Goal: Task Accomplishment & Management: Use online tool/utility

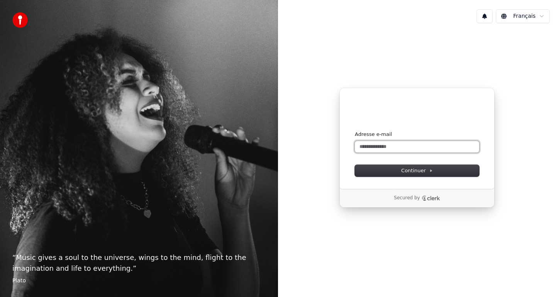
click at [420, 148] on input "Adresse e-mail" at bounding box center [417, 147] width 124 height 12
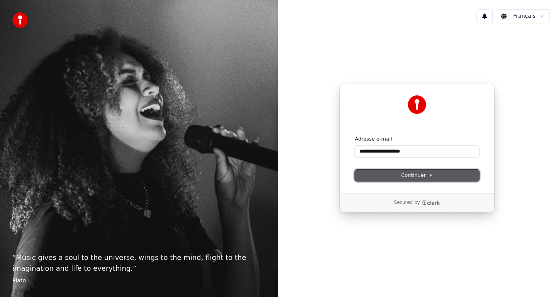
click at [417, 176] on span "Continuer" at bounding box center [417, 175] width 32 height 7
type input "**********"
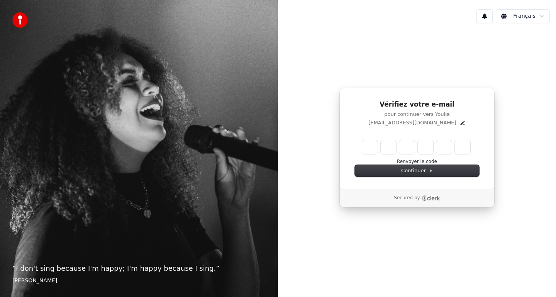
type input "*"
type input "**"
type input "*"
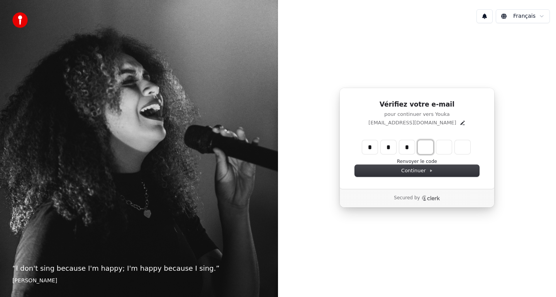
type input "***"
type input "*"
type input "****"
type input "*"
type input "*****"
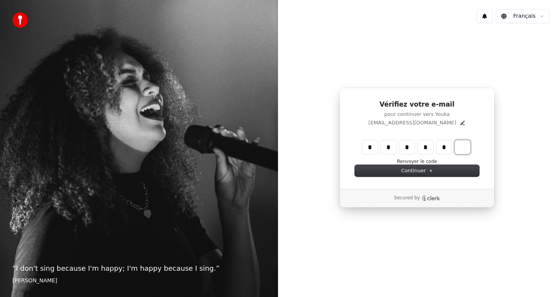
type input "*"
type input "******"
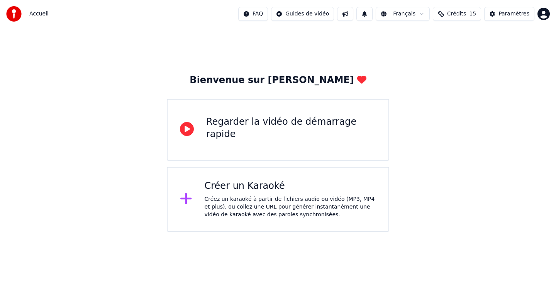
click at [283, 203] on div "Créez un karaoké à partir de fichiers audio ou vidéo (MP3, MP4 et plus), ou col…" at bounding box center [291, 206] width 172 height 23
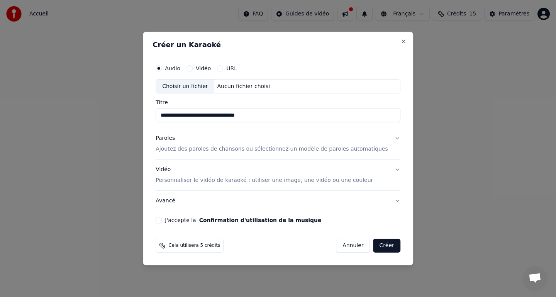
type input "**********"
click at [193, 68] on button "Vidéo" at bounding box center [189, 68] width 6 height 6
click at [195, 115] on input "Titre" at bounding box center [278, 115] width 245 height 14
click at [203, 87] on div "Choisir un fichier" at bounding box center [185, 87] width 58 height 14
click at [236, 88] on div "Aucun fichier choisi" at bounding box center [243, 87] width 59 height 8
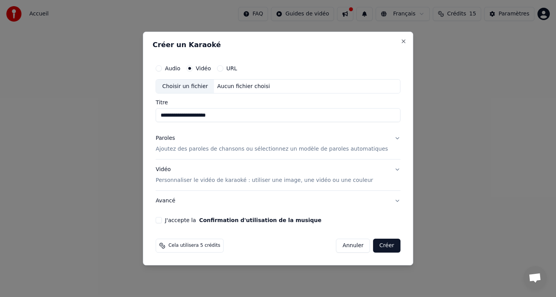
click at [197, 84] on div "Choisir un fichier" at bounding box center [185, 87] width 58 height 14
click at [254, 113] on input "**********" at bounding box center [278, 115] width 245 height 14
type input "**********"
click at [239, 145] on div "Paroles Ajoutez des paroles de chansons ou sélectionnez un modèle de paroles au…" at bounding box center [272, 144] width 232 height 19
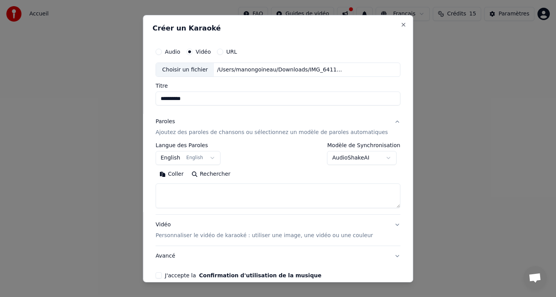
click at [212, 157] on button "English English" at bounding box center [188, 158] width 65 height 14
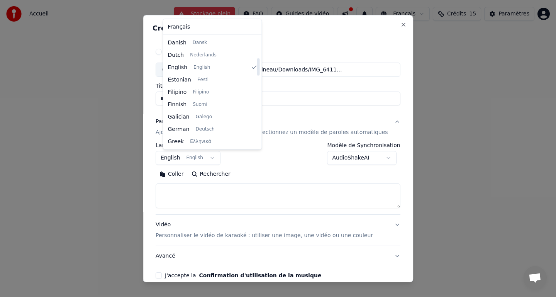
scroll to position [469, 0]
select select "**"
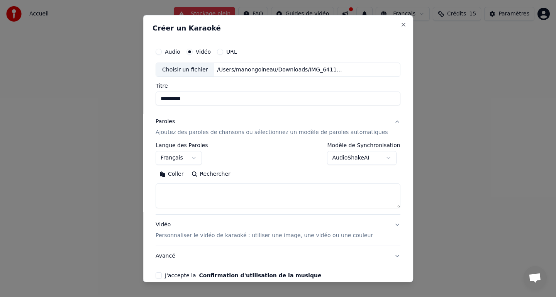
click at [350, 161] on body "**********" at bounding box center [278, 116] width 556 height 232
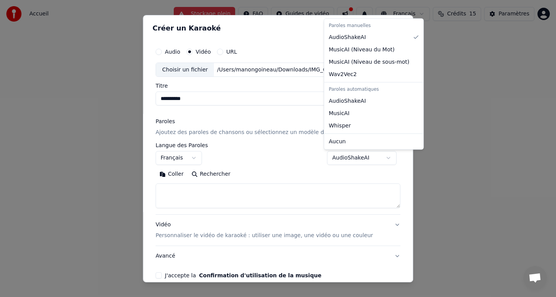
click at [350, 161] on body "**********" at bounding box center [278, 116] width 556 height 232
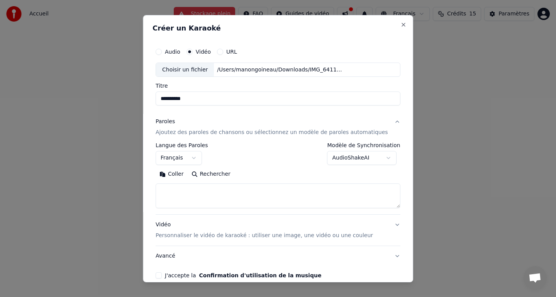
click at [239, 196] on textarea at bounding box center [278, 195] width 245 height 25
paste textarea "**********"
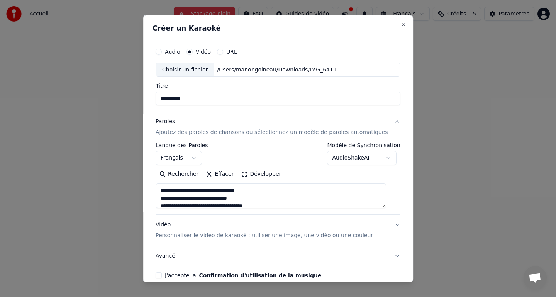
scroll to position [4, 0]
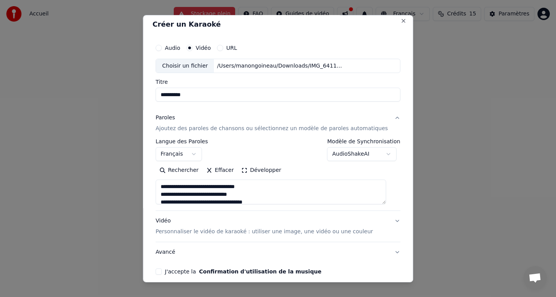
type textarea "**********"
click at [389, 221] on button "Vidéo Personnaliser le vidéo de karaoké : utiliser une image, une vidéo ou une …" at bounding box center [278, 226] width 245 height 31
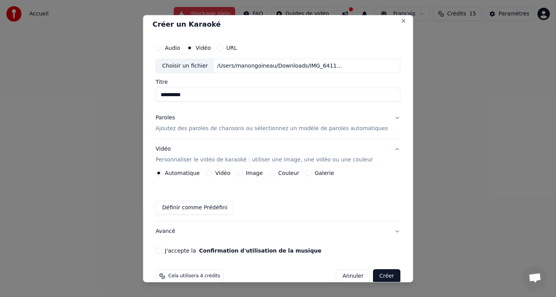
click at [220, 174] on div "Vidéo" at bounding box center [218, 173] width 24 height 6
click at [212, 173] on button "Vidéo" at bounding box center [209, 173] width 6 height 6
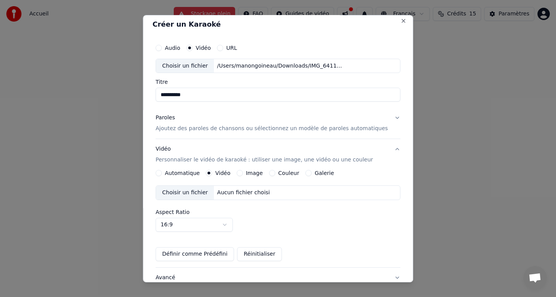
click at [241, 196] on div "Aucun fichier choisi" at bounding box center [243, 193] width 59 height 8
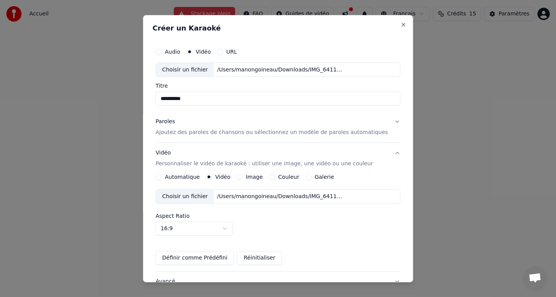
click at [254, 68] on div "/Users/manongoineau/Downloads/IMG_6411 2.MOV" at bounding box center [279, 70] width 131 height 8
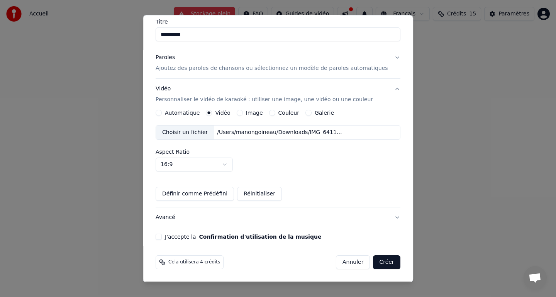
click at [162, 237] on button "J'accepte la Confirmation d'utilisation de la musique" at bounding box center [159, 237] width 6 height 6
click at [374, 261] on button "Créer" at bounding box center [386, 262] width 27 height 14
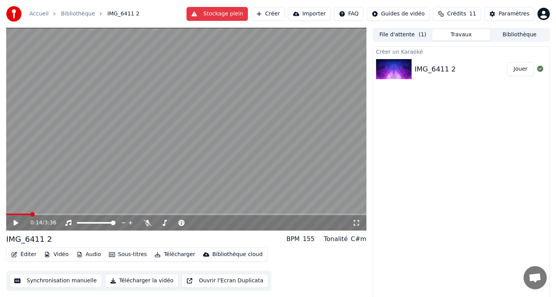
scroll to position [2, 0]
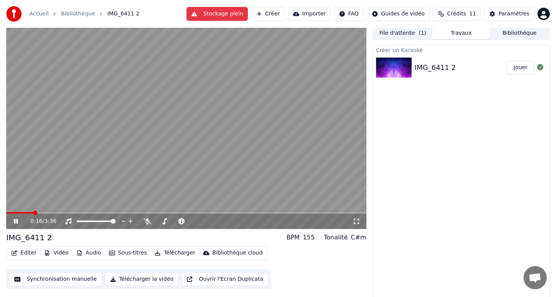
click at [42, 212] on span at bounding box center [186, 213] width 360 height 2
click at [401, 32] on button "File d'attente ( 1 )" at bounding box center [403, 33] width 58 height 11
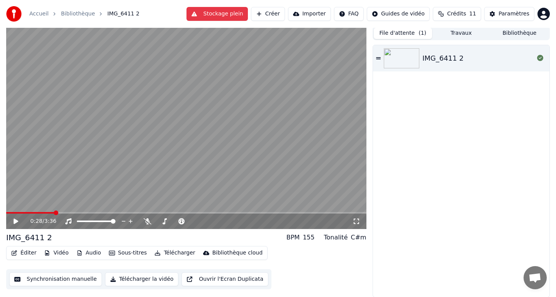
click at [519, 36] on button "Bibliothèque" at bounding box center [519, 33] width 58 height 11
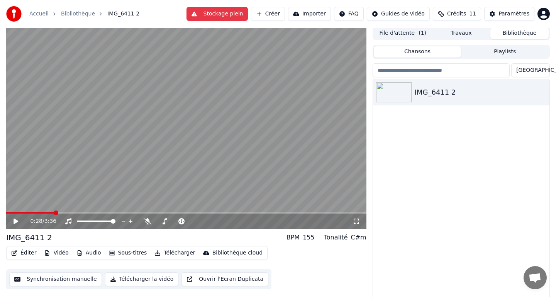
click at [455, 29] on button "Travaux" at bounding box center [461, 33] width 58 height 11
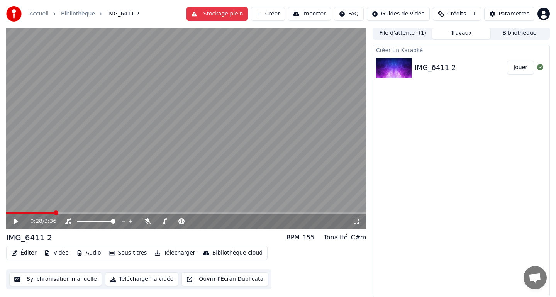
click at [420, 35] on span "( 1 )" at bounding box center [422, 33] width 8 height 8
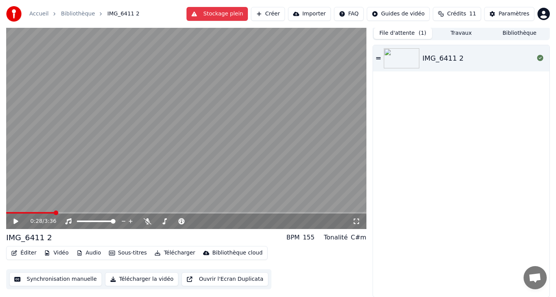
click at [212, 16] on button "Stockage plein" at bounding box center [216, 14] width 61 height 14
click at [202, 15] on button "Stockage plein" at bounding box center [216, 14] width 61 height 14
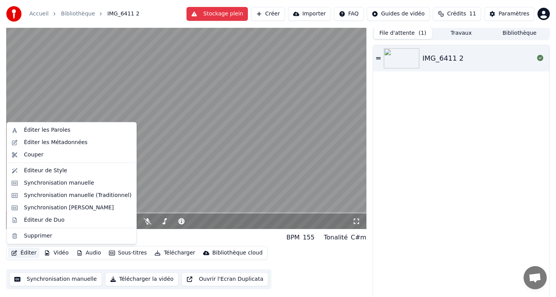
click at [31, 253] on button "Éditer" at bounding box center [23, 252] width 31 height 11
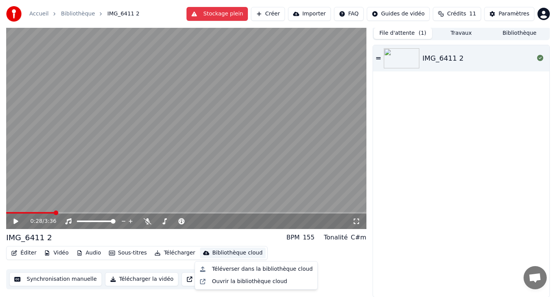
click at [358, 249] on div "Éditer Vidéo Audio Sous-titres Télécharger Bibliothèque cloud Synchronisation m…" at bounding box center [186, 267] width 360 height 43
click at [217, 17] on button "Stockage plein" at bounding box center [216, 14] width 61 height 14
click at [222, 10] on button "Stockage plein" at bounding box center [216, 14] width 61 height 14
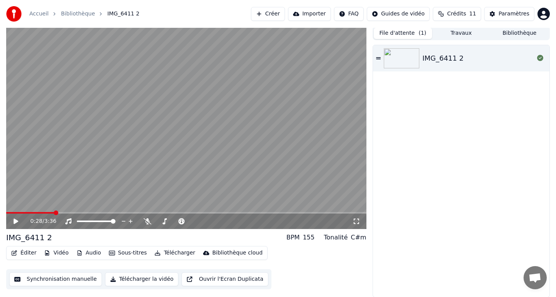
click at [319, 15] on button "Importer" at bounding box center [309, 14] width 43 height 14
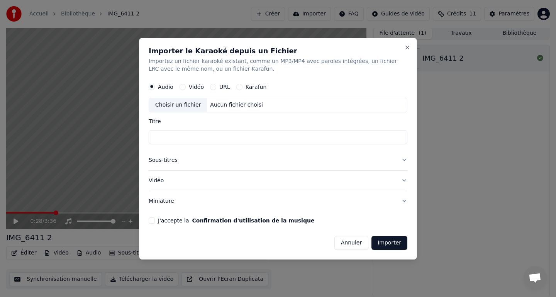
click at [192, 103] on div "Choisir un fichier" at bounding box center [178, 105] width 58 height 14
type input "**********"
click at [406, 159] on button "Sous-titres" at bounding box center [278, 160] width 259 height 20
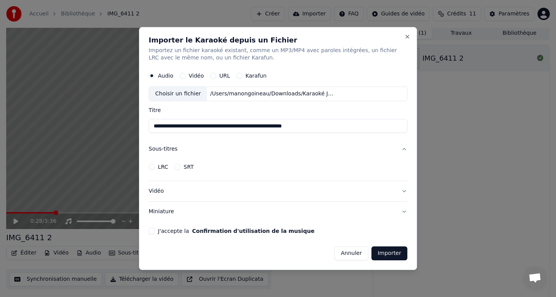
click at [404, 189] on button "Vidéo" at bounding box center [278, 191] width 259 height 20
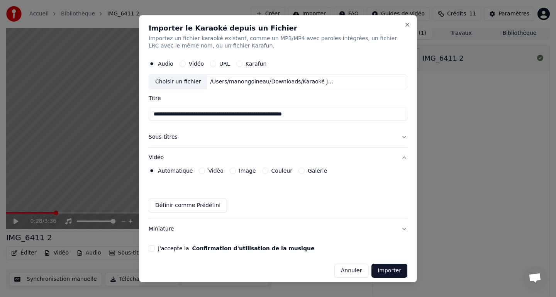
click at [204, 171] on div "Vidéo" at bounding box center [211, 171] width 24 height 6
click at [199, 169] on button "Vidéo" at bounding box center [202, 171] width 6 height 6
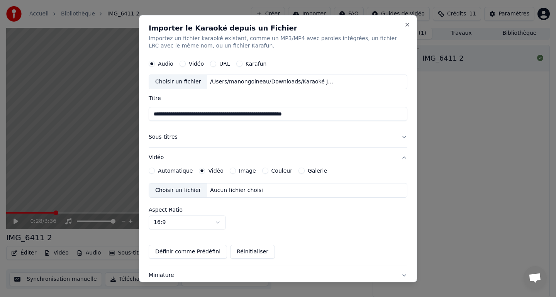
click at [215, 186] on div "Aucun fichier choisi" at bounding box center [236, 190] width 59 height 8
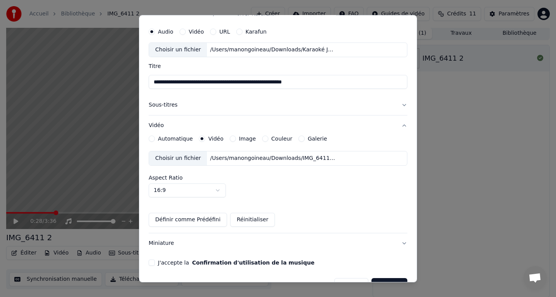
scroll to position [52, 0]
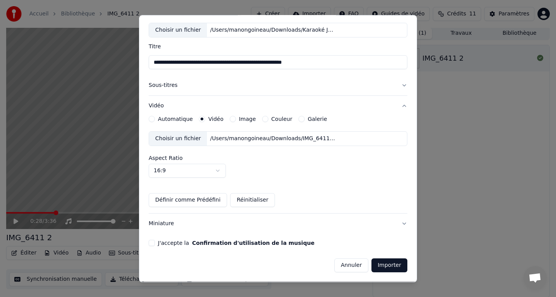
click at [405, 83] on button "Sous-titres" at bounding box center [278, 85] width 259 height 20
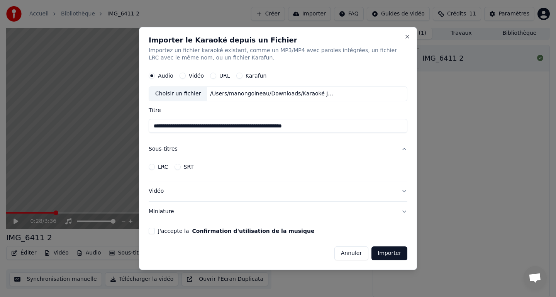
click at [151, 232] on button "J'accepte la Confirmation d'utilisation de la musique" at bounding box center [152, 231] width 6 height 6
click at [178, 166] on button "SRT" at bounding box center [177, 167] width 6 height 6
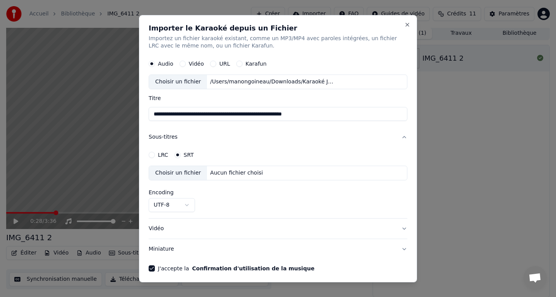
click at [152, 154] on button "LRC" at bounding box center [152, 155] width 6 height 6
click at [180, 156] on div "SRT" at bounding box center [183, 155] width 19 height 6
click at [177, 155] on button "SRT" at bounding box center [177, 155] width 6 height 6
click at [210, 174] on div "Aucun fichier choisi" at bounding box center [236, 173] width 59 height 8
click at [405, 136] on button "Sous-titres" at bounding box center [278, 137] width 259 height 20
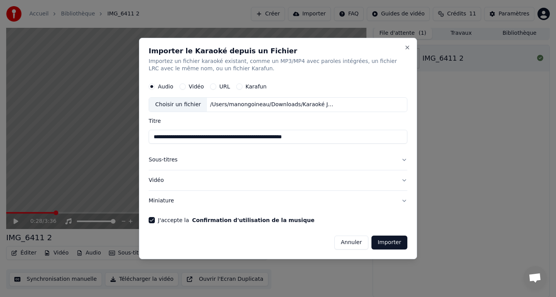
click at [386, 243] on button "Importer" at bounding box center [389, 242] width 36 height 14
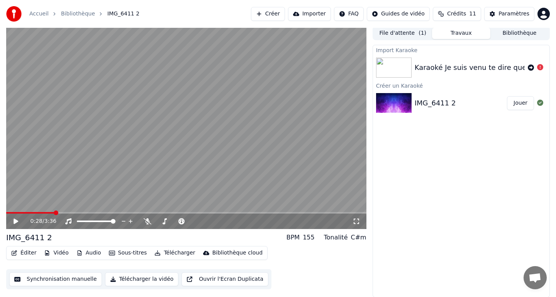
click at [37, 211] on video at bounding box center [186, 127] width 360 height 203
click at [542, 103] on icon at bounding box center [540, 103] width 6 height 6
click at [519, 105] on button "Jouer" at bounding box center [520, 103] width 27 height 14
click at [507, 96] on button "Jouer" at bounding box center [520, 103] width 27 height 14
click at [134, 168] on video at bounding box center [186, 127] width 360 height 203
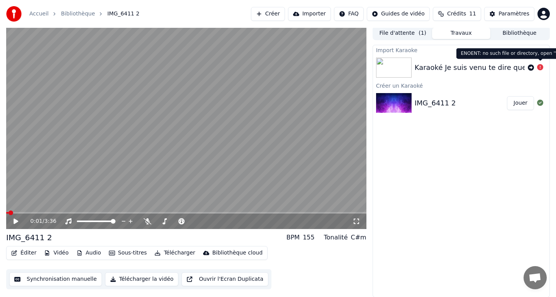
click at [537, 66] on icon at bounding box center [540, 67] width 6 height 6
click at [529, 68] on icon at bounding box center [531, 67] width 6 height 6
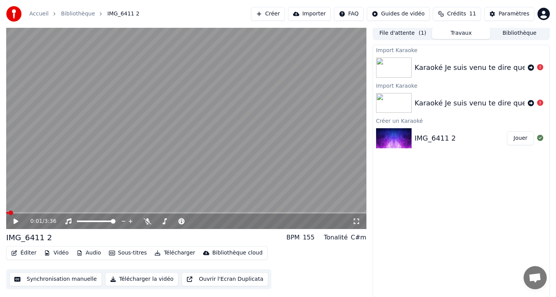
click at [281, 16] on button "Créer" at bounding box center [268, 14] width 34 height 14
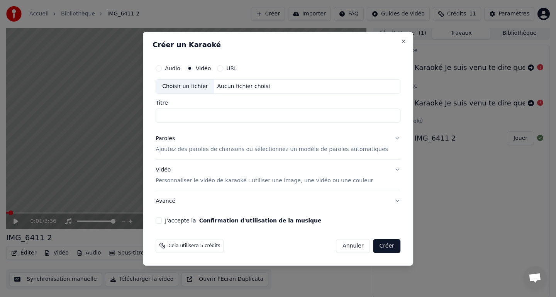
click at [229, 87] on div "Aucun fichier choisi" at bounding box center [243, 87] width 59 height 8
click at [169, 64] on div "Audio Vidéo URL" at bounding box center [278, 68] width 245 height 15
click at [162, 69] on button "Audio" at bounding box center [159, 68] width 6 height 6
click at [240, 83] on div "Aucun fichier choisi" at bounding box center [243, 87] width 59 height 8
type input "**********"
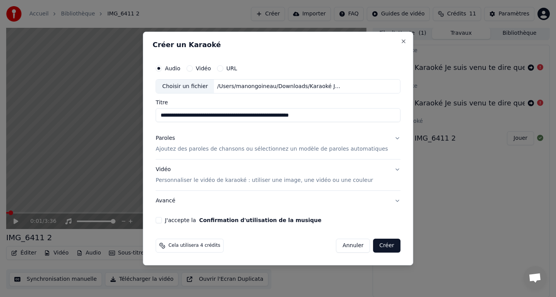
click at [391, 137] on button "Paroles Ajoutez des paroles de chansons ou sélectionnez un modèle de paroles au…" at bounding box center [278, 144] width 245 height 31
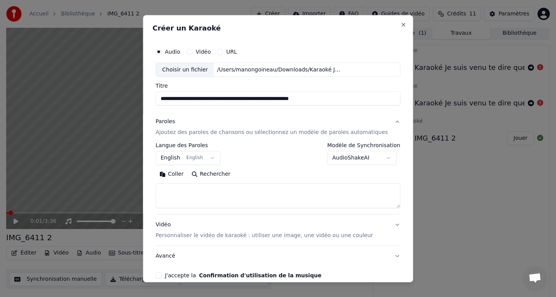
click at [252, 189] on textarea at bounding box center [278, 195] width 245 height 25
paste textarea "**********"
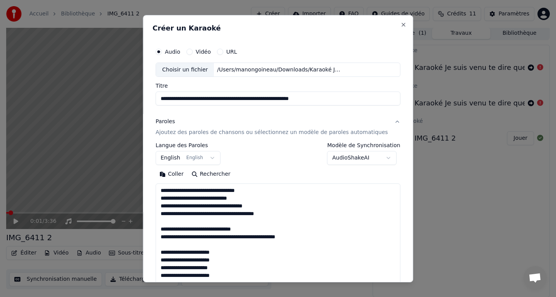
scroll to position [272, 0]
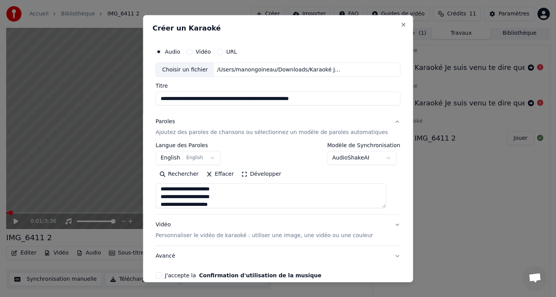
type textarea "**********"
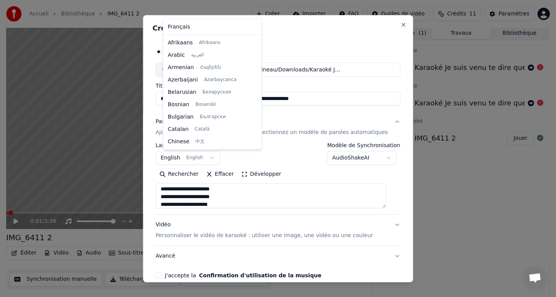
click at [208, 158] on body "**********" at bounding box center [278, 146] width 556 height 297
select select "**"
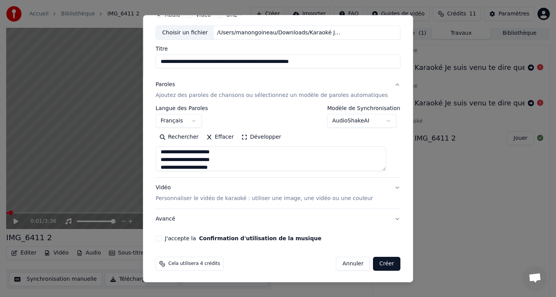
scroll to position [39, 0]
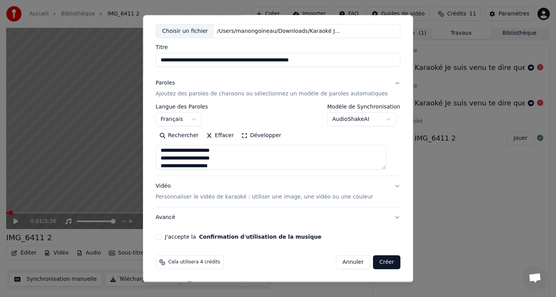
click at [387, 186] on button "Vidéo Personnaliser le vidéo de karaoké : utiliser une image, une vidéo ou une …" at bounding box center [278, 191] width 245 height 31
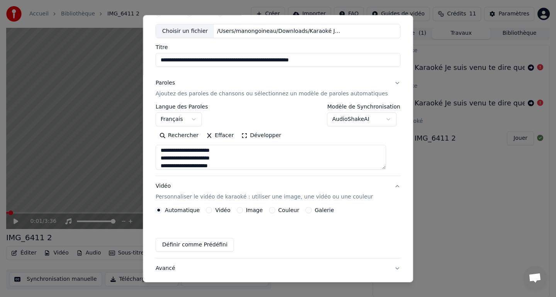
scroll to position [18, 0]
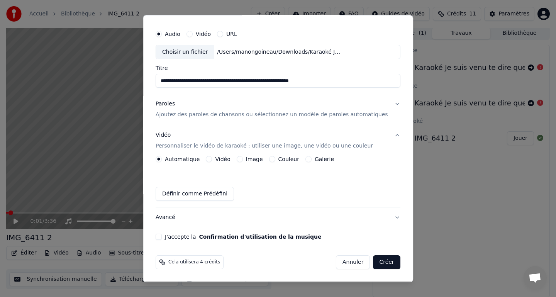
click at [212, 158] on button "Vidéo" at bounding box center [209, 159] width 6 height 6
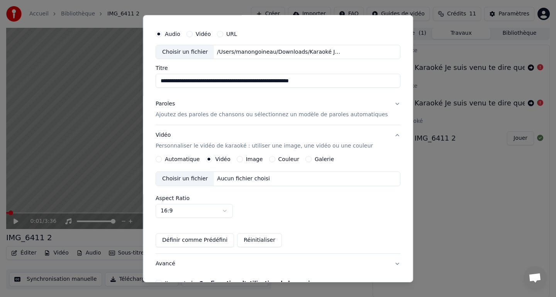
click at [230, 176] on div "Aucun fichier choisi" at bounding box center [243, 179] width 59 height 8
click at [231, 175] on div "Aucun fichier choisi" at bounding box center [243, 179] width 59 height 8
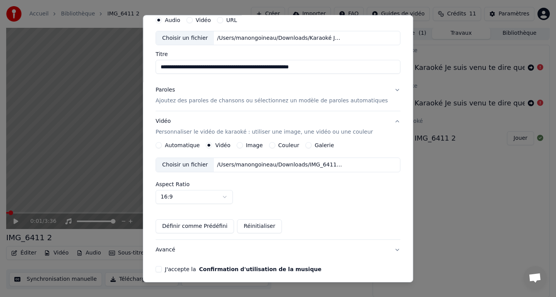
scroll to position [64, 0]
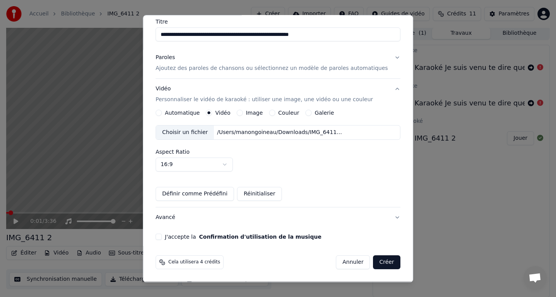
click at [181, 237] on label "J'accepte la Confirmation d'utilisation de la musique" at bounding box center [243, 236] width 156 height 5
click at [162, 237] on button "J'accepte la Confirmation d'utilisation de la musique" at bounding box center [159, 237] width 6 height 6
click at [383, 261] on button "Créer" at bounding box center [386, 262] width 27 height 14
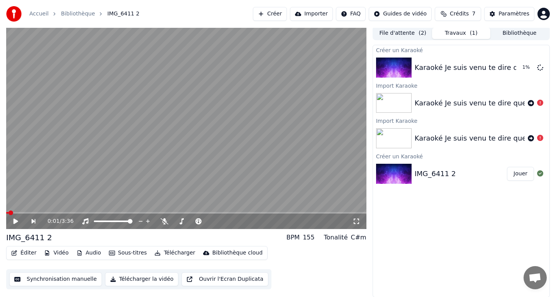
scroll to position [0, 0]
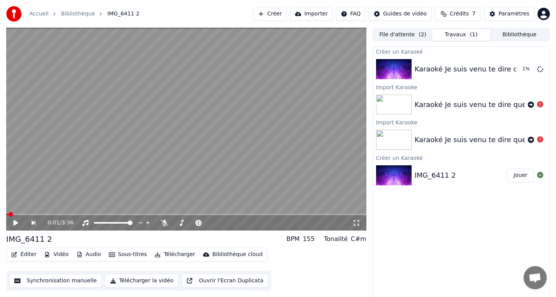
click at [400, 34] on button "File d'attente ( 2 )" at bounding box center [403, 34] width 58 height 11
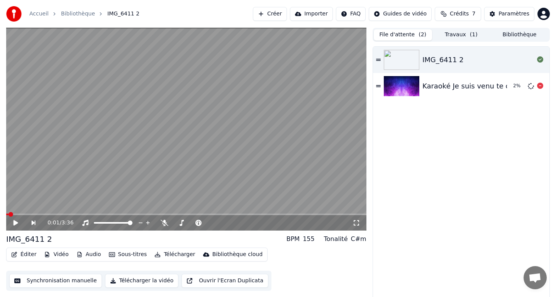
click at [428, 85] on div "Karaoké Je suis venu te dire que je men vais - [PERSON_NAME] _" at bounding box center [534, 86] width 224 height 11
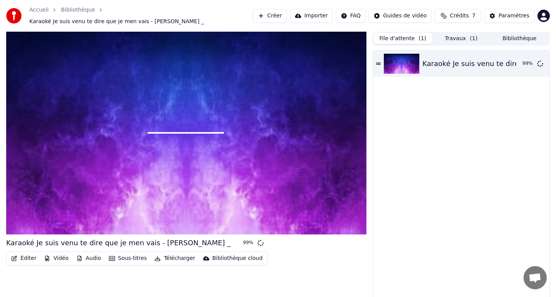
click at [502, 140] on div "Karaoké Je suis venu te dire que je men vais - Serge Gainsbourg _ 99 %" at bounding box center [461, 177] width 176 height 252
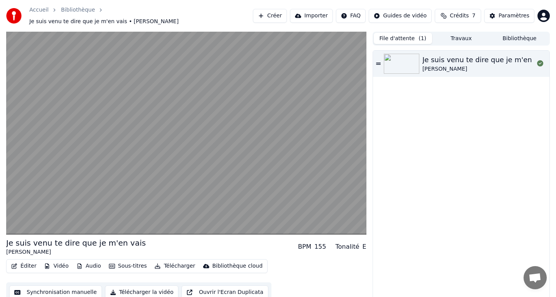
scroll to position [2, 0]
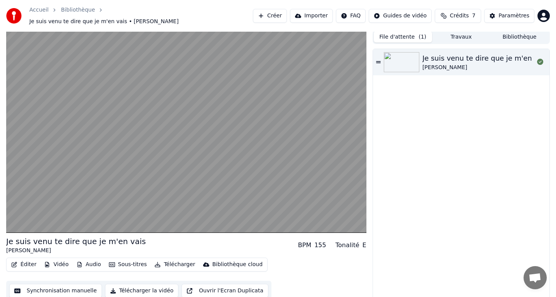
click at [80, 284] on button "Synchronisation manuelle" at bounding box center [55, 291] width 93 height 14
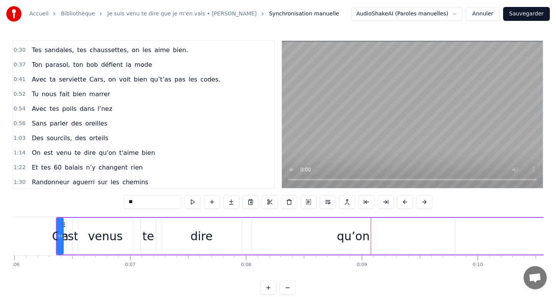
scroll to position [0, 660]
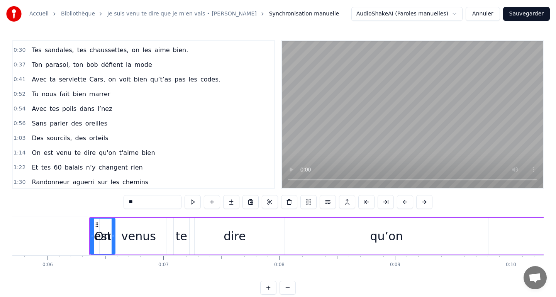
drag, startPoint x: 94, startPoint y: 235, endPoint x: 116, endPoint y: 233, distance: 21.7
click at [115, 233] on icon at bounding box center [113, 236] width 3 height 6
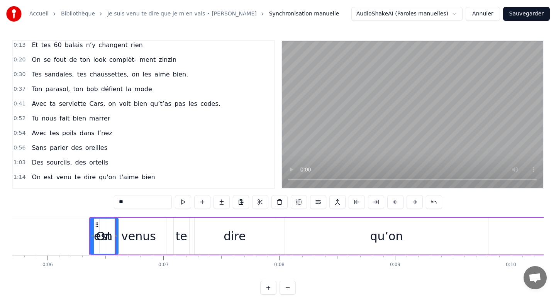
scroll to position [0, 0]
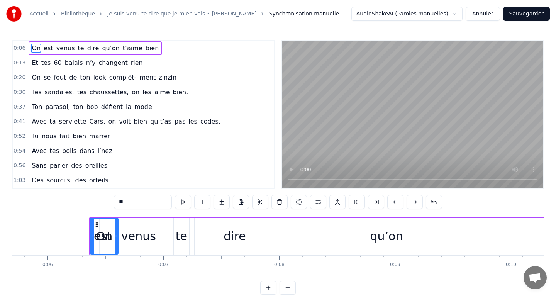
click at [136, 200] on input "**" at bounding box center [143, 202] width 58 height 14
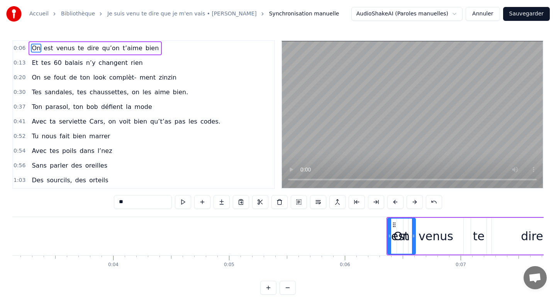
scroll to position [0, 242]
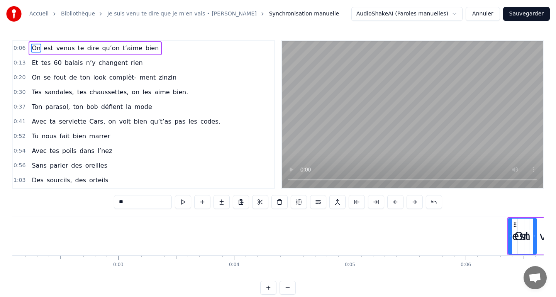
click at [261, 213] on div "0:06 On est venus te dire qu’on t’aime bien 0:13 Et tes 60 balais n’y changent …" at bounding box center [277, 167] width 531 height 254
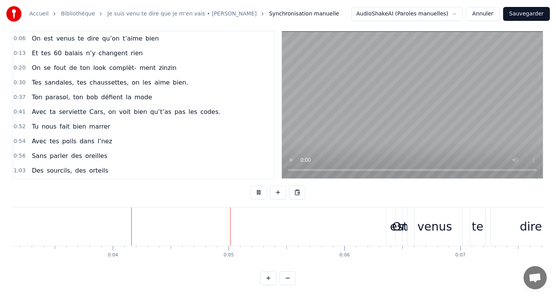
scroll to position [0, 379]
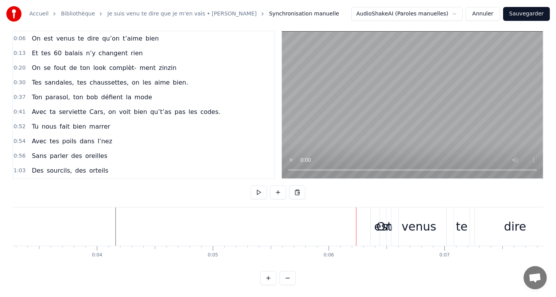
click at [33, 38] on span "On" at bounding box center [36, 38] width 10 height 9
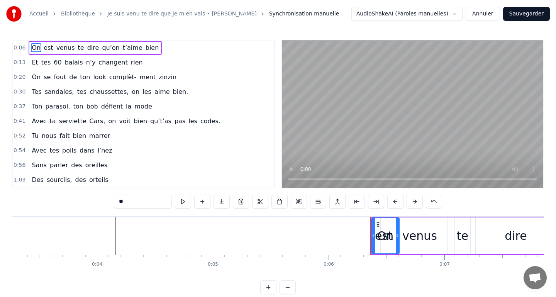
scroll to position [0, 0]
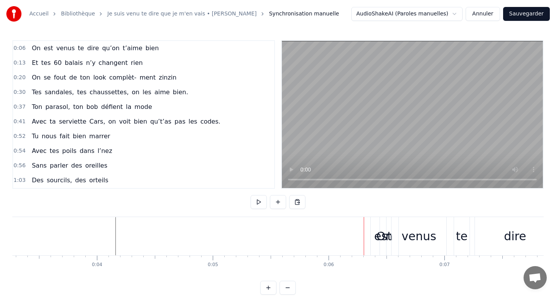
click at [375, 236] on div "est" at bounding box center [383, 235] width 18 height 17
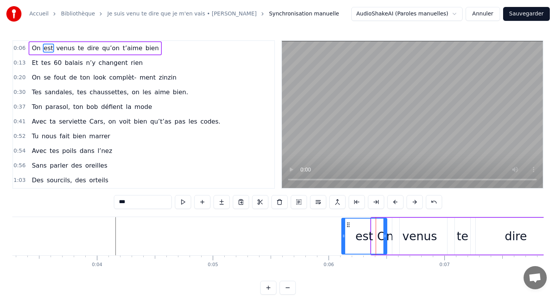
drag, startPoint x: 381, startPoint y: 237, endPoint x: 342, endPoint y: 236, distance: 39.0
click at [342, 236] on icon at bounding box center [343, 236] width 3 height 6
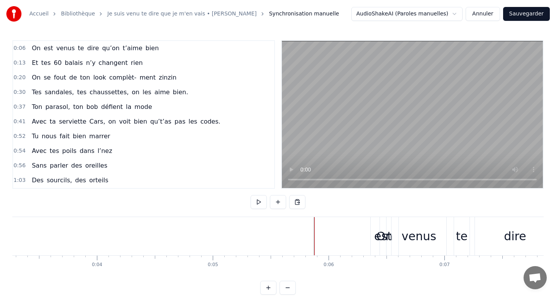
click at [373, 234] on div "On" at bounding box center [385, 236] width 28 height 38
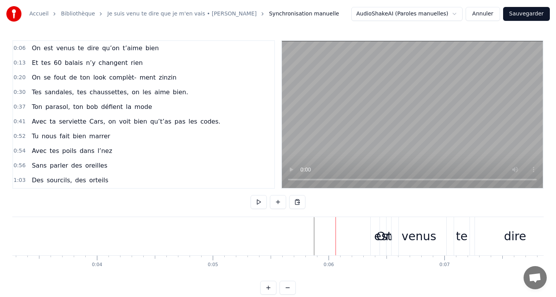
click at [373, 234] on div "On" at bounding box center [385, 236] width 28 height 38
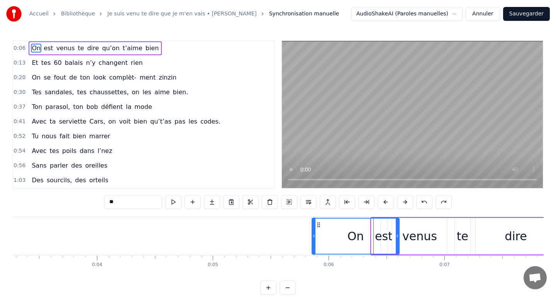
drag, startPoint x: 372, startPoint y: 230, endPoint x: 312, endPoint y: 231, distance: 59.5
click at [312, 231] on div at bounding box center [313, 236] width 3 height 35
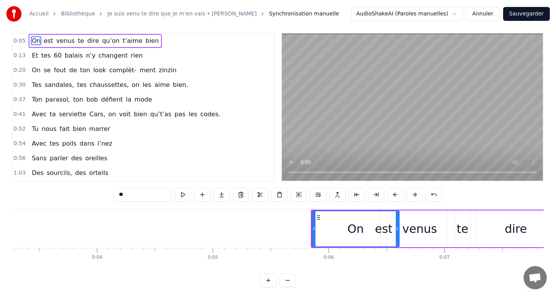
scroll to position [10, 0]
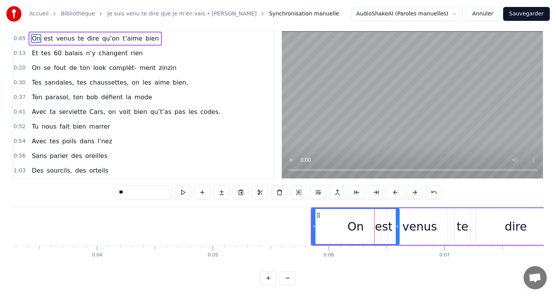
click at [385, 225] on div "On" at bounding box center [355, 226] width 86 height 35
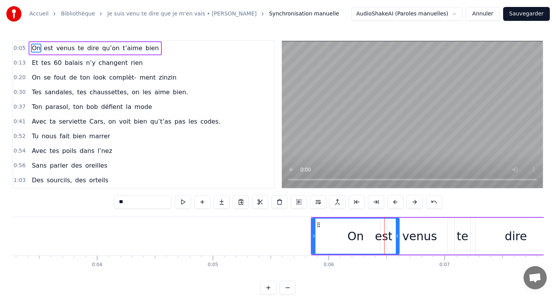
click at [46, 46] on span "est" at bounding box center [48, 48] width 11 height 9
type input "***"
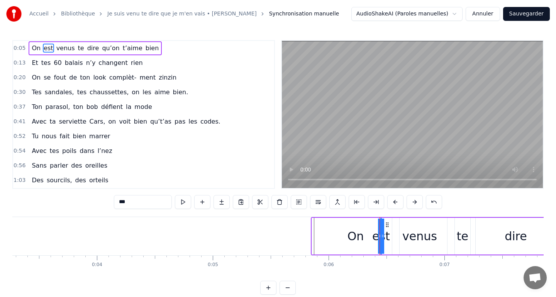
drag, startPoint x: 383, startPoint y: 244, endPoint x: 351, endPoint y: 244, distance: 32.0
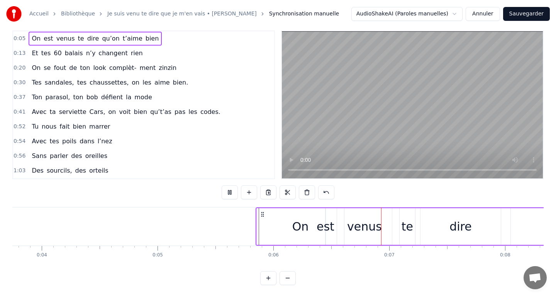
scroll to position [0, 453]
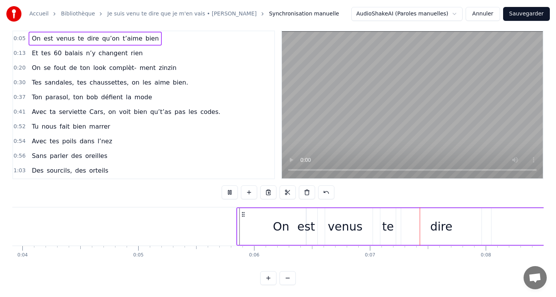
click at [336, 222] on div "venus" at bounding box center [345, 226] width 35 height 17
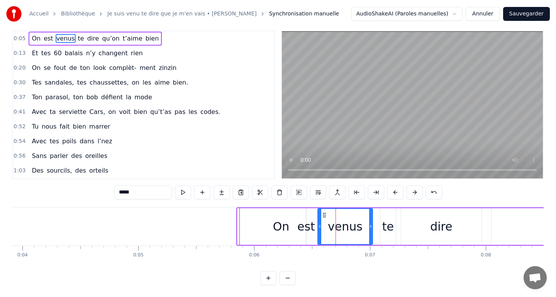
scroll to position [0, 0]
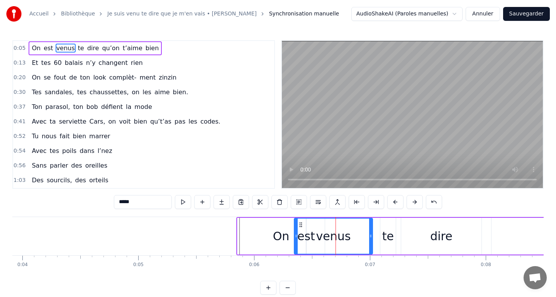
drag, startPoint x: 319, startPoint y: 232, endPoint x: 296, endPoint y: 235, distance: 23.7
click at [296, 235] on icon at bounding box center [296, 236] width 3 height 6
click at [251, 224] on div "On" at bounding box center [280, 236] width 87 height 37
type input "**"
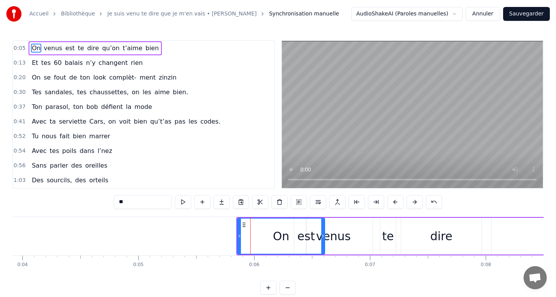
scroll to position [10, 0]
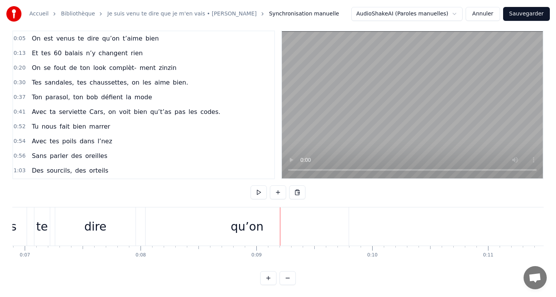
scroll to position [0, 743]
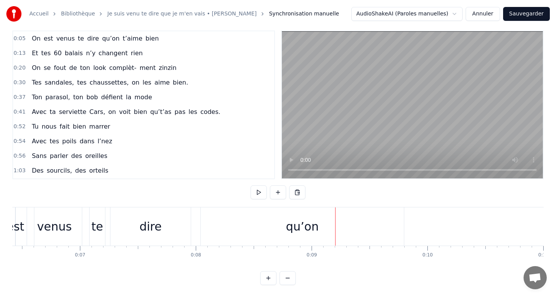
click at [122, 224] on div "dire" at bounding box center [150, 226] width 80 height 38
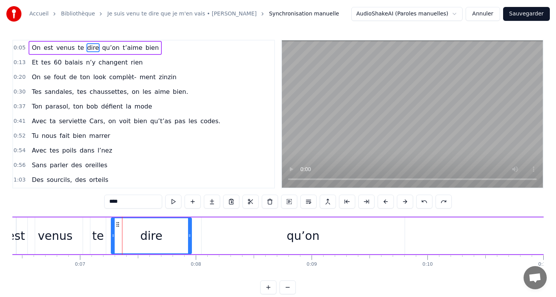
scroll to position [0, 0]
drag, startPoint x: 190, startPoint y: 234, endPoint x: 158, endPoint y: 235, distance: 32.0
click at [160, 235] on icon at bounding box center [161, 236] width 3 height 6
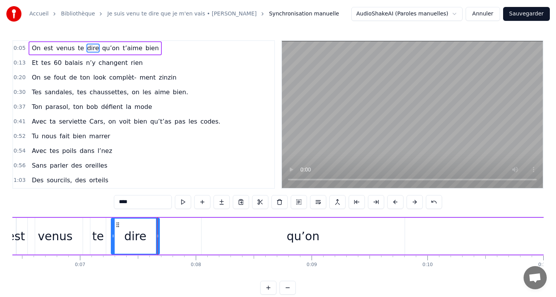
click at [79, 226] on div "venus" at bounding box center [55, 236] width 55 height 37
type input "*****"
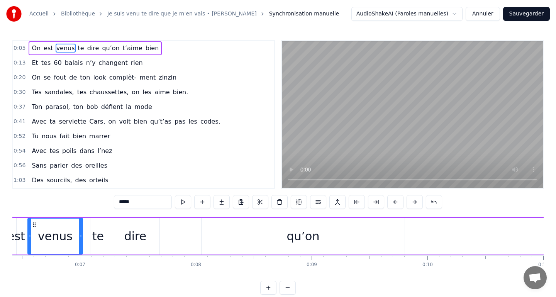
click at [70, 202] on div "0:05 On est venus te dire qu’on t’aime bien 0:13 Et tes 60 balais n’y changent …" at bounding box center [277, 167] width 531 height 254
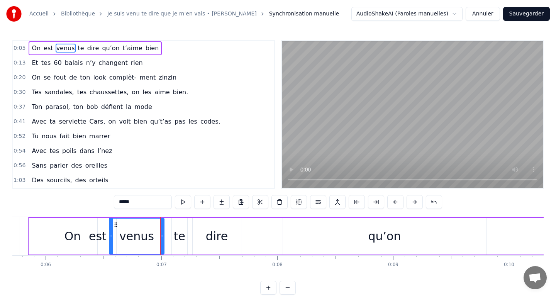
scroll to position [0, 631]
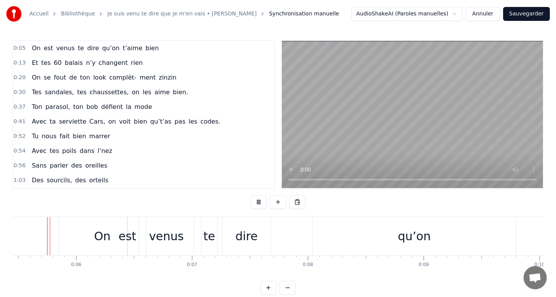
scroll to position [10, 0]
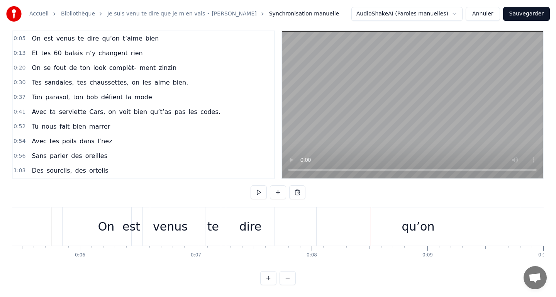
click at [358, 222] on div "qu’on" at bounding box center [418, 226] width 203 height 38
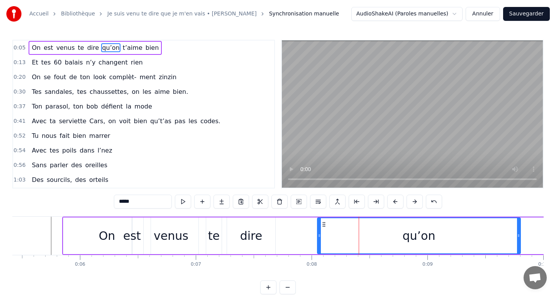
scroll to position [0, 0]
drag, startPoint x: 318, startPoint y: 235, endPoint x: 287, endPoint y: 236, distance: 31.3
click at [287, 236] on icon at bounding box center [288, 236] width 3 height 6
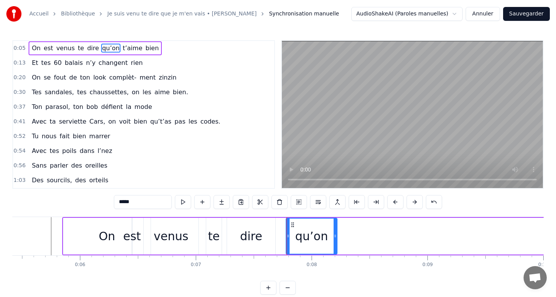
drag, startPoint x: 518, startPoint y: 235, endPoint x: 334, endPoint y: 241, distance: 183.5
click at [334, 241] on div at bounding box center [335, 236] width 3 height 35
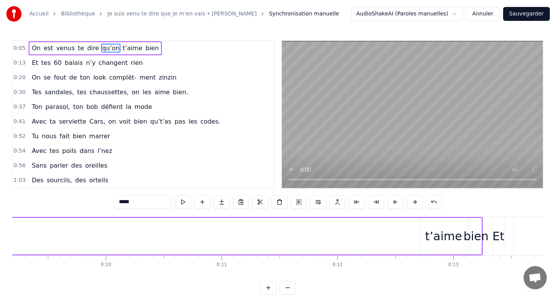
scroll to position [0, 1144]
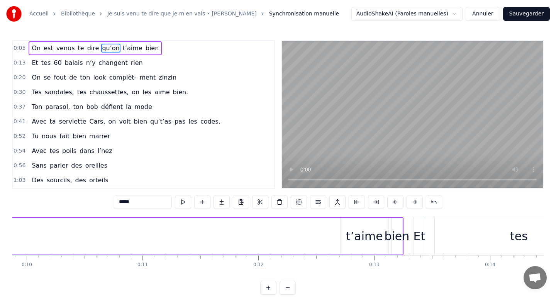
click at [359, 234] on div "t’aime" at bounding box center [364, 235] width 37 height 17
type input "******"
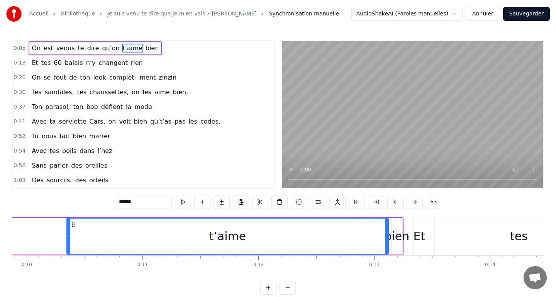
drag, startPoint x: 341, startPoint y: 233, endPoint x: 67, endPoint y: 241, distance: 273.8
click at [67, 241] on div at bounding box center [68, 236] width 3 height 35
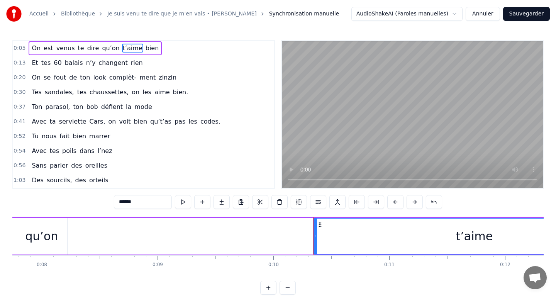
scroll to position [0, 864]
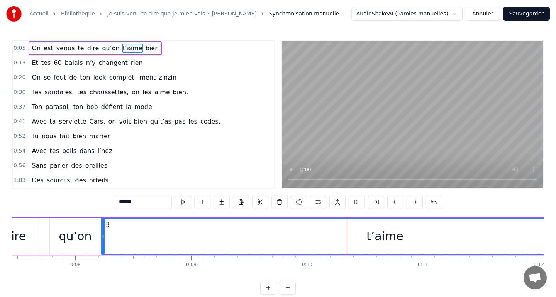
drag, startPoint x: 347, startPoint y: 239, endPoint x: 102, endPoint y: 239, distance: 245.9
click at [102, 239] on icon at bounding box center [103, 236] width 3 height 6
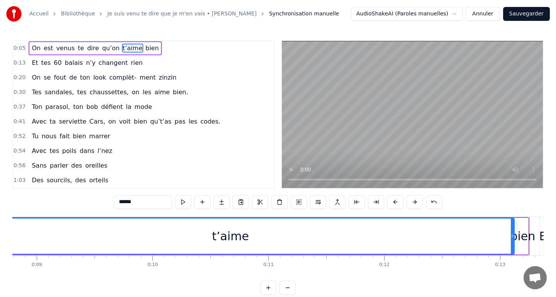
scroll to position [0, 1080]
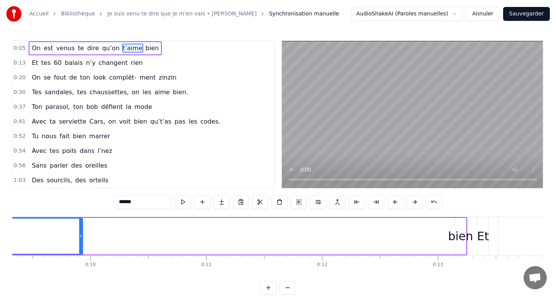
drag, startPoint x: 448, startPoint y: 229, endPoint x: 78, endPoint y: 233, distance: 370.2
click at [79, 233] on div at bounding box center [80, 236] width 3 height 35
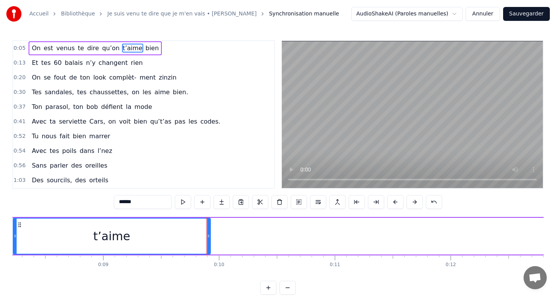
scroll to position [0, 789]
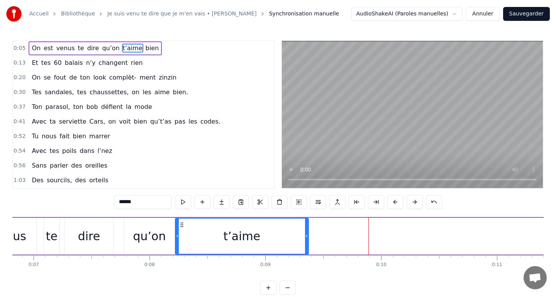
drag, startPoint x: 369, startPoint y: 239, endPoint x: 305, endPoint y: 237, distance: 64.1
click at [305, 237] on icon at bounding box center [306, 236] width 3 height 6
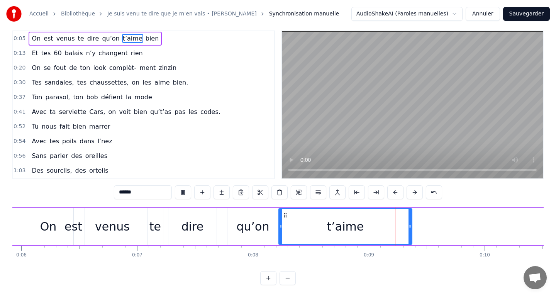
scroll to position [0, 635]
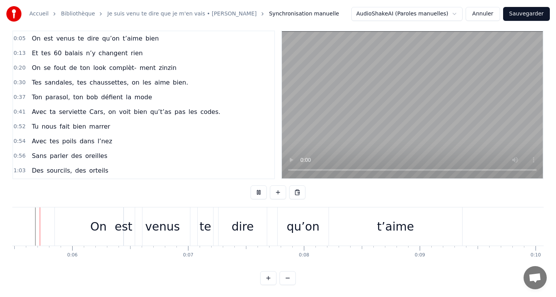
scroll to position [0, 619]
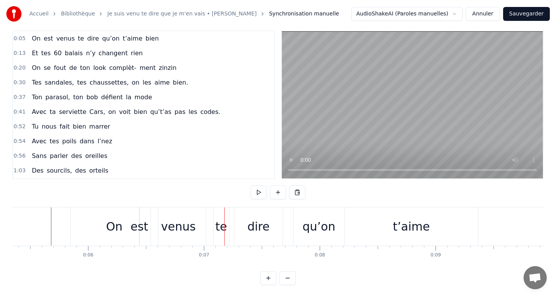
click at [162, 221] on div "venus" at bounding box center [178, 226] width 55 height 38
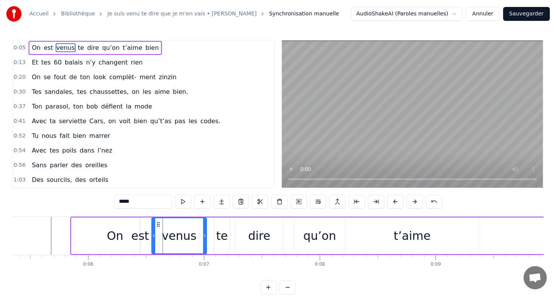
scroll to position [0, 0]
drag, startPoint x: 205, startPoint y: 233, endPoint x: 187, endPoint y: 232, distance: 17.8
click at [187, 232] on div at bounding box center [186, 236] width 3 height 35
click at [224, 234] on div "te" at bounding box center [222, 235] width 12 height 17
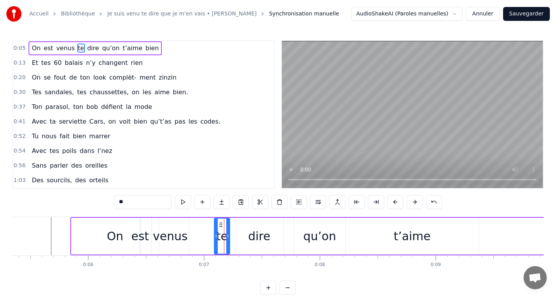
type input "**"
click at [229, 237] on icon at bounding box center [227, 236] width 3 height 6
drag, startPoint x: 223, startPoint y: 237, endPoint x: 203, endPoint y: 235, distance: 20.5
click at [203, 235] on div "On est venus te dire qu’on t’aime bien" at bounding box center [499, 236] width 858 height 38
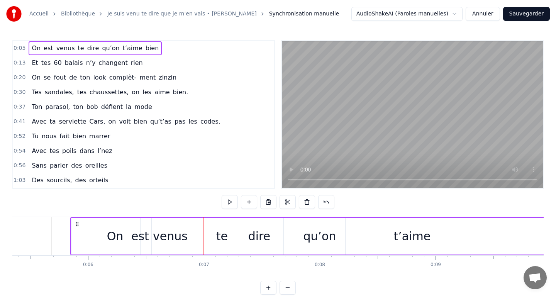
drag, startPoint x: 221, startPoint y: 236, endPoint x: 190, endPoint y: 236, distance: 31.7
click at [190, 236] on div "On est venus te dire qu’on t’aime bien" at bounding box center [499, 236] width 858 height 38
click at [220, 238] on div "te" at bounding box center [222, 235] width 12 height 17
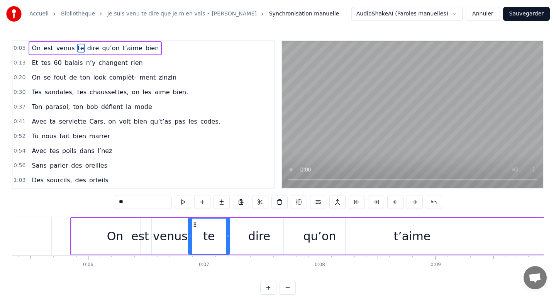
drag, startPoint x: 217, startPoint y: 235, endPoint x: 191, endPoint y: 235, distance: 25.9
click at [191, 235] on icon at bounding box center [190, 236] width 3 height 6
click at [212, 237] on icon at bounding box center [211, 236] width 3 height 6
click at [236, 240] on div "dire" at bounding box center [259, 236] width 48 height 37
type input "****"
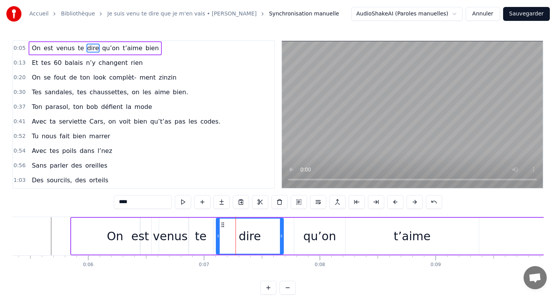
drag, startPoint x: 237, startPoint y: 237, endPoint x: 218, endPoint y: 238, distance: 19.0
click at [218, 238] on icon at bounding box center [218, 236] width 3 height 6
click at [279, 239] on div "dire" at bounding box center [250, 236] width 66 height 35
drag, startPoint x: 281, startPoint y: 239, endPoint x: 264, endPoint y: 238, distance: 17.0
click at [264, 238] on div at bounding box center [264, 236] width 3 height 35
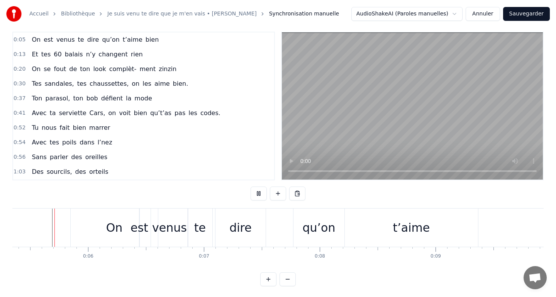
scroll to position [10, 0]
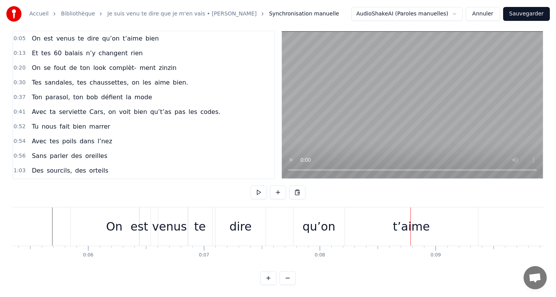
click at [458, 219] on div "t’aime" at bounding box center [411, 226] width 133 height 38
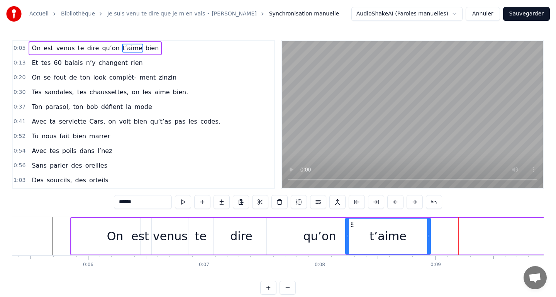
drag, startPoint x: 476, startPoint y: 235, endPoint x: 427, endPoint y: 232, distance: 49.5
click at [427, 233] on icon at bounding box center [428, 236] width 3 height 6
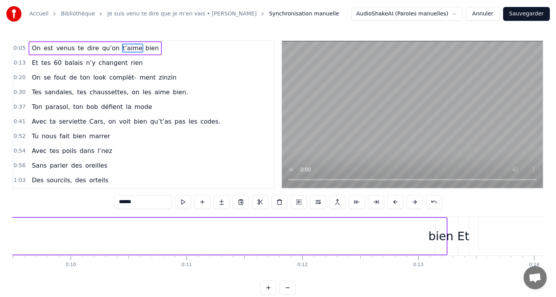
scroll to position [0, 1165]
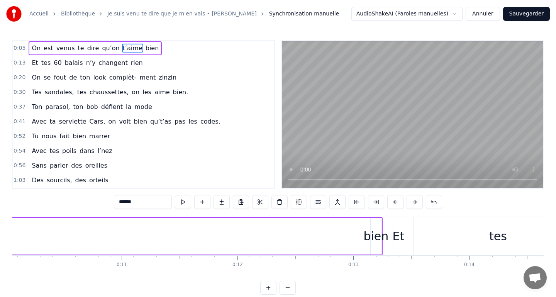
click at [376, 237] on div "bien" at bounding box center [375, 235] width 25 height 17
type input "****"
click at [367, 238] on div "bien" at bounding box center [375, 235] width 25 height 17
click at [373, 236] on div "bien" at bounding box center [375, 235] width 25 height 17
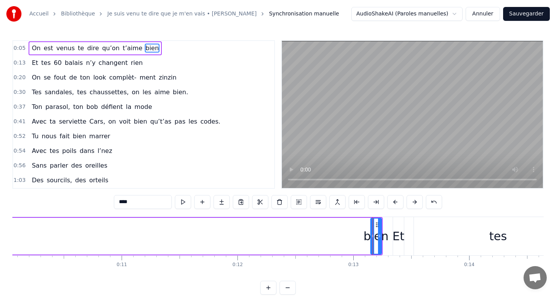
click at [369, 236] on div "bien" at bounding box center [375, 235] width 25 height 17
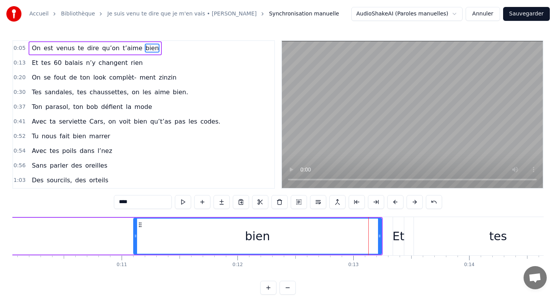
drag, startPoint x: 371, startPoint y: 237, endPoint x: 134, endPoint y: 226, distance: 237.3
click at [134, 226] on div at bounding box center [135, 236] width 3 height 35
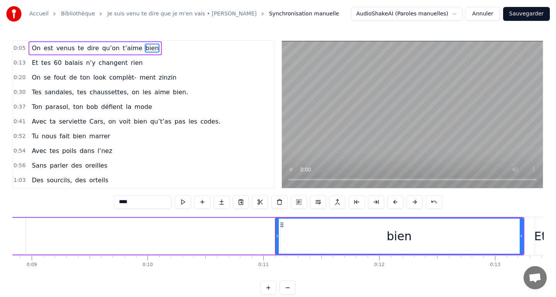
scroll to position [0, 981]
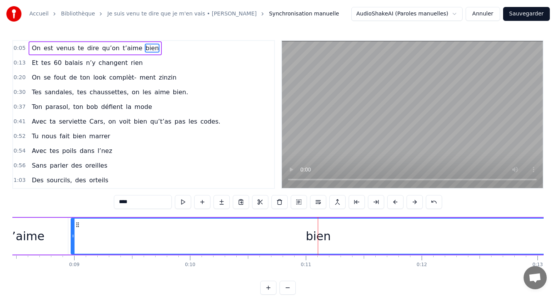
drag, startPoint x: 318, startPoint y: 235, endPoint x: 71, endPoint y: 241, distance: 246.8
click at [71, 241] on div at bounding box center [72, 236] width 3 height 35
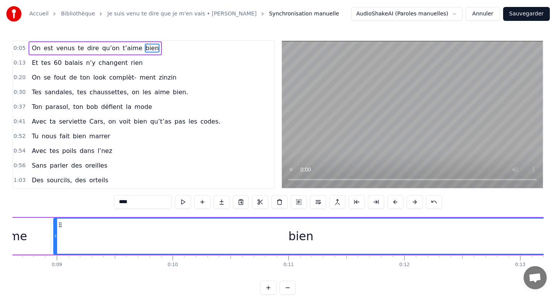
scroll to position [0, 1054]
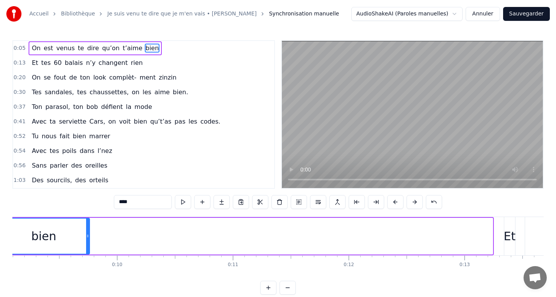
drag, startPoint x: 489, startPoint y: 239, endPoint x: 85, endPoint y: 235, distance: 403.8
click at [86, 235] on div at bounding box center [87, 236] width 3 height 35
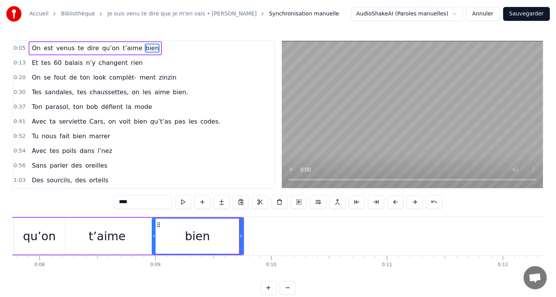
scroll to position [0, 783]
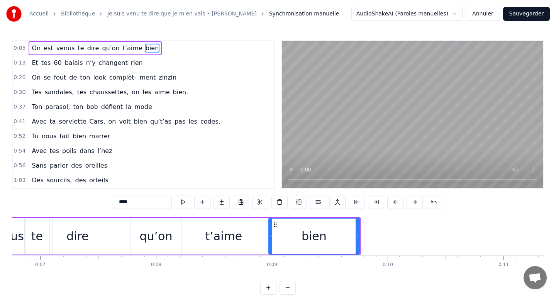
click at [131, 212] on div "0:05 On est venus te dire qu’on t’aime bien 0:13 Et tes 60 balais n’y changent …" at bounding box center [277, 167] width 531 height 254
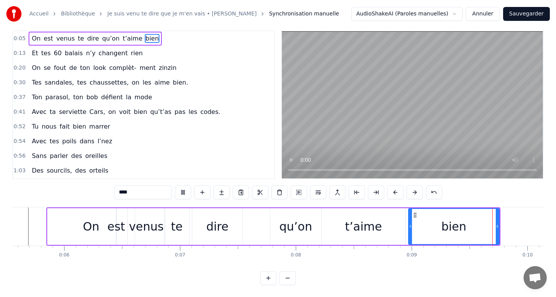
scroll to position [0, 632]
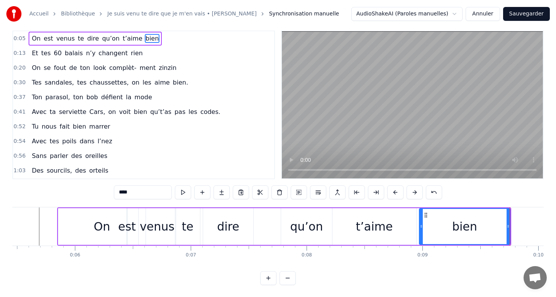
click at [44, 202] on div "0:05 On est venus te dire qu’on t’aime bien 0:13 Et tes 60 balais n’y changent …" at bounding box center [277, 157] width 531 height 254
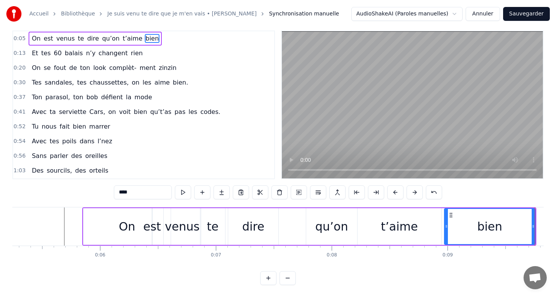
scroll to position [0, 537]
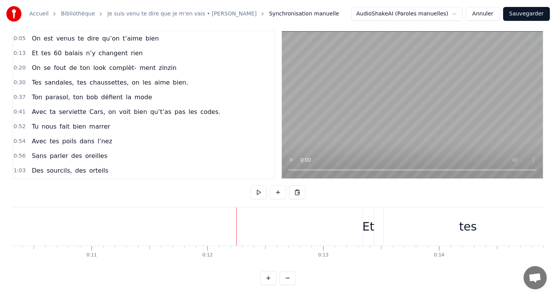
scroll to position [0, 1201]
click at [361, 227] on div "Et" at bounding box center [363, 226] width 12 height 17
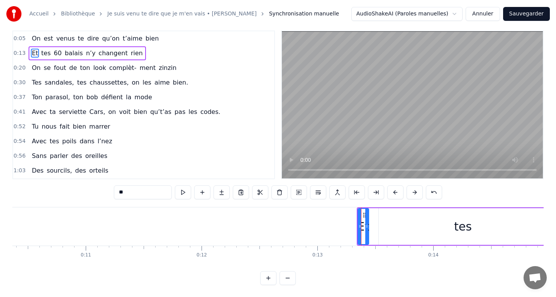
scroll to position [0, 0]
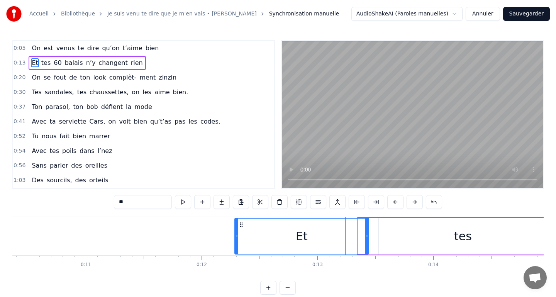
drag, startPoint x: 360, startPoint y: 233, endPoint x: 236, endPoint y: 243, distance: 123.9
click at [236, 243] on div at bounding box center [236, 236] width 3 height 35
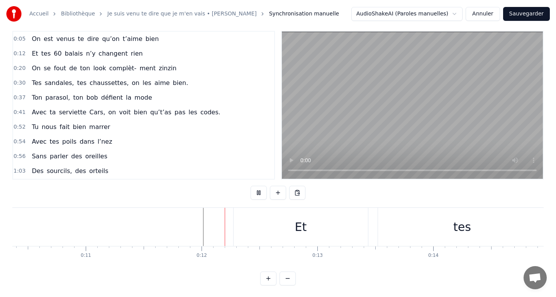
scroll to position [10, 0]
click at [367, 224] on div "Et" at bounding box center [301, 226] width 134 height 38
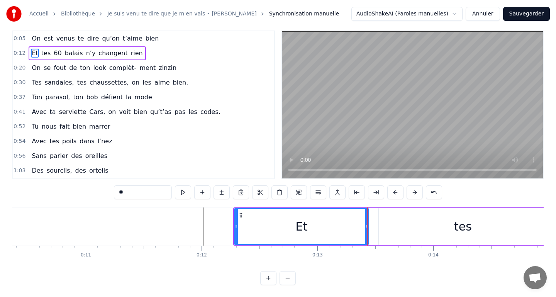
scroll to position [0, 0]
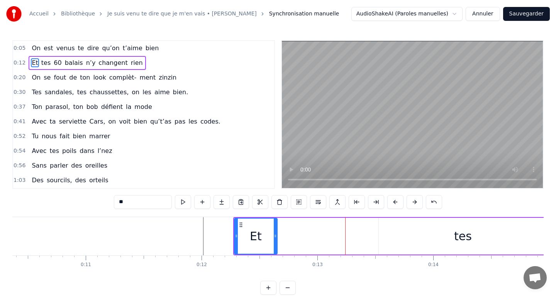
drag, startPoint x: 366, startPoint y: 232, endPoint x: 274, endPoint y: 235, distance: 91.5
click at [274, 235] on div at bounding box center [275, 236] width 3 height 35
click at [456, 240] on div "tes" at bounding box center [463, 235] width 18 height 17
type input "***"
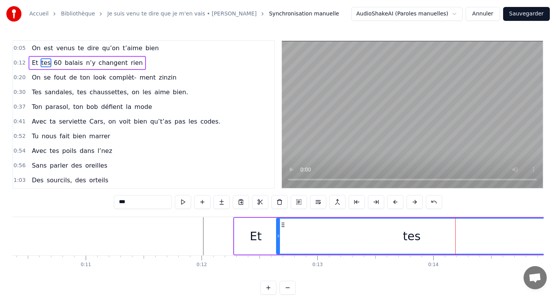
drag, startPoint x: 379, startPoint y: 237, endPoint x: 277, endPoint y: 236, distance: 102.3
click at [277, 236] on icon at bounding box center [278, 236] width 3 height 6
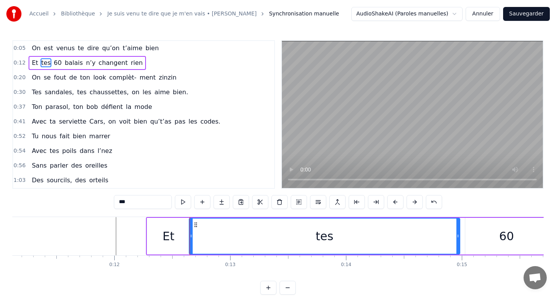
scroll to position [0, 1310]
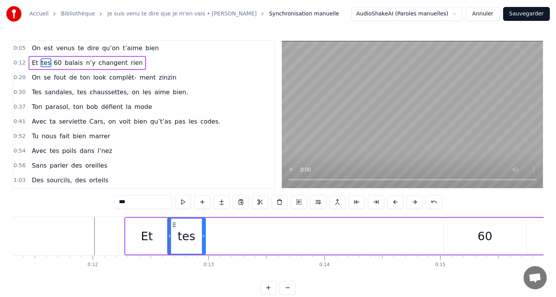
drag, startPoint x: 436, startPoint y: 238, endPoint x: 203, endPoint y: 243, distance: 232.8
click at [203, 243] on div at bounding box center [203, 236] width 3 height 35
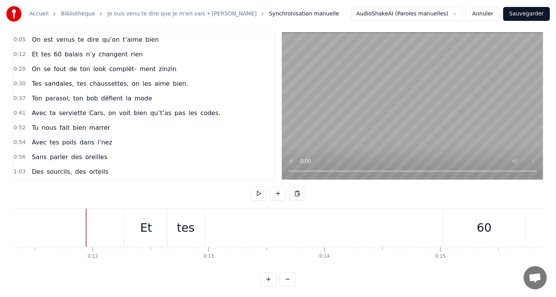
scroll to position [10, 0]
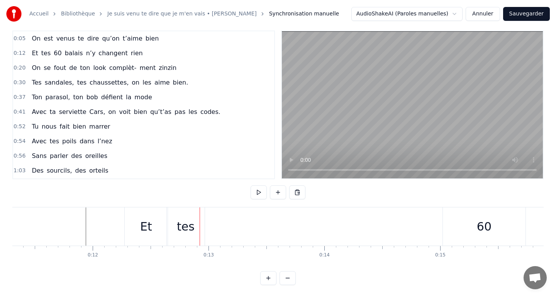
click at [183, 226] on div "tes" at bounding box center [186, 226] width 18 height 17
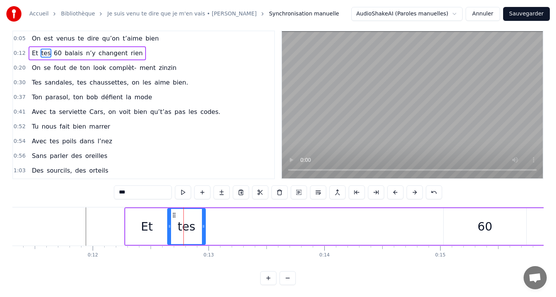
scroll to position [0, 0]
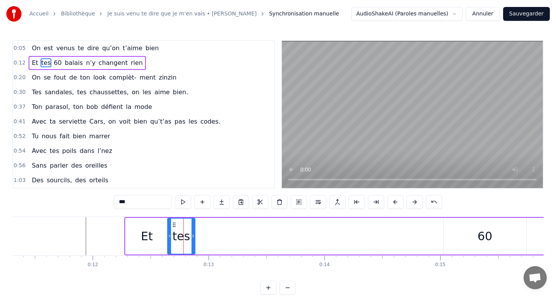
drag, startPoint x: 204, startPoint y: 233, endPoint x: 193, endPoint y: 233, distance: 11.2
click at [193, 233] on icon at bounding box center [192, 236] width 3 height 6
click at [479, 234] on div "60" at bounding box center [485, 235] width 15 height 17
type input "**"
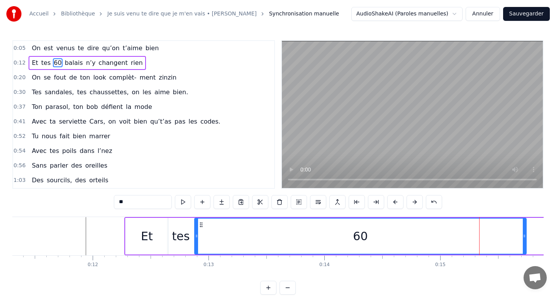
drag, startPoint x: 444, startPoint y: 241, endPoint x: 195, endPoint y: 252, distance: 249.2
click at [195, 252] on div at bounding box center [196, 236] width 3 height 35
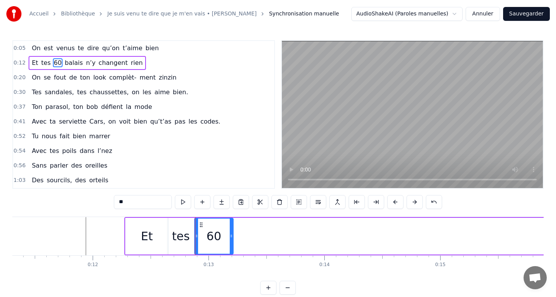
drag, startPoint x: 523, startPoint y: 237, endPoint x: 230, endPoint y: 255, distance: 293.6
click at [230, 255] on div "On est venus te dire qu’on t’aime bien Et tes 60 balais n’y changent rien On se…" at bounding box center [277, 246] width 531 height 58
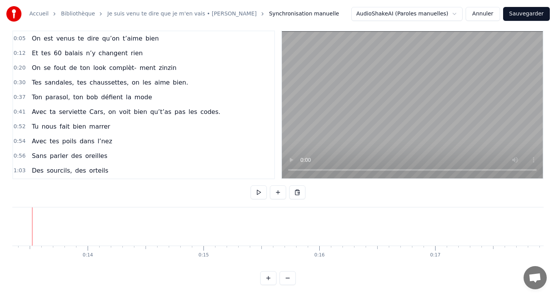
scroll to position [0, 1577]
click at [288, 277] on button at bounding box center [288, 278] width 16 height 14
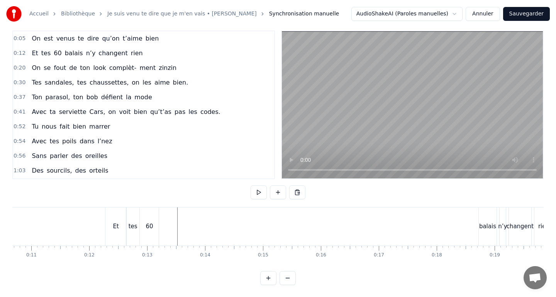
click at [488, 223] on div "balais" at bounding box center [487, 226] width 17 height 9
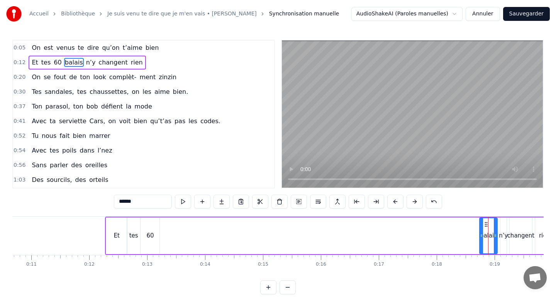
scroll to position [0, 0]
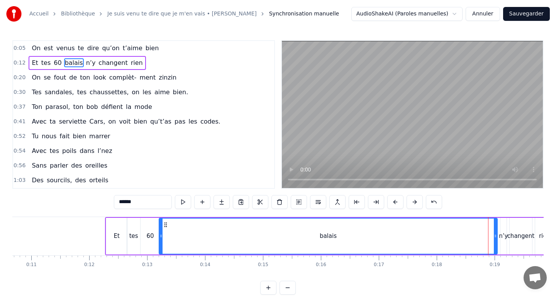
drag, startPoint x: 481, startPoint y: 233, endPoint x: 160, endPoint y: 241, distance: 320.9
click at [160, 241] on div at bounding box center [160, 236] width 3 height 35
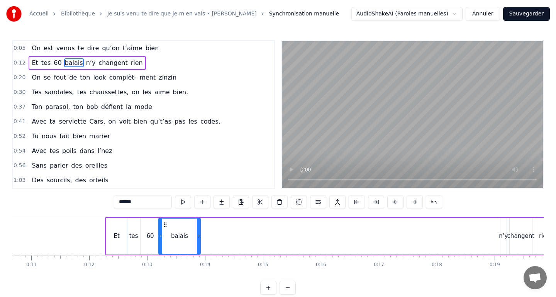
drag, startPoint x: 496, startPoint y: 238, endPoint x: 199, endPoint y: 237, distance: 296.9
click at [199, 237] on icon at bounding box center [198, 236] width 3 height 6
click at [312, 117] on video at bounding box center [412, 114] width 261 height 147
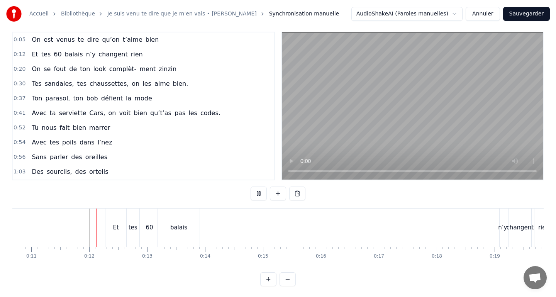
scroll to position [10, 0]
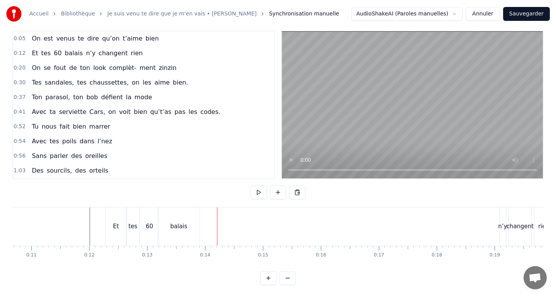
click at [503, 227] on div "n’y" at bounding box center [502, 226] width 9 height 9
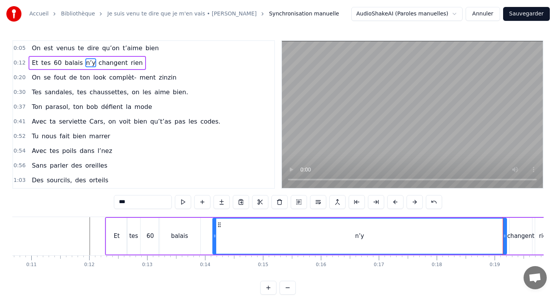
drag, startPoint x: 501, startPoint y: 237, endPoint x: 213, endPoint y: 241, distance: 287.2
click at [213, 241] on div at bounding box center [214, 236] width 3 height 35
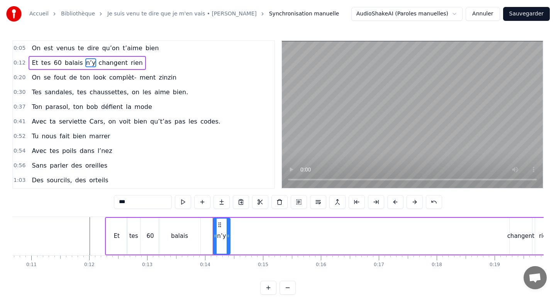
drag, startPoint x: 505, startPoint y: 243, endPoint x: 228, endPoint y: 256, distance: 276.7
click at [228, 256] on div "On est venus te dire qu’on t’aime bien Et tes 60 balais n’y changent rien On se…" at bounding box center [277, 246] width 531 height 58
click at [513, 238] on div "changent" at bounding box center [520, 236] width 27 height 9
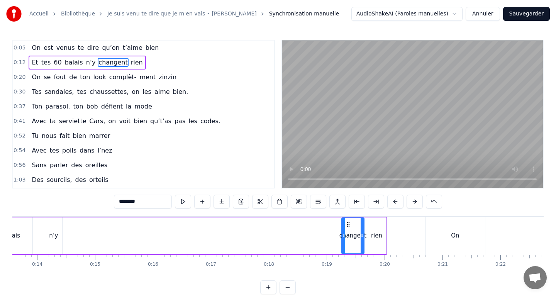
scroll to position [0, 740]
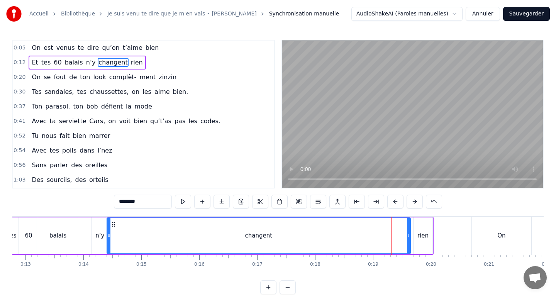
drag, startPoint x: 390, startPoint y: 236, endPoint x: 108, endPoint y: 239, distance: 281.1
click at [108, 239] on div at bounding box center [108, 235] width 3 height 35
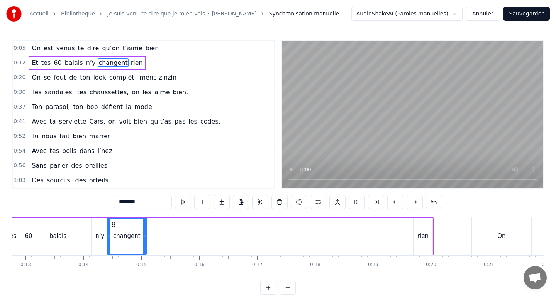
drag, startPoint x: 408, startPoint y: 237, endPoint x: 144, endPoint y: 234, distance: 263.7
click at [144, 234] on icon at bounding box center [144, 236] width 3 height 6
click at [60, 213] on div "0:05 On est venus te dire qu’on t’aime bien 0:12 Et tes 60 balais n’y changent …" at bounding box center [277, 167] width 531 height 254
click at [42, 226] on div "balais" at bounding box center [58, 236] width 42 height 37
type input "******"
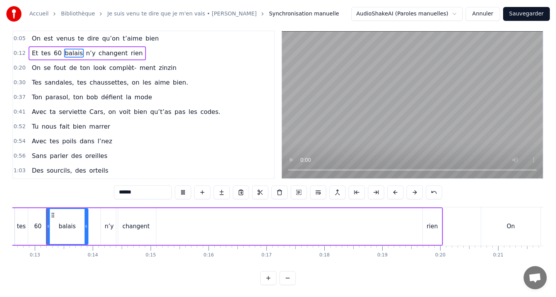
scroll to position [0, 725]
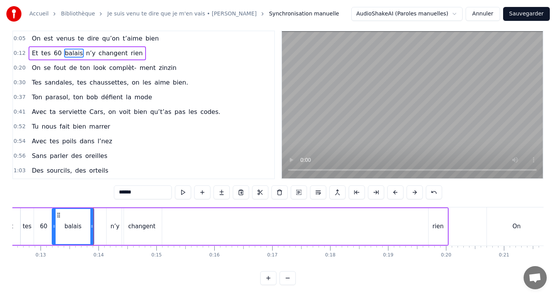
click at [64, 210] on div "balais" at bounding box center [73, 226] width 41 height 35
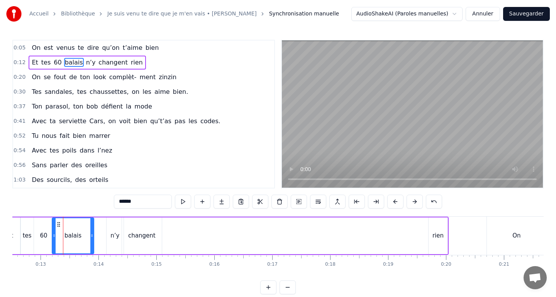
scroll to position [0, 0]
click at [64, 215] on div "0:05 On est venus te dire qu’on t’aime bien 0:12 Et tes 60 balais n’y changent …" at bounding box center [277, 167] width 531 height 254
click at [95, 227] on div "Et tes 60 balais n’y changent rien" at bounding box center [223, 236] width 450 height 38
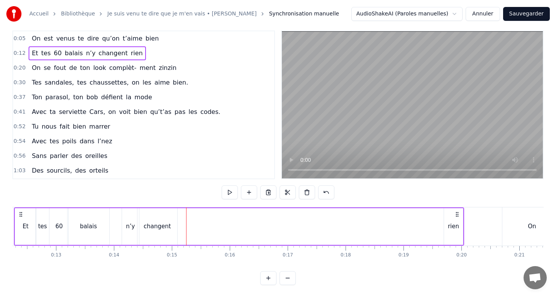
scroll to position [0, 740]
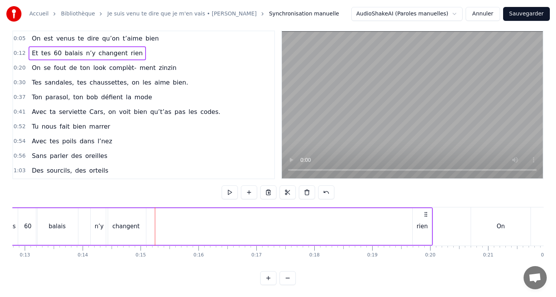
click at [425, 226] on div "rien" at bounding box center [422, 226] width 11 height 9
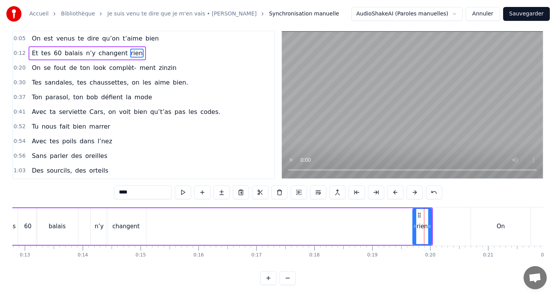
scroll to position [0, 0]
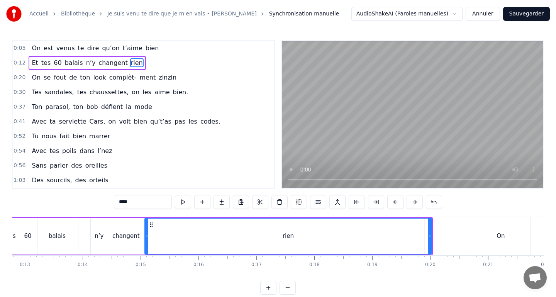
drag, startPoint x: 415, startPoint y: 233, endPoint x: 147, endPoint y: 246, distance: 268.2
click at [147, 246] on div at bounding box center [146, 236] width 3 height 35
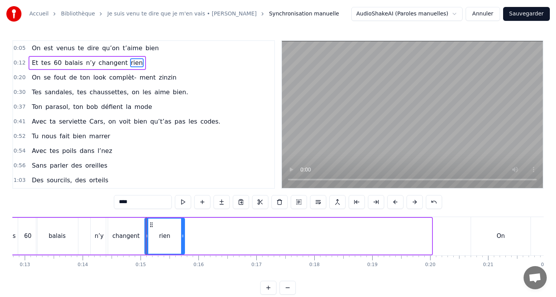
drag, startPoint x: 429, startPoint y: 234, endPoint x: 182, endPoint y: 252, distance: 247.7
click at [182, 252] on div at bounding box center [182, 236] width 3 height 35
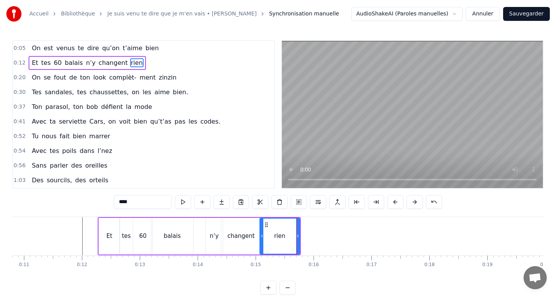
scroll to position [0, 617]
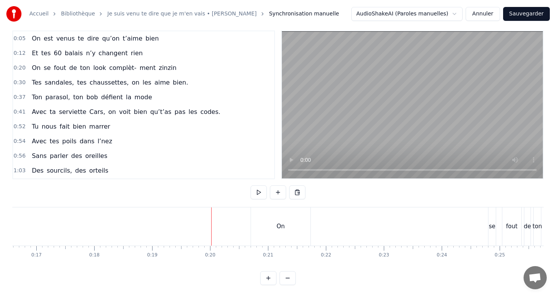
scroll to position [0, 929]
click at [294, 225] on div "On" at bounding box center [311, 226] width 59 height 38
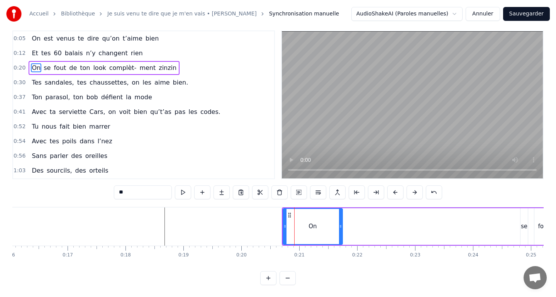
scroll to position [0, 0]
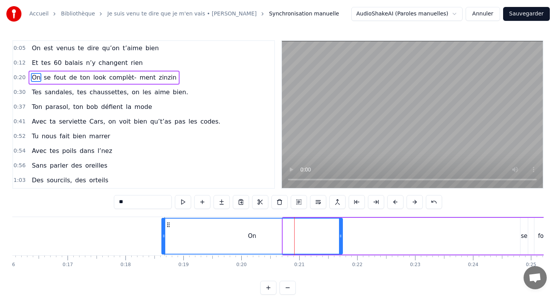
drag, startPoint x: 286, startPoint y: 234, endPoint x: 164, endPoint y: 242, distance: 121.5
click at [164, 242] on div at bounding box center [163, 236] width 3 height 35
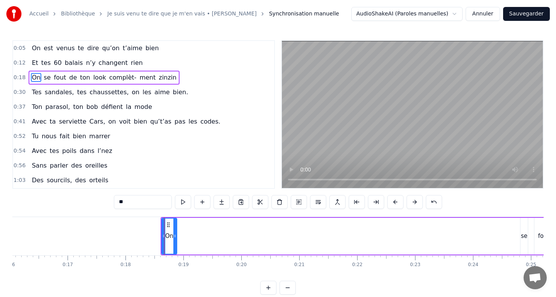
drag, startPoint x: 340, startPoint y: 238, endPoint x: 174, endPoint y: 235, distance: 166.0
click at [174, 235] on icon at bounding box center [174, 236] width 3 height 6
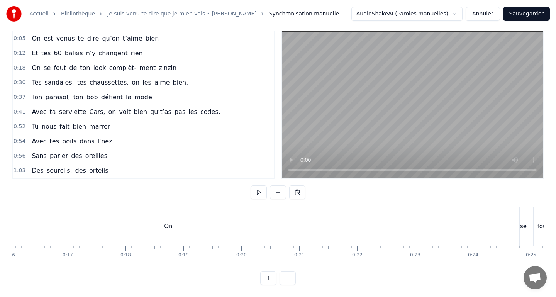
scroll to position [0, 951]
click at [500, 225] on div "se" at bounding box center [501, 226] width 7 height 9
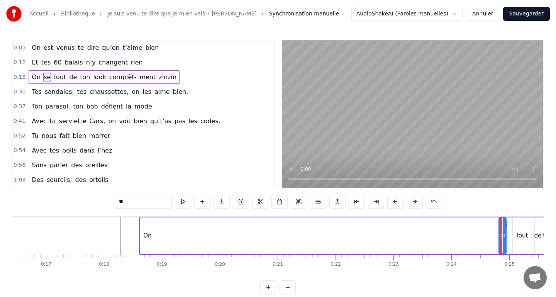
scroll to position [0, 0]
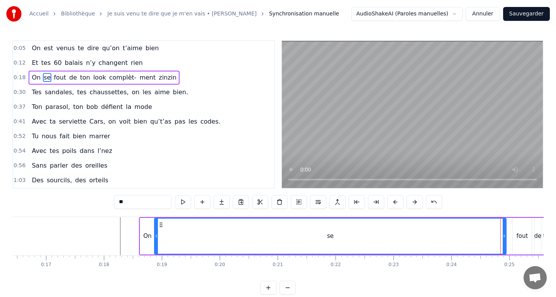
drag, startPoint x: 498, startPoint y: 235, endPoint x: 154, endPoint y: 237, distance: 344.4
click at [154, 237] on div "se" at bounding box center [330, 236] width 352 height 37
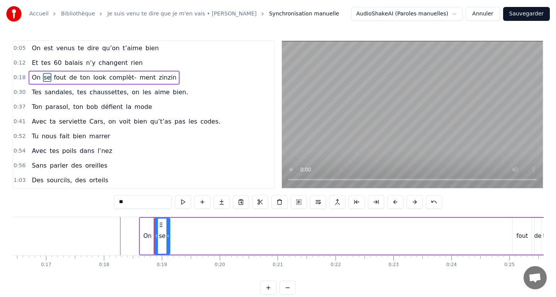
drag, startPoint x: 503, startPoint y: 238, endPoint x: 167, endPoint y: 240, distance: 336.3
click at [167, 240] on div at bounding box center [167, 236] width 3 height 35
click at [514, 233] on div "fout" at bounding box center [522, 236] width 19 height 37
type input "****"
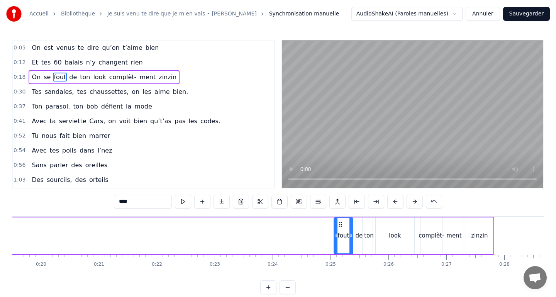
scroll to position [0, 1126]
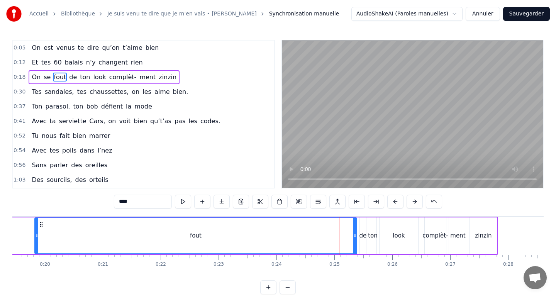
drag, startPoint x: 338, startPoint y: 236, endPoint x: 35, endPoint y: 244, distance: 303.1
click at [35, 244] on div at bounding box center [36, 235] width 3 height 35
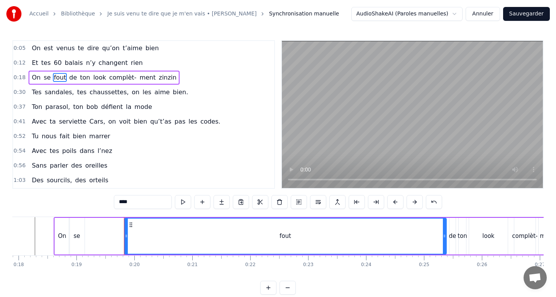
scroll to position [0, 1031]
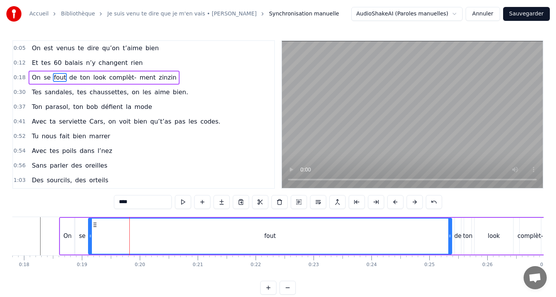
drag, startPoint x: 131, startPoint y: 233, endPoint x: 90, endPoint y: 237, distance: 41.5
click at [90, 237] on icon at bounding box center [90, 236] width 3 height 6
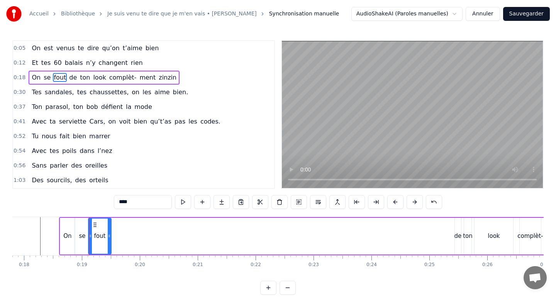
drag, startPoint x: 449, startPoint y: 235, endPoint x: 108, endPoint y: 241, distance: 340.6
click at [108, 241] on div at bounding box center [109, 236] width 3 height 35
drag, startPoint x: 455, startPoint y: 241, endPoint x: 384, endPoint y: 235, distance: 71.6
click at [269, 242] on div "On se fout de ton look complèt- ment zinzin" at bounding box center [326, 236] width 534 height 38
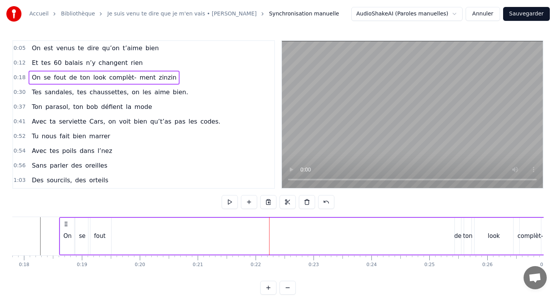
click at [457, 233] on div "de" at bounding box center [457, 236] width 7 height 9
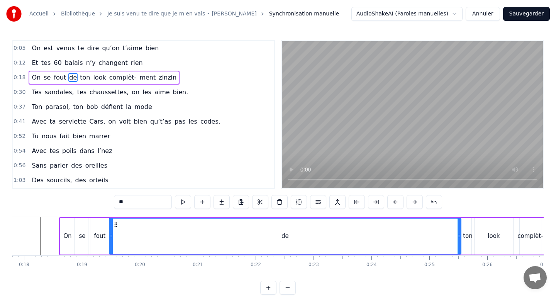
drag, startPoint x: 456, startPoint y: 236, endPoint x: 110, endPoint y: 243, distance: 345.6
click at [110, 243] on div at bounding box center [111, 236] width 3 height 35
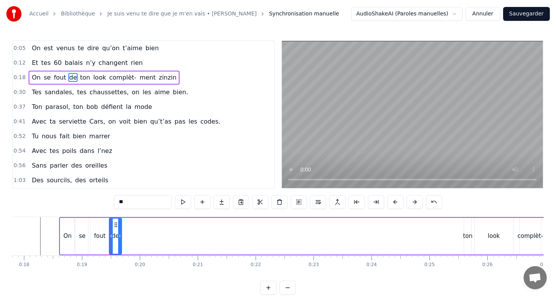
drag, startPoint x: 459, startPoint y: 239, endPoint x: 119, endPoint y: 244, distance: 339.4
click at [119, 244] on div at bounding box center [119, 236] width 3 height 35
click at [467, 229] on div "ton" at bounding box center [467, 236] width 7 height 37
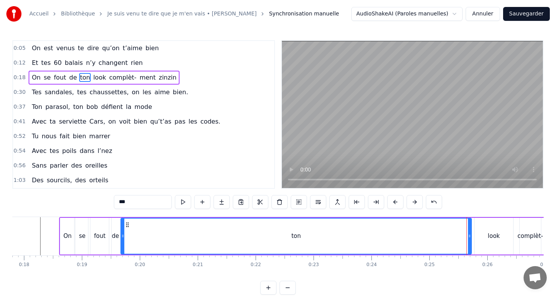
drag, startPoint x: 464, startPoint y: 236, endPoint x: 121, endPoint y: 259, distance: 344.0
click at [121, 259] on div "On est venus te dire qu’on t’aime bien Et tes 60 balais n’y changent rien On se…" at bounding box center [277, 246] width 531 height 58
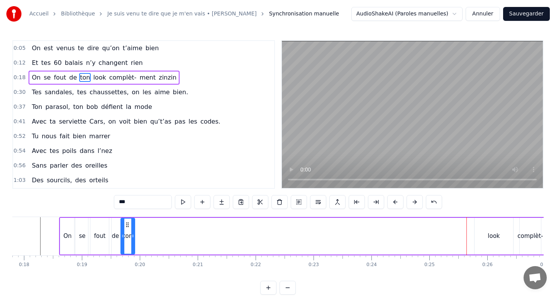
drag, startPoint x: 469, startPoint y: 235, endPoint x: 132, endPoint y: 233, distance: 336.3
click at [132, 233] on icon at bounding box center [132, 236] width 3 height 6
click at [480, 236] on div "look" at bounding box center [493, 236] width 39 height 37
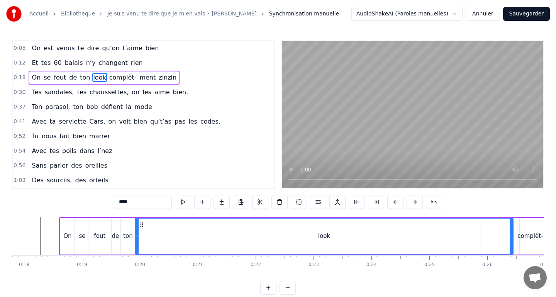
drag, startPoint x: 475, startPoint y: 236, endPoint x: 136, endPoint y: 245, distance: 339.5
click at [136, 245] on div at bounding box center [137, 236] width 3 height 35
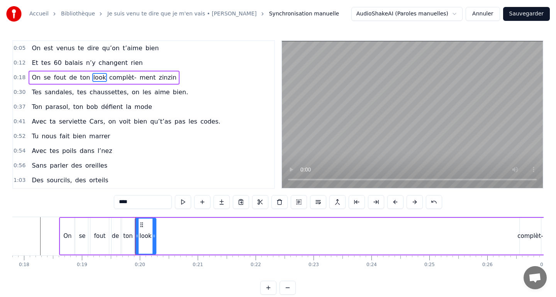
drag, startPoint x: 510, startPoint y: 240, endPoint x: 153, endPoint y: 246, distance: 357.1
click at [153, 246] on div at bounding box center [153, 236] width 3 height 35
click at [520, 237] on div "complèt-" at bounding box center [529, 236] width 25 height 9
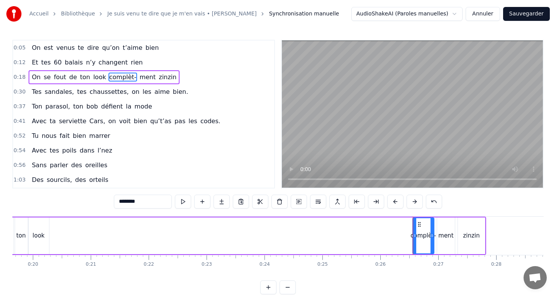
scroll to position [0, 1108]
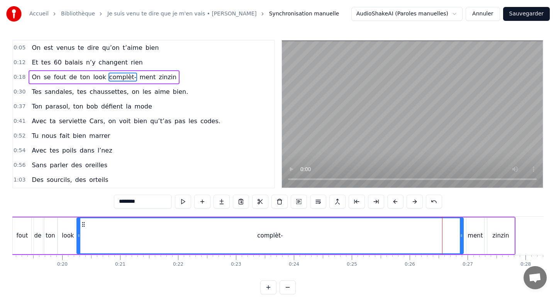
drag, startPoint x: 442, startPoint y: 237, endPoint x: 77, endPoint y: 234, distance: 365.2
click at [77, 234] on icon at bounding box center [78, 235] width 3 height 6
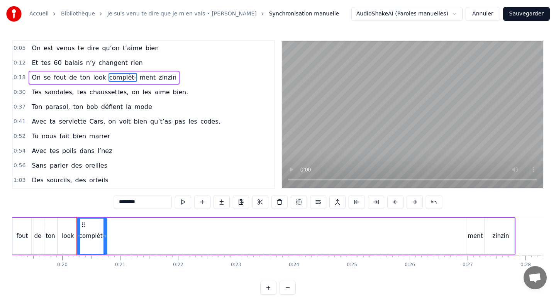
drag, startPoint x: 461, startPoint y: 236, endPoint x: 105, endPoint y: 253, distance: 355.9
click at [105, 253] on div at bounding box center [104, 236] width 3 height 35
click at [468, 234] on div "ment" at bounding box center [475, 236] width 15 height 9
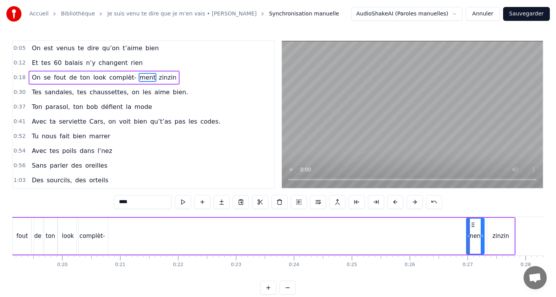
click at [466, 237] on div "ment" at bounding box center [475, 236] width 19 height 37
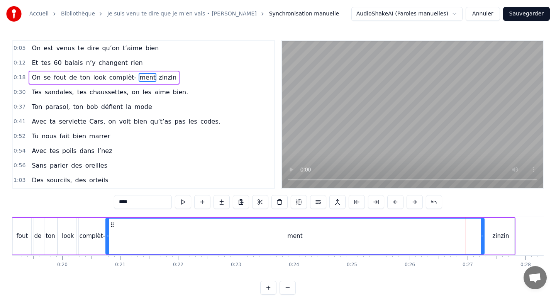
drag, startPoint x: 468, startPoint y: 237, endPoint x: 107, endPoint y: 274, distance: 362.5
click at [107, 274] on div "On est venus te dire qu’on t’aime bien Et tes 60 balais n’y changent rien On se…" at bounding box center [277, 246] width 531 height 58
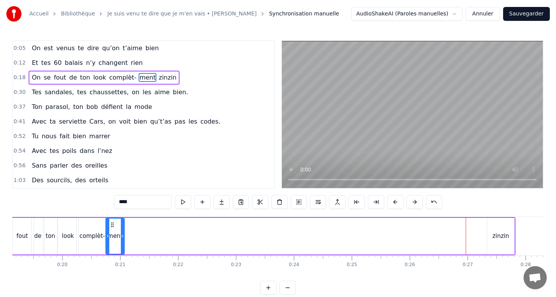
drag, startPoint x: 480, startPoint y: 237, endPoint x: 120, endPoint y: 237, distance: 359.8
click at [121, 237] on icon at bounding box center [122, 236] width 3 height 6
click at [501, 237] on div "zinzin" at bounding box center [500, 236] width 17 height 9
type input "******"
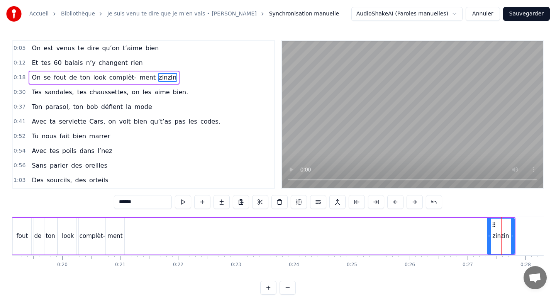
click at [487, 237] on div "zinzin" at bounding box center [501, 236] width 28 height 37
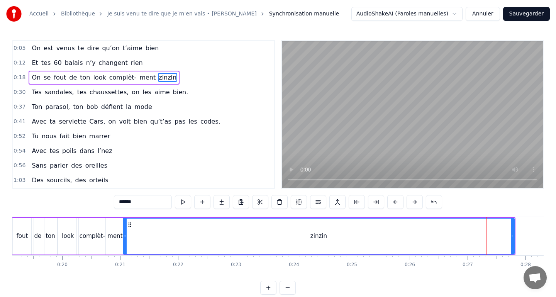
drag, startPoint x: 488, startPoint y: 237, endPoint x: 124, endPoint y: 252, distance: 364.4
click at [124, 252] on div at bounding box center [125, 236] width 3 height 35
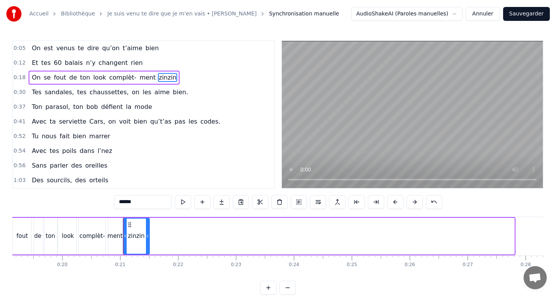
drag, startPoint x: 513, startPoint y: 236, endPoint x: 147, endPoint y: 232, distance: 366.0
click at [147, 232] on div at bounding box center [147, 236] width 3 height 35
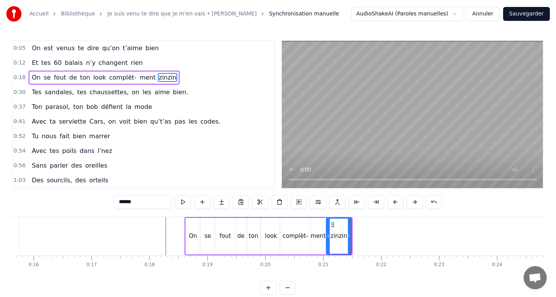
scroll to position [0, 885]
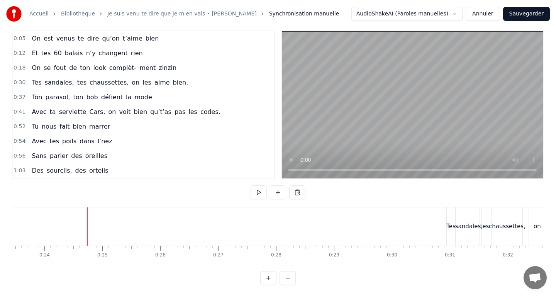
scroll to position [0, 1350]
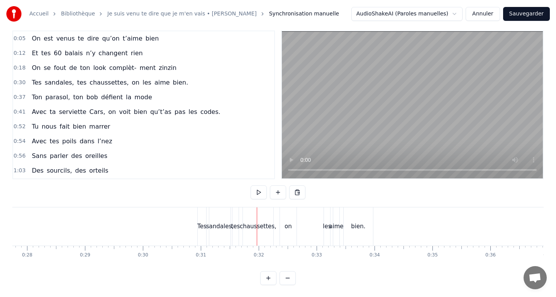
click at [199, 228] on div "Tes" at bounding box center [201, 226] width 9 height 9
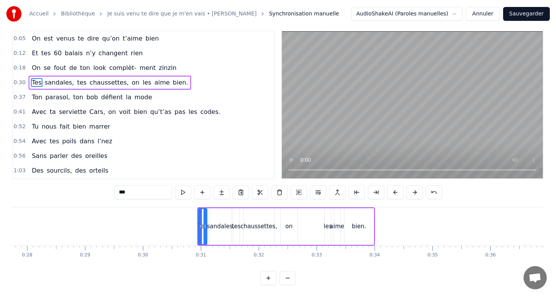
scroll to position [0, 0]
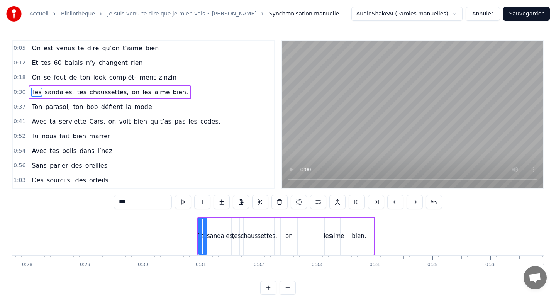
click at [249, 234] on div "chaussettes," at bounding box center [259, 236] width 37 height 9
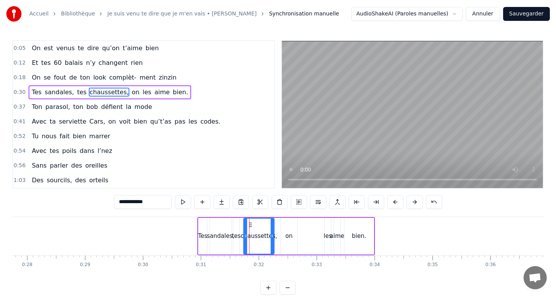
click at [202, 242] on div "Tes" at bounding box center [202, 236] width 8 height 37
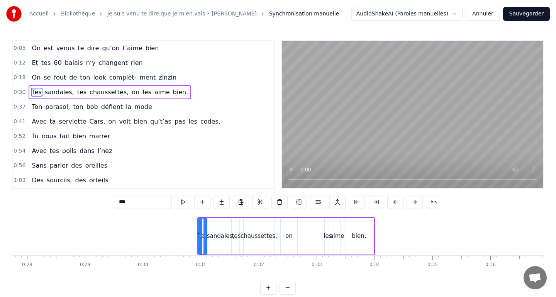
click at [216, 242] on div "sandales," at bounding box center [220, 236] width 21 height 37
type input "*********"
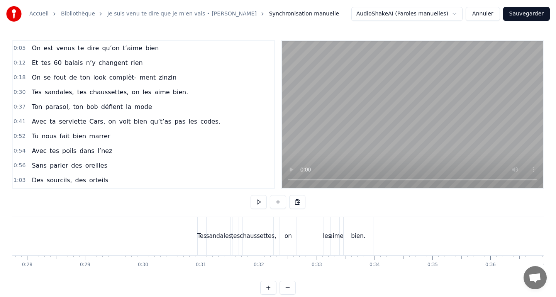
click at [208, 232] on div "sandales," at bounding box center [219, 236] width 27 height 9
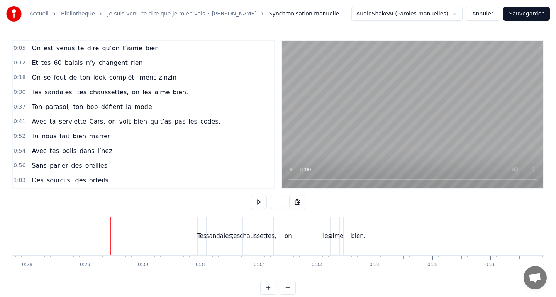
click at [203, 231] on div "Tes" at bounding box center [202, 236] width 8 height 38
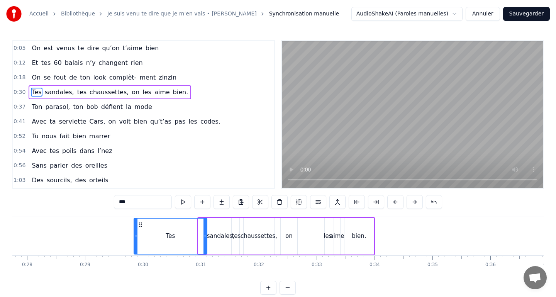
drag, startPoint x: 200, startPoint y: 235, endPoint x: 132, endPoint y: 238, distance: 68.8
click at [134, 238] on icon at bounding box center [135, 236] width 3 height 6
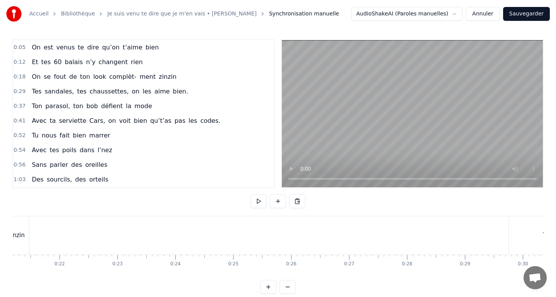
scroll to position [0, 1236]
click at [518, 230] on div "Tes" at bounding box center [538, 235] width 77 height 38
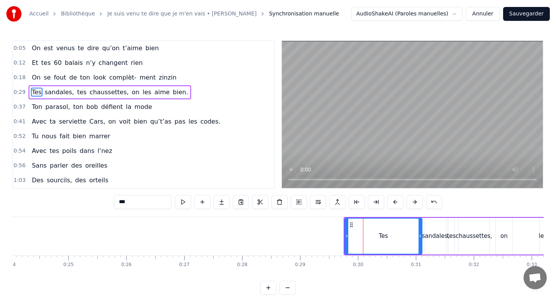
scroll to position [0, 1364]
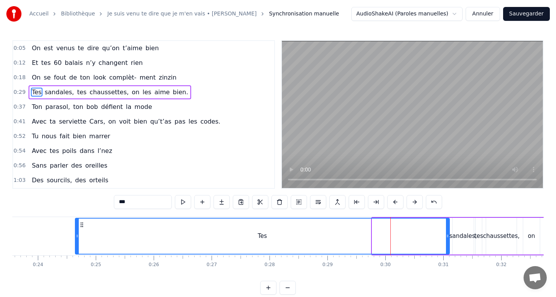
drag, startPoint x: 374, startPoint y: 235, endPoint x: 77, endPoint y: 257, distance: 297.6
click at [77, 257] on div "On est venus te dire qu’on t’aime bien Et tes 60 balais n’y changent rien On se…" at bounding box center [277, 246] width 531 height 58
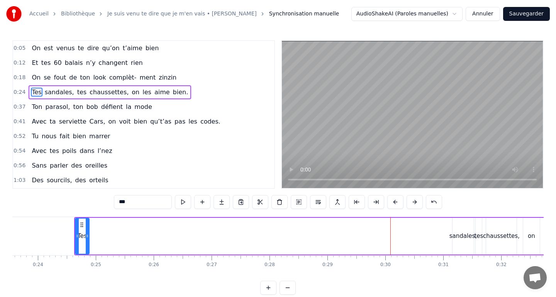
drag, startPoint x: 447, startPoint y: 238, endPoint x: 87, endPoint y: 244, distance: 360.3
click at [87, 244] on div at bounding box center [87, 236] width 3 height 35
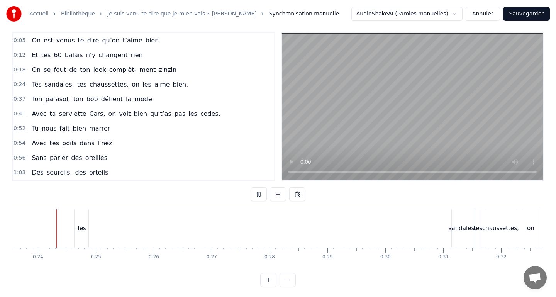
scroll to position [10, 0]
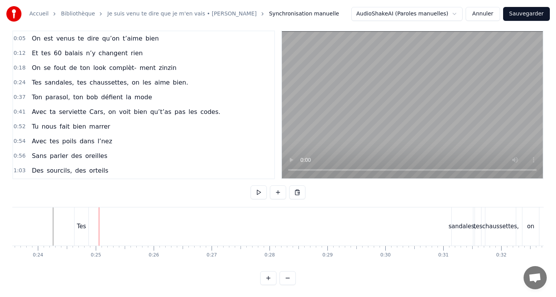
click at [459, 223] on div "sandales," at bounding box center [462, 226] width 27 height 9
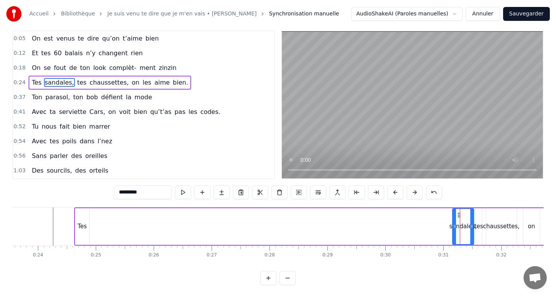
scroll to position [0, 0]
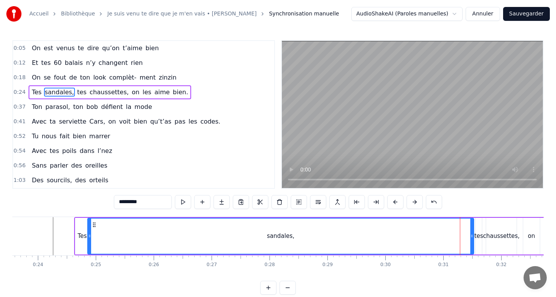
drag, startPoint x: 453, startPoint y: 234, endPoint x: 88, endPoint y: 235, distance: 364.8
click at [88, 235] on icon at bounding box center [89, 236] width 3 height 6
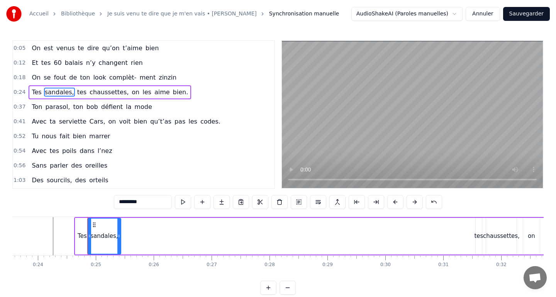
drag, startPoint x: 470, startPoint y: 241, endPoint x: 117, endPoint y: 258, distance: 353.2
click at [117, 258] on div "On est venus te dire qu’on t’aime bien Et tes 60 balais n’y changent rien On se…" at bounding box center [277, 246] width 531 height 58
click at [479, 239] on div "tes" at bounding box center [478, 236] width 9 height 9
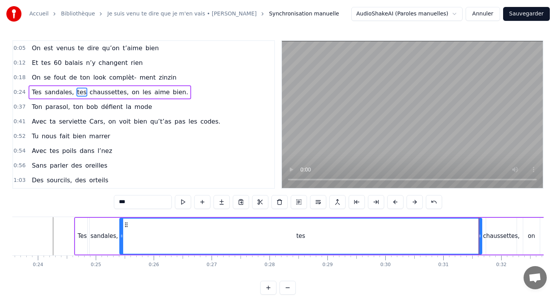
drag, startPoint x: 476, startPoint y: 238, endPoint x: 120, endPoint y: 243, distance: 356.0
click at [120, 243] on div at bounding box center [121, 236] width 3 height 35
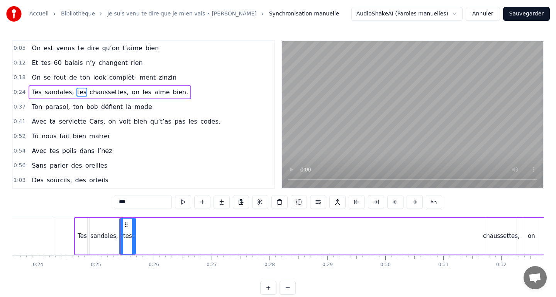
drag, startPoint x: 481, startPoint y: 236, endPoint x: 134, endPoint y: 240, distance: 346.7
click at [134, 240] on div at bounding box center [133, 236] width 3 height 35
click at [486, 242] on div "chaussettes," at bounding box center [501, 236] width 31 height 37
type input "**********"
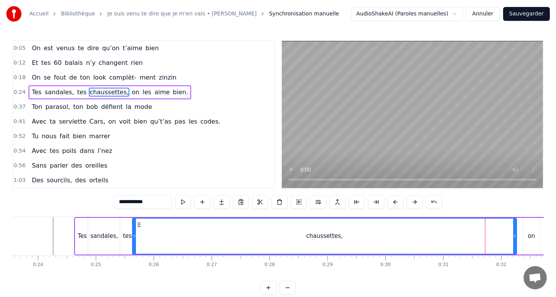
drag, startPoint x: 488, startPoint y: 237, endPoint x: 135, endPoint y: 242, distance: 353.7
click at [135, 242] on div at bounding box center [134, 236] width 3 height 35
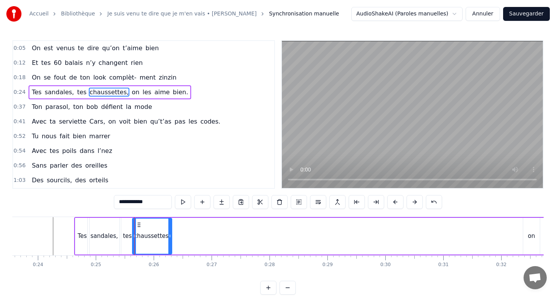
drag, startPoint x: 515, startPoint y: 237, endPoint x: 171, endPoint y: 225, distance: 345.0
click at [171, 225] on div at bounding box center [169, 236] width 3 height 35
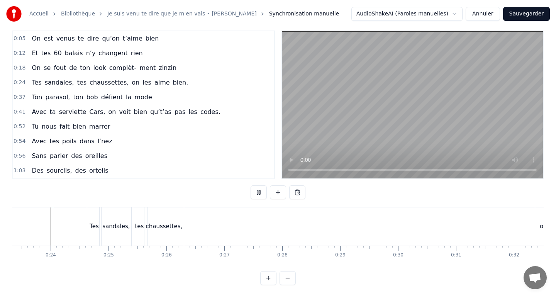
scroll to position [0, 1351]
click at [168, 223] on div "chaussettes," at bounding box center [164, 226] width 37 height 9
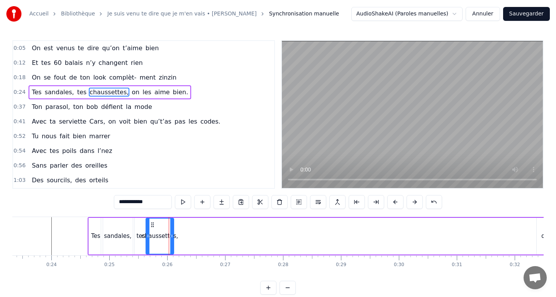
drag, startPoint x: 183, startPoint y: 238, endPoint x: 169, endPoint y: 238, distance: 13.9
click at [170, 238] on icon at bounding box center [171, 236] width 3 height 6
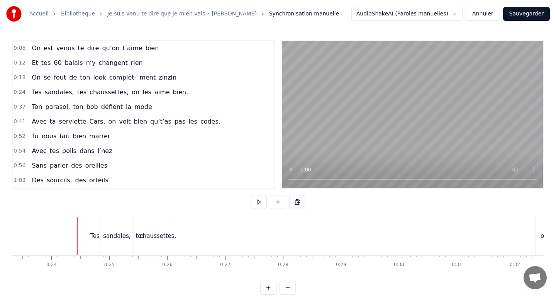
scroll to position [10, 0]
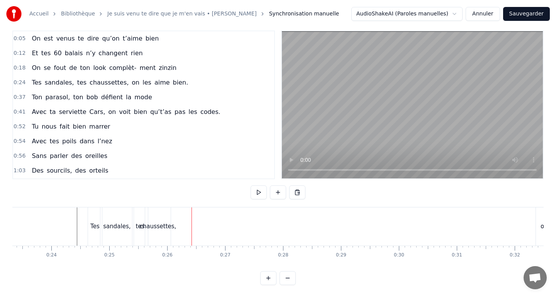
click at [141, 227] on div "chaussettes," at bounding box center [157, 226] width 37 height 9
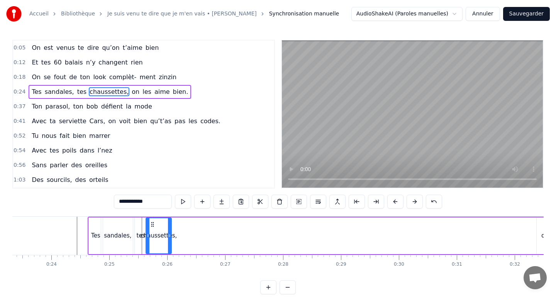
scroll to position [0, 0]
click at [139, 240] on div "tes" at bounding box center [140, 236] width 9 height 9
type input "***"
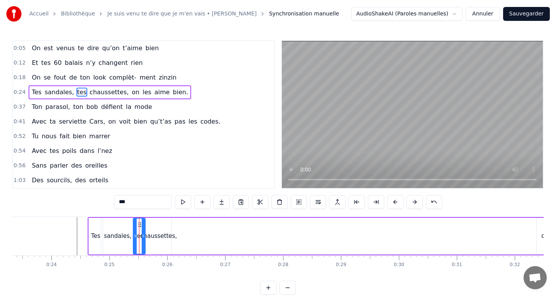
click at [142, 237] on icon at bounding box center [143, 236] width 3 height 6
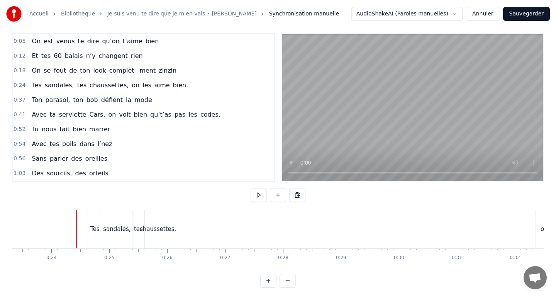
scroll to position [10, 0]
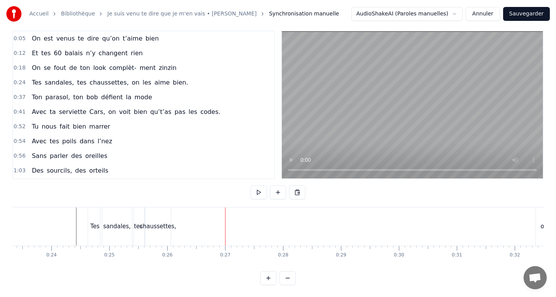
click at [110, 230] on div "sandales," at bounding box center [116, 226] width 27 height 9
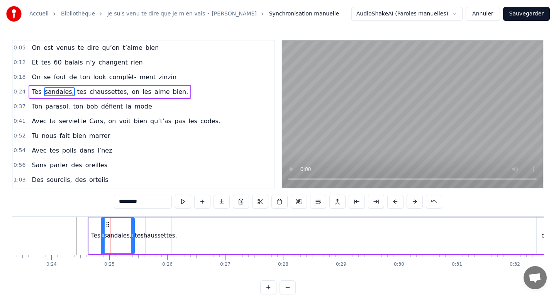
scroll to position [0, 0]
drag, startPoint x: 132, startPoint y: 235, endPoint x: 125, endPoint y: 235, distance: 7.3
click at [125, 235] on icon at bounding box center [125, 236] width 3 height 6
click at [136, 239] on div "tes" at bounding box center [139, 236] width 9 height 9
type input "***"
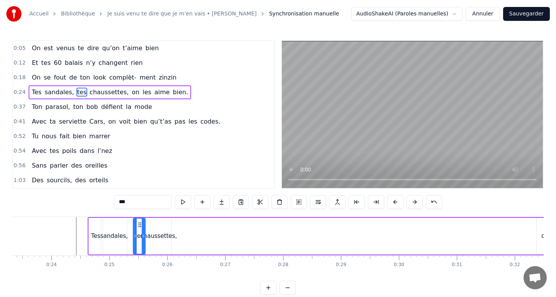
click at [142, 238] on icon at bounding box center [143, 236] width 3 height 6
drag, startPoint x: 133, startPoint y: 237, endPoint x: 129, endPoint y: 237, distance: 4.2
click at [129, 237] on div "Tes sandales, tes chaussettes, on les aime bien." at bounding box center [359, 236] width 543 height 38
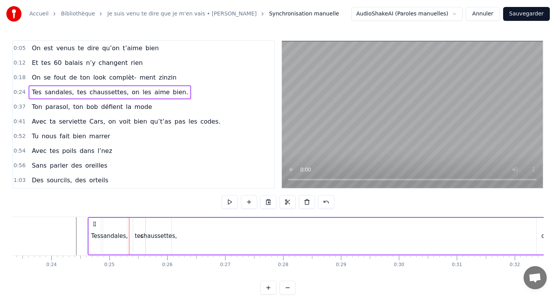
click at [136, 237] on div "tes" at bounding box center [139, 236] width 9 height 9
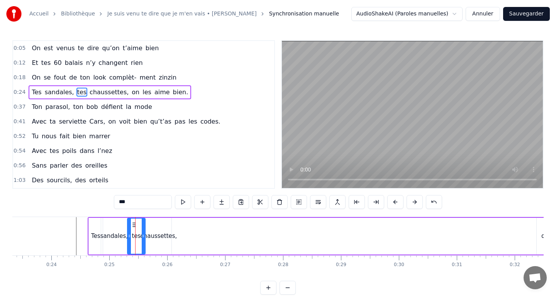
drag, startPoint x: 135, startPoint y: 237, endPoint x: 129, endPoint y: 237, distance: 5.8
click at [130, 237] on circle at bounding box center [130, 237] width 0 height 0
click at [142, 237] on div "tes" at bounding box center [136, 236] width 19 height 37
drag, startPoint x: 142, startPoint y: 237, endPoint x: 137, endPoint y: 237, distance: 4.6
click at [137, 237] on icon at bounding box center [138, 236] width 3 height 6
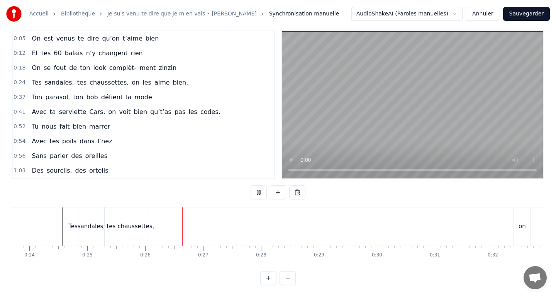
scroll to position [0, 1373]
click at [502, 234] on div "Tes sandales, tes chaussettes, on les aime bien." at bounding box center [336, 226] width 543 height 38
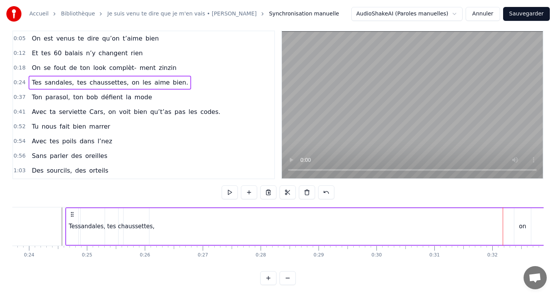
click at [523, 228] on div "on" at bounding box center [522, 226] width 7 height 9
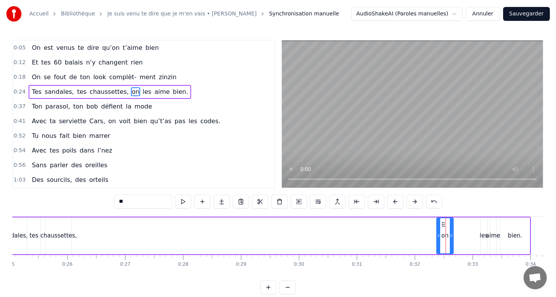
scroll to position [0, 1454]
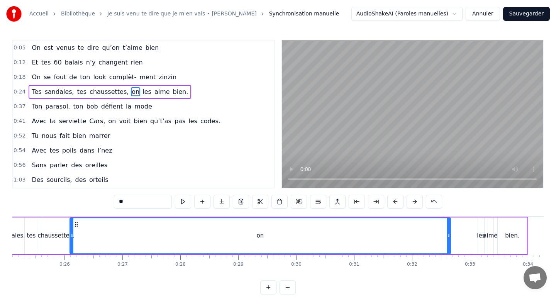
drag, startPoint x: 435, startPoint y: 236, endPoint x: 70, endPoint y: 243, distance: 364.5
click at [70, 243] on div at bounding box center [71, 235] width 3 height 35
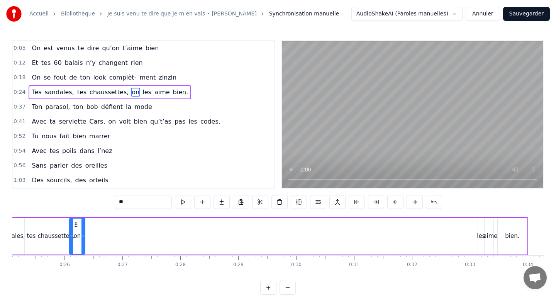
drag, startPoint x: 448, startPoint y: 239, endPoint x: 82, endPoint y: 234, distance: 365.6
click at [82, 234] on div at bounding box center [82, 236] width 3 height 35
click at [478, 236] on div "les" at bounding box center [481, 236] width 8 height 9
click at [478, 238] on div "les" at bounding box center [481, 236] width 8 height 9
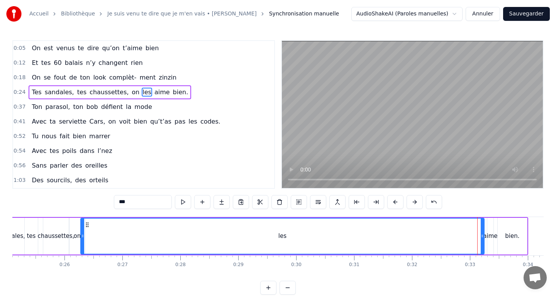
drag, startPoint x: 478, startPoint y: 238, endPoint x: 81, endPoint y: 237, distance: 397.3
click at [81, 237] on icon at bounding box center [82, 236] width 3 height 6
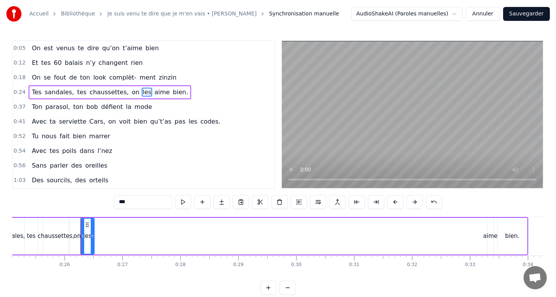
drag, startPoint x: 481, startPoint y: 238, endPoint x: 91, endPoint y: 237, distance: 389.9
click at [91, 237] on icon at bounding box center [92, 236] width 3 height 6
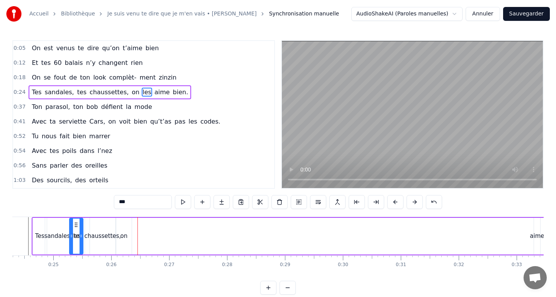
scroll to position [0, 1382]
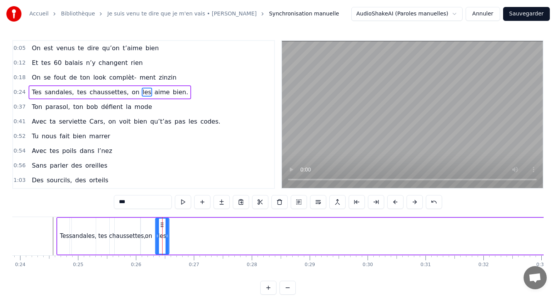
drag, startPoint x: 87, startPoint y: 223, endPoint x: 162, endPoint y: 228, distance: 75.1
click at [162, 228] on div "les" at bounding box center [162, 236] width 13 height 35
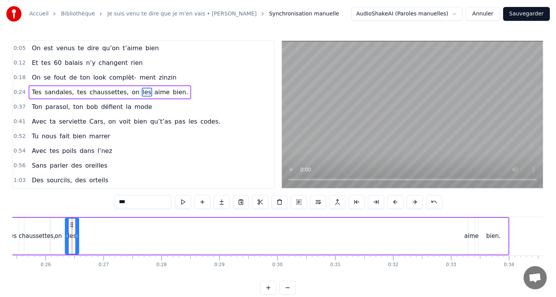
click at [471, 239] on div "aime" at bounding box center [471, 236] width 14 height 9
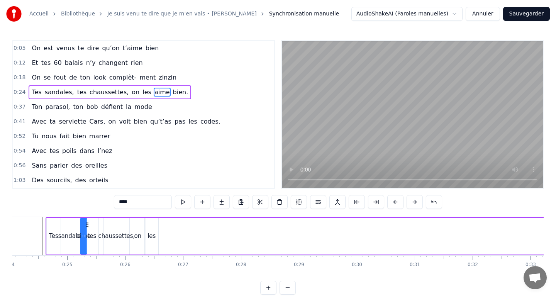
scroll to position [0, 1387]
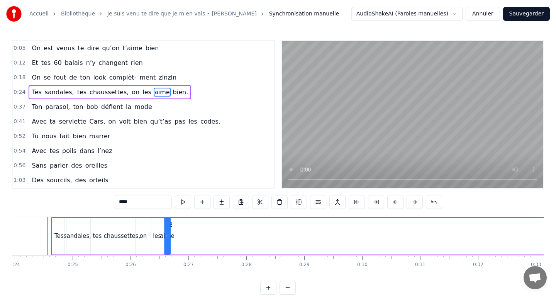
drag, startPoint x: 475, startPoint y: 225, endPoint x: 171, endPoint y: 224, distance: 304.2
click at [171, 224] on circle at bounding box center [171, 224] width 0 height 0
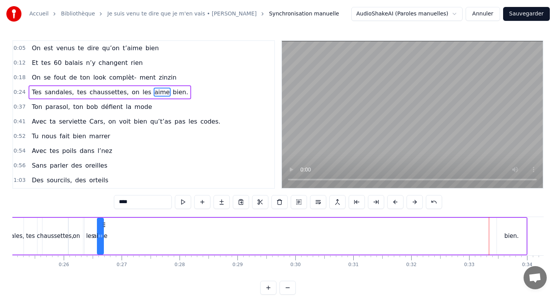
scroll to position [0, 1488]
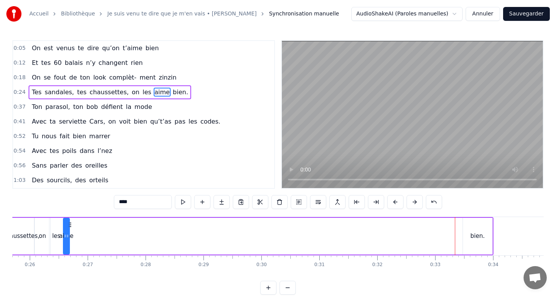
click at [473, 237] on div "bien." at bounding box center [477, 236] width 14 height 9
type input "*****"
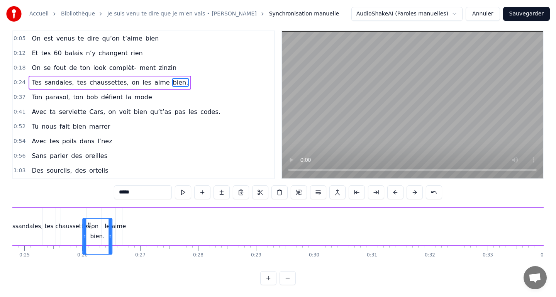
scroll to position [0, 1423]
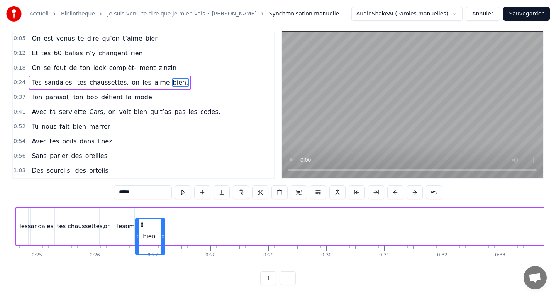
drag, startPoint x: 468, startPoint y: 224, endPoint x: 141, endPoint y: 207, distance: 327.8
click at [141, 207] on div "Tes sandales, tes chaussettes, on les aime bien." at bounding box center [286, 226] width 543 height 38
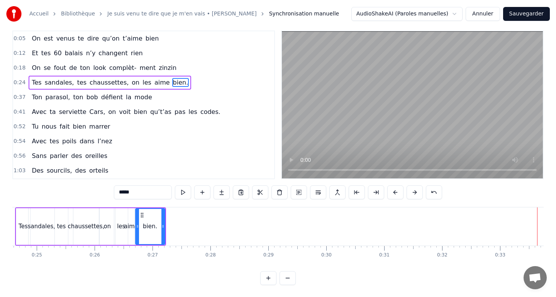
click at [10, 215] on div "Accueil Bibliothèque Je suis venu te dire que je m'en vais • Serge Gainsbourg S…" at bounding box center [278, 137] width 556 height 295
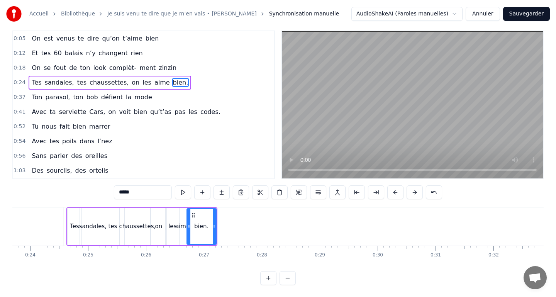
scroll to position [0, 1363]
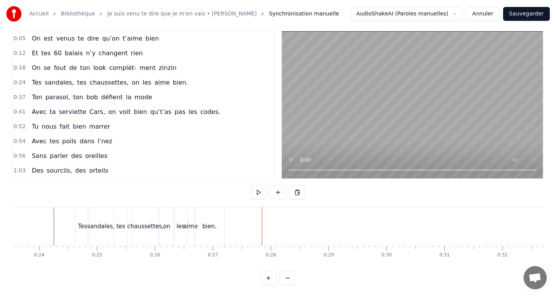
click at [215, 218] on div "bien." at bounding box center [209, 226] width 29 height 38
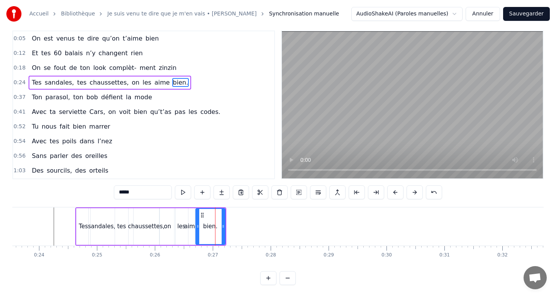
scroll to position [0, 0]
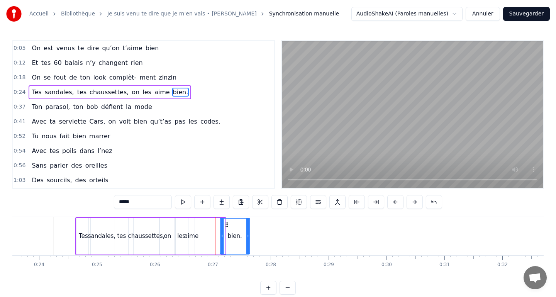
drag, startPoint x: 201, startPoint y: 223, endPoint x: 226, endPoint y: 223, distance: 24.7
click at [226, 223] on circle at bounding box center [226, 222] width 0 height 0
click at [192, 233] on div "aime" at bounding box center [191, 236] width 14 height 9
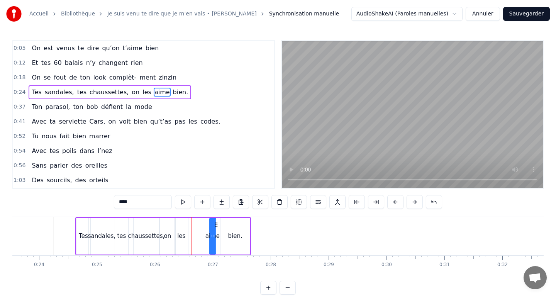
drag, startPoint x: 195, startPoint y: 224, endPoint x: 216, endPoint y: 224, distance: 20.8
click at [217, 224] on circle at bounding box center [217, 224] width 0 height 0
click at [179, 234] on div "les" at bounding box center [181, 236] width 8 height 9
type input "***"
drag, startPoint x: 180, startPoint y: 224, endPoint x: 195, endPoint y: 224, distance: 15.1
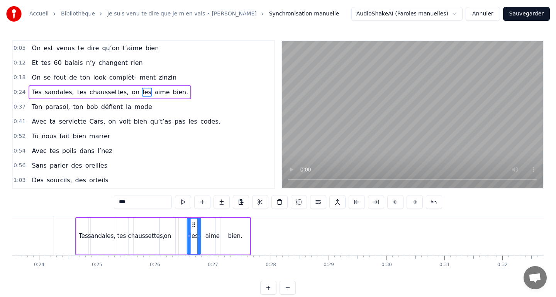
click at [193, 224] on circle at bounding box center [193, 224] width 0 height 0
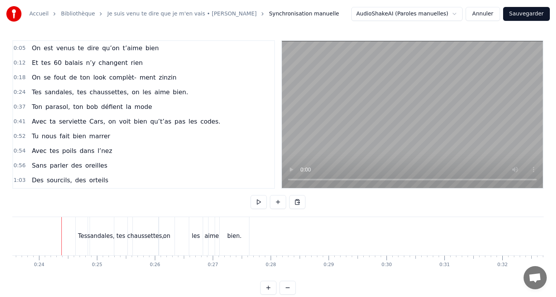
scroll to position [10, 0]
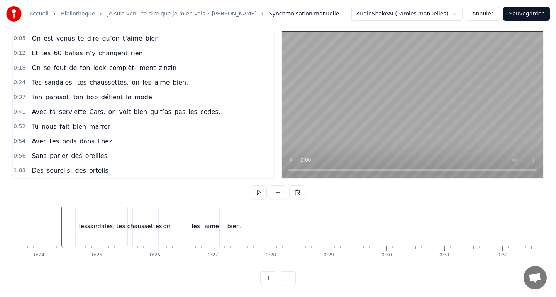
click at [141, 224] on div "chaussettes," at bounding box center [145, 226] width 37 height 9
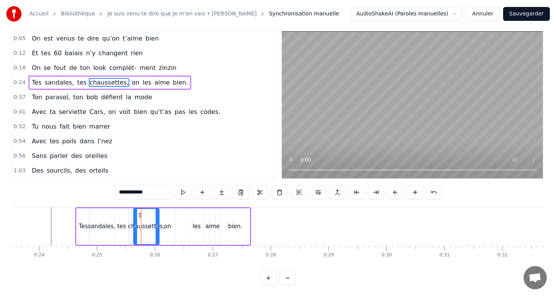
scroll to position [0, 0]
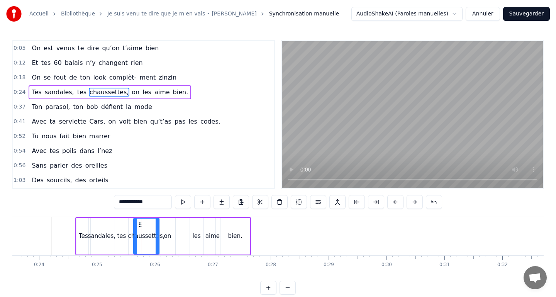
click at [166, 238] on div "on" at bounding box center [167, 236] width 7 height 9
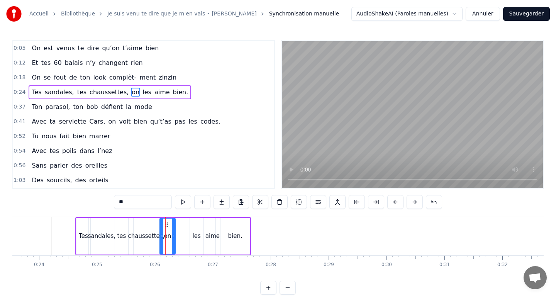
drag, startPoint x: 168, startPoint y: 230, endPoint x: 169, endPoint y: 226, distance: 4.9
click at [173, 230] on div "on" at bounding box center [167, 236] width 15 height 35
drag, startPoint x: 167, startPoint y: 225, endPoint x: 181, endPoint y: 225, distance: 13.9
click at [182, 225] on circle at bounding box center [182, 224] width 0 height 0
click at [141, 229] on div "chaussettes," at bounding box center [146, 236] width 25 height 37
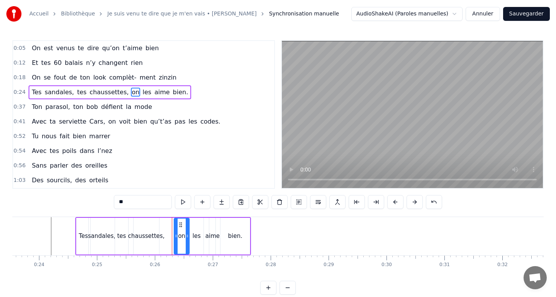
type input "**********"
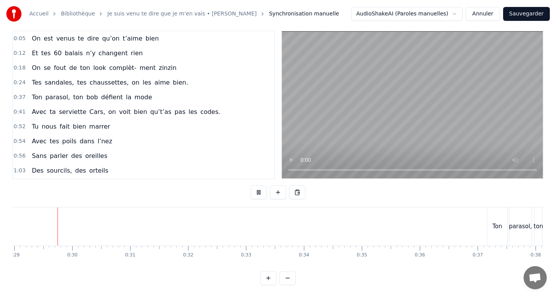
scroll to position [0, 1676]
click at [498, 220] on div "Ton" at bounding box center [498, 226] width 20 height 38
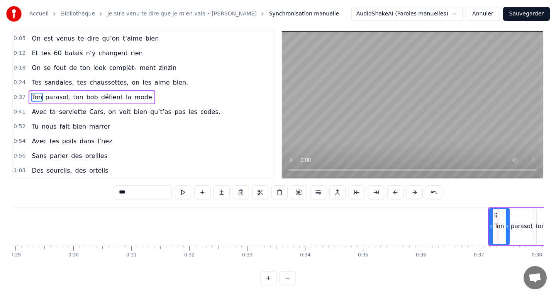
scroll to position [0, 0]
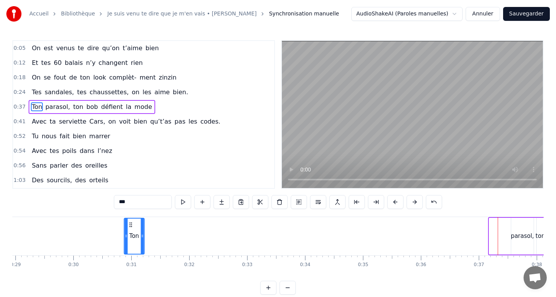
drag, startPoint x: 496, startPoint y: 224, endPoint x: 131, endPoint y: 231, distance: 364.9
click at [131, 231] on div "Ton" at bounding box center [133, 236] width 19 height 35
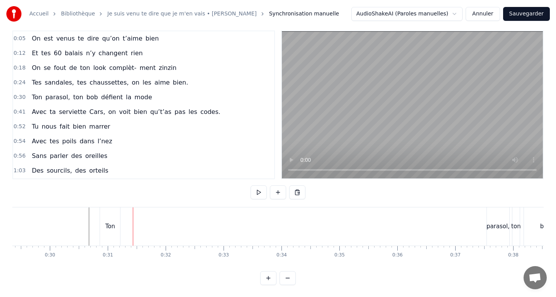
scroll to position [0, 1718]
click at [476, 219] on div "parasol," at bounding box center [480, 226] width 22 height 38
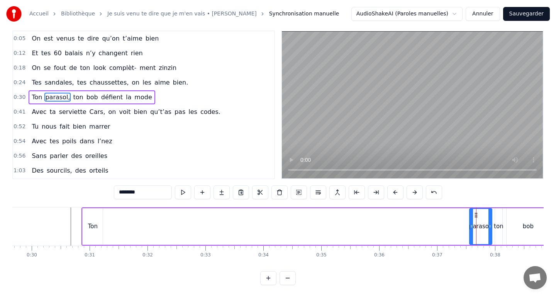
scroll to position [0, 0]
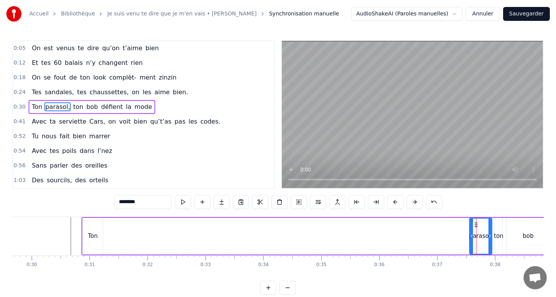
drag, startPoint x: 476, startPoint y: 224, endPoint x: 237, endPoint y: 195, distance: 241.1
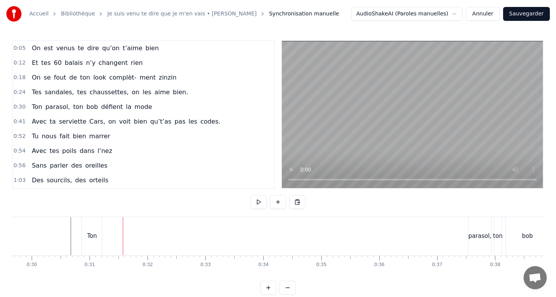
click at [469, 222] on div "parasol," at bounding box center [480, 236] width 22 height 38
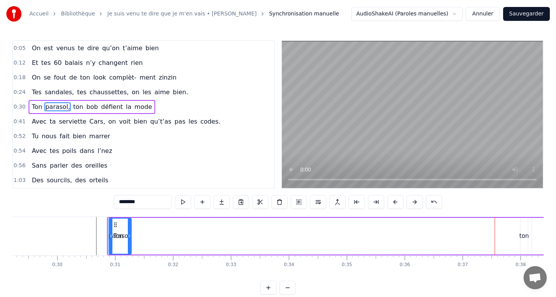
scroll to position [0, 1688]
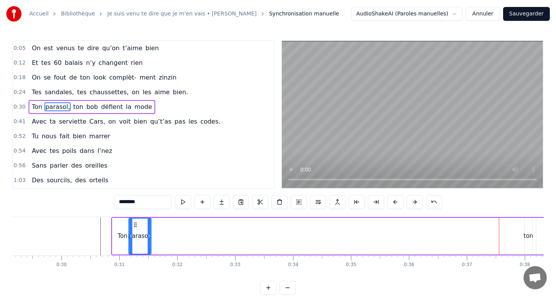
drag, startPoint x: 476, startPoint y: 224, endPoint x: 135, endPoint y: 216, distance: 341.0
click at [135, 216] on div "0:05 On est venus te dire qu’on t’aime bien 0:12 Et tes 60 balais n’y changent …" at bounding box center [277, 167] width 531 height 254
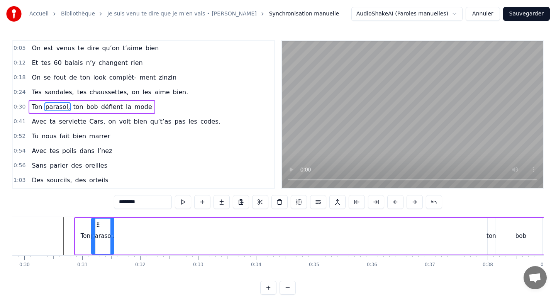
scroll to position [0, 1736]
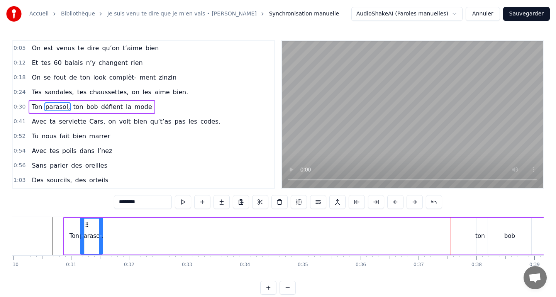
click at [480, 235] on div "ton" at bounding box center [480, 236] width 10 height 9
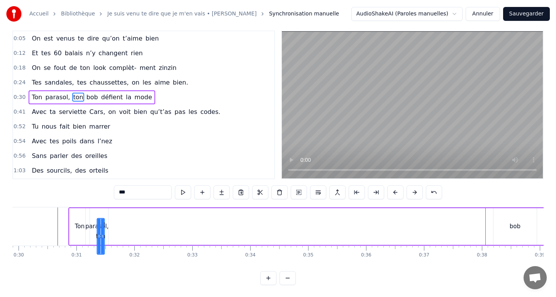
scroll to position [0, 1716]
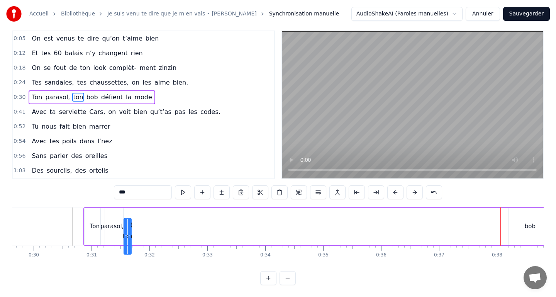
drag, startPoint x: 484, startPoint y: 224, endPoint x: 131, endPoint y: 205, distance: 353.0
click at [131, 205] on div "0:05 On est venus te dire qu’on t’aime bien 0:12 Et tes 60 balais n’y changent …" at bounding box center [277, 157] width 531 height 254
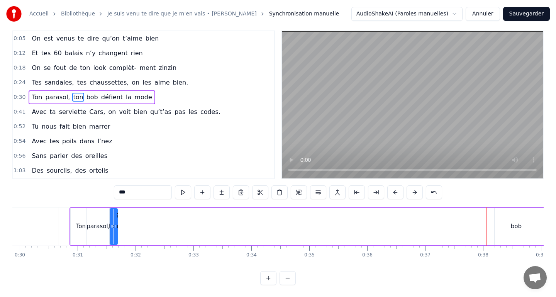
scroll to position [0, 1743]
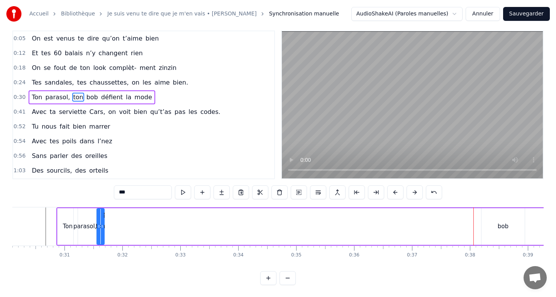
click at [502, 222] on div "bob" at bounding box center [503, 226] width 11 height 9
type input "***"
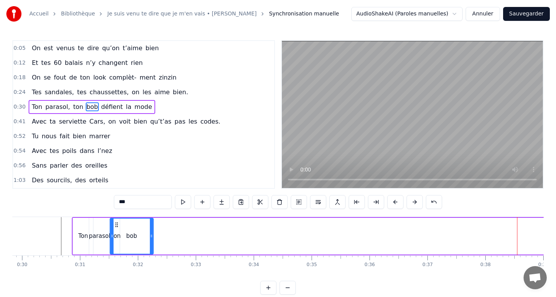
scroll to position [0, 1727]
drag, startPoint x: 488, startPoint y: 222, endPoint x: 126, endPoint y: 222, distance: 361.7
click at [126, 222] on icon at bounding box center [126, 225] width 6 height 6
click at [157, 236] on div "bob" at bounding box center [141, 236] width 42 height 35
drag, startPoint x: 160, startPoint y: 236, endPoint x: 135, endPoint y: 235, distance: 24.7
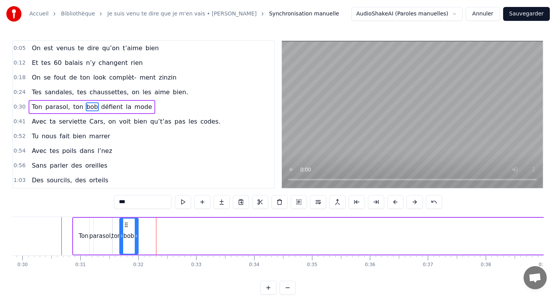
click at [135, 235] on icon at bounding box center [136, 236] width 3 height 6
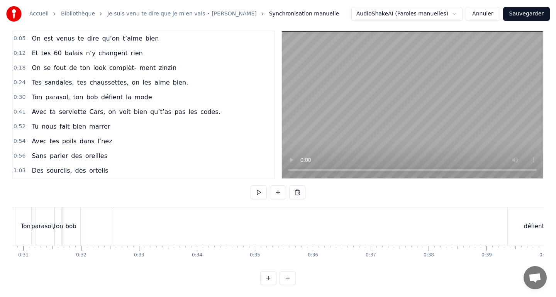
scroll to position [0, 1831]
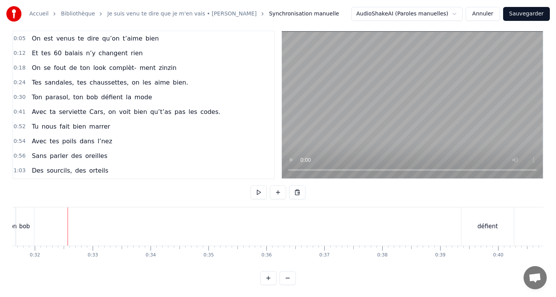
click at [501, 217] on div "défient" at bounding box center [487, 226] width 53 height 38
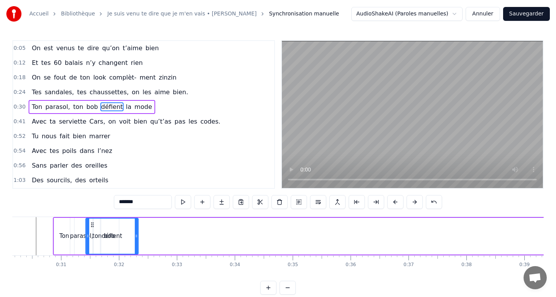
scroll to position [0, 1747]
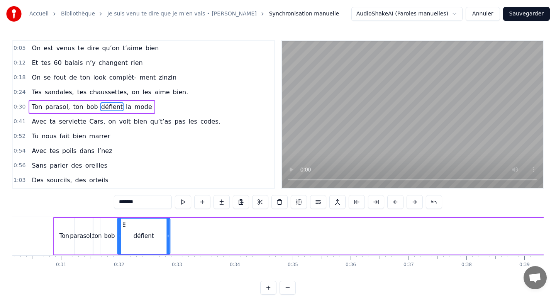
drag, startPoint x: 469, startPoint y: 224, endPoint x: 124, endPoint y: 228, distance: 344.8
click at [124, 228] on div "défient" at bounding box center [144, 236] width 52 height 35
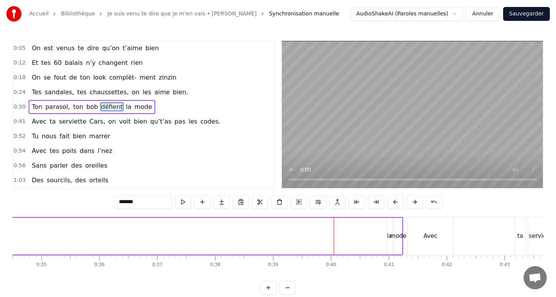
scroll to position [0, 2019]
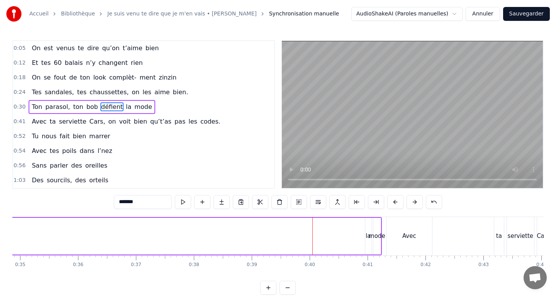
click at [368, 236] on div "la" at bounding box center [368, 236] width 5 height 9
type input "**"
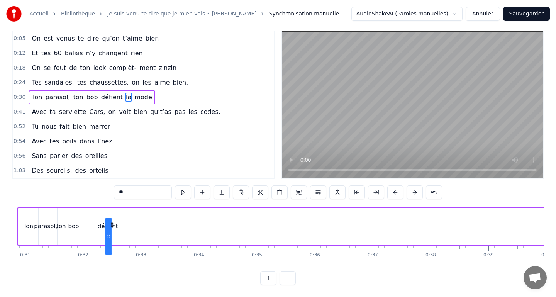
scroll to position [0, 1780]
drag, startPoint x: 373, startPoint y: 225, endPoint x: 141, endPoint y: 215, distance: 231.9
click at [141, 215] on div "Ton parasol, ton bob défient la mode" at bounding box center [319, 226] width 601 height 38
click at [11, 218] on div "Accueil Bibliothèque Je suis venu te dire que je m'en vais • Serge Gainsbourg S…" at bounding box center [278, 137] width 556 height 295
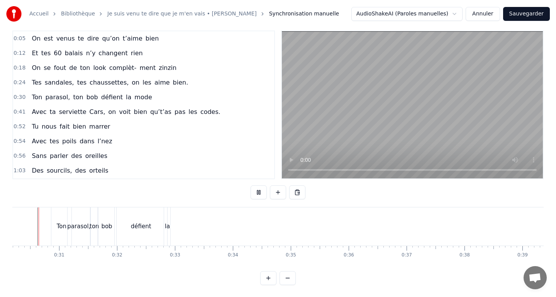
scroll to position [0, 1735]
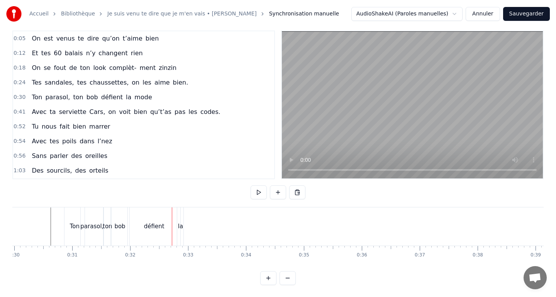
click at [138, 220] on div "défient" at bounding box center [154, 226] width 53 height 38
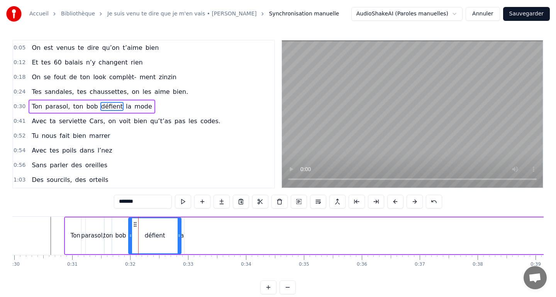
scroll to position [0, 0]
drag, startPoint x: 130, startPoint y: 236, endPoint x: 144, endPoint y: 236, distance: 14.3
click at [144, 236] on circle at bounding box center [144, 236] width 0 height 0
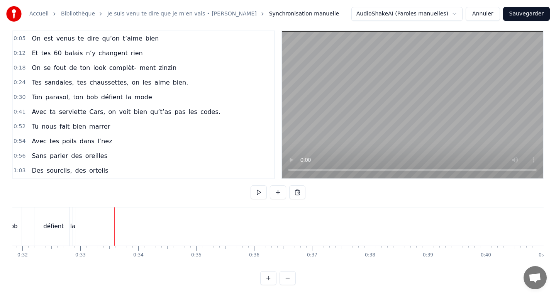
scroll to position [0, 1916]
click at [479, 230] on div "mode" at bounding box center [479, 226] width 17 height 9
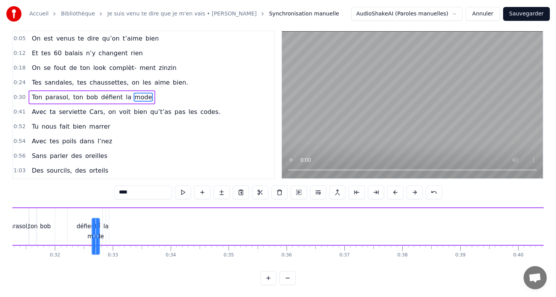
scroll to position [0, 1785]
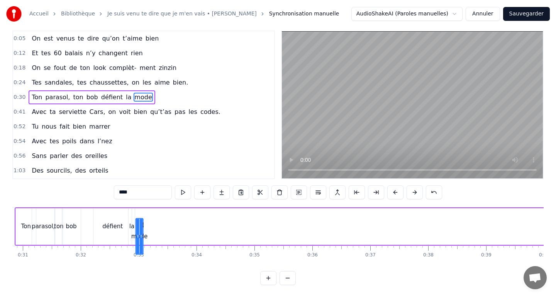
drag, startPoint x: 483, startPoint y: 225, endPoint x: 142, endPoint y: 210, distance: 342.0
click at [142, 210] on div "Ton parasol, ton bob défient la mode" at bounding box center [315, 226] width 601 height 38
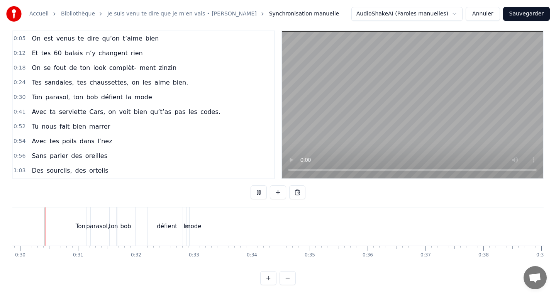
scroll to position [0, 0]
click at [199, 226] on div "mode" at bounding box center [200, 226] width 17 height 9
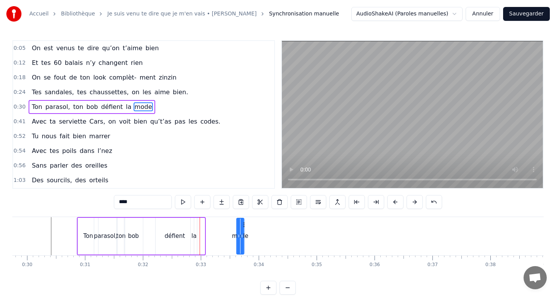
drag, startPoint x: 204, startPoint y: 222, endPoint x: 243, endPoint y: 219, distance: 39.5
click at [243, 219] on div "mode" at bounding box center [240, 236] width 8 height 37
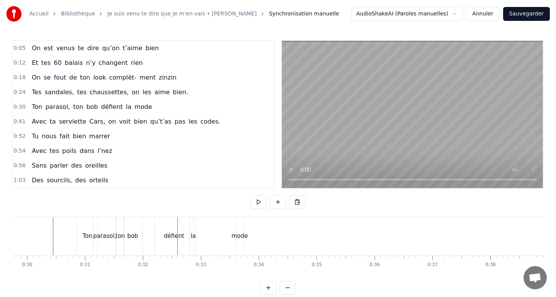
scroll to position [10, 0]
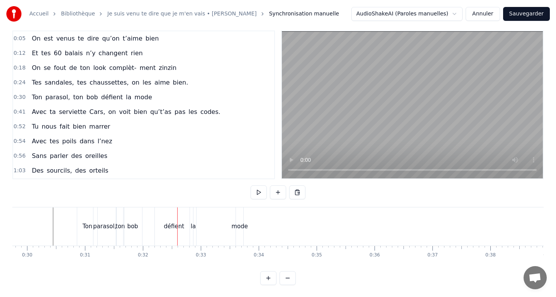
click at [172, 223] on div "défient" at bounding box center [174, 226] width 20 height 9
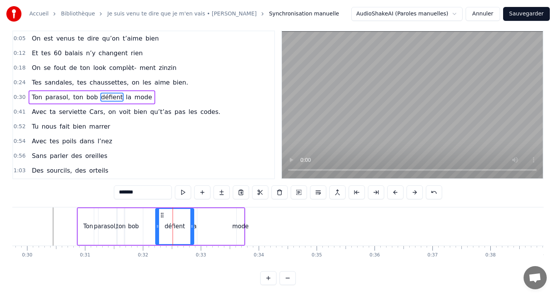
scroll to position [0, 0]
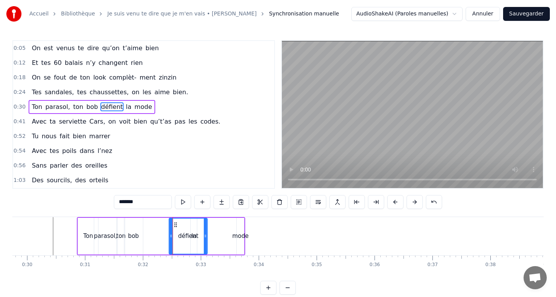
drag, startPoint x: 161, startPoint y: 224, endPoint x: 175, endPoint y: 225, distance: 13.5
click at [175, 225] on icon at bounding box center [176, 225] width 6 height 6
click at [194, 229] on div "défient" at bounding box center [187, 236] width 37 height 35
drag, startPoint x: 207, startPoint y: 235, endPoint x: 190, endPoint y: 235, distance: 16.2
click at [190, 235] on icon at bounding box center [189, 236] width 3 height 6
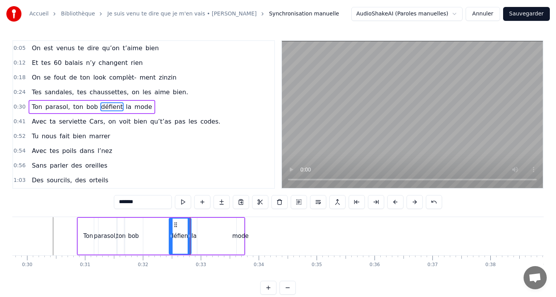
click at [195, 235] on div "la" at bounding box center [193, 236] width 5 height 9
drag, startPoint x: 197, startPoint y: 226, endPoint x: 229, endPoint y: 225, distance: 32.1
click at [229, 225] on icon at bounding box center [230, 225] width 6 height 6
click at [187, 229] on div "défient" at bounding box center [180, 236] width 22 height 37
type input "*******"
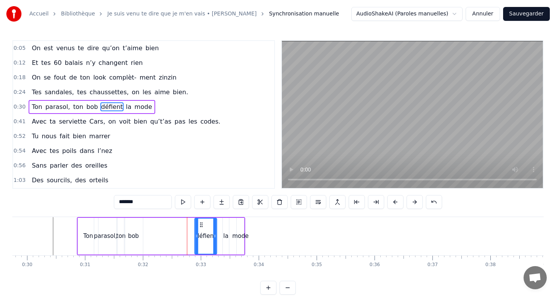
drag, startPoint x: 175, startPoint y: 224, endPoint x: 203, endPoint y: 224, distance: 27.4
click at [203, 224] on icon at bounding box center [201, 225] width 6 height 6
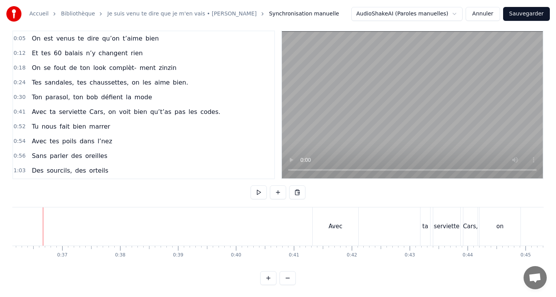
scroll to position [0, 2096]
click at [337, 225] on div "Avec" at bounding box center [332, 226] width 14 height 9
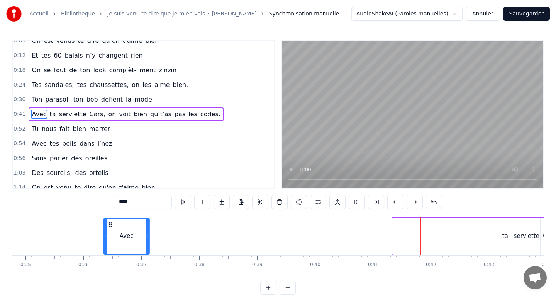
scroll to position [0, 2013]
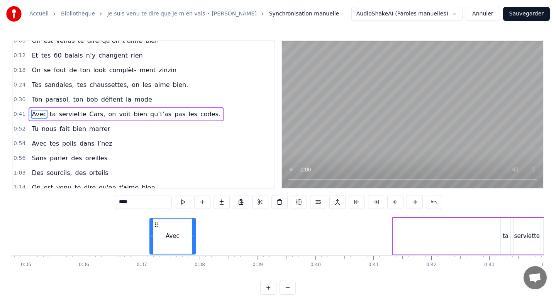
drag, startPoint x: 315, startPoint y: 225, endPoint x: 156, endPoint y: 225, distance: 159.8
click at [156, 225] on circle at bounding box center [155, 224] width 0 height 0
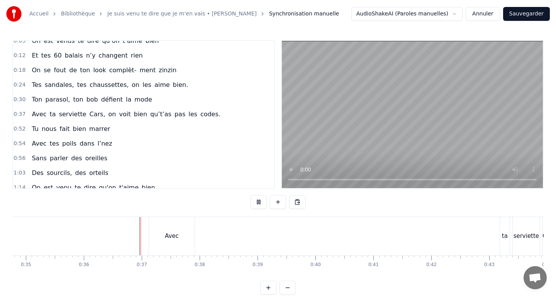
scroll to position [10, 0]
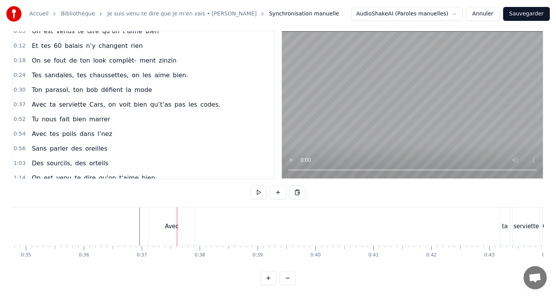
click at [171, 227] on div "Avec" at bounding box center [172, 226] width 14 height 9
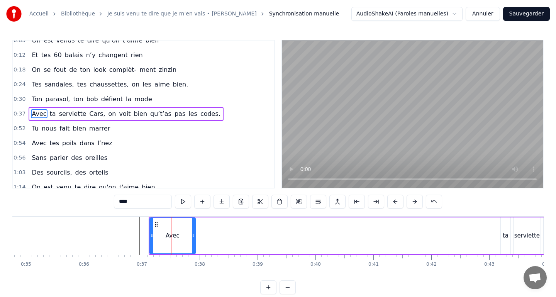
scroll to position [0, 0]
drag, startPoint x: 193, startPoint y: 234, endPoint x: 174, endPoint y: 232, distance: 19.4
click at [174, 232] on div at bounding box center [174, 236] width 3 height 35
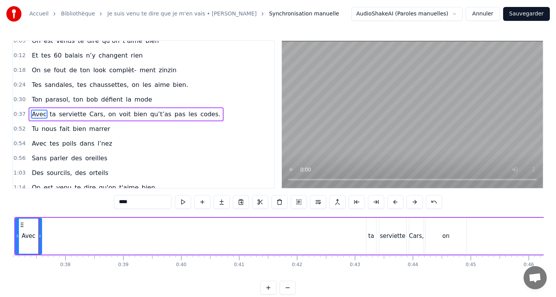
scroll to position [0, 2190]
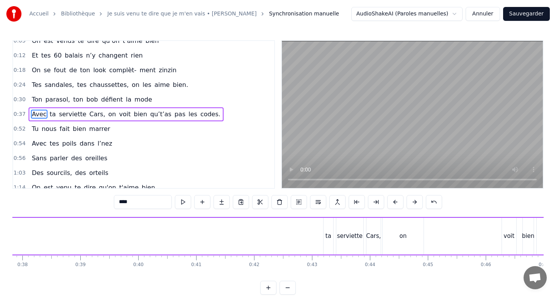
click at [329, 240] on div "ta" at bounding box center [329, 236] width 10 height 37
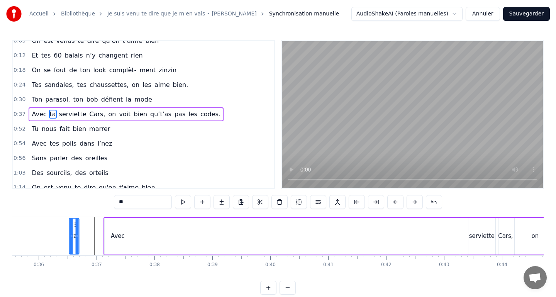
scroll to position [0, 2039]
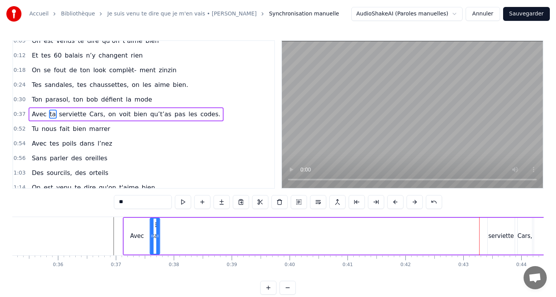
drag, startPoint x: 382, startPoint y: 225, endPoint x: 155, endPoint y: 232, distance: 227.1
click at [155, 232] on div "ta" at bounding box center [155, 236] width 9 height 35
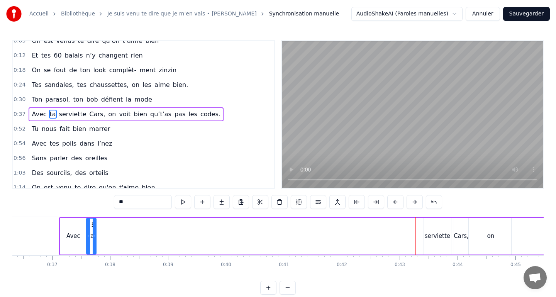
click at [441, 234] on div "serviette" at bounding box center [437, 236] width 25 height 9
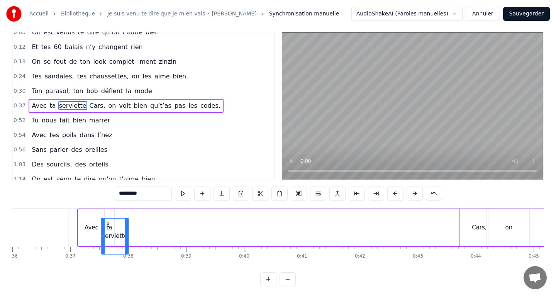
scroll to position [0, 2077]
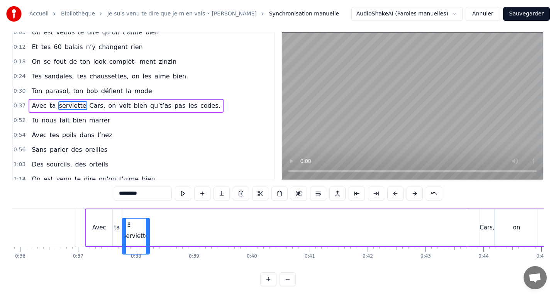
drag, startPoint x: 429, startPoint y: 225, endPoint x: 128, endPoint y: 212, distance: 301.4
click at [128, 212] on div "Avec ta serviette Cars, on voit bien qu’t’as pas les codes." at bounding box center [502, 227] width 835 height 38
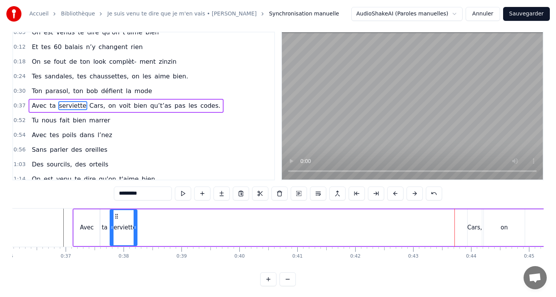
scroll to position [0, 2103]
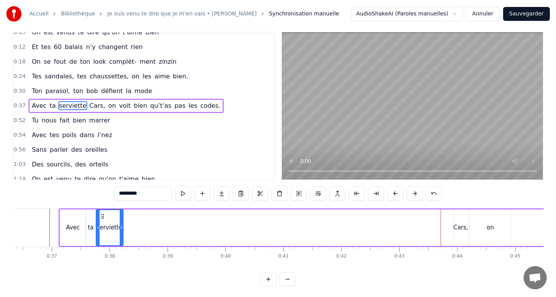
click at [460, 227] on div "Cars," at bounding box center [460, 227] width 15 height 9
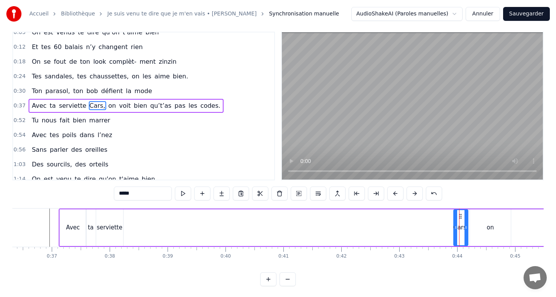
scroll to position [0, 0]
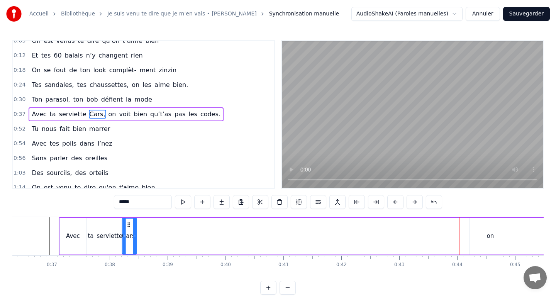
drag, startPoint x: 461, startPoint y: 225, endPoint x: 129, endPoint y: 216, distance: 332.1
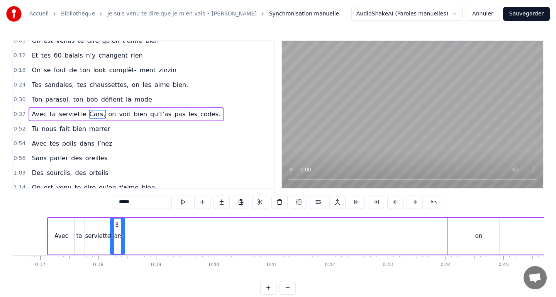
click at [473, 235] on div "on" at bounding box center [478, 236] width 41 height 37
type input "**"
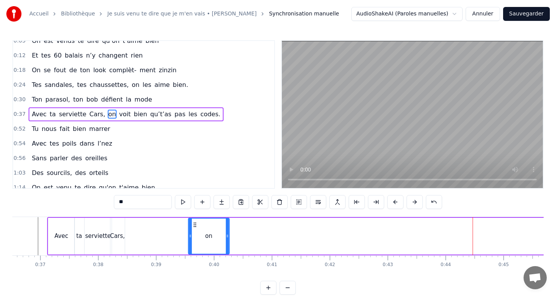
drag, startPoint x: 465, startPoint y: 225, endPoint x: 184, endPoint y: 224, distance: 281.1
click at [192, 224] on icon at bounding box center [195, 225] width 6 height 6
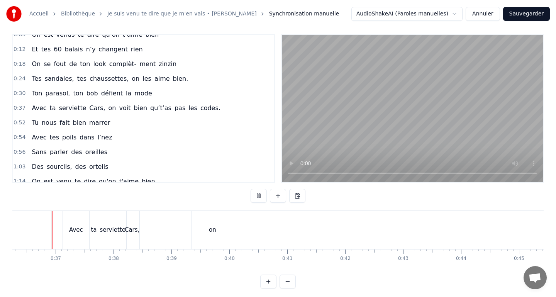
scroll to position [10, 0]
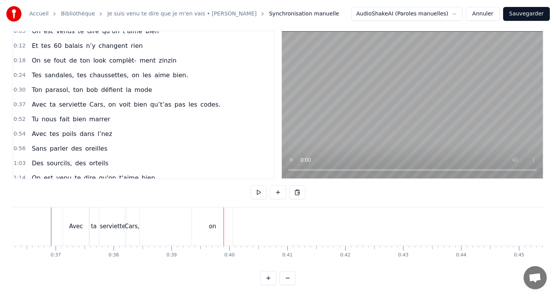
click at [206, 222] on div "on" at bounding box center [212, 226] width 41 height 38
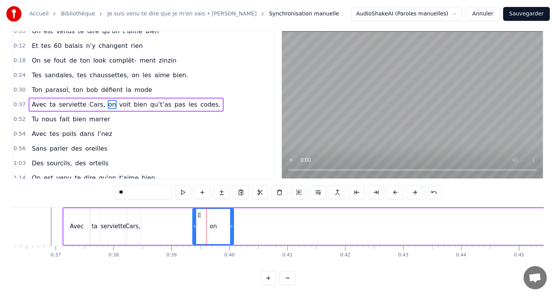
scroll to position [0, 0]
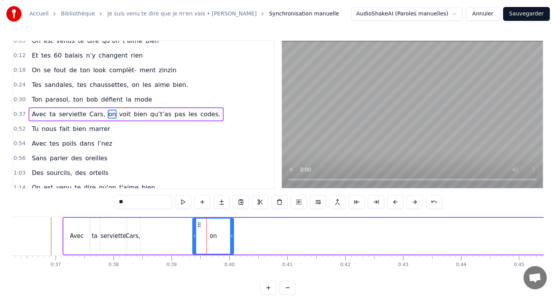
click at [173, 233] on div "Avec ta serviette Cars, on voit bien qu’t’as pas les codes." at bounding box center [480, 236] width 835 height 38
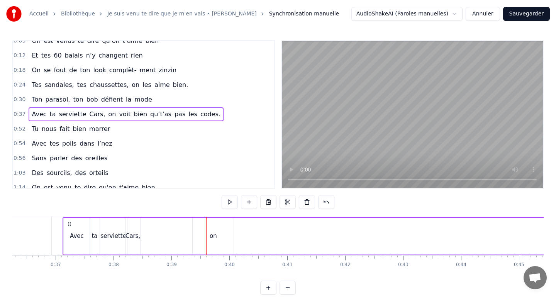
scroll to position [10, 0]
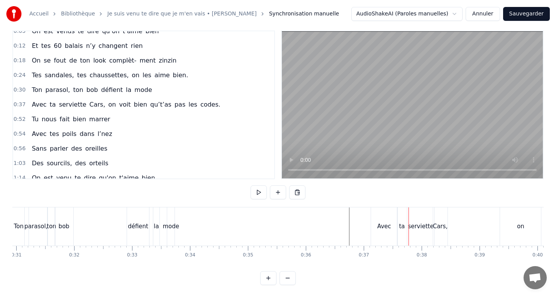
scroll to position [0, 1827]
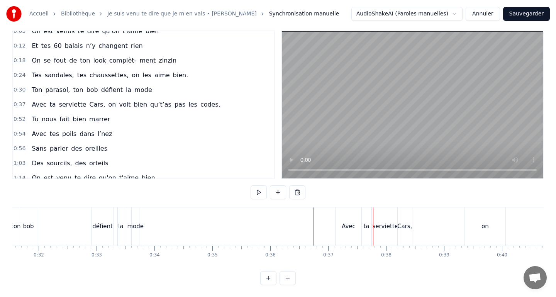
click at [141, 224] on div "mode" at bounding box center [135, 226] width 17 height 9
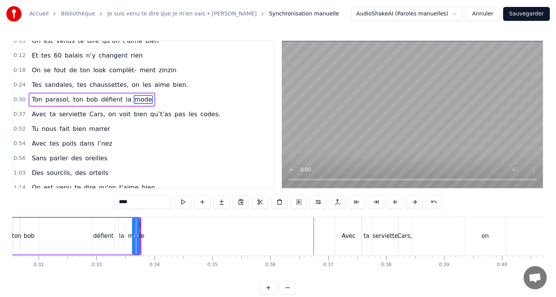
scroll to position [0, 0]
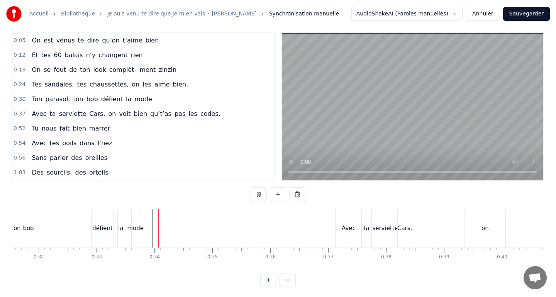
scroll to position [10, 0]
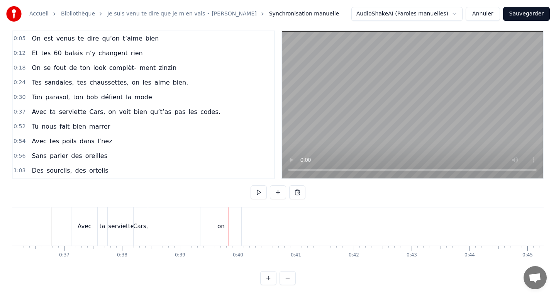
click at [218, 224] on div "on" at bounding box center [220, 226] width 7 height 9
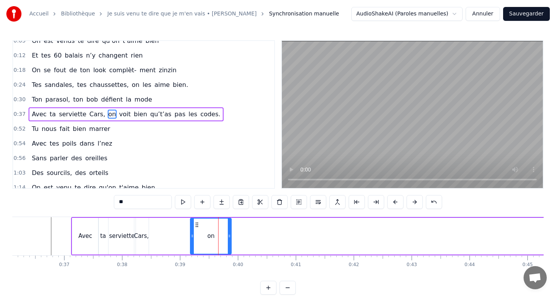
drag, startPoint x: 207, startPoint y: 224, endPoint x: 193, endPoint y: 223, distance: 13.9
click at [194, 223] on icon at bounding box center [197, 225] width 6 height 6
click at [171, 222] on div "Avec ta serviette Cars, on voit bien qu’t’as pas les codes." at bounding box center [488, 236] width 835 height 38
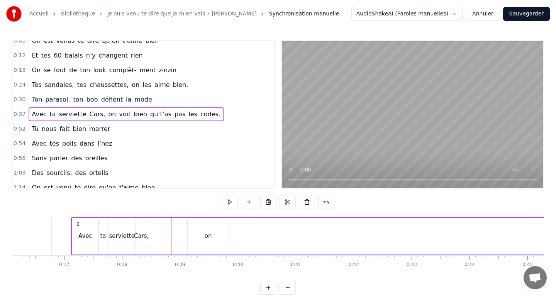
click at [219, 235] on div "on" at bounding box center [208, 236] width 41 height 37
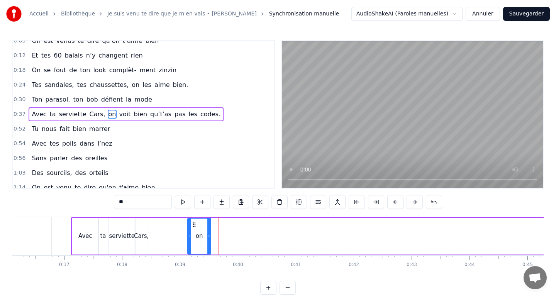
drag, startPoint x: 227, startPoint y: 236, endPoint x: 209, endPoint y: 235, distance: 17.8
click at [209, 235] on icon at bounding box center [208, 236] width 3 height 6
click at [170, 230] on div "Avec ta serviette Cars, on voit bien qu’t’as pas les codes." at bounding box center [488, 236] width 835 height 38
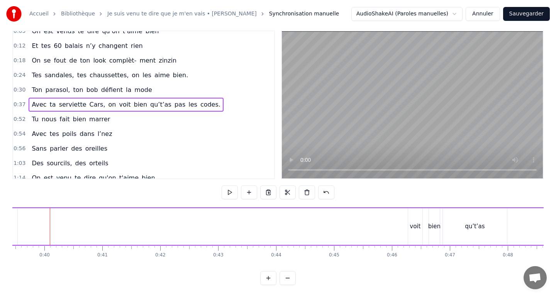
scroll to position [0, 2289]
click at [408, 227] on div "voit" at bounding box center [410, 226] width 11 height 9
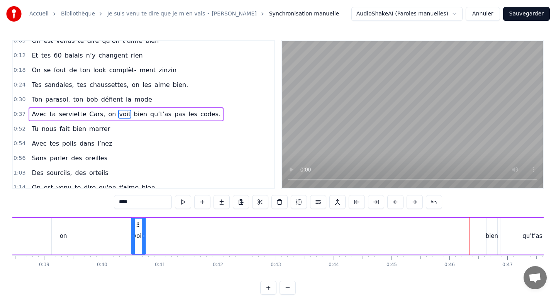
drag, startPoint x: 410, startPoint y: 226, endPoint x: 52, endPoint y: 230, distance: 357.9
click at [132, 230] on div "voit" at bounding box center [139, 236] width 14 height 35
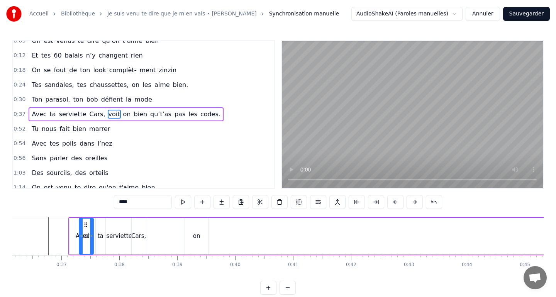
scroll to position [0, 2084]
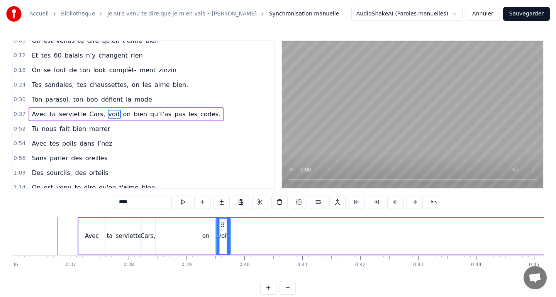
drag, startPoint x: 52, startPoint y: 226, endPoint x: 223, endPoint y: 230, distance: 170.7
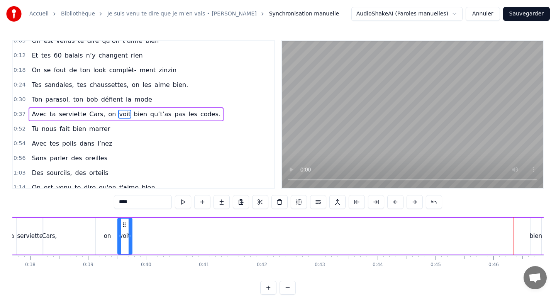
scroll to position [0, 2243]
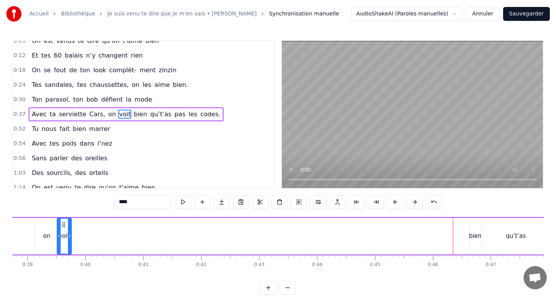
click at [475, 232] on div "bien" at bounding box center [475, 236] width 12 height 9
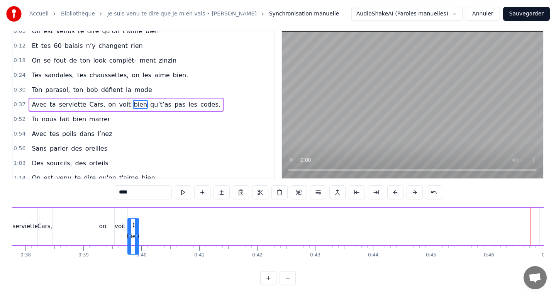
drag, startPoint x: 475, startPoint y: 225, endPoint x: 133, endPoint y: 217, distance: 342.5
click at [133, 218] on div "bien" at bounding box center [133, 236] width 12 height 37
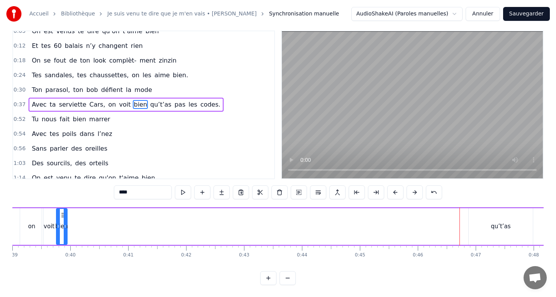
scroll to position [0, 2282]
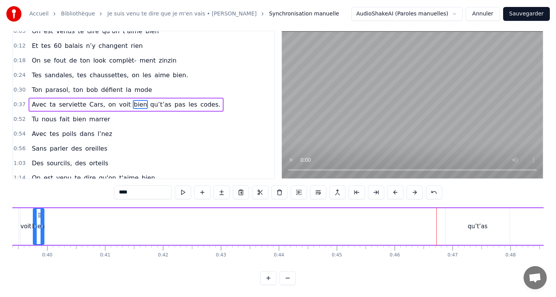
click at [481, 224] on div "qu’t’as" at bounding box center [478, 226] width 20 height 9
type input "*******"
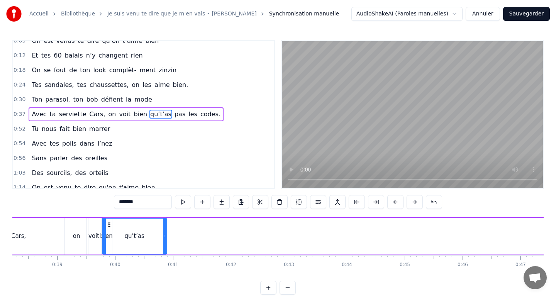
scroll to position [0, 2204]
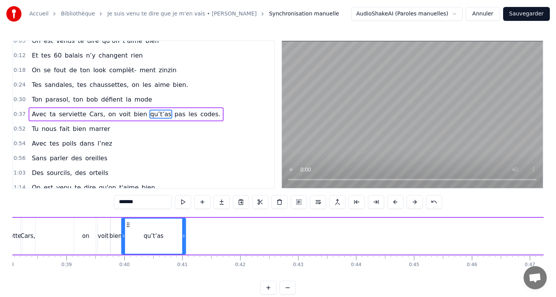
drag, startPoint x: 452, startPoint y: 226, endPoint x: 128, endPoint y: 220, distance: 324.0
click at [128, 220] on div "qu’t’as" at bounding box center [153, 236] width 63 height 35
click at [69, 224] on div "Avec ta serviette Cars, on voit bien qu’t’as pas les codes." at bounding box center [375, 236] width 835 height 38
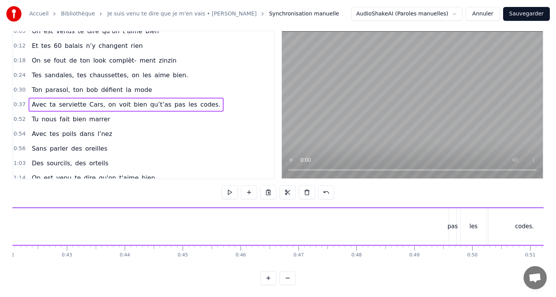
scroll to position [0, 2543]
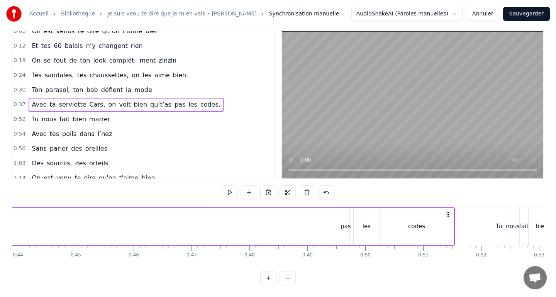
click at [342, 221] on div "pas" at bounding box center [345, 226] width 7 height 37
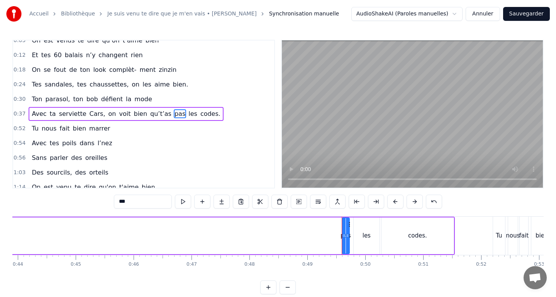
scroll to position [0, 0]
drag, startPoint x: 349, startPoint y: 225, endPoint x: 195, endPoint y: 230, distance: 154.5
click at [195, 230] on div "pas" at bounding box center [194, 236] width 8 height 37
click at [369, 226] on div "les" at bounding box center [367, 236] width 26 height 37
type input "***"
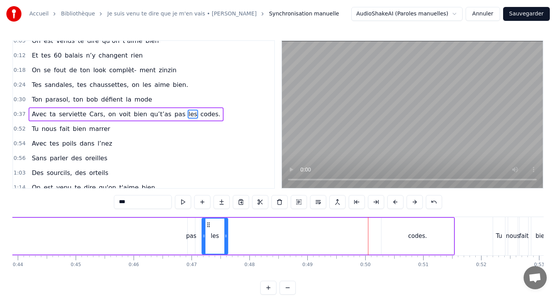
drag, startPoint x: 361, startPoint y: 223, endPoint x: 210, endPoint y: 226, distance: 151.7
click at [210, 226] on icon at bounding box center [208, 225] width 6 height 6
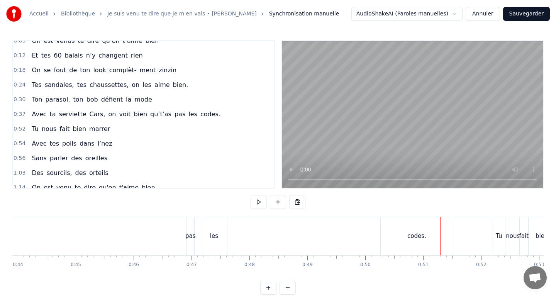
drag, startPoint x: 421, startPoint y: 230, endPoint x: 331, endPoint y: 230, distance: 90.0
click at [331, 230] on div "Avec ta serviette Cars, on voit bien qu’t’as pas les codes." at bounding box center [36, 236] width 835 height 38
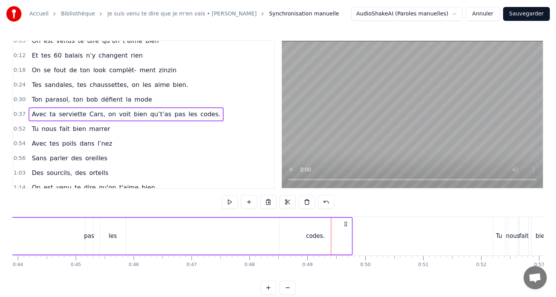
drag, startPoint x: 447, startPoint y: 223, endPoint x: 344, endPoint y: 230, distance: 102.5
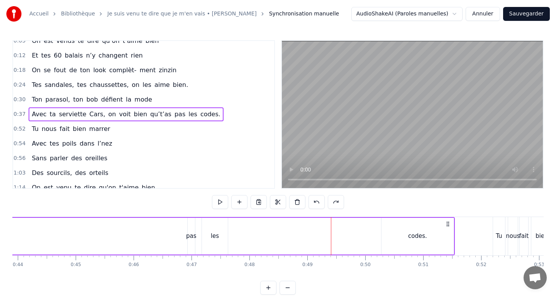
click at [439, 232] on div "codes." at bounding box center [417, 236] width 72 height 37
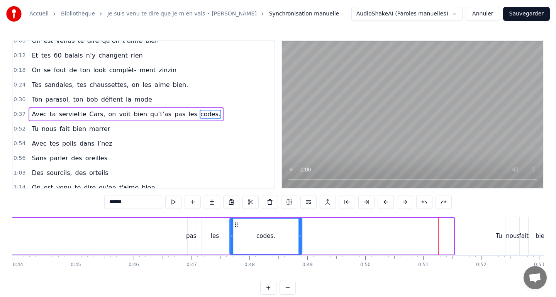
drag, startPoint x: 387, startPoint y: 226, endPoint x: 235, endPoint y: 231, distance: 151.8
click at [235, 231] on div "codes." at bounding box center [265, 236] width 71 height 35
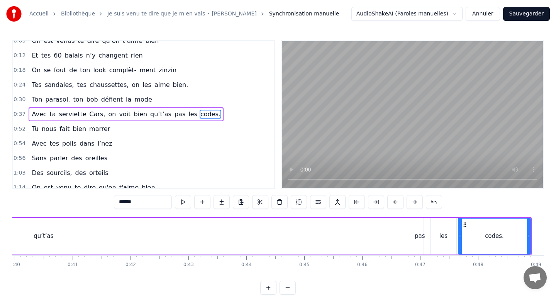
scroll to position [0, 2299]
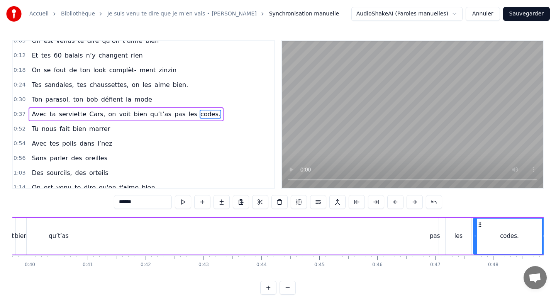
click at [433, 235] on div "pas" at bounding box center [435, 236] width 10 height 9
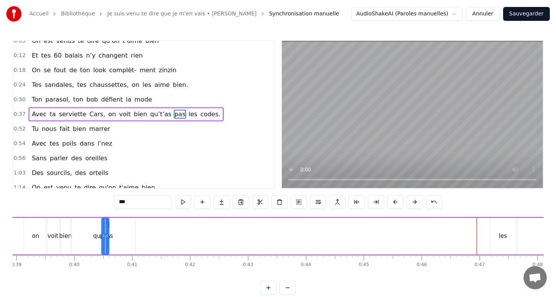
scroll to position [0, 2253]
drag, startPoint x: 438, startPoint y: 223, endPoint x: 125, endPoint y: 224, distance: 313.1
click at [125, 224] on icon at bounding box center [125, 225] width 6 height 6
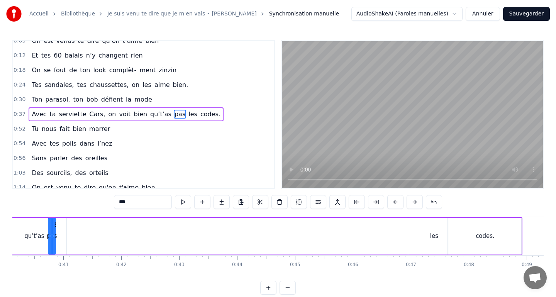
click at [429, 242] on div "les" at bounding box center [434, 236] width 26 height 37
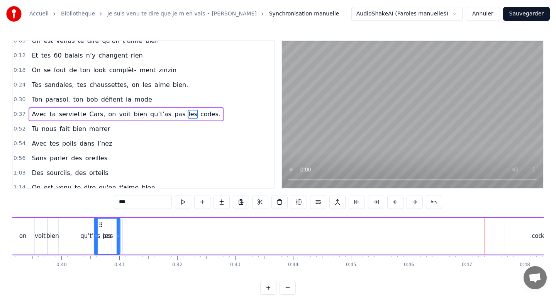
scroll to position [0, 2262]
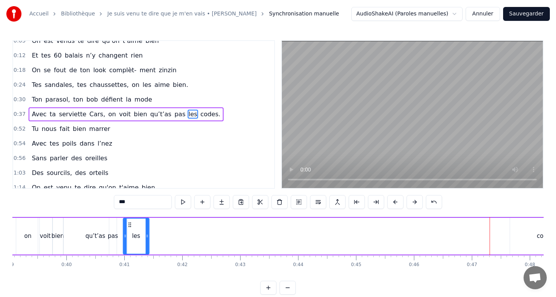
drag, startPoint x: 428, startPoint y: 225, endPoint x: 129, endPoint y: 227, distance: 298.8
click at [129, 227] on icon at bounding box center [130, 225] width 6 height 6
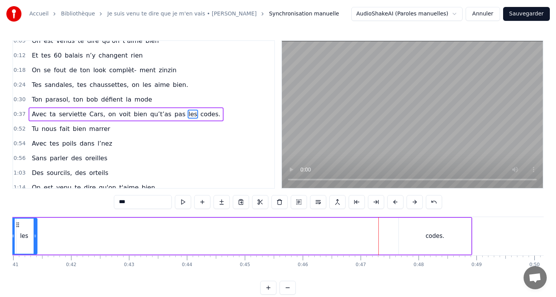
scroll to position [0, 2393]
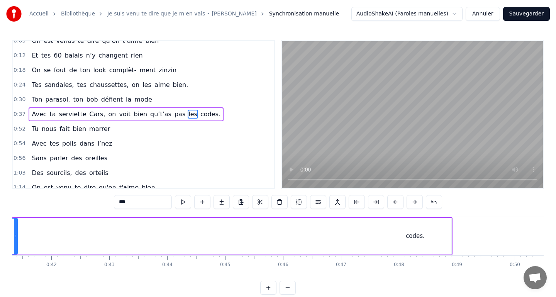
click at [400, 234] on div "codes." at bounding box center [415, 236] width 72 height 37
type input "******"
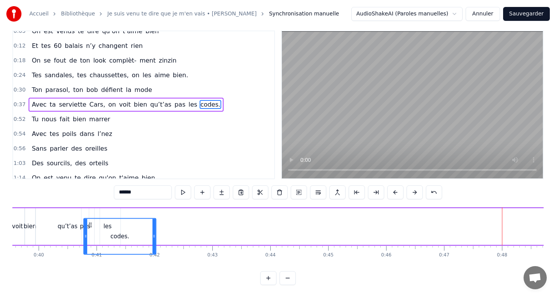
scroll to position [0, 2263]
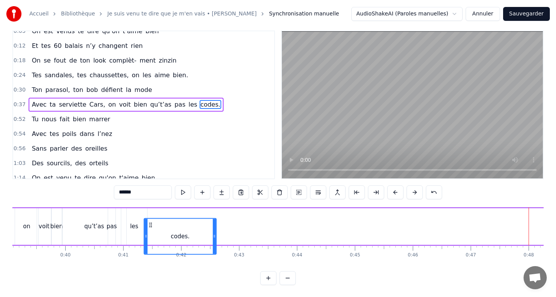
drag, startPoint x: 386, startPoint y: 225, endPoint x: 151, endPoint y: 216, distance: 235.3
click at [151, 216] on div "Avec ta serviette Cars, on voit bien qu’t’as pas les codes." at bounding box center [240, 226] width 684 height 38
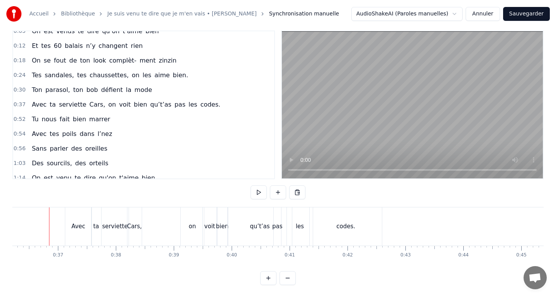
scroll to position [0, 2095]
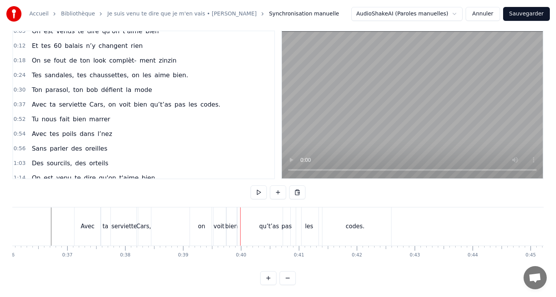
drag, startPoint x: 230, startPoint y: 224, endPoint x: 235, endPoint y: 223, distance: 4.6
click at [235, 223] on div "bien" at bounding box center [231, 226] width 12 height 9
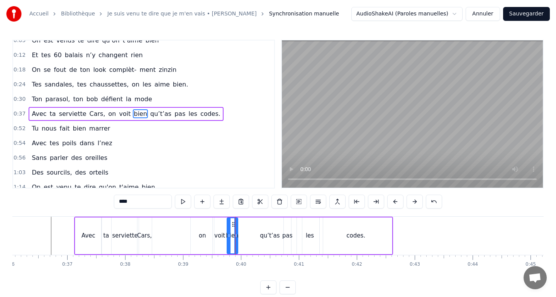
scroll to position [0, 0]
drag, startPoint x: 232, startPoint y: 222, endPoint x: 237, endPoint y: 223, distance: 5.0
click at [238, 223] on circle at bounding box center [238, 222] width 0 height 0
click at [174, 238] on div "Avec ta serviette Cars, on voit bien qu’t’as pas les codes." at bounding box center [233, 236] width 319 height 38
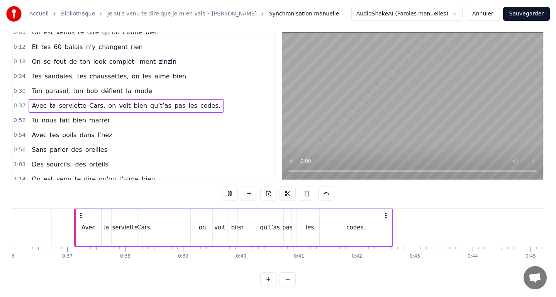
scroll to position [10, 0]
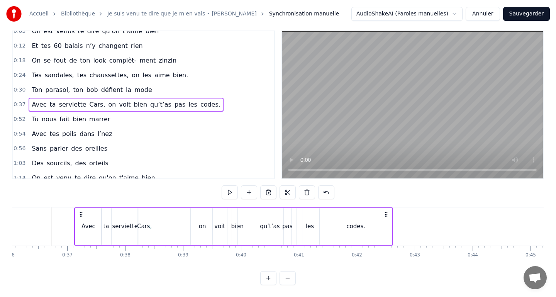
click at [170, 221] on div "Avec ta serviette Cars, on voit bien qu’t’as pas les codes." at bounding box center [233, 226] width 319 height 38
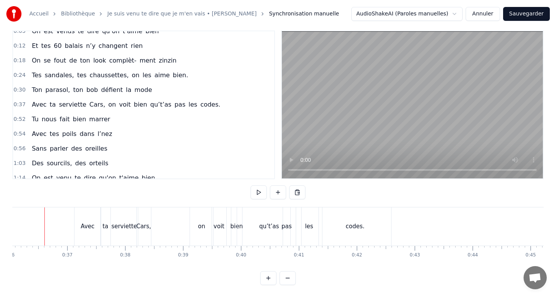
scroll to position [0, 2081]
click at [185, 224] on div "Avec ta serviette Cars, on voit bien qu’t’as pas les codes." at bounding box center [240, 226] width 319 height 38
click at [282, 219] on div "qu’t’as" at bounding box center [276, 226] width 64 height 38
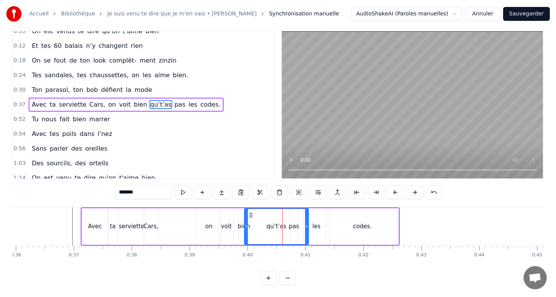
scroll to position [0, 0]
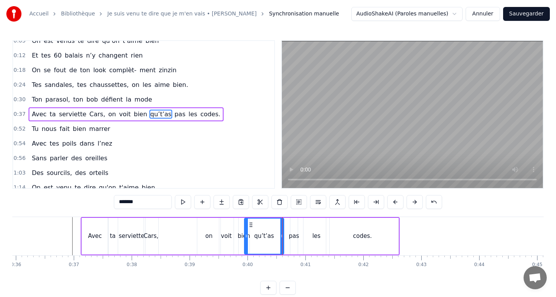
drag, startPoint x: 305, startPoint y: 237, endPoint x: 281, endPoint y: 236, distance: 24.7
click at [281, 236] on icon at bounding box center [281, 236] width 3 height 6
click at [260, 227] on div "qu’t’as" at bounding box center [264, 236] width 39 height 35
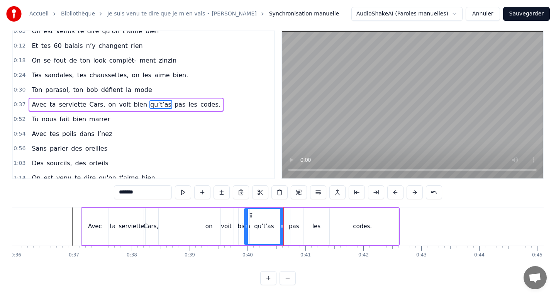
click at [251, 259] on div "On est venus te dire qu’on t’aime bien Et tes 60 balais n’y changent rien On se…" at bounding box center [277, 236] width 531 height 58
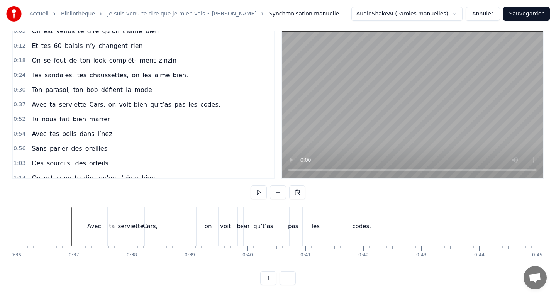
click at [308, 229] on div "les" at bounding box center [316, 226] width 26 height 38
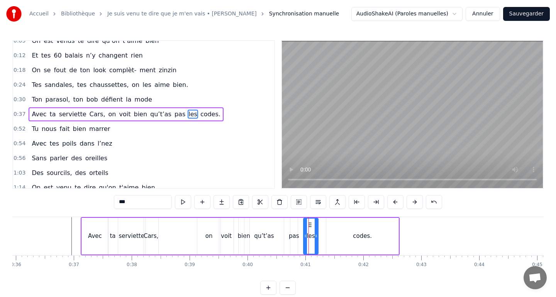
drag, startPoint x: 327, startPoint y: 234, endPoint x: 316, endPoint y: 234, distance: 11.2
click at [316, 234] on icon at bounding box center [316, 236] width 3 height 6
click at [334, 236] on div "codes." at bounding box center [362, 236] width 72 height 37
type input "******"
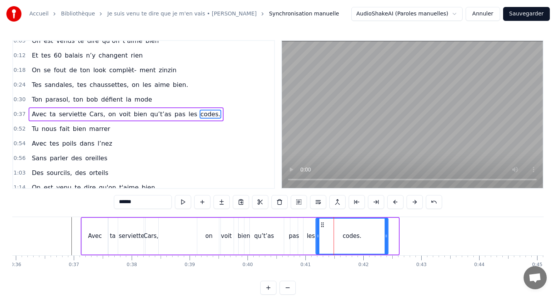
drag, startPoint x: 332, startPoint y: 223, endPoint x: 322, endPoint y: 223, distance: 10.4
click at [322, 223] on icon at bounding box center [322, 225] width 6 height 6
drag, startPoint x: 385, startPoint y: 234, endPoint x: 342, endPoint y: 233, distance: 43.6
click at [342, 233] on icon at bounding box center [342, 236] width 3 height 6
click at [178, 230] on div "Avec ta serviette Cars, on voit bien qu’t’as pas les codes." at bounding box center [213, 236] width 265 height 38
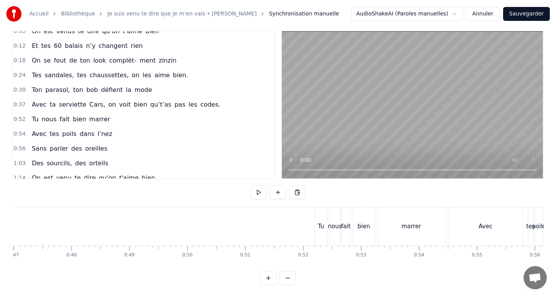
scroll to position [0, 2751]
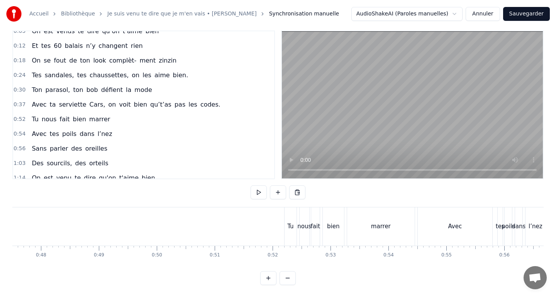
click at [285, 224] on div "Tu" at bounding box center [291, 226] width 12 height 38
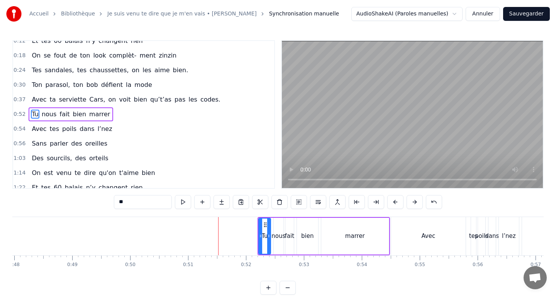
scroll to position [0, 2780]
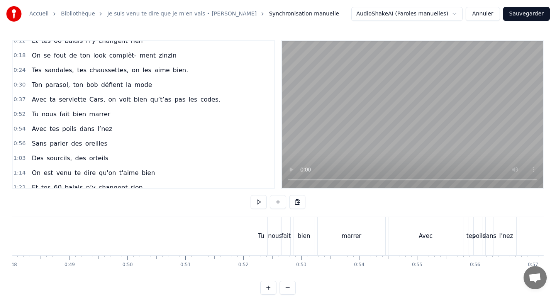
click at [259, 227] on div "Tu" at bounding box center [261, 236] width 12 height 38
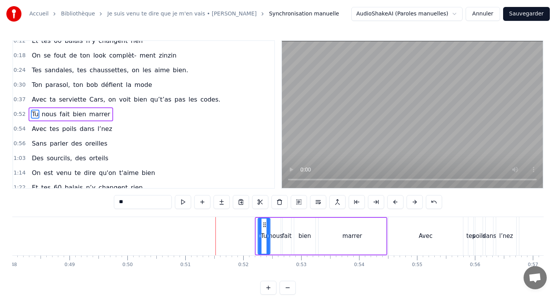
click at [265, 224] on icon at bounding box center [264, 225] width 6 height 6
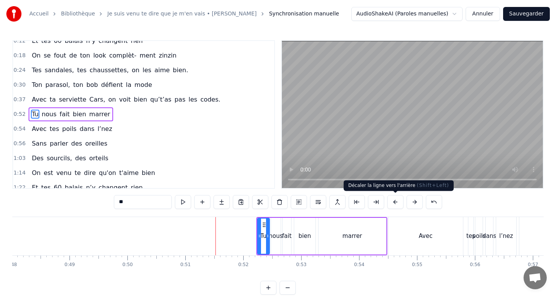
click at [396, 201] on button at bounding box center [395, 202] width 16 height 14
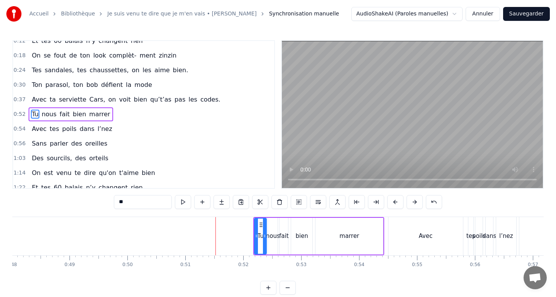
click at [396, 201] on button at bounding box center [395, 202] width 16 height 14
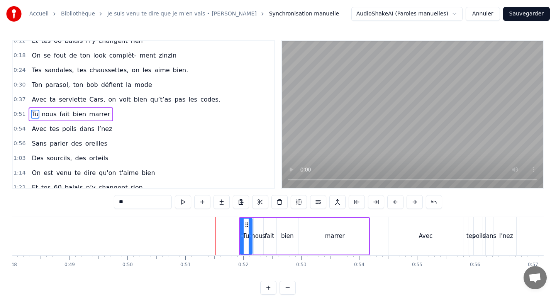
click at [396, 201] on button at bounding box center [395, 202] width 16 height 14
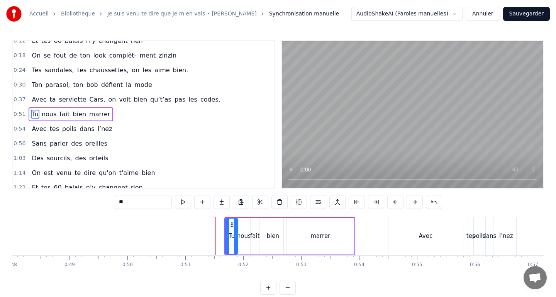
click at [396, 201] on button at bounding box center [395, 202] width 16 height 14
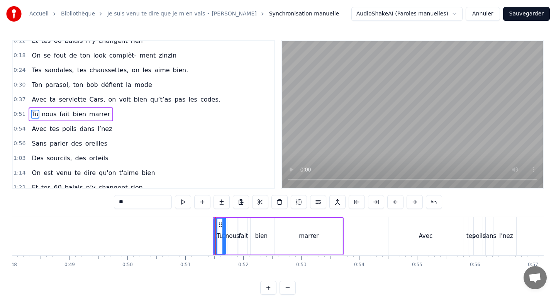
click at [396, 201] on button at bounding box center [395, 202] width 16 height 14
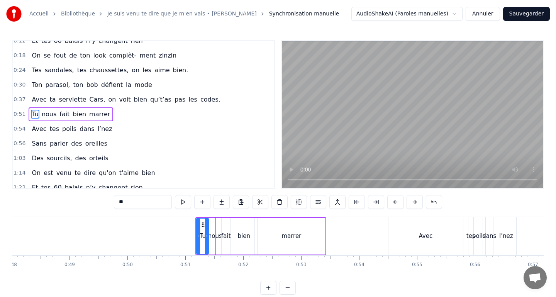
click at [396, 201] on button at bounding box center [395, 202] width 16 height 14
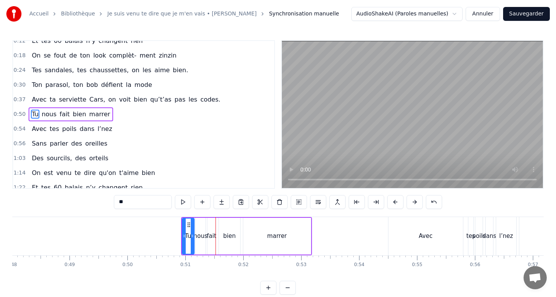
click at [396, 201] on button at bounding box center [395, 202] width 16 height 14
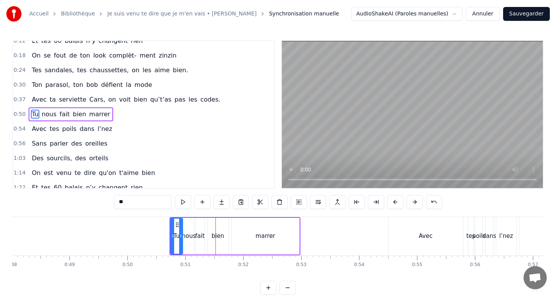
click at [396, 201] on button at bounding box center [395, 202] width 16 height 14
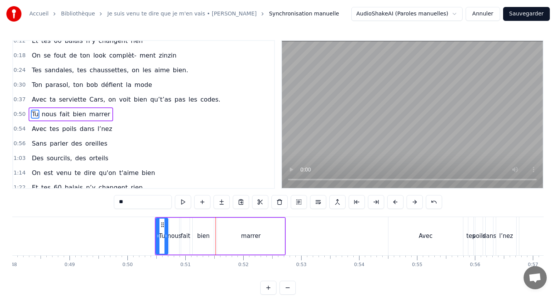
click at [396, 201] on button at bounding box center [395, 202] width 16 height 14
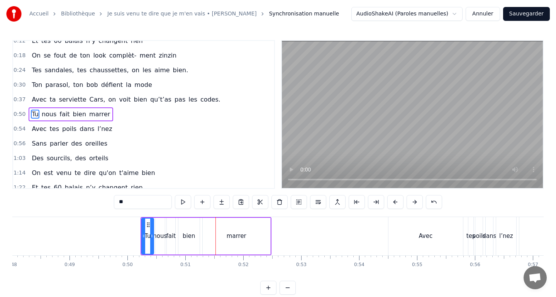
click at [396, 201] on button at bounding box center [395, 202] width 16 height 14
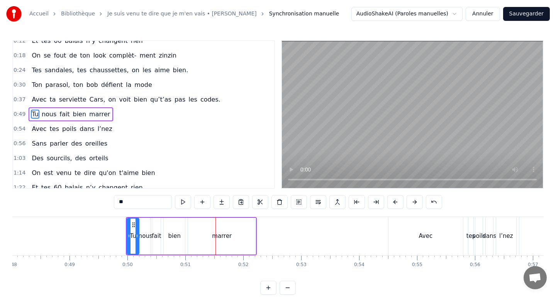
click at [396, 201] on button at bounding box center [395, 202] width 16 height 14
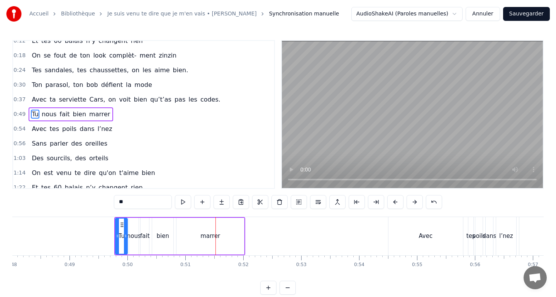
click at [396, 201] on button at bounding box center [395, 202] width 16 height 14
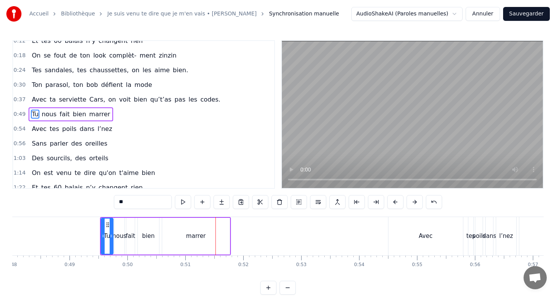
click at [396, 201] on button at bounding box center [395, 202] width 16 height 14
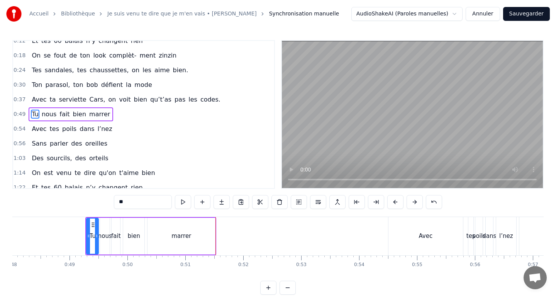
click at [396, 201] on button at bounding box center [395, 202] width 16 height 14
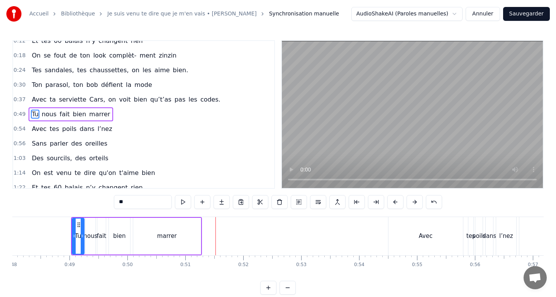
click at [396, 200] on button at bounding box center [395, 202] width 16 height 14
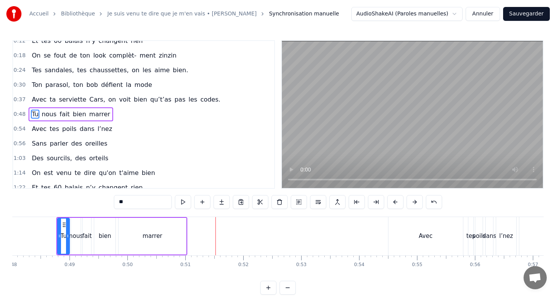
click at [396, 200] on button at bounding box center [395, 202] width 16 height 14
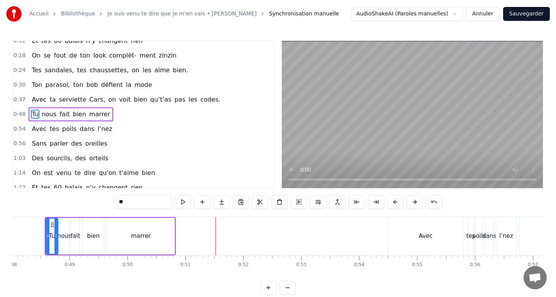
click at [396, 200] on button at bounding box center [395, 202] width 16 height 14
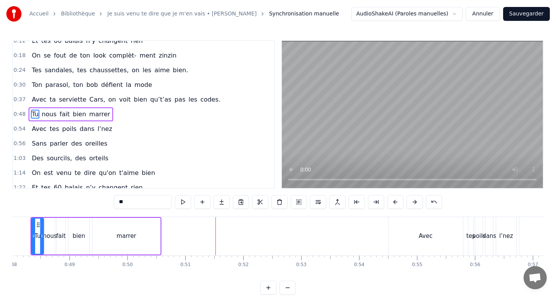
click at [396, 200] on button at bounding box center [395, 202] width 16 height 14
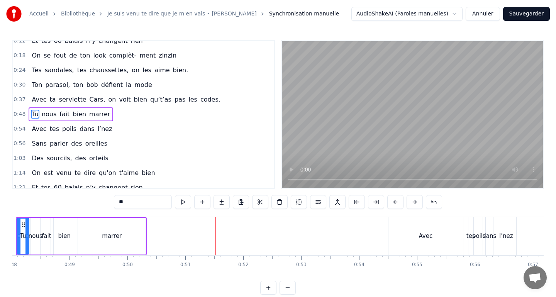
click at [396, 200] on button at bounding box center [395, 202] width 16 height 14
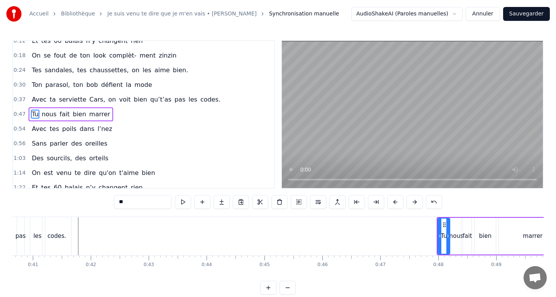
scroll to position [0, 2353]
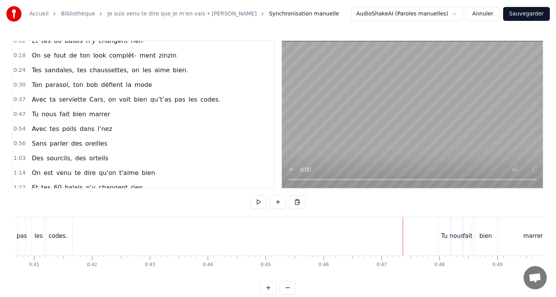
drag, startPoint x: 444, startPoint y: 229, endPoint x: 203, endPoint y: 235, distance: 241.0
click at [443, 226] on div "Tu" at bounding box center [444, 236] width 12 height 38
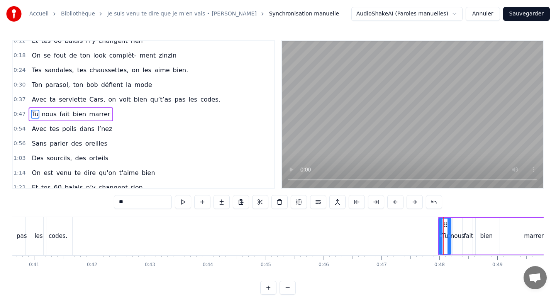
drag, startPoint x: 454, startPoint y: 217, endPoint x: 395, endPoint y: 217, distance: 58.3
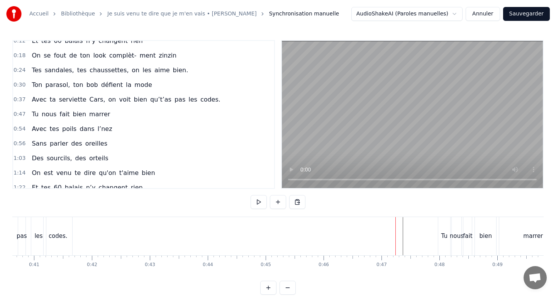
click at [445, 231] on div "Tu" at bounding box center [444, 236] width 12 height 38
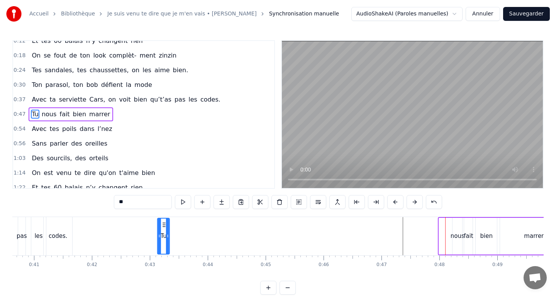
drag, startPoint x: 447, startPoint y: 224, endPoint x: 164, endPoint y: 233, distance: 282.3
click at [164, 233] on div "Tu" at bounding box center [163, 236] width 11 height 35
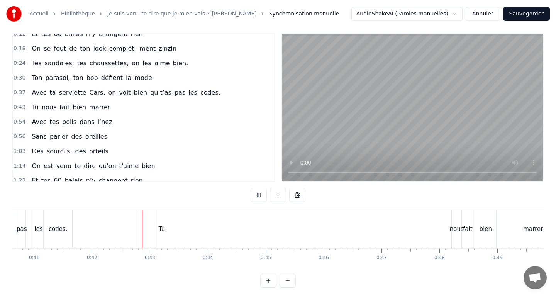
scroll to position [10, 0]
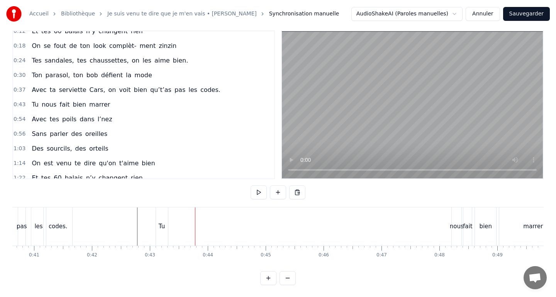
click at [463, 220] on div "fait" at bounding box center [467, 226] width 9 height 38
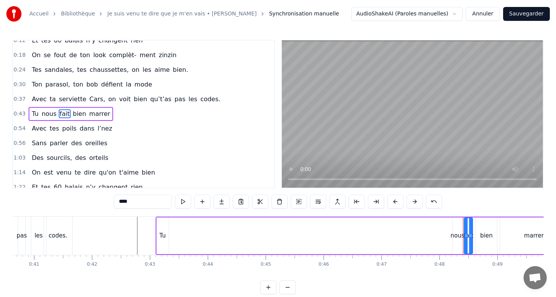
scroll to position [0, 0]
click at [458, 230] on div "nous" at bounding box center [457, 236] width 10 height 37
type input "****"
drag, startPoint x: 457, startPoint y: 223, endPoint x: 186, endPoint y: 234, distance: 271.2
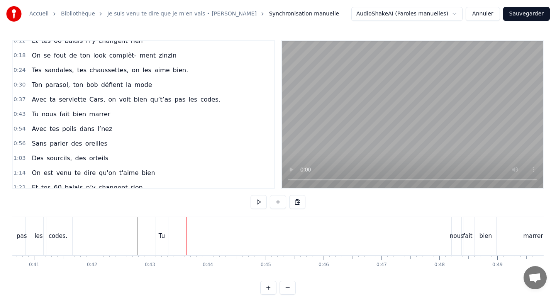
click at [460, 224] on div "nous" at bounding box center [457, 236] width 10 height 38
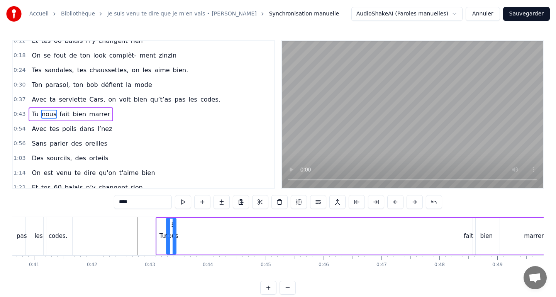
drag, startPoint x: 458, startPoint y: 225, endPoint x: 172, endPoint y: 229, distance: 286.1
click at [172, 229] on div "nous" at bounding box center [171, 236] width 9 height 35
click at [466, 233] on div "fait" at bounding box center [469, 236] width 10 height 9
type input "****"
drag, startPoint x: 465, startPoint y: 233, endPoint x: 457, endPoint y: 233, distance: 8.5
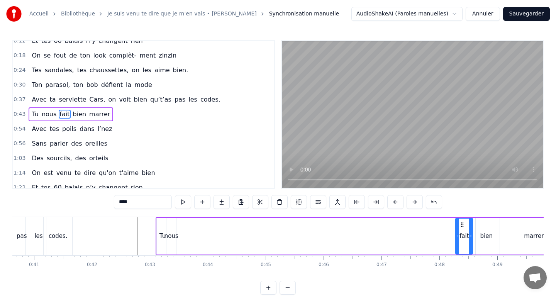
click at [456, 233] on icon at bounding box center [457, 236] width 3 height 6
drag, startPoint x: 460, startPoint y: 225, endPoint x: 181, endPoint y: 232, distance: 278.8
click at [181, 232] on div "fait" at bounding box center [185, 236] width 18 height 35
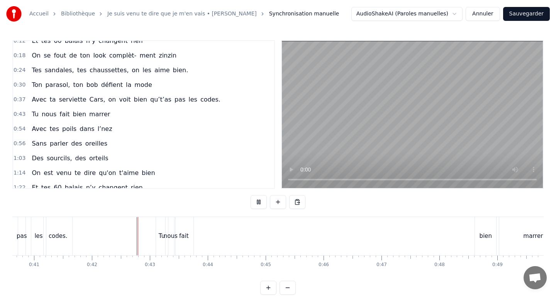
scroll to position [10, 0]
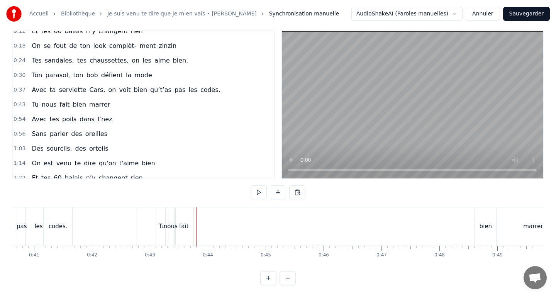
click at [479, 226] on div "bien" at bounding box center [485, 226] width 12 height 9
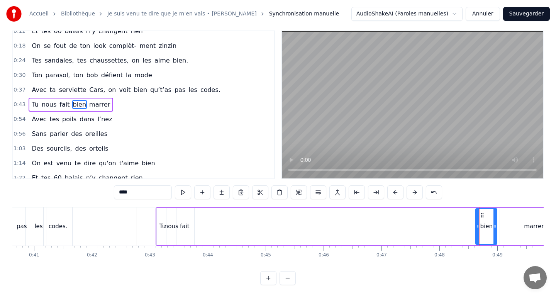
scroll to position [0, 0]
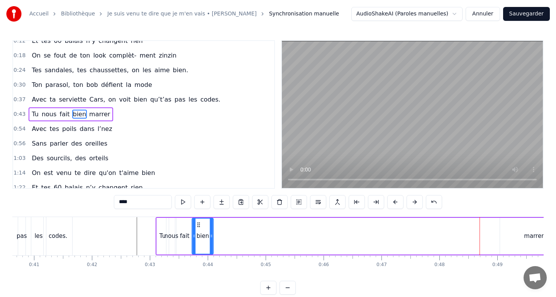
drag, startPoint x: 481, startPoint y: 226, endPoint x: 197, endPoint y: 225, distance: 283.8
click at [197, 225] on icon at bounding box center [199, 225] width 6 height 6
click at [517, 233] on div "marrer" at bounding box center [534, 236] width 68 height 37
type input "******"
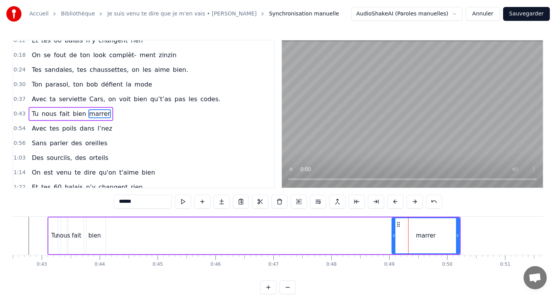
scroll to position [0, 2415]
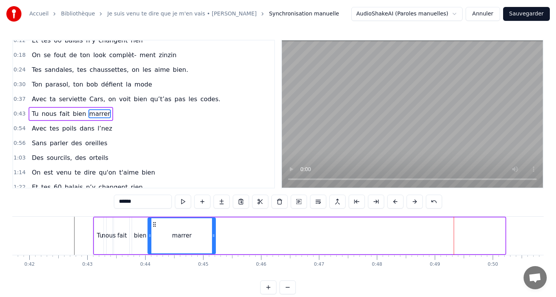
drag, startPoint x: 444, startPoint y: 224, endPoint x: 153, endPoint y: 222, distance: 290.3
click at [153, 222] on icon at bounding box center [154, 224] width 6 height 6
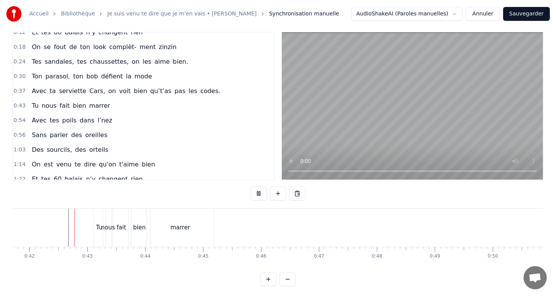
scroll to position [10, 0]
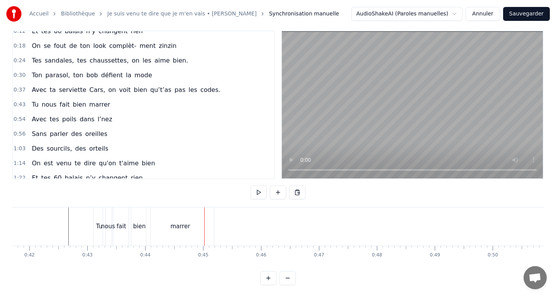
click at [187, 226] on div "marrer" at bounding box center [180, 226] width 20 height 9
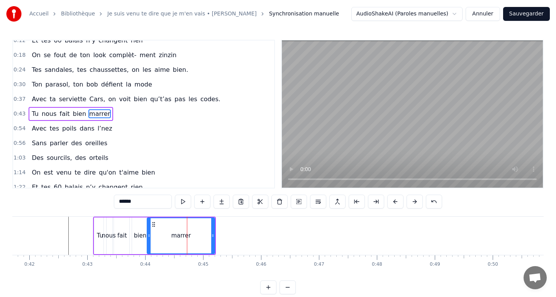
scroll to position [0, 0]
click at [205, 231] on div "marrer" at bounding box center [180, 236] width 67 height 35
drag, startPoint x: 212, startPoint y: 232, endPoint x: 177, endPoint y: 231, distance: 34.8
click at [177, 231] on div at bounding box center [178, 236] width 3 height 35
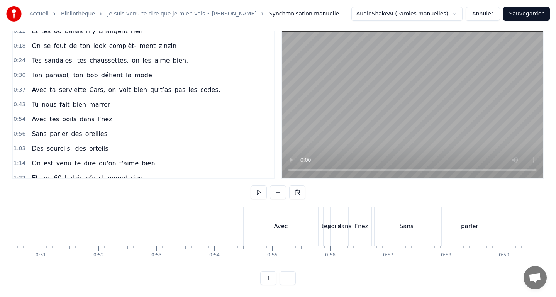
scroll to position [0, 2938]
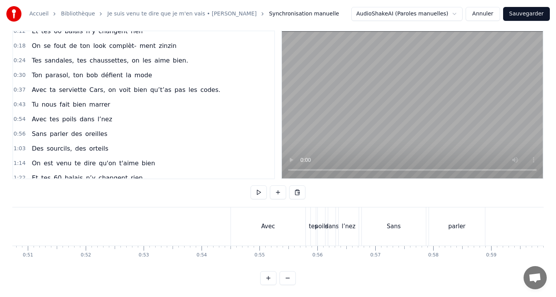
click at [251, 223] on div "Avec" at bounding box center [268, 226] width 75 height 38
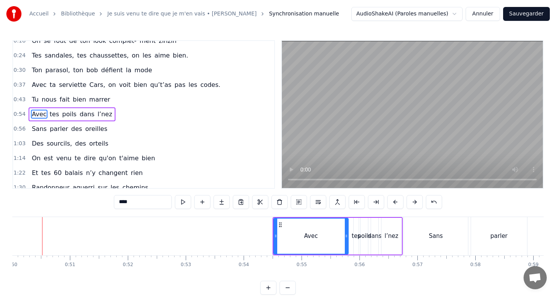
scroll to position [0, 2887]
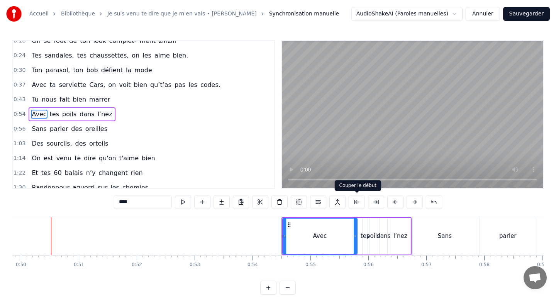
click at [363, 203] on button at bounding box center [357, 202] width 16 height 14
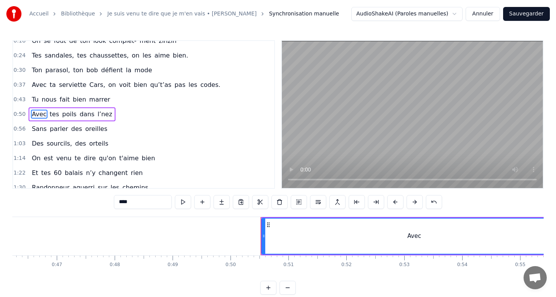
scroll to position [0, 2676]
drag, startPoint x: 265, startPoint y: 233, endPoint x: 206, endPoint y: 230, distance: 59.1
click at [206, 230] on div at bounding box center [205, 236] width 3 height 35
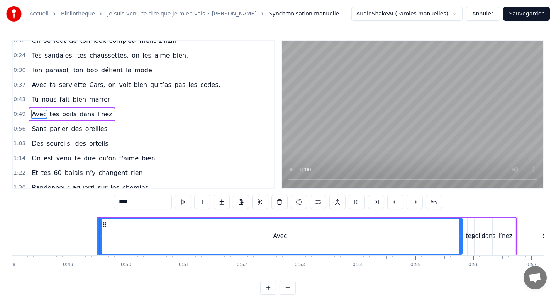
scroll to position [0, 2791]
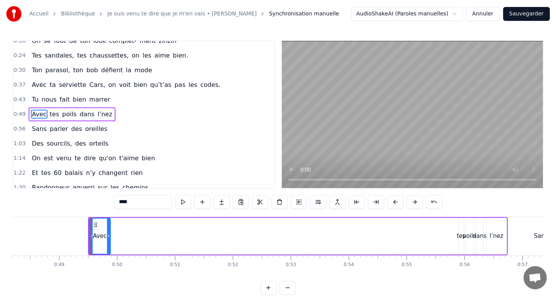
drag, startPoint x: 449, startPoint y: 236, endPoint x: 106, endPoint y: 227, distance: 343.3
click at [107, 227] on div at bounding box center [108, 236] width 3 height 35
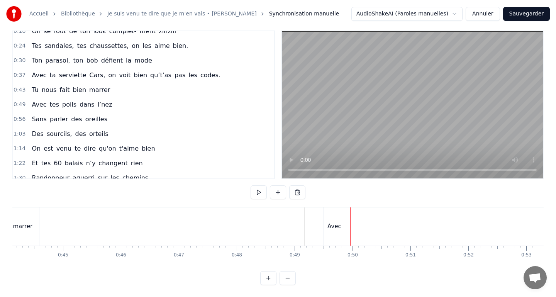
scroll to position [0, 2518]
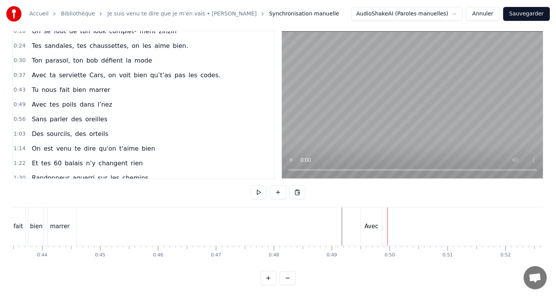
click at [361, 226] on div "Avec" at bounding box center [372, 226] width 22 height 38
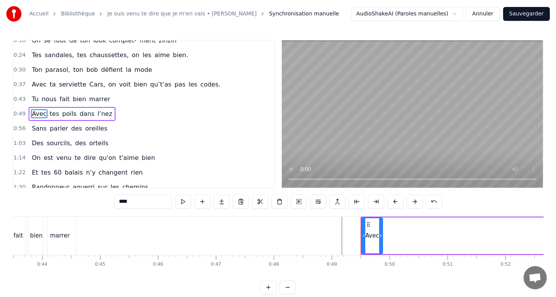
scroll to position [0, 0]
drag, startPoint x: 368, startPoint y: 226, endPoint x: 176, endPoint y: 220, distance: 192.0
click at [176, 220] on div "Avec" at bounding box center [180, 236] width 20 height 35
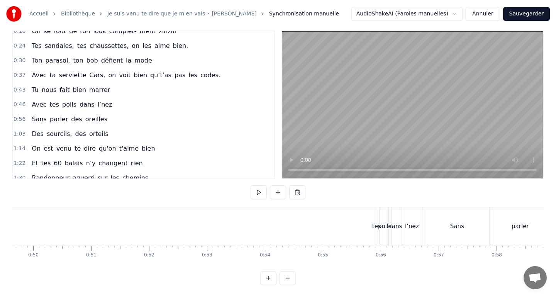
scroll to position [0, 2924]
click at [325, 220] on div "tes" at bounding box center [326, 226] width 5 height 38
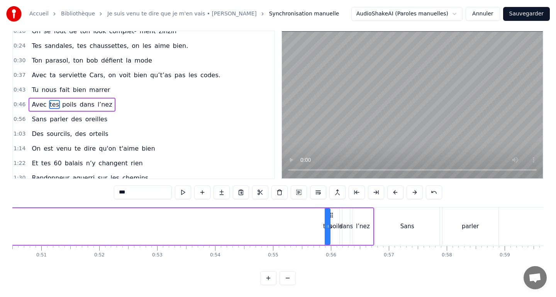
scroll to position [0, 0]
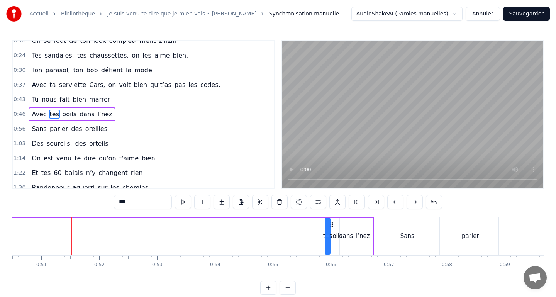
click at [333, 235] on div "poils" at bounding box center [336, 236] width 14 height 9
click at [324, 236] on div "tes" at bounding box center [327, 236] width 9 height 9
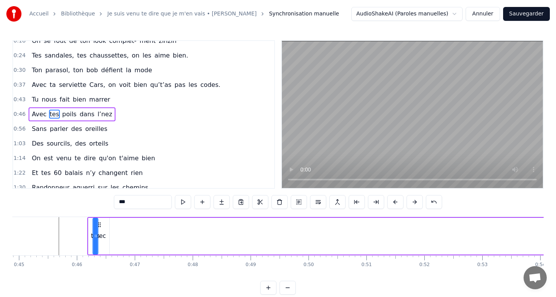
scroll to position [0, 2574]
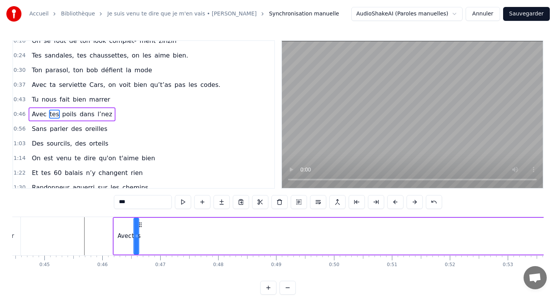
drag, startPoint x: 330, startPoint y: 225, endPoint x: 139, endPoint y: 231, distance: 191.6
click at [139, 231] on div "Avec tes poils dans l’nez" at bounding box center [419, 236] width 612 height 38
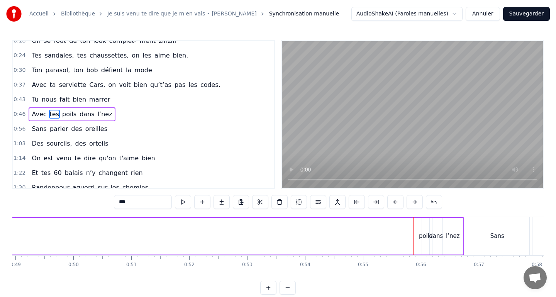
scroll to position [0, 2846]
click at [414, 233] on div "poils" at bounding box center [414, 236] width 14 height 9
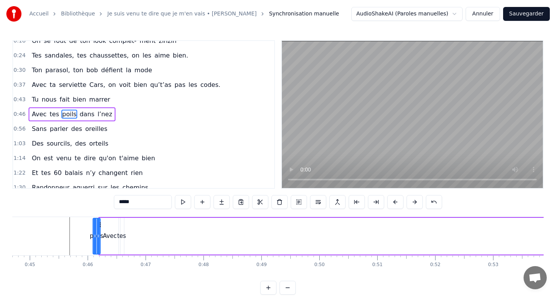
scroll to position [0, 2581]
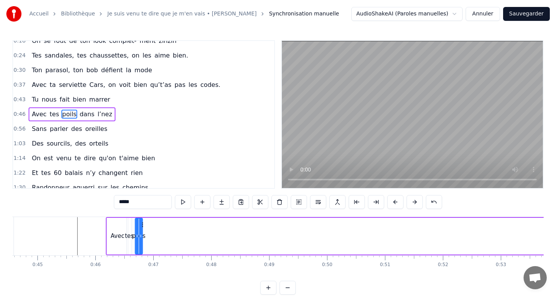
drag, startPoint x: 417, startPoint y: 224, endPoint x: 142, endPoint y: 228, distance: 275.3
click at [142, 228] on div "poils" at bounding box center [139, 236] width 8 height 37
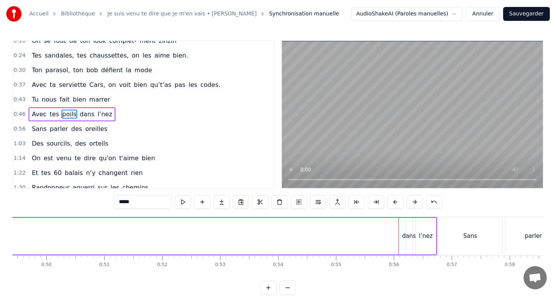
scroll to position [0, 2863]
click at [407, 233] on div "dans" at bounding box center [407, 236] width 14 height 9
type input "****"
drag, startPoint x: 410, startPoint y: 223, endPoint x: 202, endPoint y: 237, distance: 208.2
click at [202, 237] on div "Avec tes poils dans l’nez" at bounding box center [129, 236] width 612 height 38
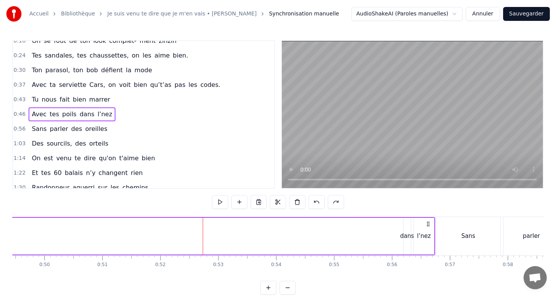
click at [406, 229] on div "dans" at bounding box center [406, 236] width 7 height 37
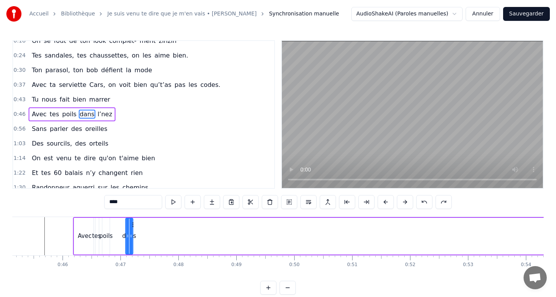
scroll to position [0, 2614]
drag, startPoint x: 411, startPoint y: 225, endPoint x: 119, endPoint y: 221, distance: 292.3
click at [119, 221] on div "dans" at bounding box center [115, 236] width 8 height 37
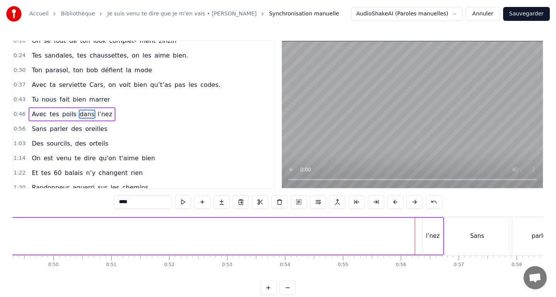
scroll to position [0, 2957]
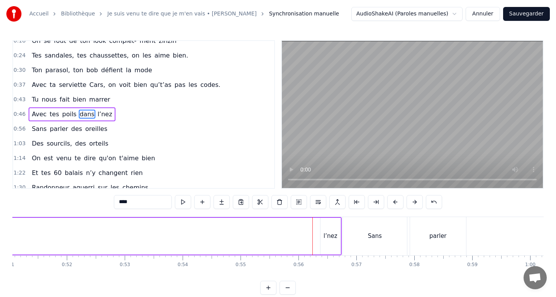
click at [327, 237] on div "l’nez" at bounding box center [331, 236] width 14 height 9
type input "*****"
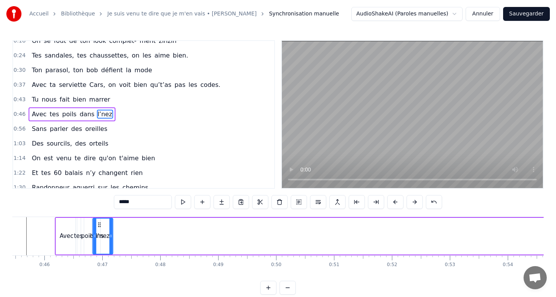
scroll to position [0, 2620]
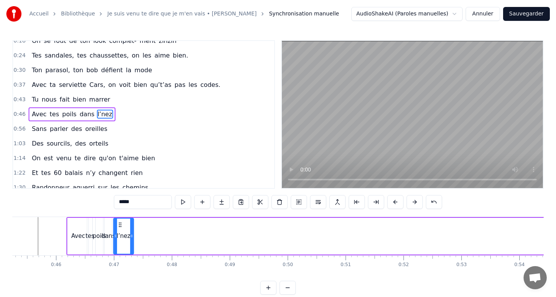
drag, startPoint x: 327, startPoint y: 226, endPoint x: 124, endPoint y: 229, distance: 203.5
click at [124, 229] on div "l’nez" at bounding box center [123, 236] width 19 height 35
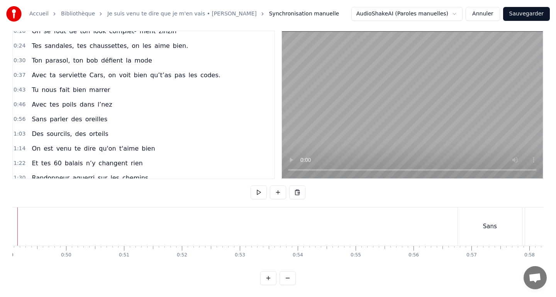
scroll to position [0, 2845]
click at [461, 224] on div "Sans" at bounding box center [487, 226] width 64 height 38
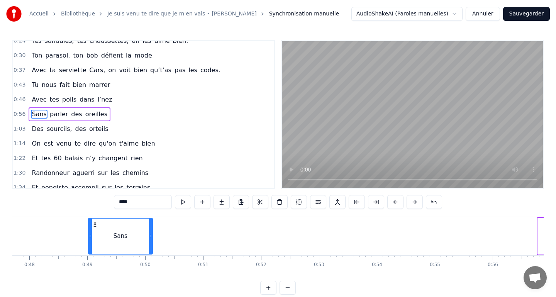
scroll to position [0, 2760]
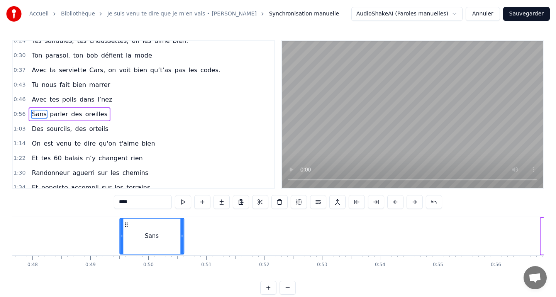
drag, startPoint x: 462, startPoint y: 224, endPoint x: 126, endPoint y: 220, distance: 335.9
click at [126, 220] on div "Sans" at bounding box center [151, 236] width 63 height 35
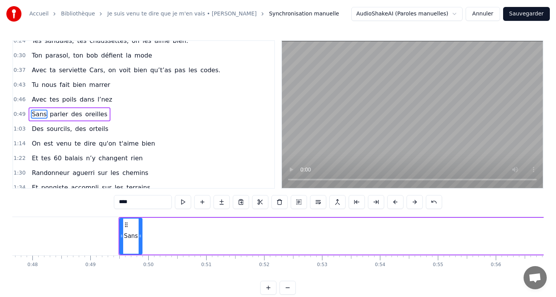
drag, startPoint x: 181, startPoint y: 232, endPoint x: 141, endPoint y: 232, distance: 39.8
click at [141, 232] on div at bounding box center [140, 236] width 3 height 35
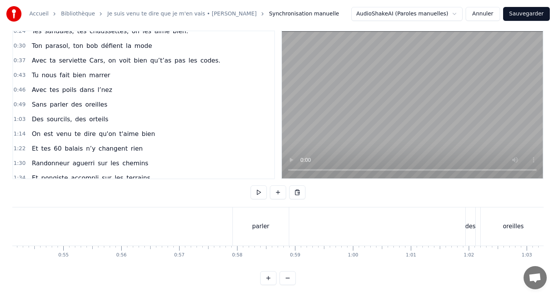
scroll to position [0, 3143]
click at [252, 230] on div "parler" at bounding box center [252, 226] width 56 height 38
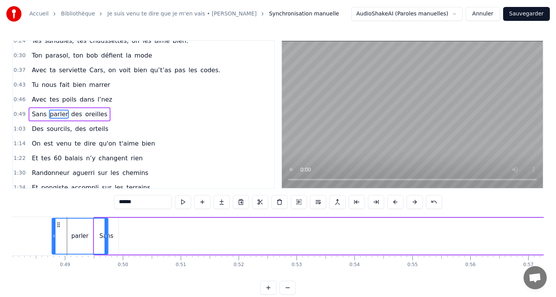
scroll to position [0, 2732]
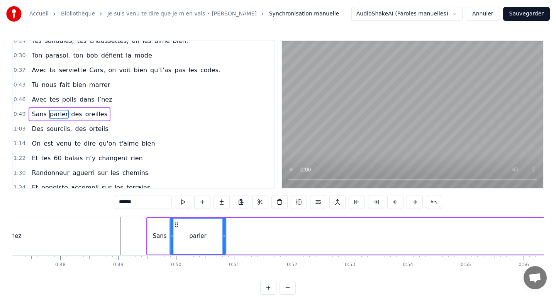
drag, startPoint x: 232, startPoint y: 224, endPoint x: 177, endPoint y: 229, distance: 55.0
click at [177, 229] on div "parler" at bounding box center [197, 236] width 55 height 35
click at [151, 231] on div "Sans" at bounding box center [159, 236] width 24 height 37
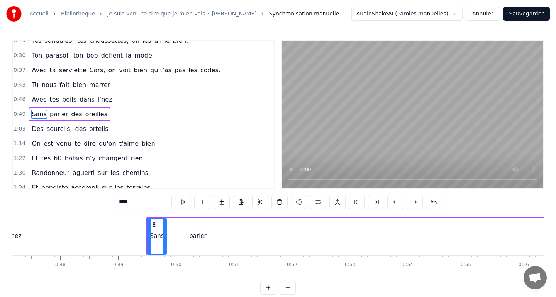
drag, startPoint x: 169, startPoint y: 235, endPoint x: 164, endPoint y: 234, distance: 5.4
click at [164, 234] on icon at bounding box center [164, 236] width 3 height 6
click at [185, 234] on div "parler" at bounding box center [198, 236] width 56 height 37
type input "******"
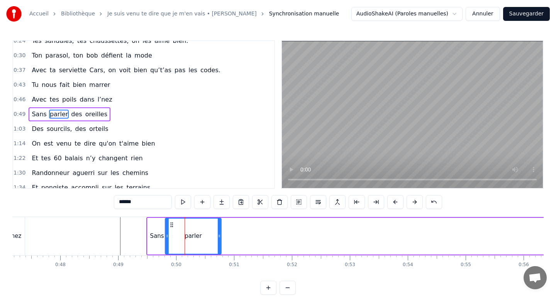
drag, startPoint x: 175, startPoint y: 224, endPoint x: 170, endPoint y: 223, distance: 5.1
click at [170, 223] on icon at bounding box center [172, 225] width 6 height 6
drag, startPoint x: 218, startPoint y: 237, endPoint x: 186, endPoint y: 235, distance: 32.1
click at [186, 235] on icon at bounding box center [186, 236] width 3 height 6
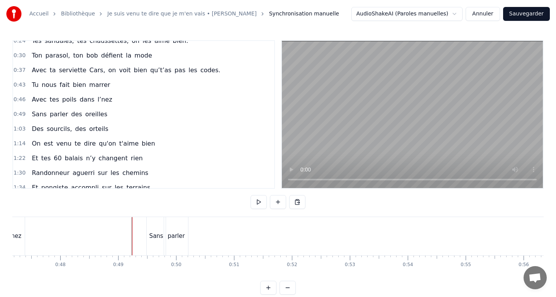
scroll to position [10, 0]
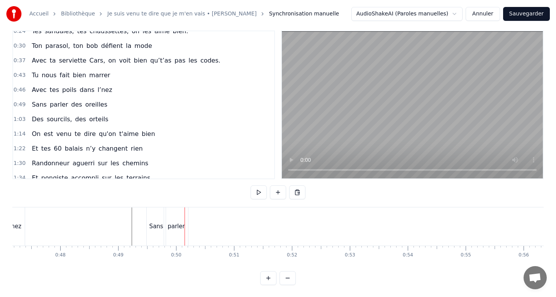
click at [181, 227] on div "parler" at bounding box center [176, 226] width 17 height 9
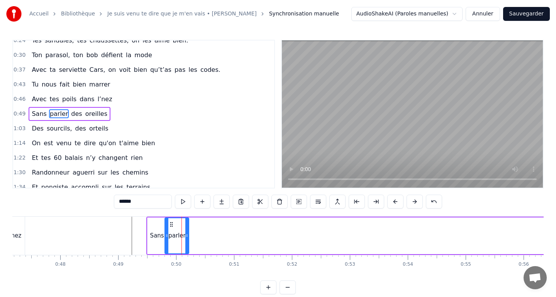
scroll to position [0, 0]
drag, startPoint x: 187, startPoint y: 227, endPoint x: 178, endPoint y: 227, distance: 8.9
click at [178, 227] on div at bounding box center [178, 236] width 3 height 35
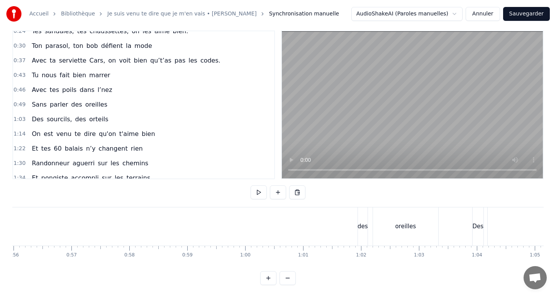
scroll to position [0, 3309]
click at [292, 232] on div "des" at bounding box center [296, 226] width 10 height 38
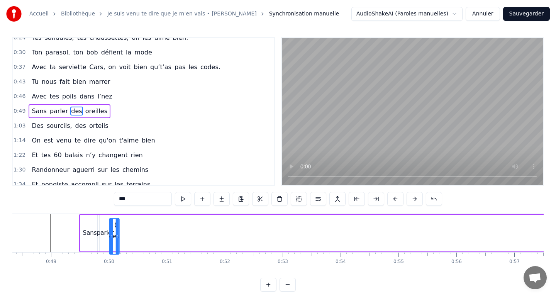
scroll to position [0, 2794]
drag, startPoint x: 295, startPoint y: 225, endPoint x: 124, endPoint y: 219, distance: 171.9
click at [124, 219] on div "des" at bounding box center [124, 236] width 9 height 35
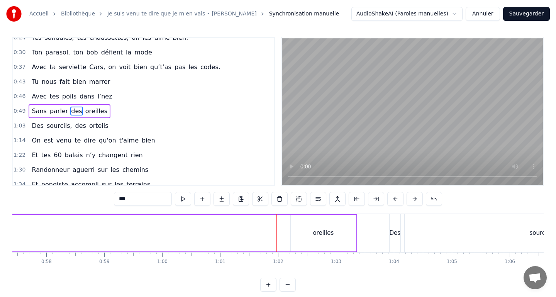
scroll to position [0, 3332]
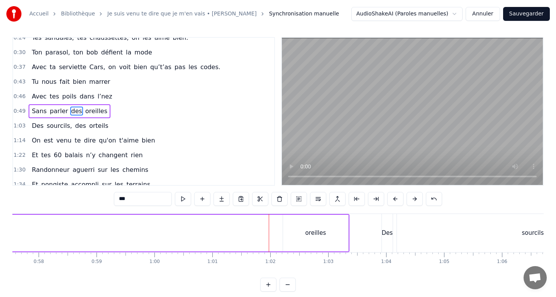
click at [306, 226] on div "oreilles" at bounding box center [315, 233] width 65 height 37
type input "********"
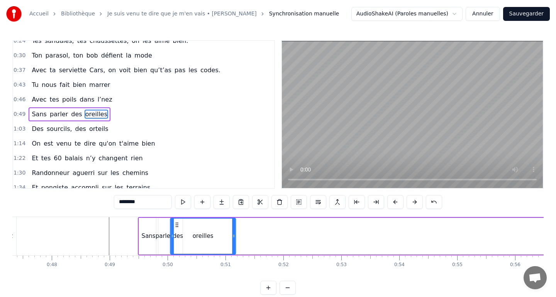
scroll to position [0, 2734]
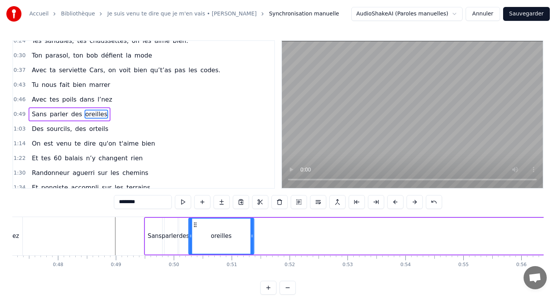
drag, startPoint x: 290, startPoint y: 224, endPoint x: 195, endPoint y: 230, distance: 95.1
click at [195, 230] on div "oreilles" at bounding box center [221, 236] width 64 height 35
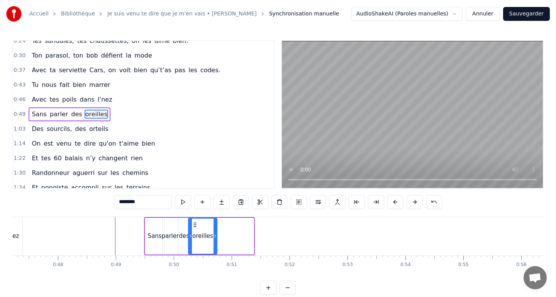
drag, startPoint x: 252, startPoint y: 234, endPoint x: 215, endPoint y: 231, distance: 37.6
click at [215, 231] on div at bounding box center [214, 236] width 3 height 35
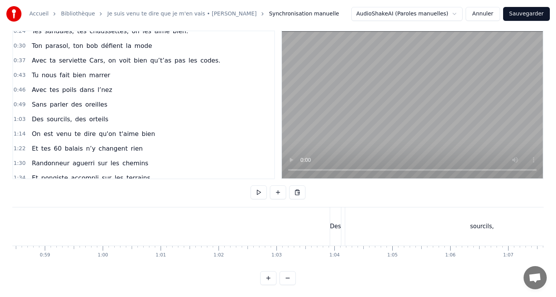
scroll to position [0, 3394]
click at [322, 222] on div "Des" at bounding box center [325, 226] width 11 height 9
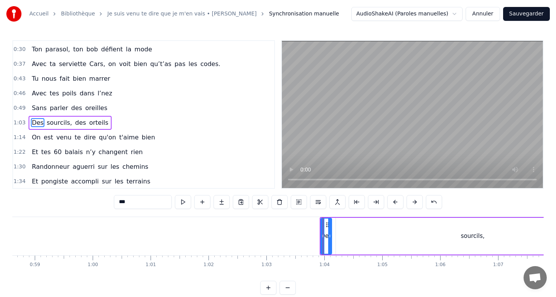
scroll to position [66, 0]
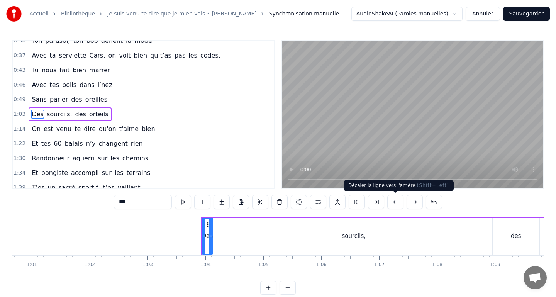
click at [394, 202] on button at bounding box center [395, 202] width 16 height 14
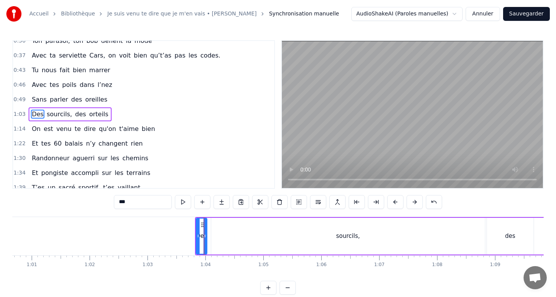
click at [394, 202] on button at bounding box center [395, 202] width 16 height 14
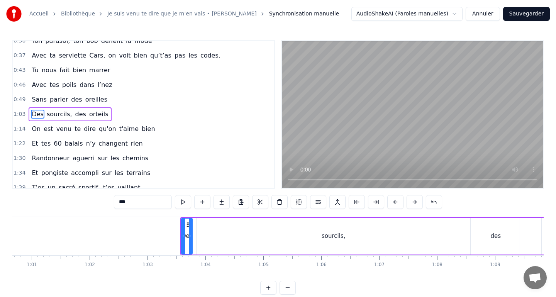
click at [394, 202] on button at bounding box center [395, 202] width 16 height 14
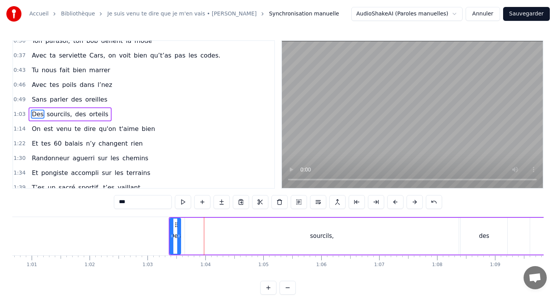
click at [394, 202] on button at bounding box center [395, 202] width 16 height 14
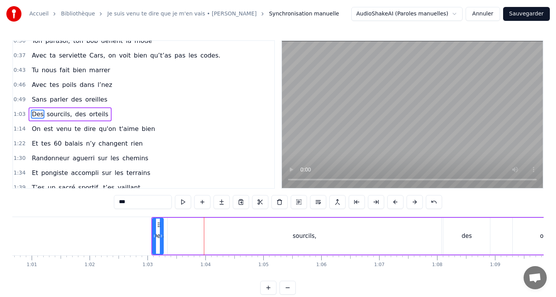
click at [394, 202] on button at bounding box center [395, 202] width 16 height 14
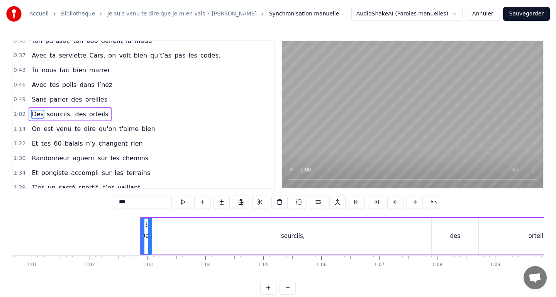
click at [394, 202] on button at bounding box center [395, 202] width 16 height 14
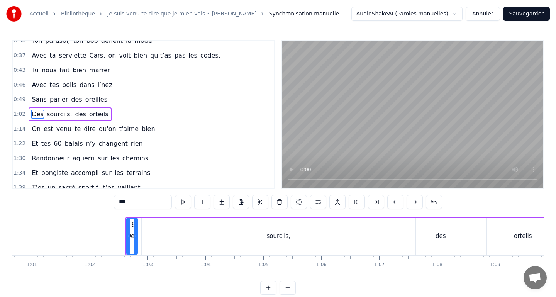
click at [394, 202] on button at bounding box center [395, 202] width 16 height 14
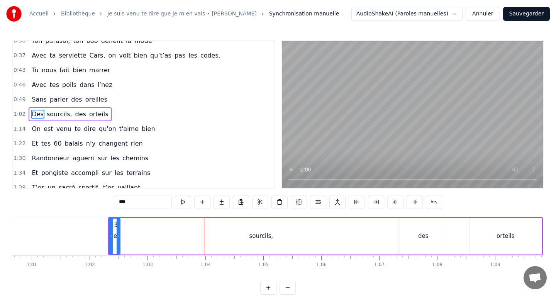
click at [394, 202] on button at bounding box center [395, 202] width 16 height 14
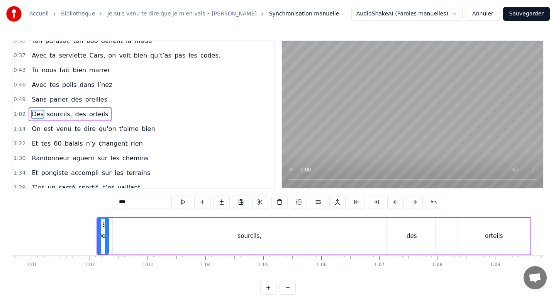
click at [394, 202] on button at bounding box center [395, 202] width 16 height 14
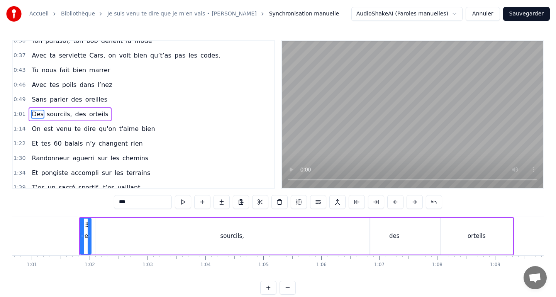
click at [394, 202] on button at bounding box center [395, 202] width 16 height 14
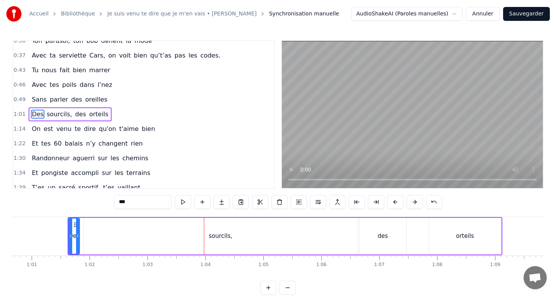
click at [394, 202] on button at bounding box center [395, 202] width 16 height 14
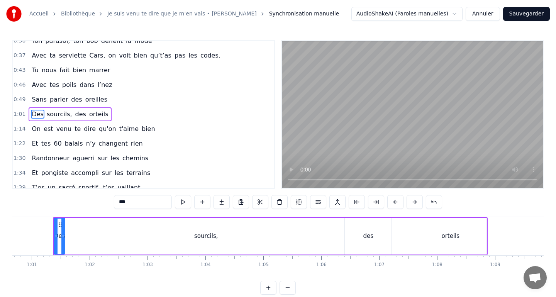
click at [394, 202] on button at bounding box center [395, 202] width 16 height 14
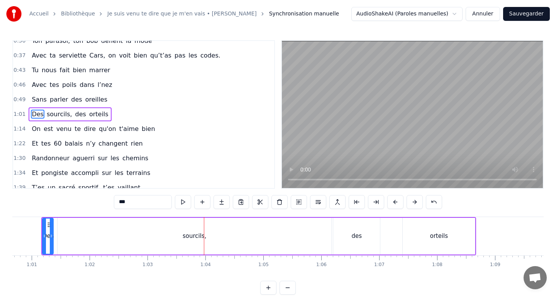
click at [394, 202] on button at bounding box center [395, 202] width 16 height 14
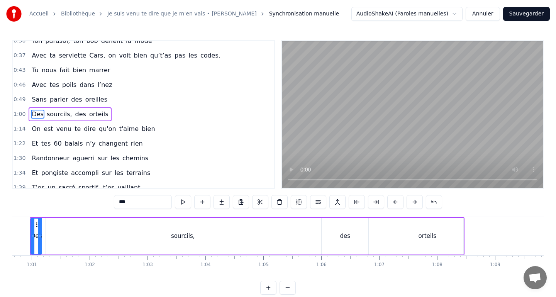
click at [394, 202] on button at bounding box center [395, 202] width 16 height 14
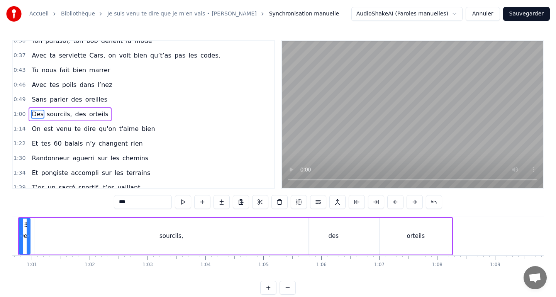
click at [394, 202] on button at bounding box center [395, 202] width 16 height 14
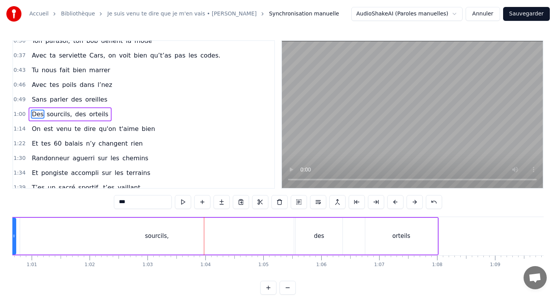
click at [394, 202] on button at bounding box center [395, 202] width 16 height 14
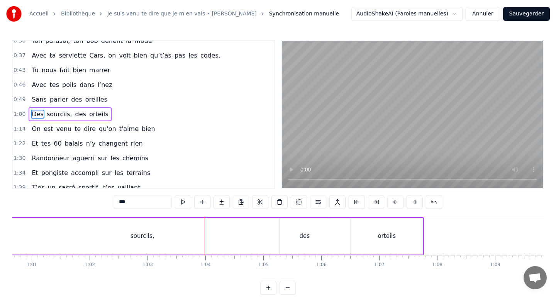
click at [394, 202] on button at bounding box center [395, 202] width 16 height 14
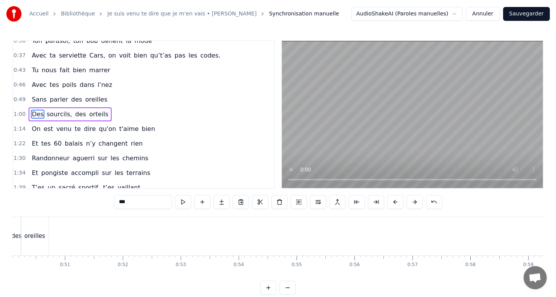
scroll to position [0, 2889]
click at [391, 198] on button at bounding box center [395, 202] width 16 height 14
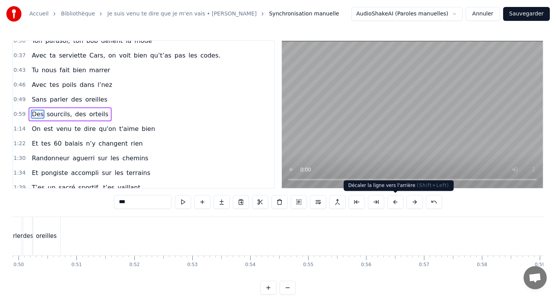
click at [394, 200] on button at bounding box center [395, 202] width 16 height 14
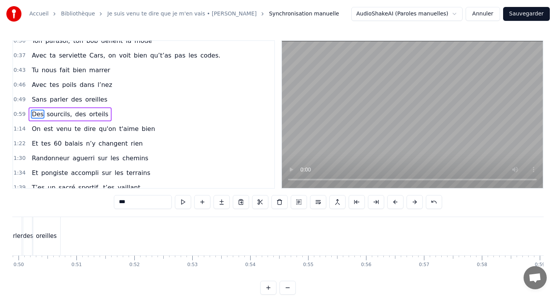
click at [394, 200] on button at bounding box center [395, 202] width 16 height 14
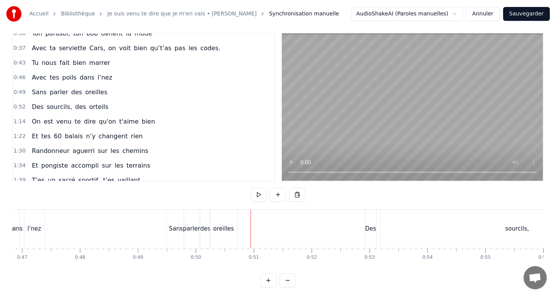
scroll to position [10, 0]
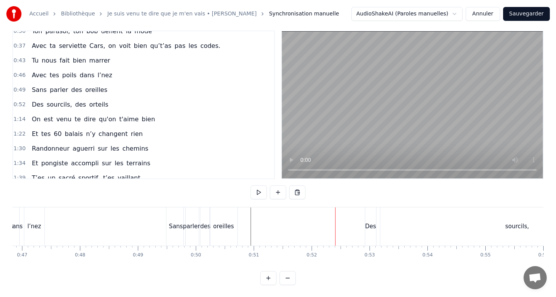
click at [373, 222] on div "Des" at bounding box center [370, 226] width 11 height 9
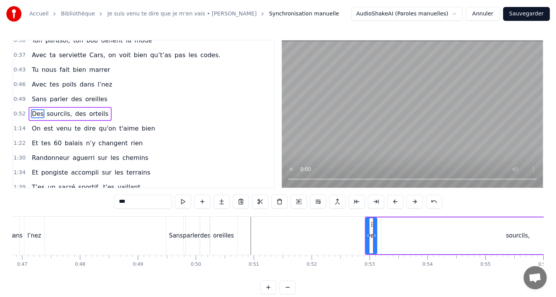
scroll to position [0, 0]
drag, startPoint x: 371, startPoint y: 224, endPoint x: 330, endPoint y: 222, distance: 41.7
click at [330, 222] on icon at bounding box center [331, 225] width 6 height 6
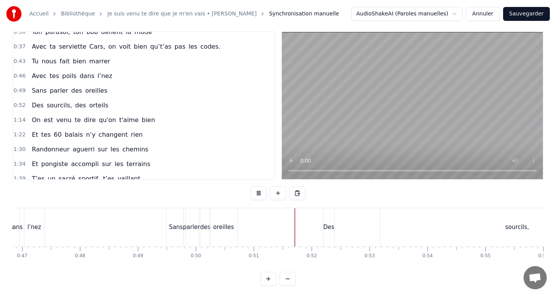
scroll to position [10, 0]
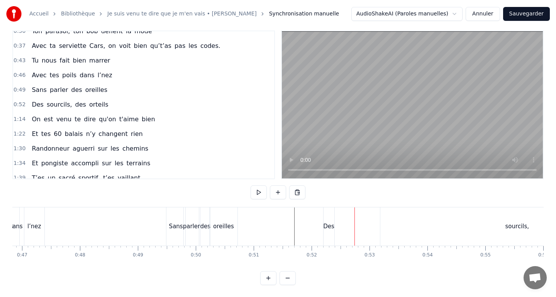
click at [330, 213] on div "Des" at bounding box center [329, 226] width 11 height 38
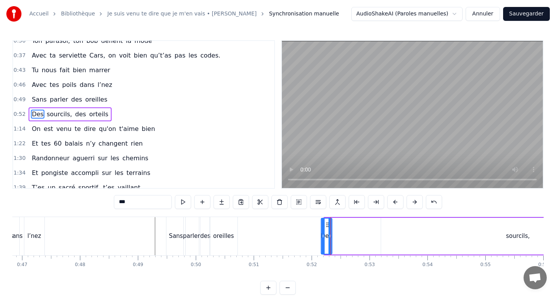
click at [325, 224] on icon at bounding box center [327, 225] width 6 height 6
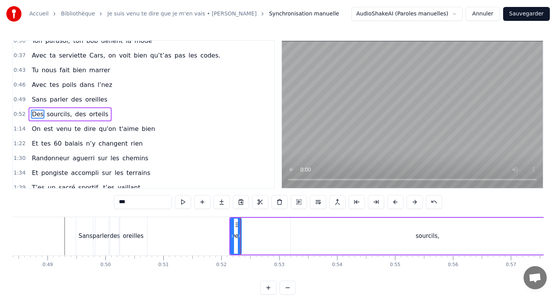
scroll to position [0, 2812]
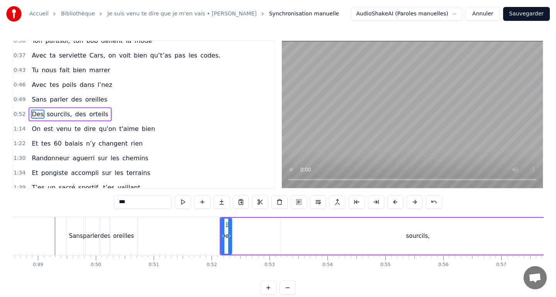
click at [424, 244] on div "sourcils," at bounding box center [418, 236] width 274 height 37
type input "*********"
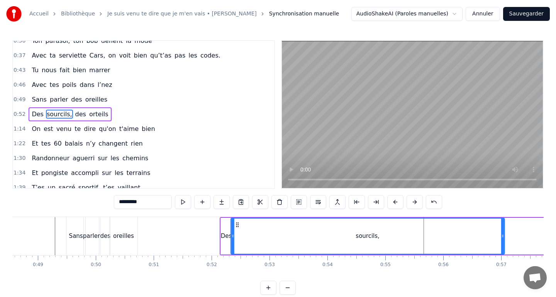
drag, startPoint x: 287, startPoint y: 223, endPoint x: 237, endPoint y: 224, distance: 50.2
click at [237, 224] on icon at bounding box center [237, 225] width 6 height 6
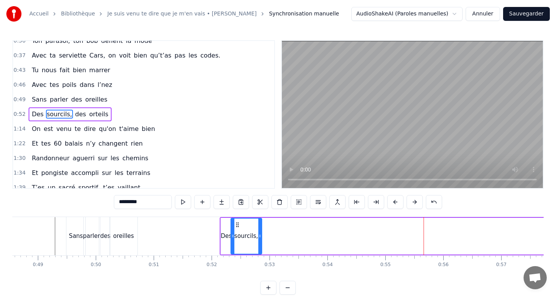
drag, startPoint x: 503, startPoint y: 235, endPoint x: 260, endPoint y: 234, distance: 242.8
click at [260, 234] on icon at bounding box center [259, 236] width 3 height 6
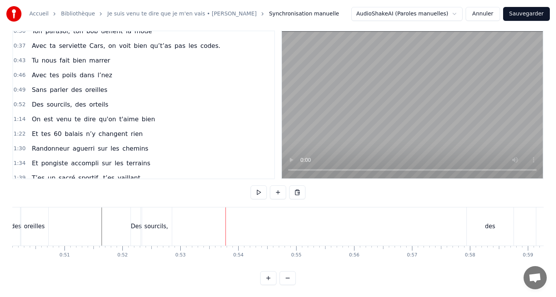
scroll to position [0, 2905]
click at [486, 228] on div "des" at bounding box center [486, 226] width 10 height 9
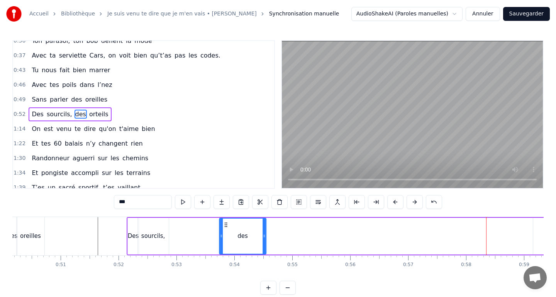
drag, startPoint x: 471, startPoint y: 223, endPoint x: 225, endPoint y: 227, distance: 245.2
click at [225, 227] on icon at bounding box center [226, 225] width 6 height 6
drag, startPoint x: 262, startPoint y: 234, endPoint x: 231, endPoint y: 234, distance: 30.5
click at [231, 234] on icon at bounding box center [232, 236] width 3 height 6
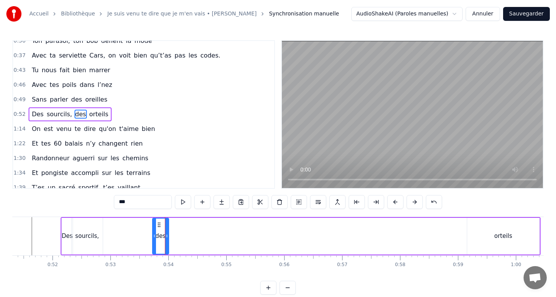
scroll to position [0, 2991]
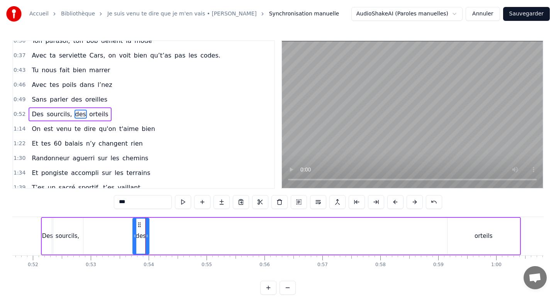
click at [476, 238] on div "orteils" at bounding box center [483, 236] width 18 height 9
type input "*******"
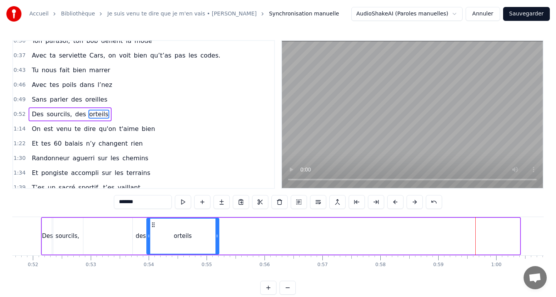
drag, startPoint x: 453, startPoint y: 224, endPoint x: 152, endPoint y: 229, distance: 300.8
click at [152, 229] on div "orteils" at bounding box center [182, 236] width 71 height 35
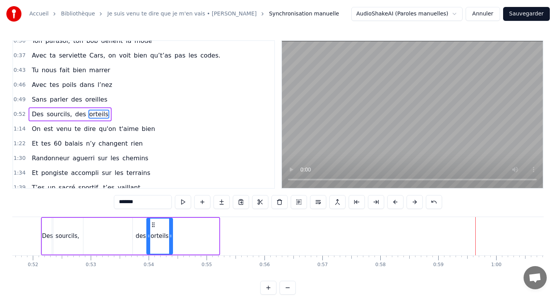
drag, startPoint x: 215, startPoint y: 235, endPoint x: 169, endPoint y: 235, distance: 46.3
click at [169, 235] on icon at bounding box center [170, 236] width 3 height 6
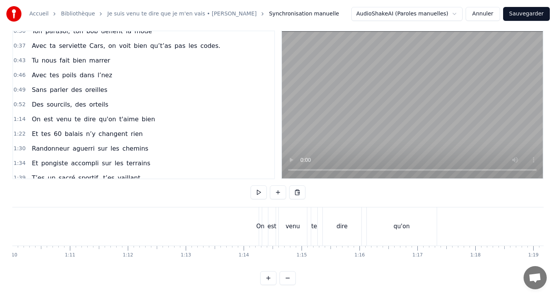
scroll to position [0, 4059]
click at [255, 221] on div "On" at bounding box center [255, 226] width 3 height 38
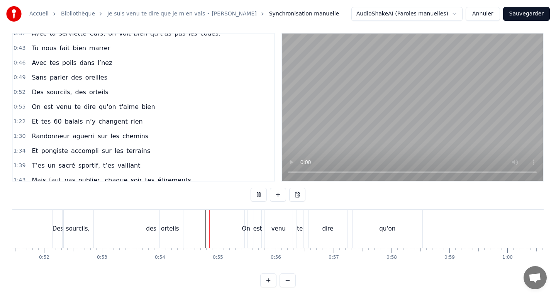
scroll to position [10, 0]
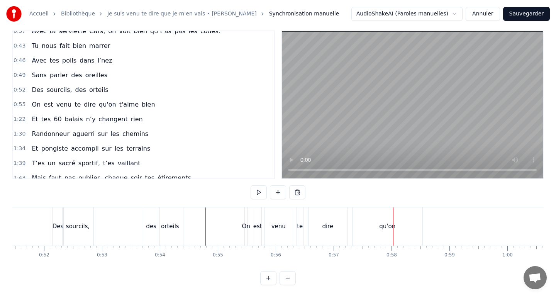
click at [381, 232] on div "qu'on" at bounding box center [387, 226] width 70 height 38
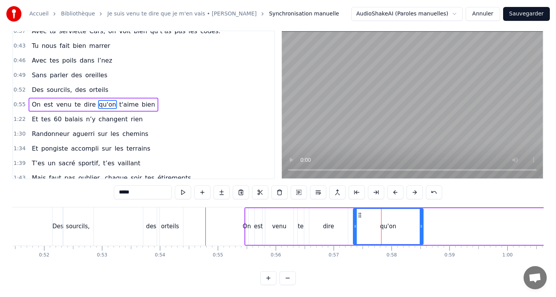
scroll to position [0, 0]
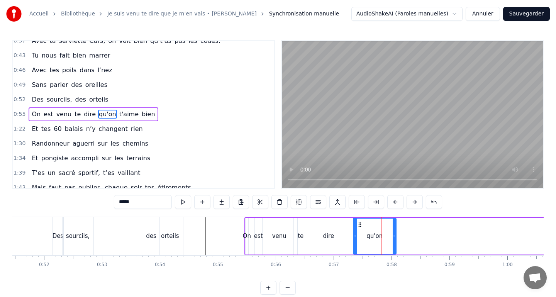
drag, startPoint x: 422, startPoint y: 239, endPoint x: 394, endPoint y: 238, distance: 27.8
click at [394, 238] on div at bounding box center [394, 236] width 3 height 35
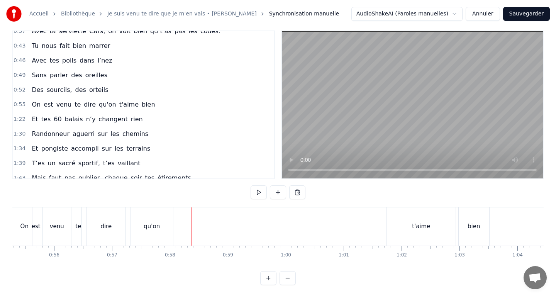
scroll to position [0, 3217]
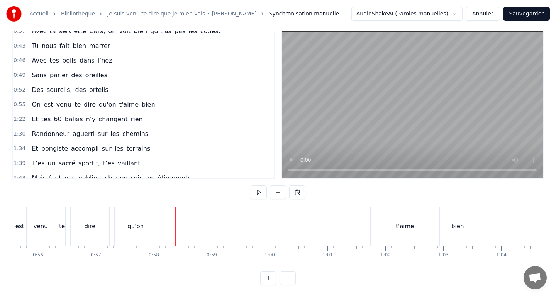
click at [402, 232] on div "t'aime" at bounding box center [405, 226] width 69 height 38
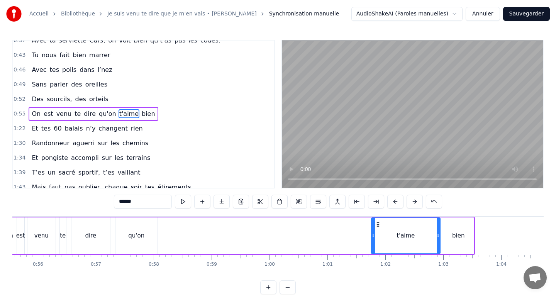
scroll to position [0, 0]
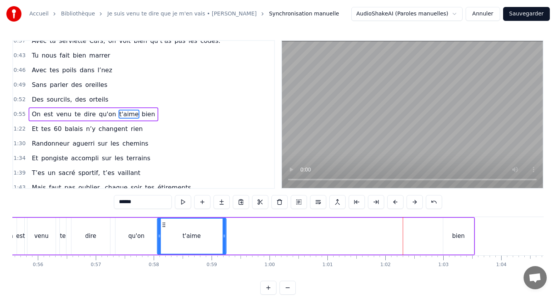
drag, startPoint x: 378, startPoint y: 225, endPoint x: 161, endPoint y: 227, distance: 217.0
click at [161, 227] on icon at bounding box center [164, 225] width 6 height 6
drag, startPoint x: 219, startPoint y: 238, endPoint x: 184, endPoint y: 238, distance: 35.1
click at [185, 238] on icon at bounding box center [186, 236] width 3 height 6
click at [474, 237] on div "On est venu te dire qu'on t'aime bien" at bounding box center [241, 236] width 468 height 38
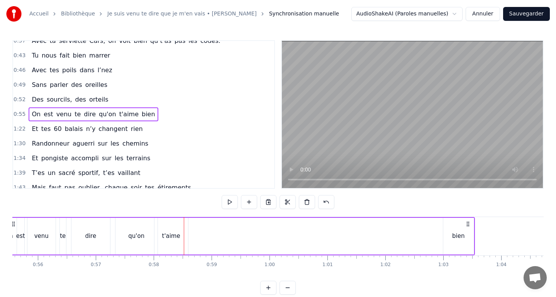
click at [460, 235] on div "bien" at bounding box center [458, 236] width 12 height 9
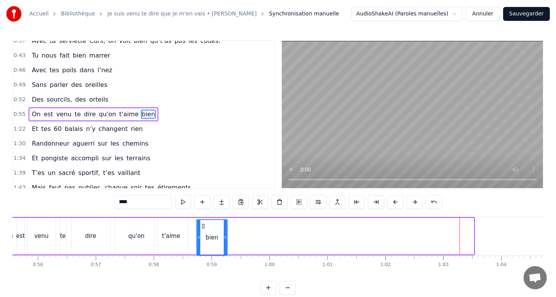
scroll to position [1, 0]
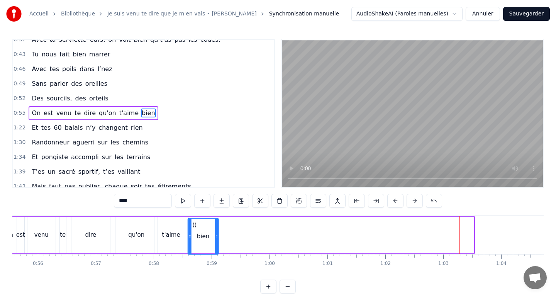
drag, startPoint x: 448, startPoint y: 225, endPoint x: 192, endPoint y: 236, distance: 255.8
click at [192, 236] on div "bien" at bounding box center [203, 236] width 30 height 35
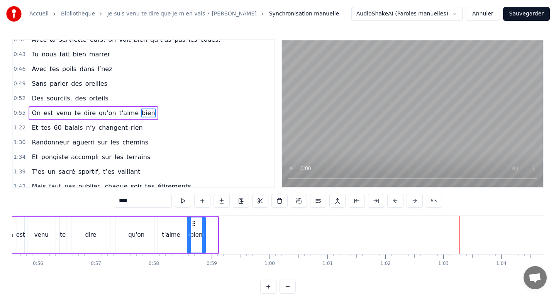
drag, startPoint x: 215, startPoint y: 236, endPoint x: 202, endPoint y: 236, distance: 13.1
click at [202, 236] on icon at bounding box center [203, 235] width 3 height 6
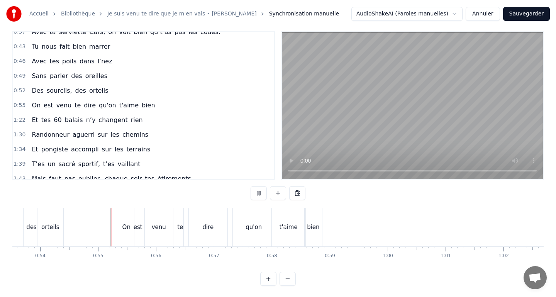
scroll to position [10, 0]
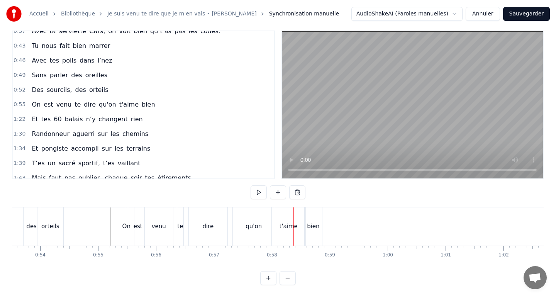
click at [269, 228] on div "qu'on" at bounding box center [254, 226] width 42 height 38
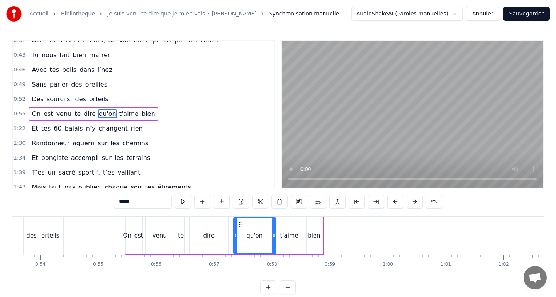
scroll to position [0, 0]
drag, startPoint x: 274, startPoint y: 231, endPoint x: 258, endPoint y: 230, distance: 15.8
click at [258, 230] on div at bounding box center [259, 236] width 3 height 35
click at [279, 236] on div "t'aime" at bounding box center [290, 236] width 34 height 37
type input "******"
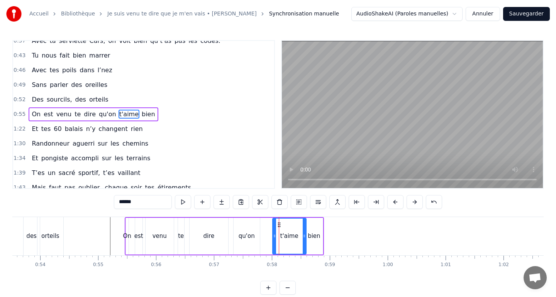
drag, startPoint x: 278, startPoint y: 224, endPoint x: 264, endPoint y: 223, distance: 14.7
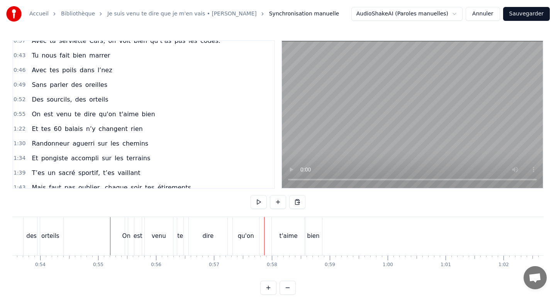
click at [277, 224] on div "t'aime" at bounding box center [289, 236] width 34 height 38
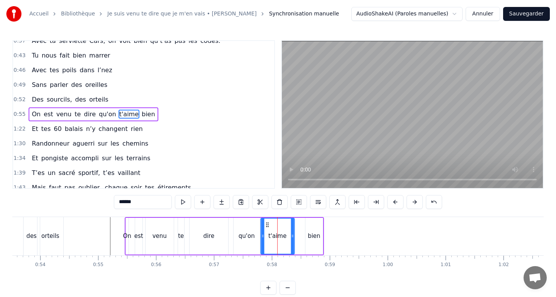
drag, startPoint x: 280, startPoint y: 224, endPoint x: 264, endPoint y: 224, distance: 15.5
click at [264, 224] on icon at bounding box center [267, 225] width 6 height 6
drag, startPoint x: 288, startPoint y: 232, endPoint x: 304, endPoint y: 234, distance: 16.3
click at [283, 232] on div at bounding box center [284, 236] width 3 height 35
click at [313, 235] on div "bien" at bounding box center [314, 236] width 12 height 9
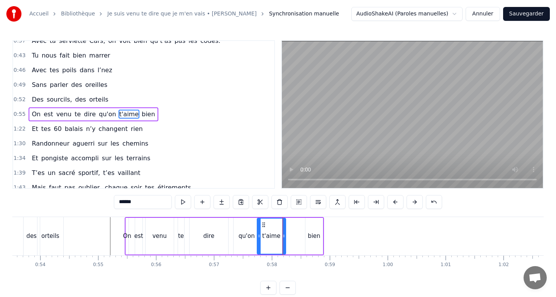
type input "****"
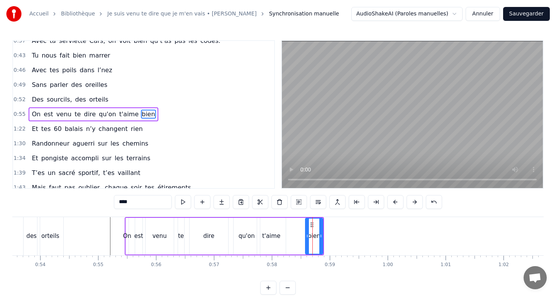
drag, startPoint x: 312, startPoint y: 223, endPoint x: 290, endPoint y: 224, distance: 21.6
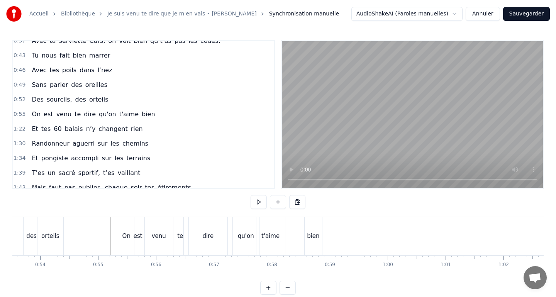
click at [310, 226] on div "bien" at bounding box center [313, 236] width 17 height 38
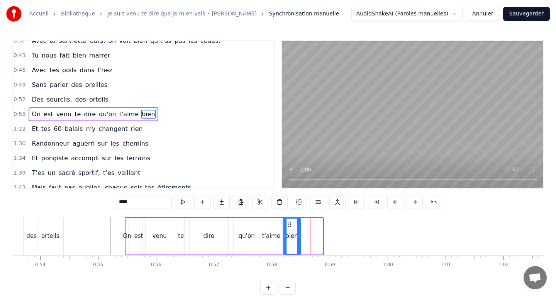
drag, startPoint x: 311, startPoint y: 225, endPoint x: 288, endPoint y: 225, distance: 23.5
click at [288, 225] on icon at bounding box center [289, 225] width 6 height 6
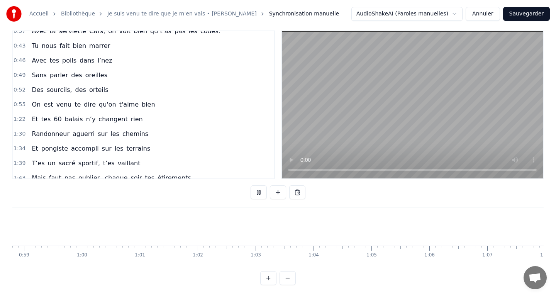
scroll to position [0, 3406]
click at [41, 115] on span "tes" at bounding box center [46, 119] width 11 height 9
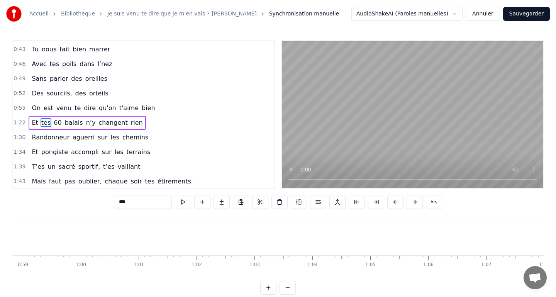
scroll to position [95, 0]
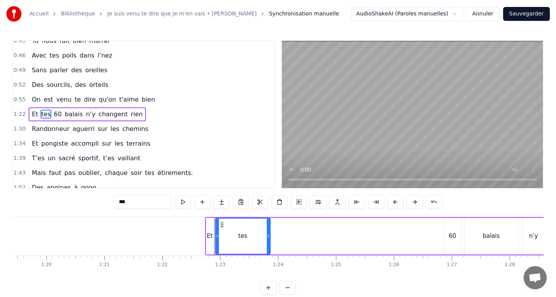
click at [34, 114] on span "Et" at bounding box center [35, 114] width 8 height 9
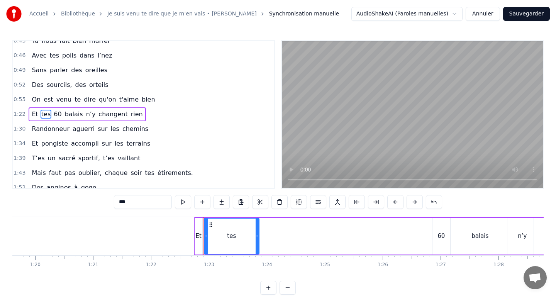
type input "**"
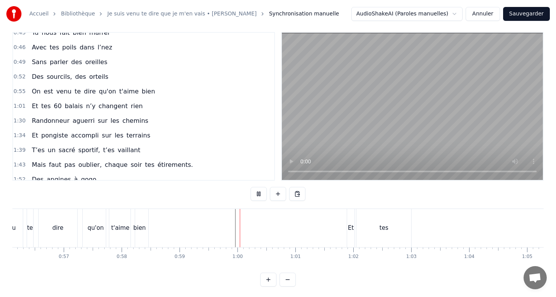
scroll to position [10, 0]
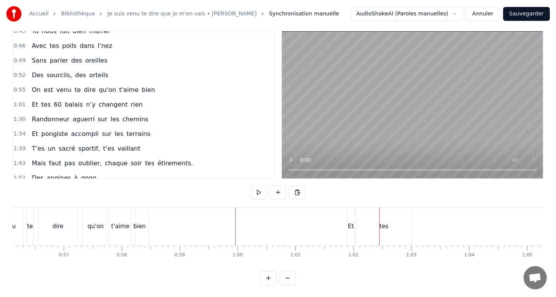
click at [370, 227] on div "tes" at bounding box center [383, 226] width 55 height 38
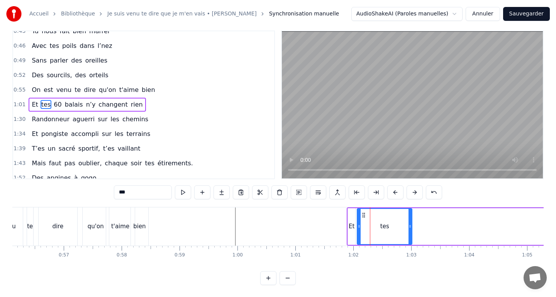
scroll to position [0, 0]
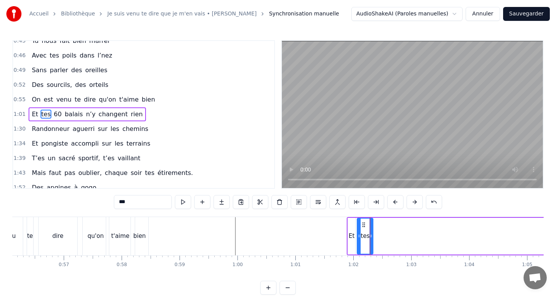
drag, startPoint x: 411, startPoint y: 230, endPoint x: 372, endPoint y: 229, distance: 39.0
click at [372, 229] on div at bounding box center [370, 236] width 3 height 35
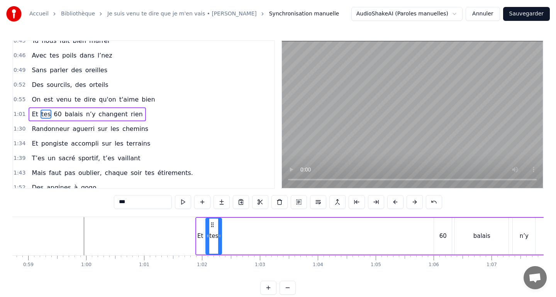
scroll to position [0, 3414]
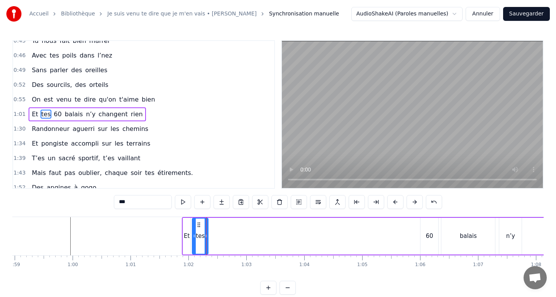
click at [428, 237] on div "60" at bounding box center [429, 236] width 7 height 9
drag, startPoint x: 426, startPoint y: 223, endPoint x: 213, endPoint y: 222, distance: 213.1
click at [213, 222] on icon at bounding box center [214, 225] width 6 height 6
click at [465, 232] on div "balais" at bounding box center [468, 236] width 17 height 9
type input "******"
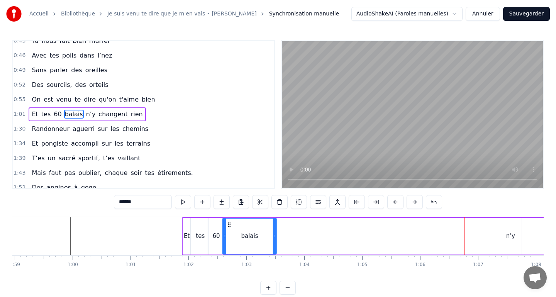
drag, startPoint x: 447, startPoint y: 225, endPoint x: 229, endPoint y: 232, distance: 218.2
click at [229, 232] on div "balais" at bounding box center [249, 236] width 53 height 35
drag, startPoint x: 274, startPoint y: 237, endPoint x: 257, endPoint y: 236, distance: 17.4
click at [257, 236] on icon at bounding box center [257, 236] width 3 height 6
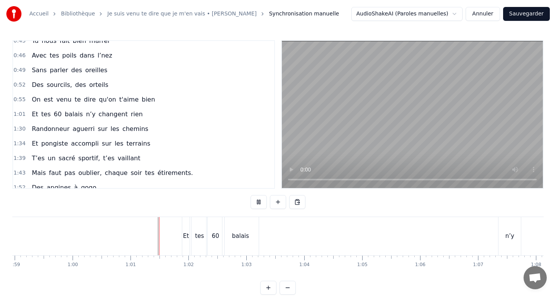
scroll to position [10, 0]
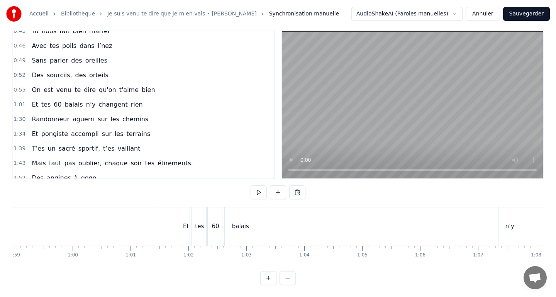
click at [256, 226] on div "balais" at bounding box center [240, 226] width 36 height 38
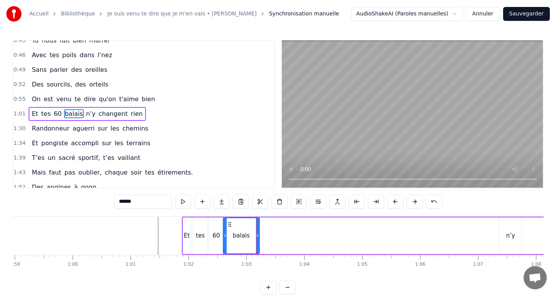
scroll to position [0, 0]
drag, startPoint x: 258, startPoint y: 229, endPoint x: 250, endPoint y: 229, distance: 7.7
click at [250, 229] on div at bounding box center [249, 236] width 3 height 35
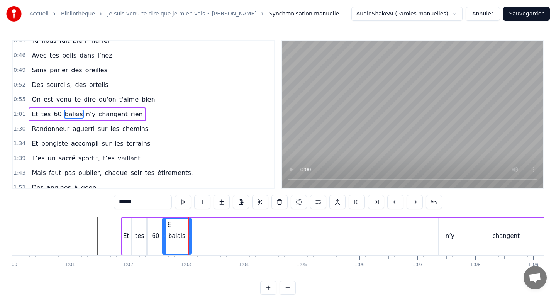
click at [442, 239] on div "n’y" at bounding box center [450, 236] width 22 height 37
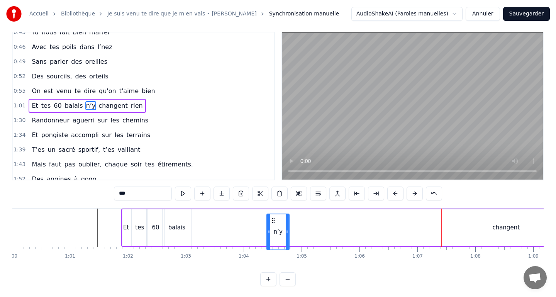
scroll to position [10, 0]
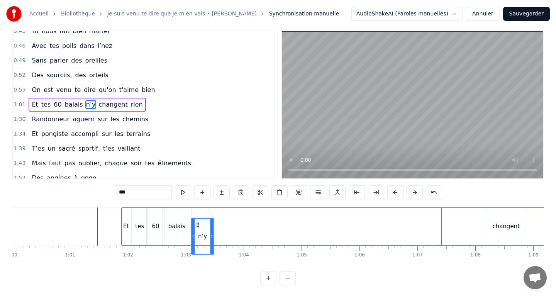
drag, startPoint x: 445, startPoint y: 225, endPoint x: 197, endPoint y: 212, distance: 247.8
click at [197, 212] on div "Et tes 60 balais n’y changent rien" at bounding box center [344, 226] width 447 height 38
click at [520, 222] on div "changent" at bounding box center [506, 226] width 40 height 37
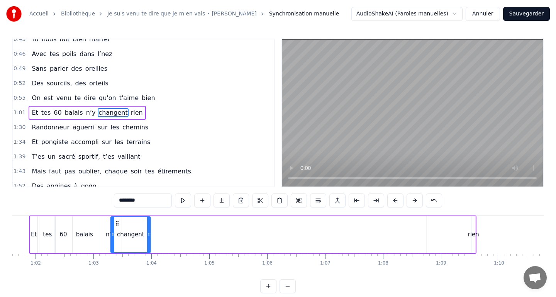
scroll to position [0, 3566]
drag, startPoint x: 377, startPoint y: 222, endPoint x: 128, endPoint y: 219, distance: 249.4
click at [128, 219] on div "changent" at bounding box center [141, 234] width 39 height 35
click at [474, 224] on div "rien" at bounding box center [474, 234] width 4 height 37
type input "****"
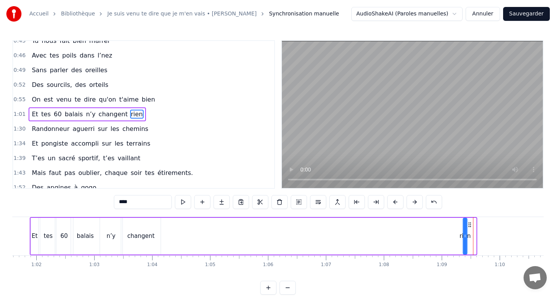
scroll to position [2, 0]
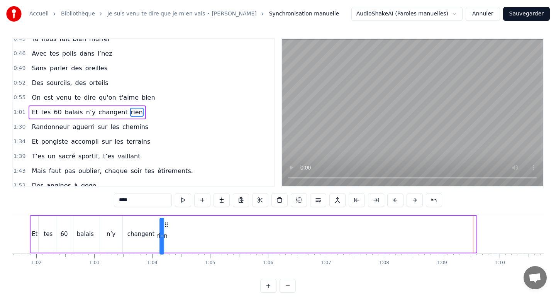
drag, startPoint x: 478, startPoint y: 224, endPoint x: 166, endPoint y: 230, distance: 312.4
click at [166, 230] on div "Et tes 60 balais n’y changent rien" at bounding box center [253, 234] width 447 height 38
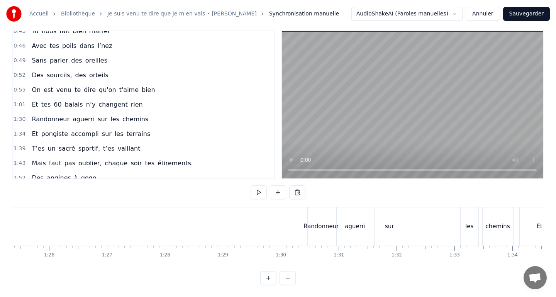
scroll to position [0, 4947]
click at [310, 224] on div "Randonneur" at bounding box center [317, 226] width 35 height 9
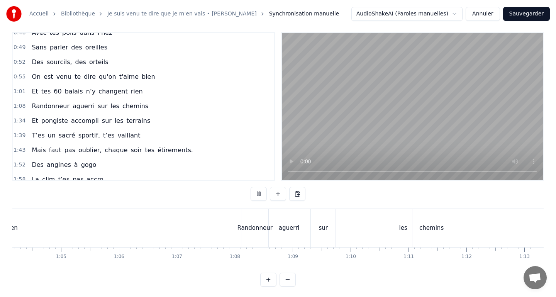
scroll to position [10, 0]
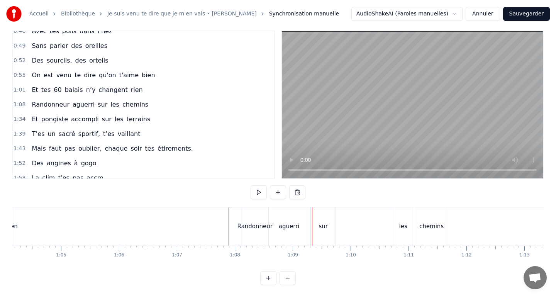
click at [317, 227] on div "sur" at bounding box center [323, 226] width 25 height 38
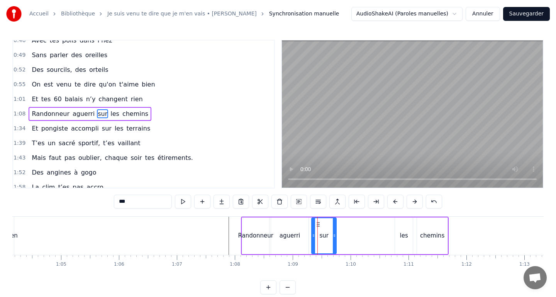
scroll to position [0, 0]
drag, startPoint x: 318, startPoint y: 224, endPoint x: 331, endPoint y: 224, distance: 13.1
click at [331, 224] on circle at bounding box center [330, 224] width 0 height 0
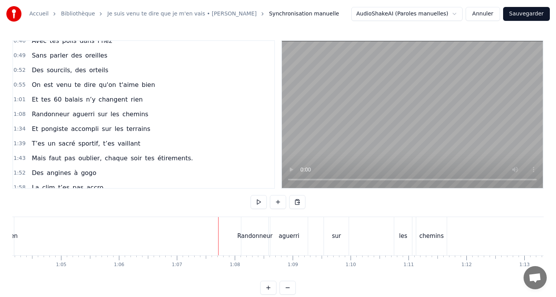
scroll to position [10, 0]
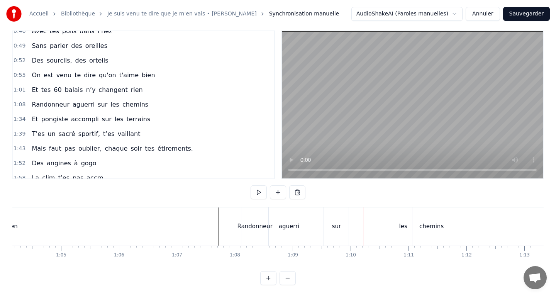
click at [401, 229] on div "les" at bounding box center [403, 226] width 8 height 9
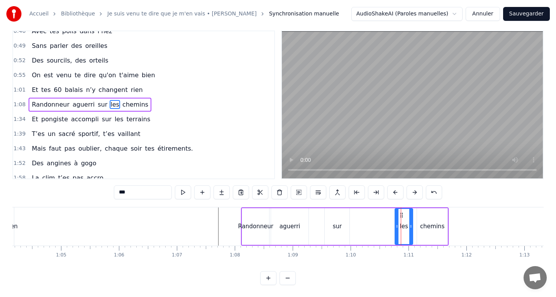
scroll to position [0, 0]
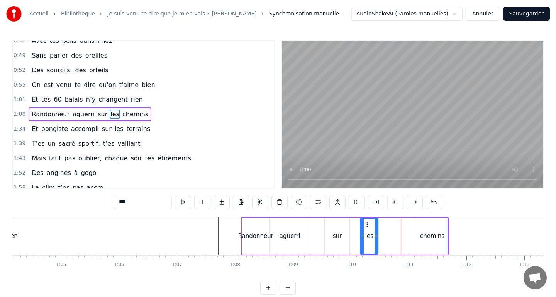
drag, startPoint x: 401, startPoint y: 223, endPoint x: 367, endPoint y: 223, distance: 34.7
click at [367, 223] on icon at bounding box center [367, 225] width 6 height 6
click at [421, 229] on div "chemins" at bounding box center [432, 236] width 30 height 37
type input "*******"
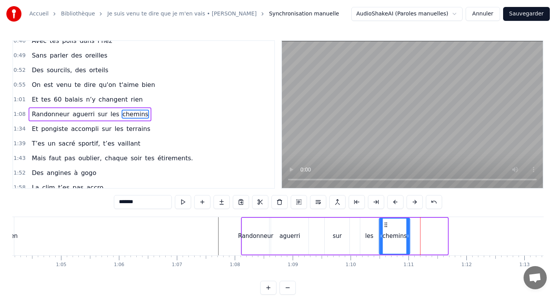
drag, startPoint x: 423, startPoint y: 222, endPoint x: 385, endPoint y: 224, distance: 37.9
click at [385, 224] on icon at bounding box center [386, 225] width 6 height 6
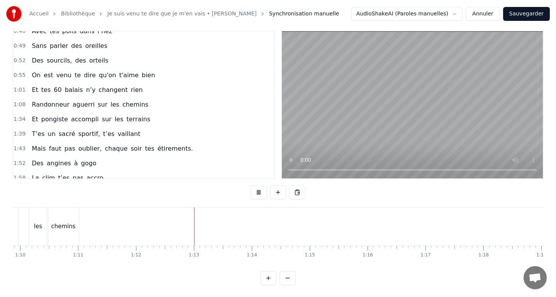
scroll to position [0, 4057]
click at [34, 117] on span "Et" at bounding box center [35, 119] width 8 height 9
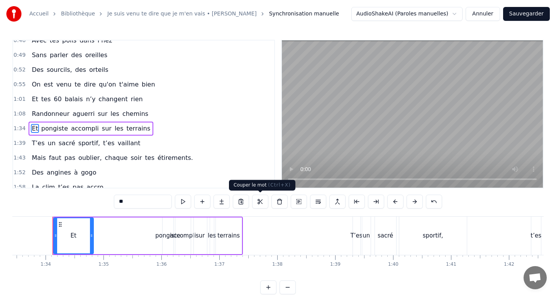
scroll to position [0, 5411]
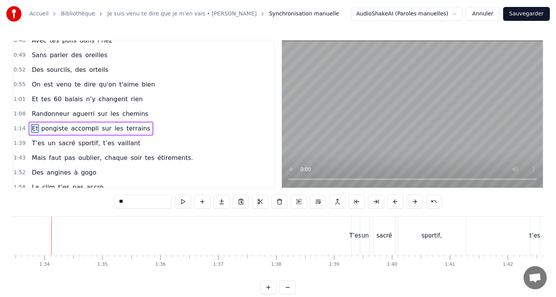
click at [31, 127] on span "Et" at bounding box center [35, 128] width 8 height 9
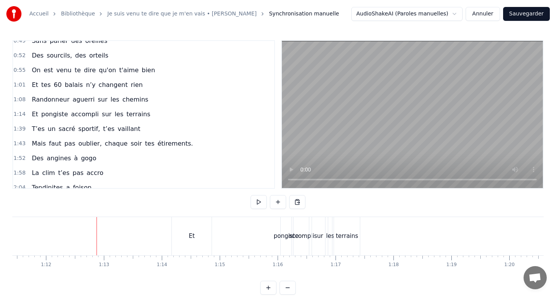
scroll to position [10, 0]
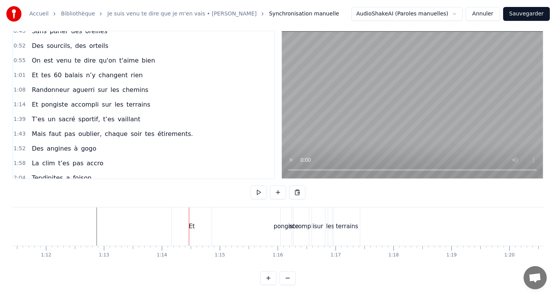
click at [190, 228] on div "Et" at bounding box center [192, 226] width 6 height 9
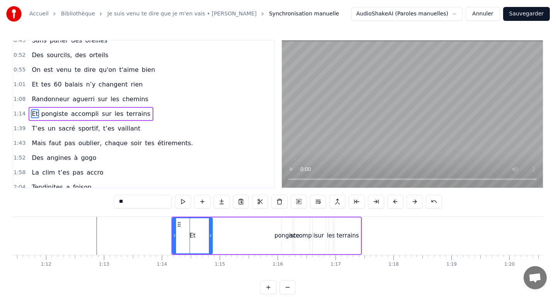
scroll to position [0, 0]
drag, startPoint x: 210, startPoint y: 232, endPoint x: 186, endPoint y: 232, distance: 23.5
click at [186, 232] on div at bounding box center [186, 236] width 3 height 35
click at [285, 242] on div "pongiste" at bounding box center [286, 236] width 11 height 37
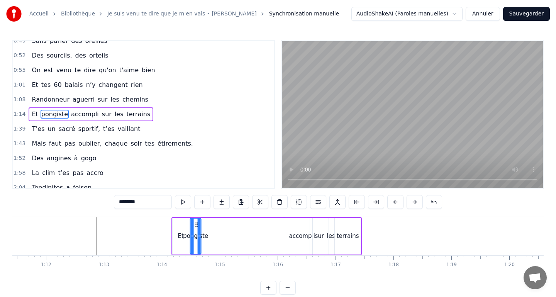
drag, startPoint x: 287, startPoint y: 225, endPoint x: 196, endPoint y: 228, distance: 91.5
click at [196, 228] on div "pongiste" at bounding box center [196, 236] width 10 height 35
click at [302, 237] on div "accompli" at bounding box center [302, 236] width 26 height 9
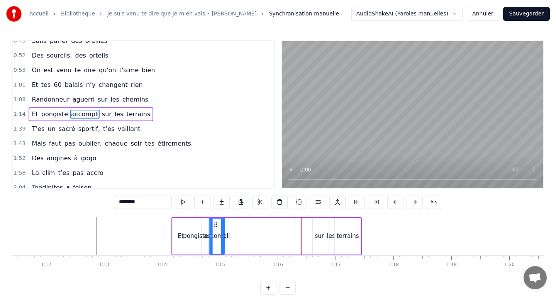
drag, startPoint x: 298, startPoint y: 222, endPoint x: 213, endPoint y: 228, distance: 85.1
click at [213, 228] on div "accompli" at bounding box center [217, 236] width 15 height 35
click at [316, 229] on div "sur" at bounding box center [319, 236] width 13 height 37
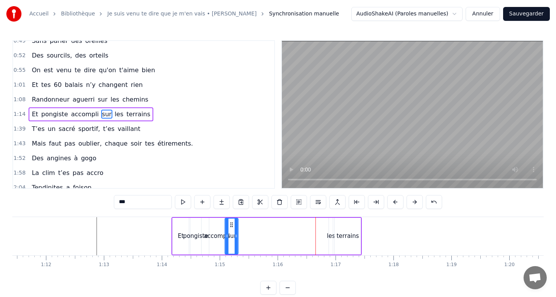
drag, startPoint x: 320, startPoint y: 224, endPoint x: 234, endPoint y: 222, distance: 85.4
click at [232, 222] on icon at bounding box center [232, 225] width 6 height 6
click at [331, 235] on div "les" at bounding box center [331, 236] width 8 height 9
drag, startPoint x: 334, startPoint y: 225, endPoint x: 259, endPoint y: 230, distance: 75.0
click at [242, 230] on div "Et pongiste accompli sur les terrains" at bounding box center [266, 236] width 190 height 38
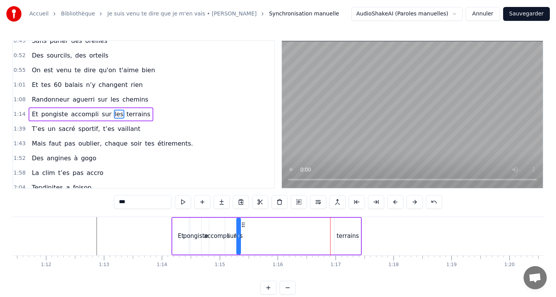
click at [352, 228] on div "terrains" at bounding box center [348, 236] width 26 height 37
type input "********"
drag, startPoint x: 340, startPoint y: 224, endPoint x: 246, endPoint y: 225, distance: 94.6
click at [246, 225] on icon at bounding box center [247, 225] width 6 height 6
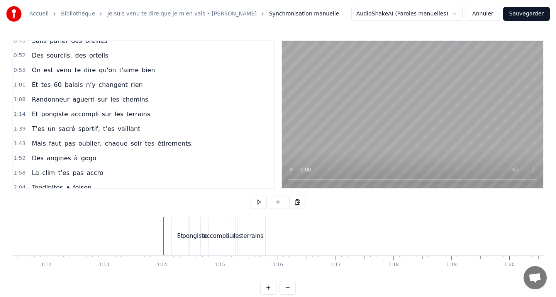
scroll to position [10, 0]
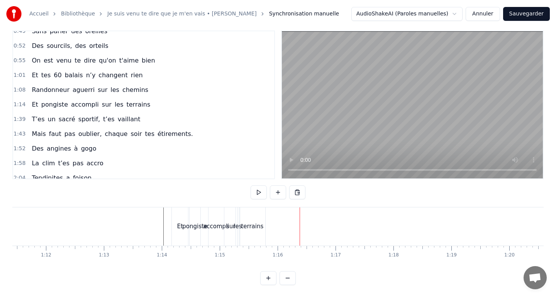
click at [254, 220] on div "terrains" at bounding box center [252, 226] width 26 height 38
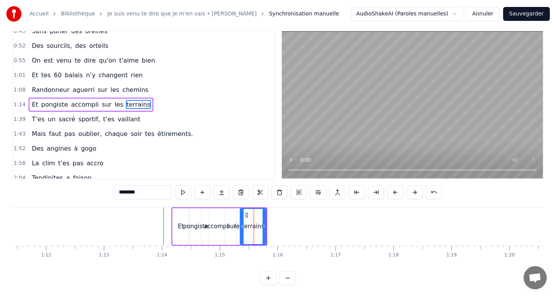
scroll to position [0, 0]
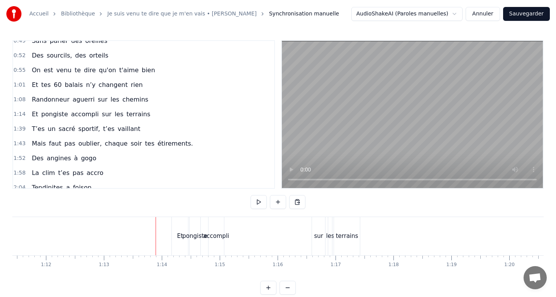
scroll to position [10, 0]
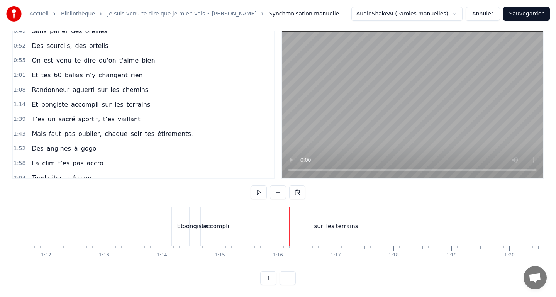
click at [220, 222] on div "accompli" at bounding box center [216, 226] width 26 height 9
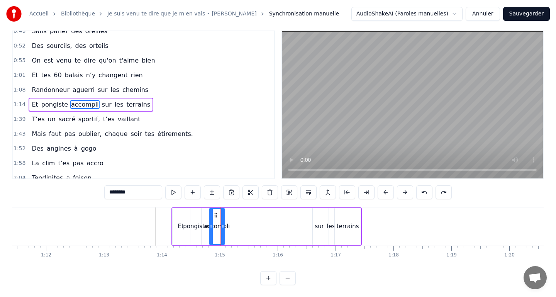
scroll to position [0, 0]
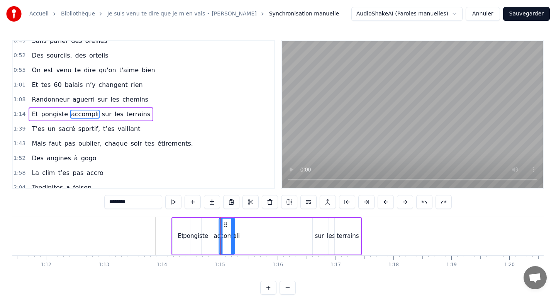
drag, startPoint x: 214, startPoint y: 223, endPoint x: 224, endPoint y: 223, distance: 9.7
click at [224, 223] on icon at bounding box center [225, 225] width 6 height 6
click at [200, 232] on div "pongiste" at bounding box center [195, 236] width 25 height 9
type input "********"
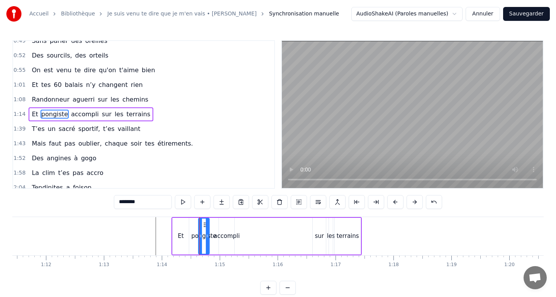
drag, startPoint x: 197, startPoint y: 224, endPoint x: 205, endPoint y: 225, distance: 8.1
click at [205, 225] on icon at bounding box center [205, 225] width 6 height 6
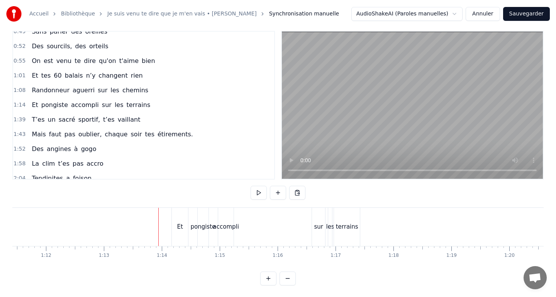
scroll to position [10, 0]
click at [320, 223] on div "sur" at bounding box center [318, 226] width 9 height 9
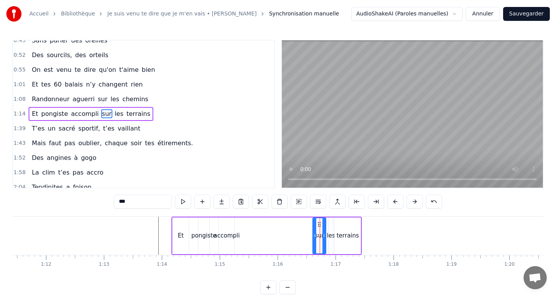
scroll to position [0, 0]
drag, startPoint x: 318, startPoint y: 222, endPoint x: 303, endPoint y: 222, distance: 14.7
click at [302, 222] on circle at bounding box center [302, 222] width 0 height 0
click at [280, 227] on div "Et pongiste accompli sur les terrains" at bounding box center [266, 236] width 190 height 38
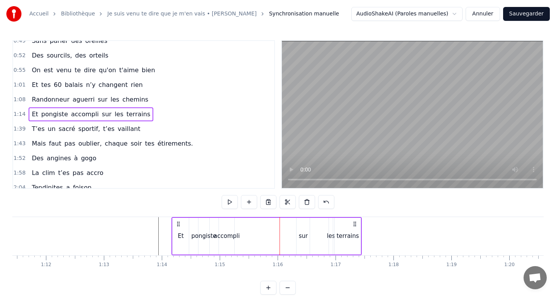
scroll to position [10, 0]
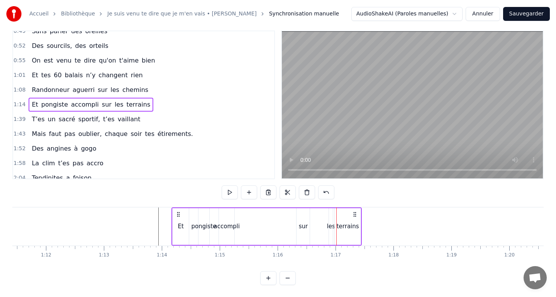
click at [330, 219] on div "les" at bounding box center [331, 226] width 4 height 37
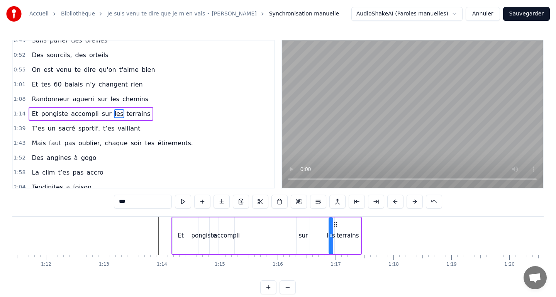
scroll to position [0, 0]
drag, startPoint x: 335, startPoint y: 225, endPoint x: 317, endPoint y: 225, distance: 18.1
click at [317, 225] on icon at bounding box center [318, 225] width 6 height 6
click at [345, 229] on div "terrains" at bounding box center [348, 236] width 26 height 37
type input "********"
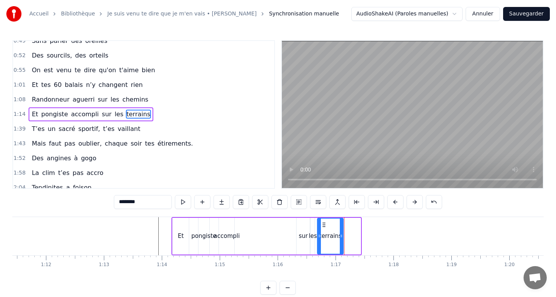
drag, startPoint x: 342, startPoint y: 225, endPoint x: 325, endPoint y: 224, distance: 17.4
click at [325, 224] on icon at bounding box center [324, 225] width 6 height 6
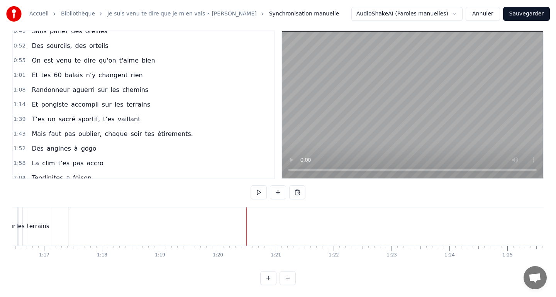
scroll to position [0, 4429]
click at [37, 120] on span "T’es" at bounding box center [38, 119] width 14 height 9
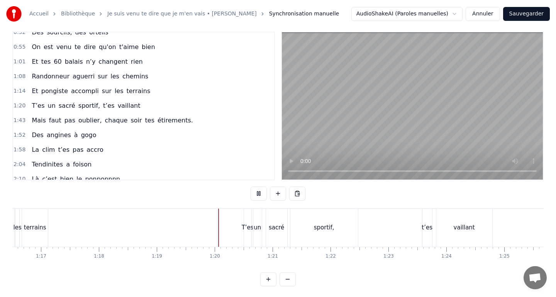
scroll to position [10, 0]
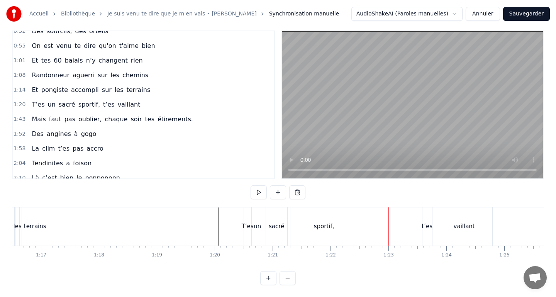
click at [428, 221] on div "t’es" at bounding box center [427, 226] width 10 height 38
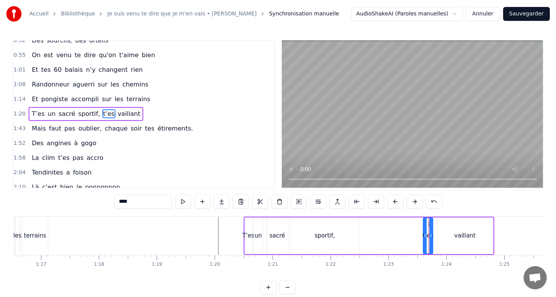
scroll to position [0, 0]
drag, startPoint x: 427, startPoint y: 223, endPoint x: 376, endPoint y: 224, distance: 51.0
click at [376, 224] on icon at bounding box center [379, 225] width 6 height 6
click at [345, 225] on div "sportif," at bounding box center [325, 236] width 68 height 37
type input "********"
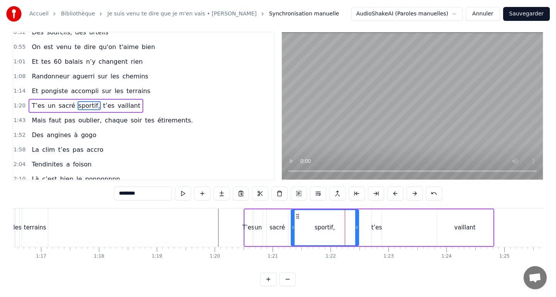
scroll to position [10, 0]
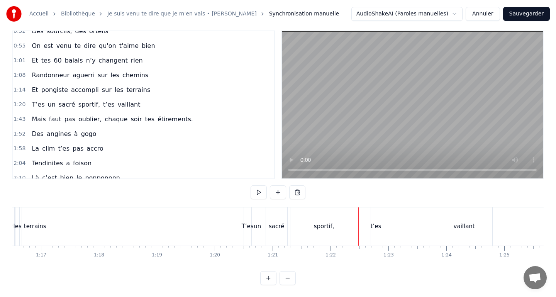
click at [376, 223] on div "t’es" at bounding box center [376, 226] width 11 height 9
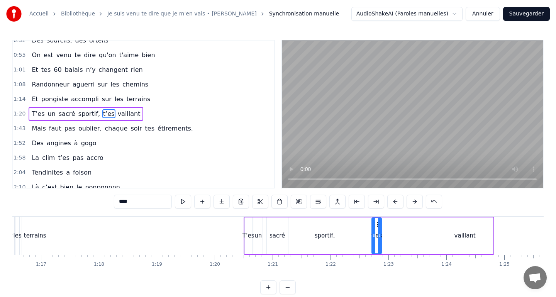
scroll to position [0, 0]
drag, startPoint x: 377, startPoint y: 225, endPoint x: 366, endPoint y: 224, distance: 11.2
click at [366, 224] on circle at bounding box center [366, 224] width 0 height 0
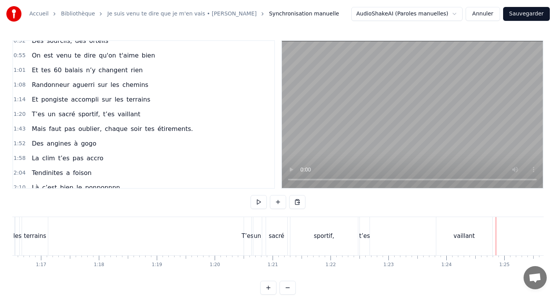
click at [470, 241] on div "vaillant" at bounding box center [464, 236] width 56 height 38
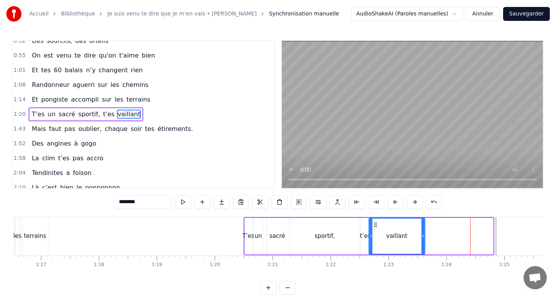
drag, startPoint x: 444, startPoint y: 224, endPoint x: 376, endPoint y: 226, distance: 68.0
click at [376, 226] on icon at bounding box center [375, 225] width 6 height 6
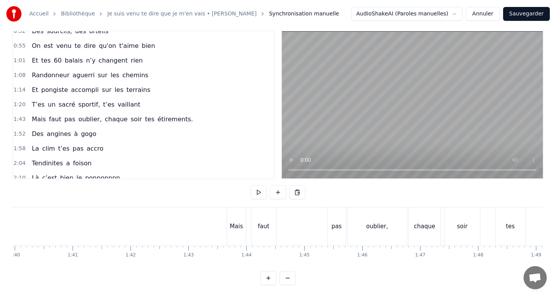
scroll to position [0, 5790]
click at [230, 234] on div "Mais" at bounding box center [234, 226] width 19 height 38
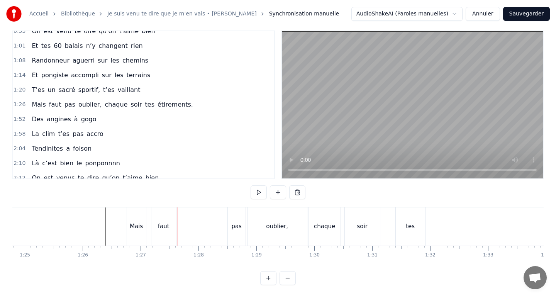
scroll to position [0, 4847]
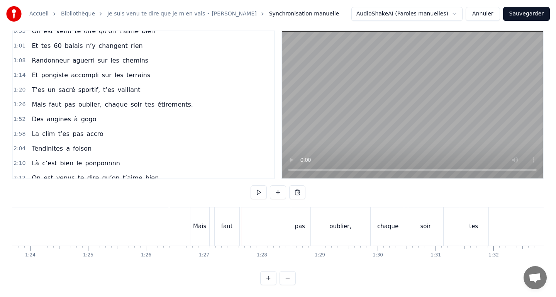
click at [201, 218] on div "Mais" at bounding box center [199, 226] width 19 height 38
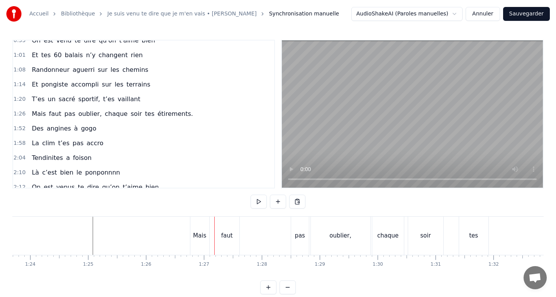
scroll to position [0, 0]
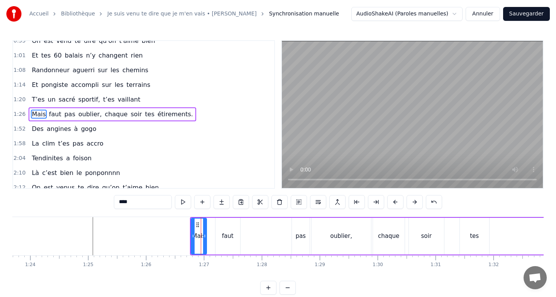
drag, startPoint x: 208, startPoint y: 226, endPoint x: 202, endPoint y: 226, distance: 5.4
click at [203, 226] on div at bounding box center [204, 236] width 3 height 35
click at [233, 229] on div "faut" at bounding box center [227, 236] width 25 height 37
drag, startPoint x: 222, startPoint y: 224, endPoint x: 210, endPoint y: 224, distance: 12.4
click at [210, 224] on icon at bounding box center [210, 225] width 6 height 6
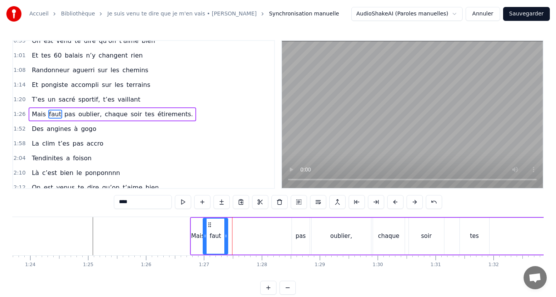
click at [294, 230] on div "pas" at bounding box center [301, 236] width 18 height 37
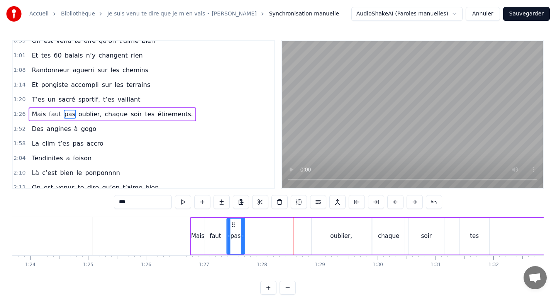
drag, startPoint x: 298, startPoint y: 223, endPoint x: 233, endPoint y: 225, distance: 64.9
click at [233, 225] on icon at bounding box center [233, 225] width 6 height 6
click at [328, 234] on div "oublier," at bounding box center [341, 236] width 59 height 37
type input "********"
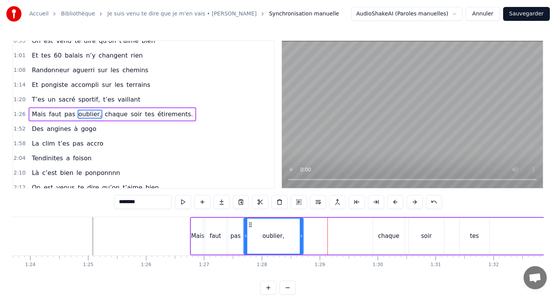
drag, startPoint x: 317, startPoint y: 225, endPoint x: 249, endPoint y: 230, distance: 67.8
click at [249, 230] on div "oublier," at bounding box center [273, 236] width 59 height 35
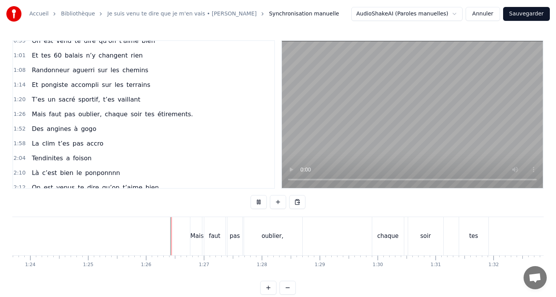
scroll to position [10, 0]
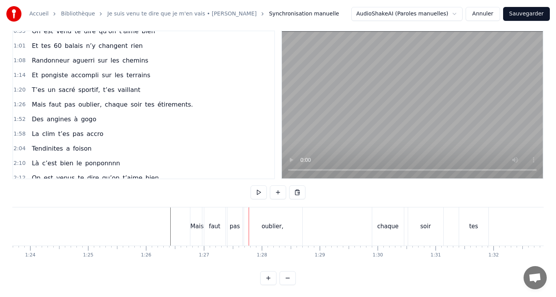
click at [244, 231] on div "oublier," at bounding box center [272, 226] width 59 height 38
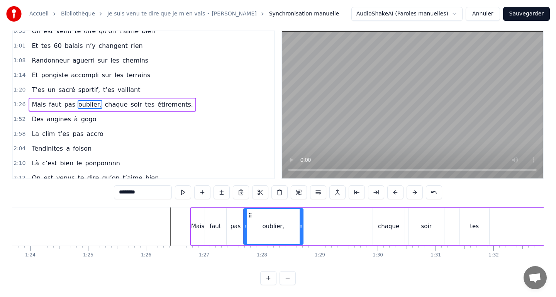
scroll to position [0, 0]
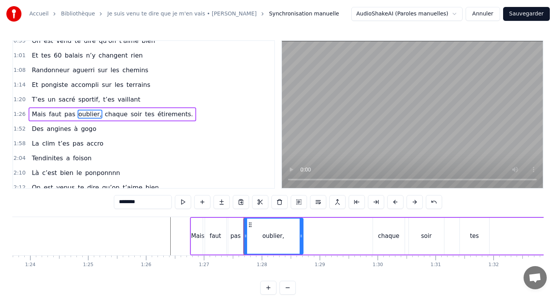
click at [238, 230] on div "pas" at bounding box center [236, 236] width 18 height 37
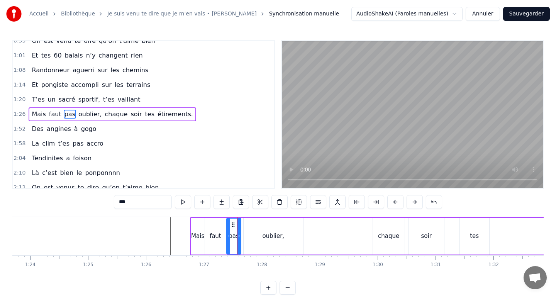
click at [238, 239] on div at bounding box center [238, 236] width 3 height 35
click at [259, 239] on div "oublier," at bounding box center [273, 236] width 59 height 37
type input "********"
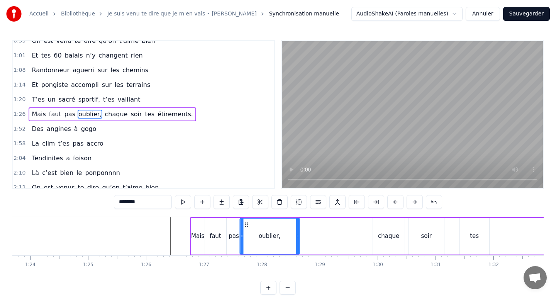
click at [246, 223] on circle at bounding box center [246, 222] width 0 height 0
drag, startPoint x: 298, startPoint y: 235, endPoint x: 263, endPoint y: 234, distance: 34.4
click at [263, 234] on icon at bounding box center [262, 236] width 3 height 6
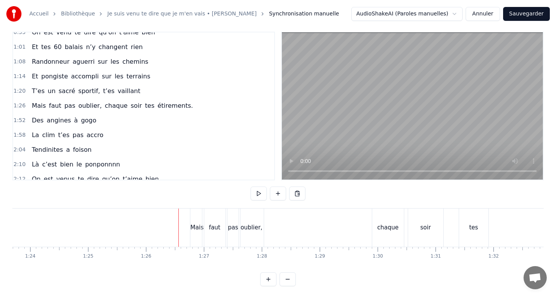
scroll to position [10, 0]
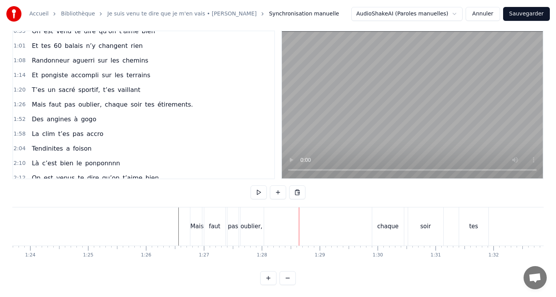
click at [385, 222] on div "chaque" at bounding box center [387, 226] width 21 height 9
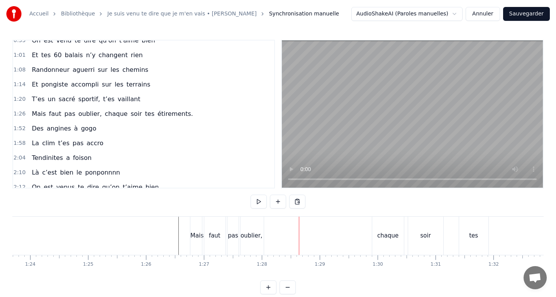
scroll to position [0, 0]
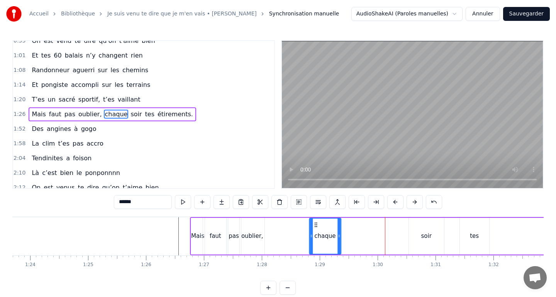
drag, startPoint x: 379, startPoint y: 223, endPoint x: 315, endPoint y: 223, distance: 63.7
click at [315, 223] on icon at bounding box center [316, 225] width 6 height 6
click at [286, 226] on div "Mais faut pas oublier, chaque soir tes étirements." at bounding box center [445, 236] width 510 height 38
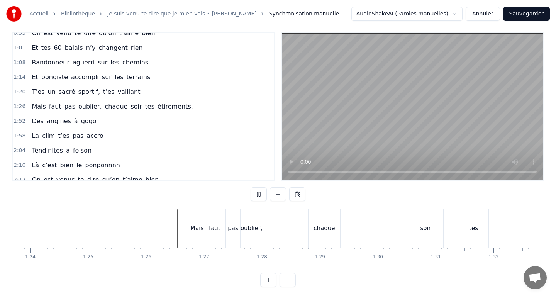
scroll to position [10, 0]
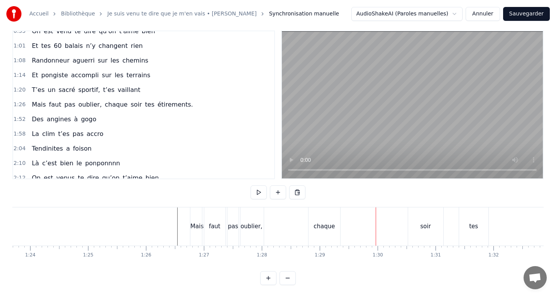
click at [421, 221] on div "soir" at bounding box center [425, 226] width 35 height 38
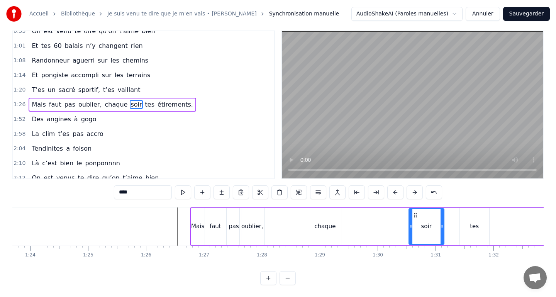
scroll to position [0, 0]
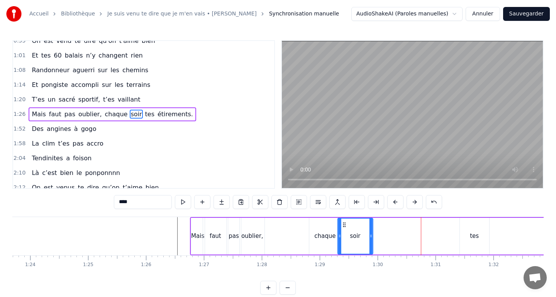
drag, startPoint x: 415, startPoint y: 224, endPoint x: 346, endPoint y: 225, distance: 69.1
click at [344, 225] on icon at bounding box center [344, 225] width 6 height 6
click at [495, 234] on div "Mais faut pas oublier, chaque soir tes étirements." at bounding box center [445, 236] width 510 height 38
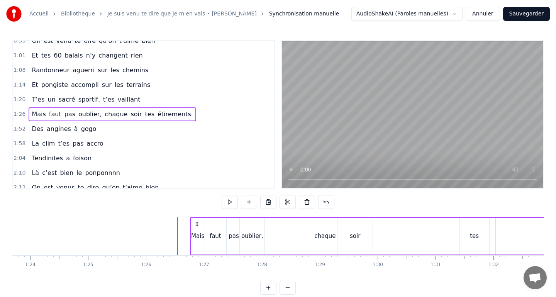
click at [476, 236] on div "tes" at bounding box center [474, 236] width 9 height 9
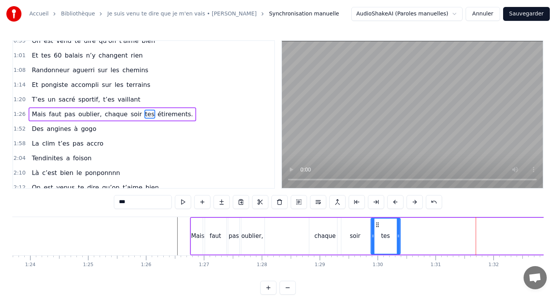
drag, startPoint x: 465, startPoint y: 223, endPoint x: 375, endPoint y: 223, distance: 90.0
click at [375, 223] on icon at bounding box center [377, 225] width 6 height 6
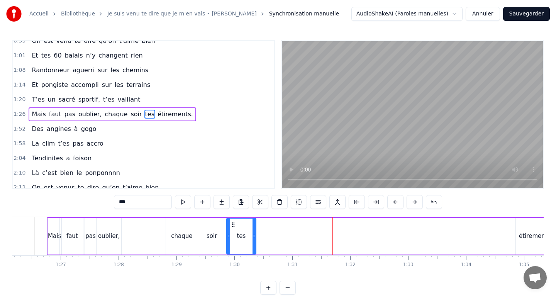
scroll to position [0, 5043]
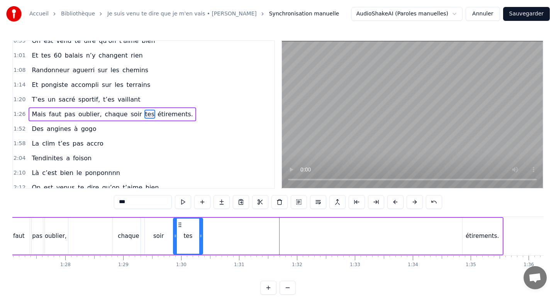
click at [474, 237] on div "étirements." at bounding box center [482, 236] width 33 height 9
type input "**********"
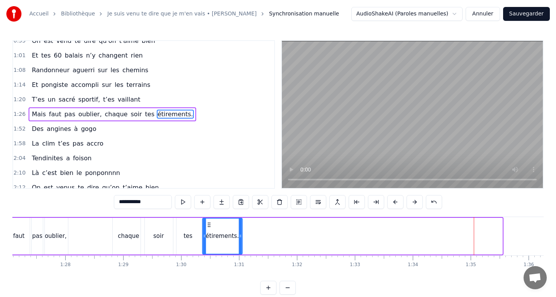
drag, startPoint x: 468, startPoint y: 227, endPoint x: 208, endPoint y: 223, distance: 259.8
click at [208, 223] on icon at bounding box center [209, 225] width 6 height 6
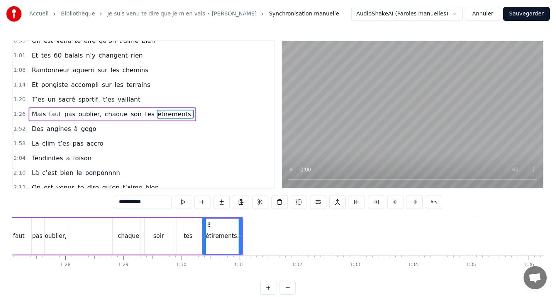
click at [95, 222] on div "Mais faut pas oublier, chaque soir tes étirements." at bounding box center [118, 236] width 250 height 38
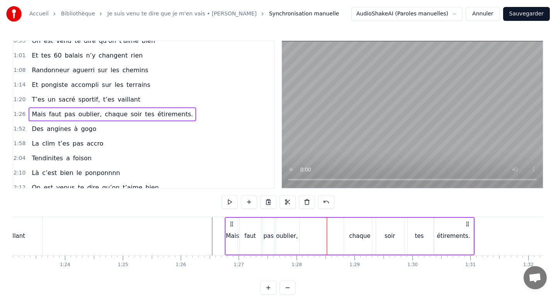
scroll to position [0, 4766]
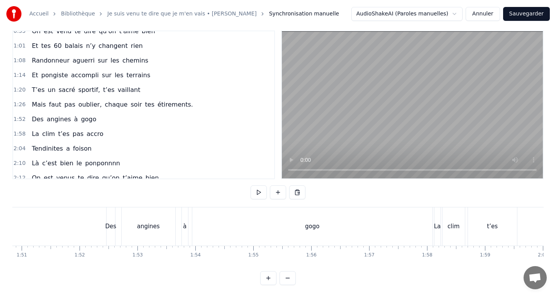
scroll to position [0, 6256]
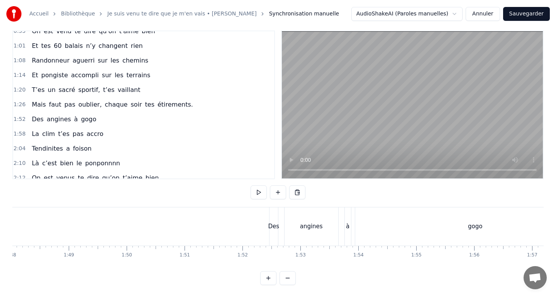
click at [273, 222] on div "Des" at bounding box center [273, 226] width 11 height 9
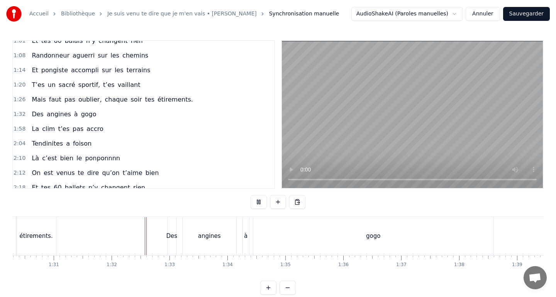
scroll to position [10, 0]
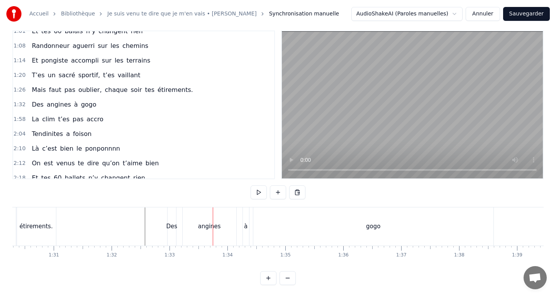
click at [225, 223] on div "angines" at bounding box center [210, 226] width 54 height 38
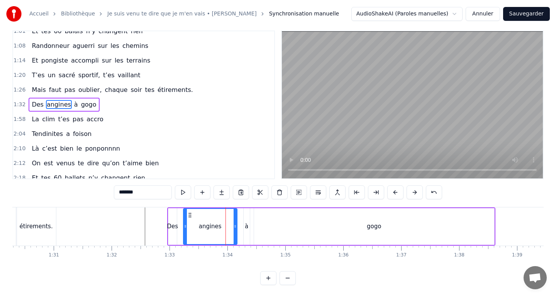
scroll to position [0, 0]
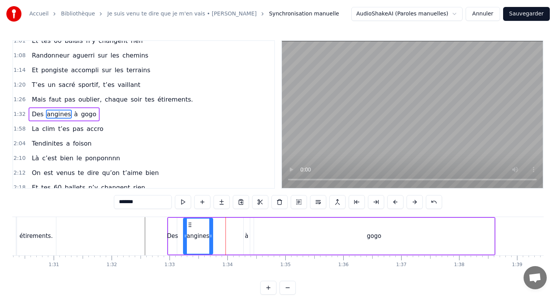
drag, startPoint x: 234, startPoint y: 232, endPoint x: 210, endPoint y: 233, distance: 24.3
click at [210, 233] on div at bounding box center [210, 236] width 3 height 35
click at [247, 237] on div "à" at bounding box center [246, 236] width 3 height 9
type input "*"
drag, startPoint x: 250, startPoint y: 223, endPoint x: 219, endPoint y: 224, distance: 31.3
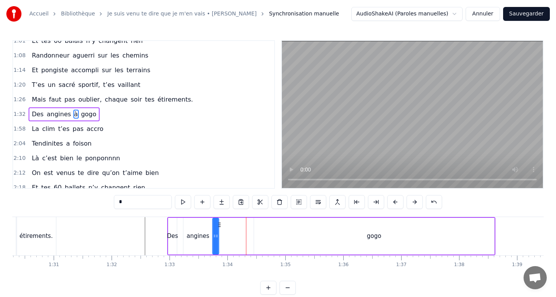
click at [219, 224] on icon at bounding box center [219, 225] width 6 height 6
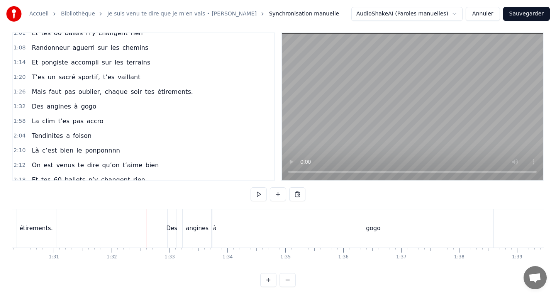
scroll to position [10, 0]
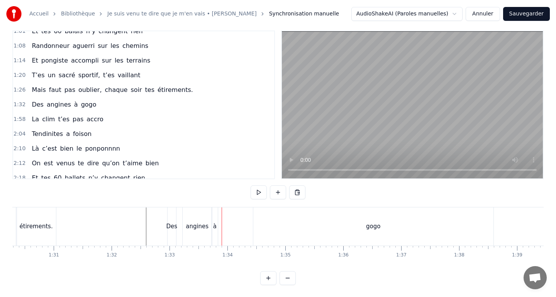
click at [335, 221] on div "gogo" at bounding box center [373, 226] width 240 height 38
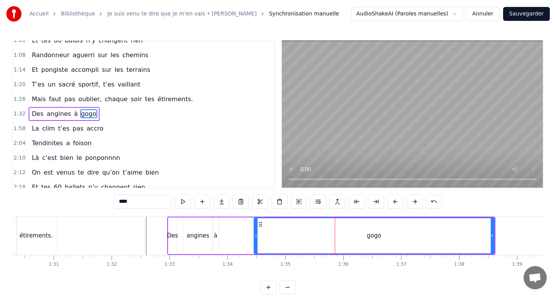
scroll to position [0, 0]
click at [493, 234] on div "gogo" at bounding box center [374, 236] width 241 height 37
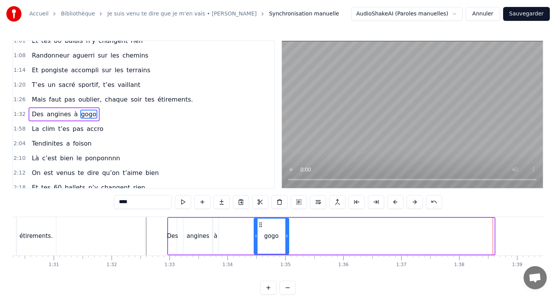
drag, startPoint x: 491, startPoint y: 234, endPoint x: 280, endPoint y: 229, distance: 211.6
click at [285, 229] on div at bounding box center [286, 236] width 3 height 35
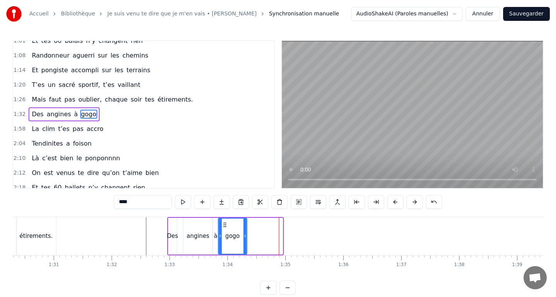
drag, startPoint x: 258, startPoint y: 225, endPoint x: 222, endPoint y: 226, distance: 35.9
click at [222, 226] on icon at bounding box center [225, 225] width 6 height 6
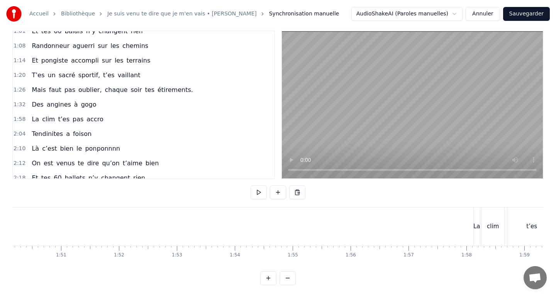
scroll to position [0, 6400]
click at [455, 231] on div "La" at bounding box center [456, 226] width 6 height 38
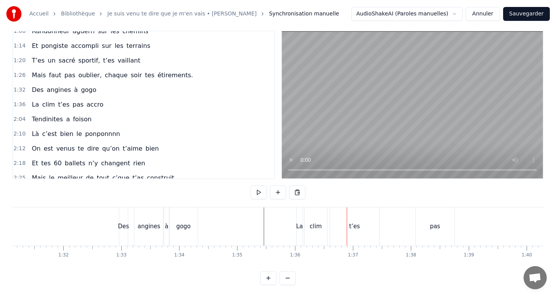
scroll to position [0, 5277]
click at [331, 221] on div "t’es" at bounding box center [353, 226] width 49 height 38
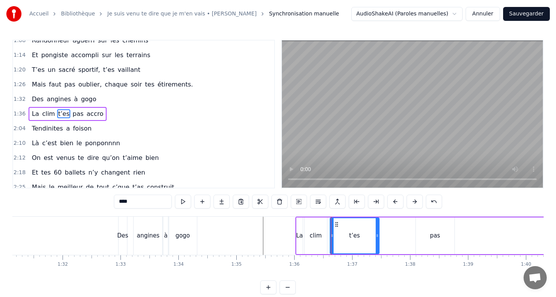
scroll to position [0, 0]
drag, startPoint x: 377, startPoint y: 234, endPoint x: 350, endPoint y: 232, distance: 27.2
click at [350, 232] on div at bounding box center [350, 236] width 3 height 35
click at [430, 241] on div "pas" at bounding box center [435, 236] width 39 height 37
type input "***"
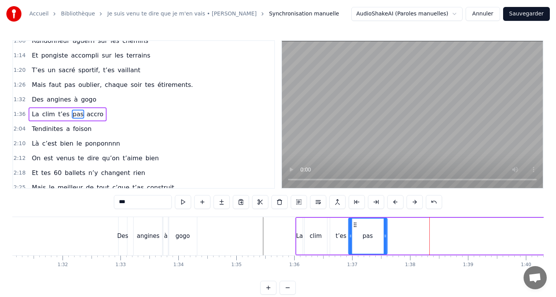
drag, startPoint x: 422, startPoint y: 224, endPoint x: 357, endPoint y: 226, distance: 64.9
click at [357, 226] on icon at bounding box center [355, 225] width 6 height 6
drag, startPoint x: 388, startPoint y: 237, endPoint x: 374, endPoint y: 235, distance: 14.0
click at [374, 235] on icon at bounding box center [373, 236] width 3 height 6
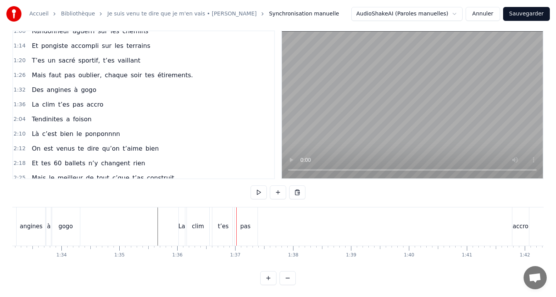
scroll to position [0, 5441]
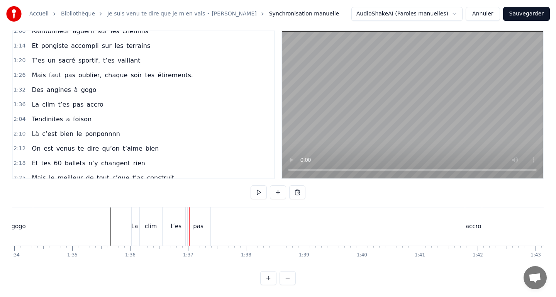
click at [479, 222] on div "accro" at bounding box center [474, 226] width 16 height 9
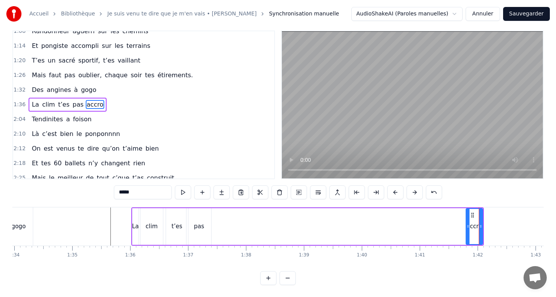
scroll to position [0, 0]
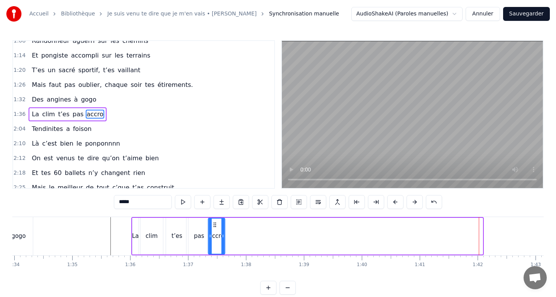
drag, startPoint x: 471, startPoint y: 224, endPoint x: 214, endPoint y: 231, distance: 256.8
click at [214, 231] on div "accro" at bounding box center [216, 236] width 16 height 35
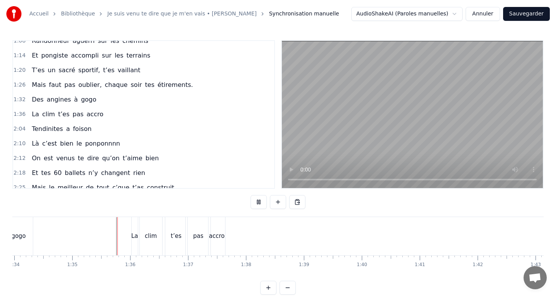
scroll to position [10, 0]
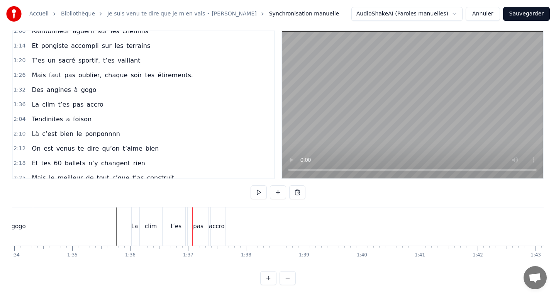
click at [174, 226] on div "t’es" at bounding box center [176, 226] width 11 height 9
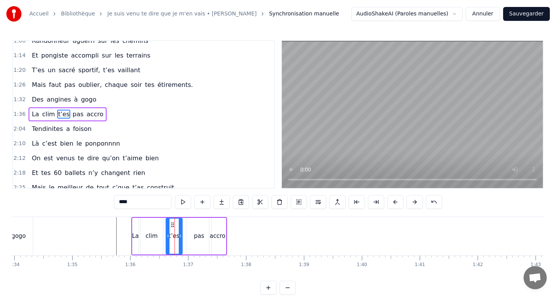
drag, startPoint x: 185, startPoint y: 230, endPoint x: 178, endPoint y: 230, distance: 7.3
click at [179, 230] on div at bounding box center [180, 236] width 3 height 35
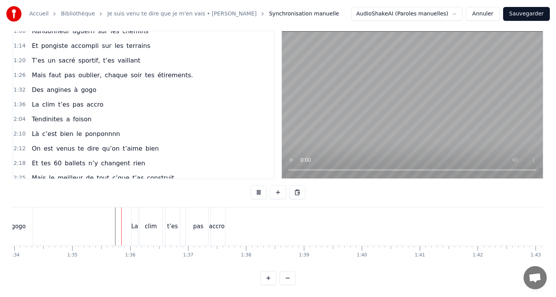
scroll to position [10, 0]
click at [169, 224] on div "t’es" at bounding box center [172, 226] width 11 height 9
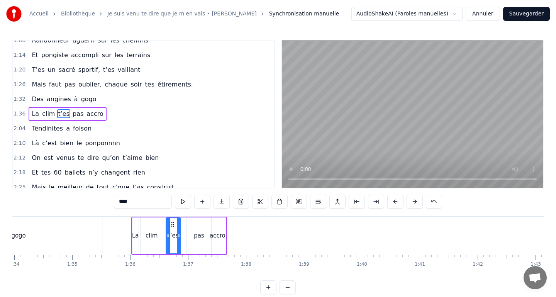
scroll to position [0, 0]
drag, startPoint x: 172, startPoint y: 223, endPoint x: 168, endPoint y: 223, distance: 4.6
click at [168, 223] on icon at bounding box center [168, 225] width 6 height 6
click at [193, 231] on div "pas" at bounding box center [198, 236] width 25 height 37
type input "***"
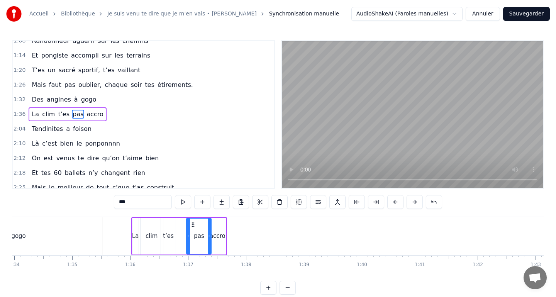
drag, startPoint x: 191, startPoint y: 224, endPoint x: 185, endPoint y: 223, distance: 6.2
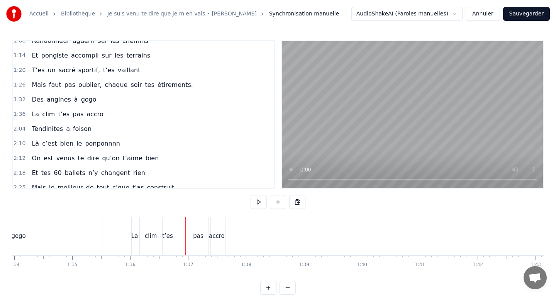
click at [189, 224] on div "pas" at bounding box center [198, 236] width 25 height 38
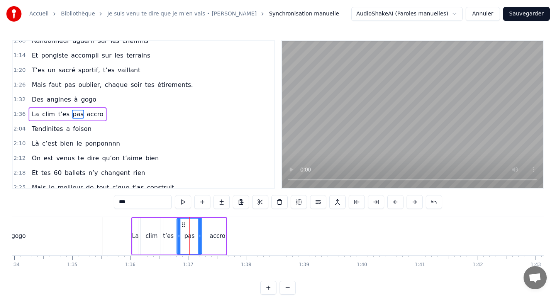
drag, startPoint x: 192, startPoint y: 224, endPoint x: 181, endPoint y: 223, distance: 11.3
click at [181, 223] on icon at bounding box center [184, 225] width 6 height 6
click at [212, 227] on div "accro" at bounding box center [217, 236] width 17 height 37
type input "*****"
drag, startPoint x: 214, startPoint y: 223, endPoint x: 204, endPoint y: 223, distance: 9.7
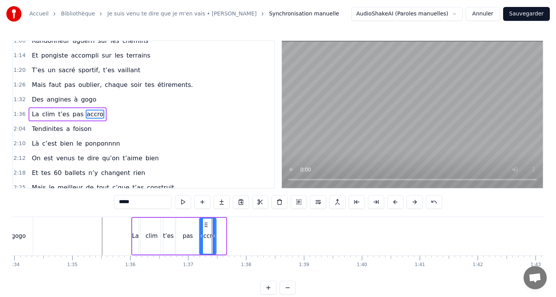
click at [204, 223] on icon at bounding box center [206, 225] width 6 height 6
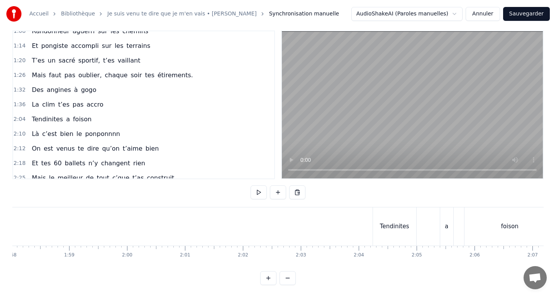
scroll to position [0, 6869]
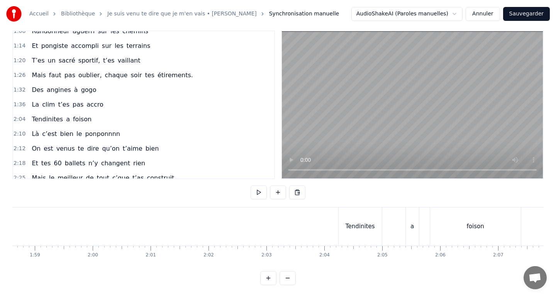
click at [351, 229] on div "Tendinites" at bounding box center [360, 226] width 29 height 9
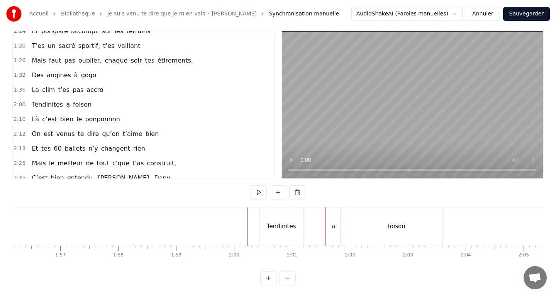
scroll to position [0, 6717]
click at [269, 219] on div "Tendinites" at bounding box center [291, 226] width 44 height 38
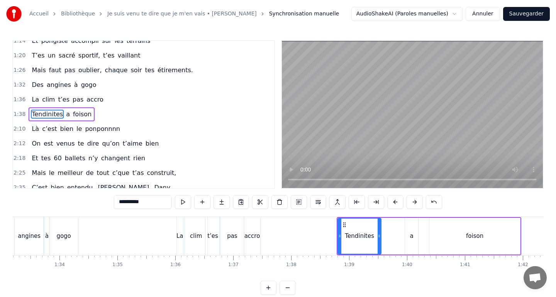
scroll to position [0, 5394]
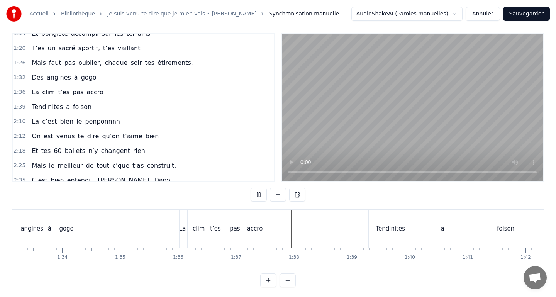
scroll to position [10, 0]
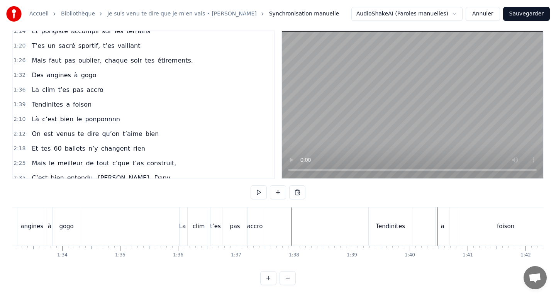
click at [444, 221] on div "a" at bounding box center [442, 226] width 13 height 38
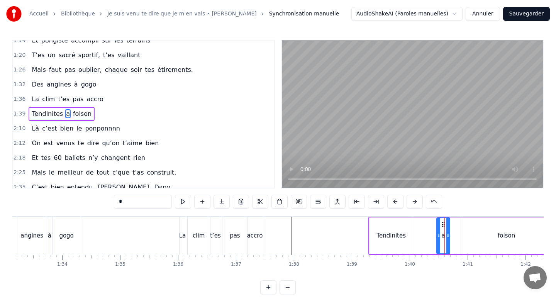
scroll to position [0, 0]
drag, startPoint x: 443, startPoint y: 223, endPoint x: 416, endPoint y: 222, distance: 26.6
click at [416, 222] on icon at bounding box center [416, 225] width 6 height 6
click at [485, 231] on div "foison" at bounding box center [506, 236] width 91 height 37
type input "******"
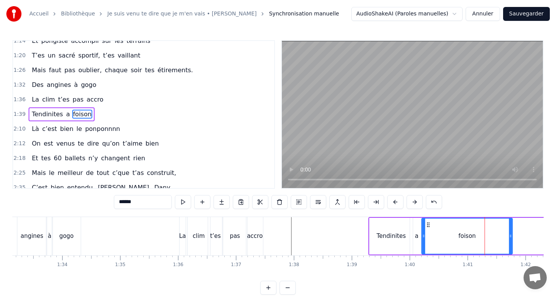
drag, startPoint x: 468, startPoint y: 223, endPoint x: 437, endPoint y: 223, distance: 30.9
click at [429, 222] on icon at bounding box center [428, 225] width 6 height 6
drag, startPoint x: 510, startPoint y: 238, endPoint x: 483, endPoint y: 237, distance: 27.4
click at [483, 237] on icon at bounding box center [482, 236] width 3 height 6
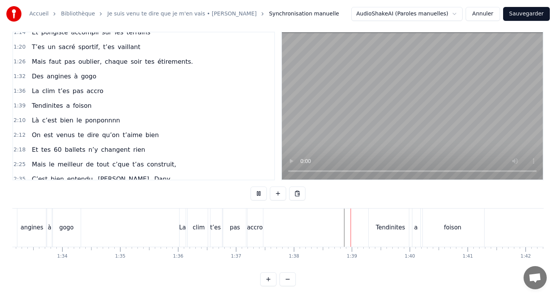
scroll to position [10, 0]
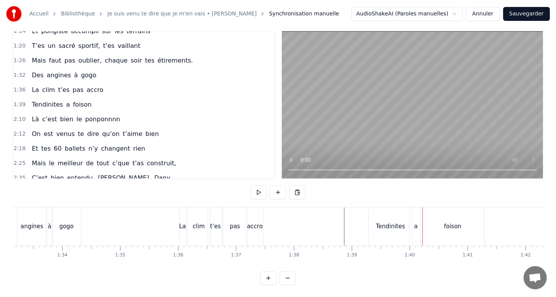
click at [379, 222] on div "Tendinites" at bounding box center [390, 226] width 29 height 9
click at [440, 224] on div "foison" at bounding box center [449, 226] width 63 height 38
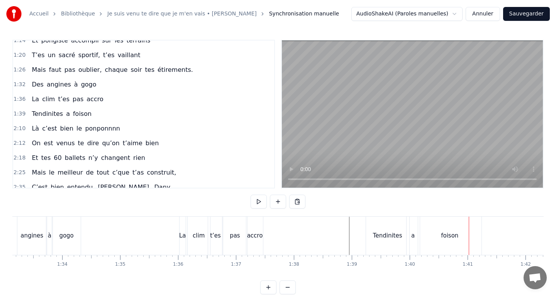
scroll to position [0, 0]
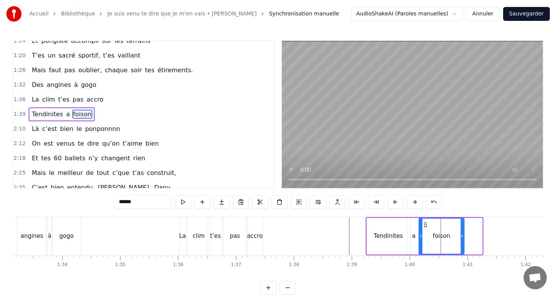
drag, startPoint x: 480, startPoint y: 232, endPoint x: 461, endPoint y: 232, distance: 19.3
click at [461, 232] on div at bounding box center [462, 236] width 3 height 35
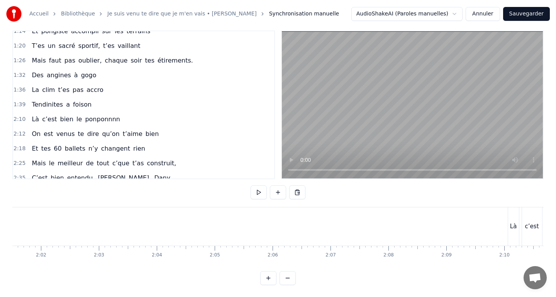
scroll to position [0, 7041]
click at [504, 225] on div "Là" at bounding box center [508, 226] width 11 height 38
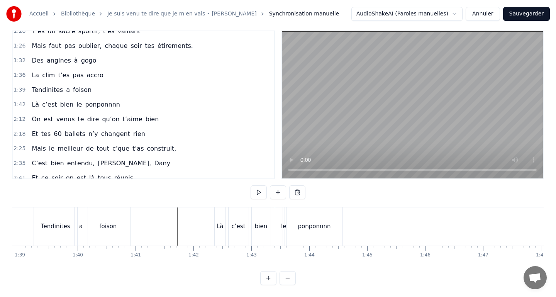
scroll to position [0, 5731]
click at [212, 227] on div "Là" at bounding box center [214, 226] width 7 height 9
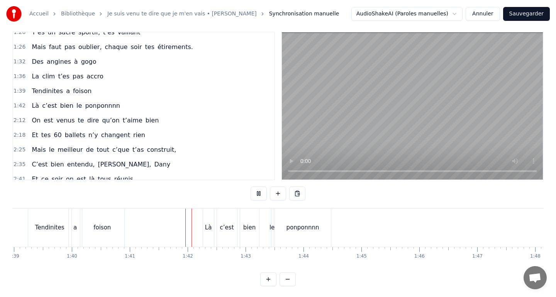
scroll to position [10, 0]
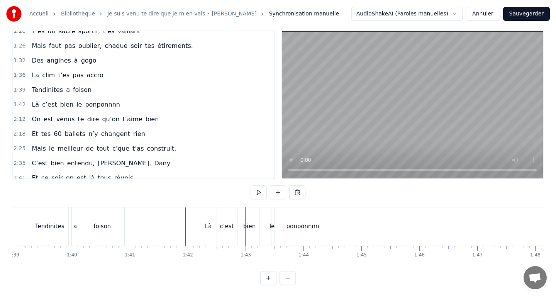
click at [251, 231] on div "bien" at bounding box center [249, 226] width 19 height 38
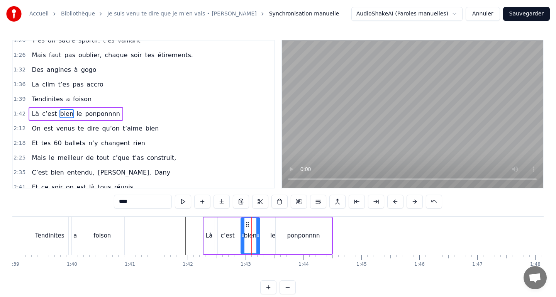
scroll to position [0, 0]
drag, startPoint x: 247, startPoint y: 225, endPoint x: 241, endPoint y: 225, distance: 5.4
click at [241, 225] on icon at bounding box center [241, 225] width 6 height 6
click at [273, 235] on div "le" at bounding box center [272, 236] width 5 height 9
drag, startPoint x: 278, startPoint y: 225, endPoint x: 261, endPoint y: 224, distance: 17.0
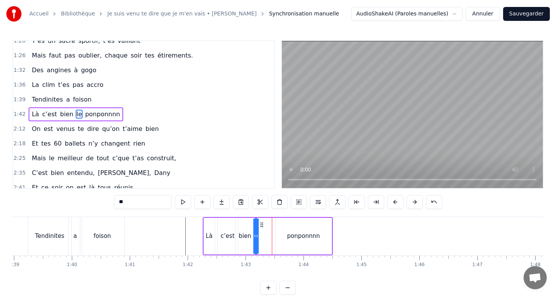
click at [261, 224] on circle at bounding box center [261, 224] width 0 height 0
click at [285, 227] on div "ponponnnn" at bounding box center [304, 236] width 56 height 37
type input "*********"
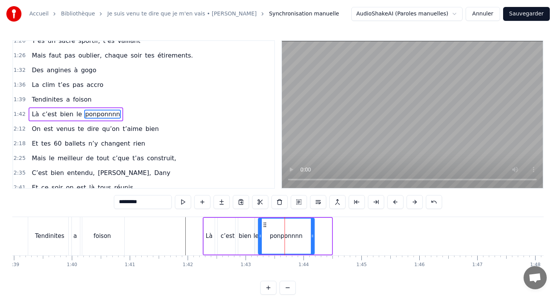
drag, startPoint x: 282, startPoint y: 225, endPoint x: 265, endPoint y: 225, distance: 17.4
click at [265, 225] on icon at bounding box center [265, 225] width 6 height 6
click at [176, 232] on div at bounding box center [521, 236] width 12481 height 38
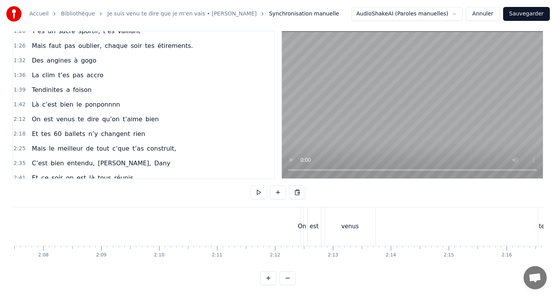
scroll to position [0, 7415]
click at [268, 225] on div "On" at bounding box center [268, 226] width 8 height 9
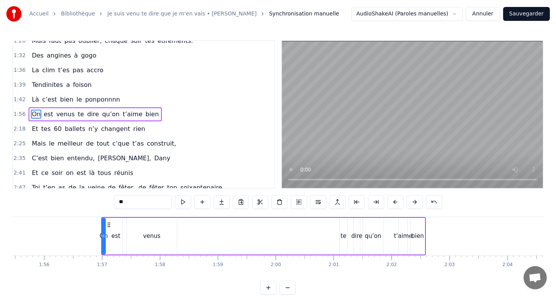
scroll to position [0, 6685]
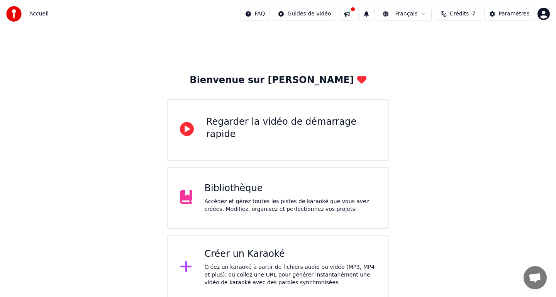
scroll to position [3, 0]
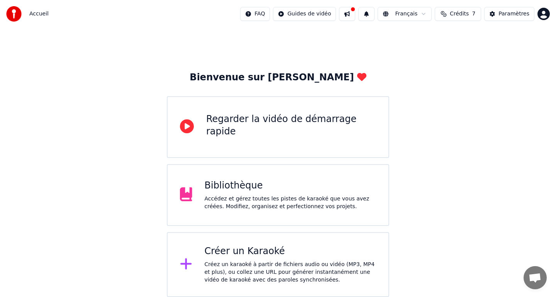
click at [237, 257] on div "Créer un Karaoké" at bounding box center [291, 251] width 172 height 12
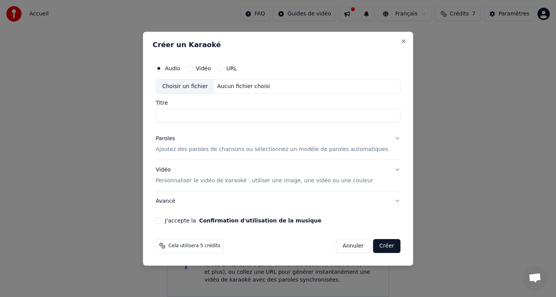
click at [193, 70] on button "Vidéo" at bounding box center [189, 68] width 6 height 6
click at [162, 67] on button "Audio" at bounding box center [159, 68] width 6 height 6
click at [203, 79] on div "Audio Vidéo URL Choisir un fichier Aucun fichier choisi" at bounding box center [278, 77] width 245 height 33
click at [204, 86] on div "Choisir un fichier" at bounding box center [185, 87] width 58 height 14
type input "**********"
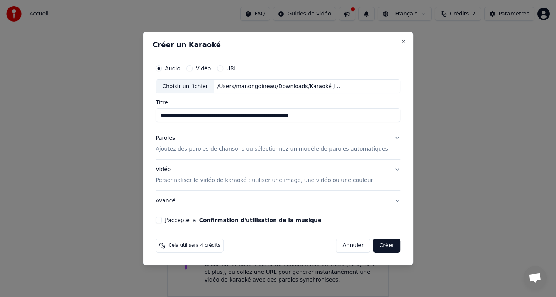
click at [390, 138] on button "Paroles Ajoutez des paroles de chansons ou sélectionnez un modèle de paroles au…" at bounding box center [278, 144] width 245 height 31
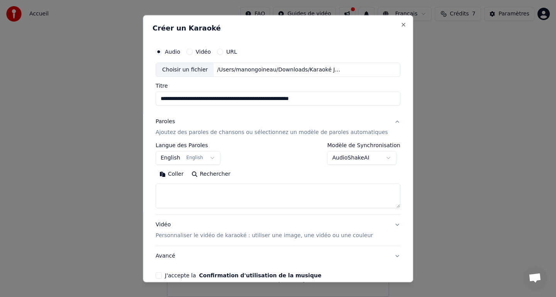
click at [214, 156] on button "English English" at bounding box center [188, 158] width 65 height 14
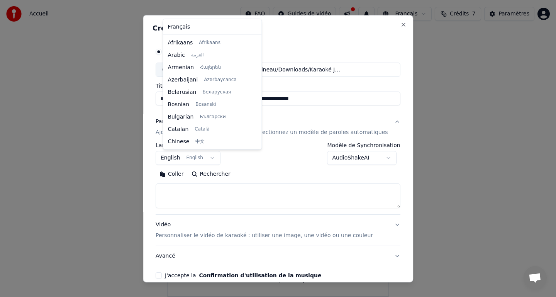
scroll to position [62, 0]
select select "**"
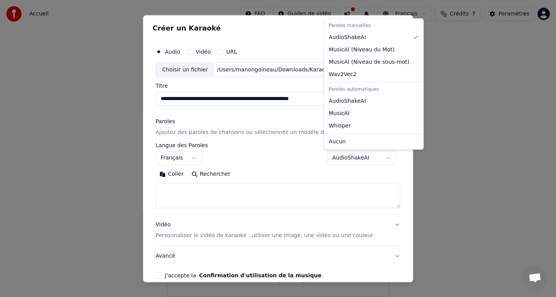
click at [357, 159] on body "**********" at bounding box center [278, 147] width 556 height 300
select select "**********"
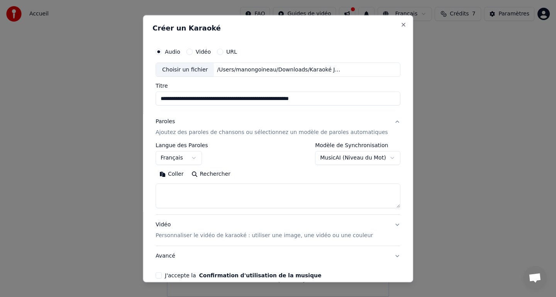
click at [220, 198] on textarea at bounding box center [278, 195] width 245 height 25
paste textarea "**********"
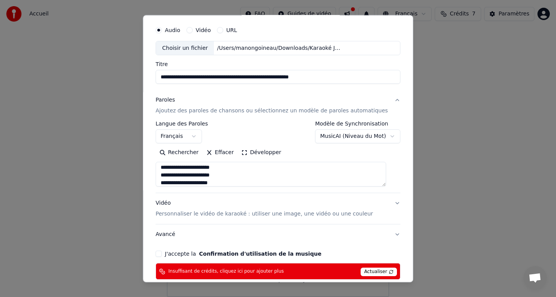
scroll to position [29, 0]
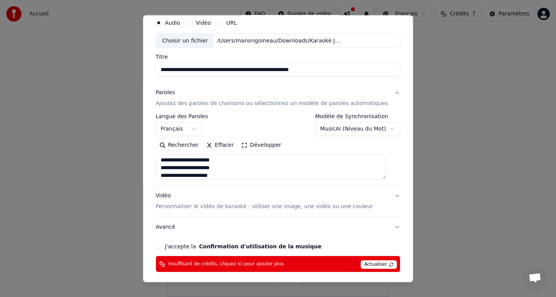
type textarea "**********"
click at [390, 193] on button "Vidéo Personnaliser le vidéo de karaoké : utiliser une image, une vidéo ou une …" at bounding box center [278, 201] width 245 height 31
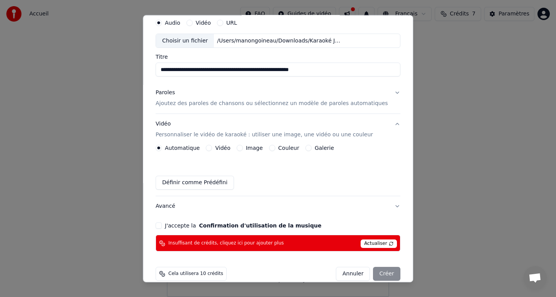
click at [212, 148] on button "Vidéo" at bounding box center [209, 148] width 6 height 6
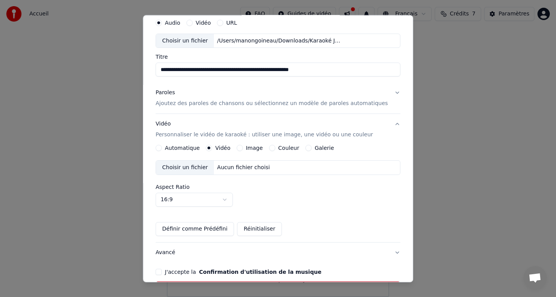
click at [236, 167] on div "Aucun fichier choisi" at bounding box center [243, 168] width 59 height 8
click at [162, 149] on button "Automatique" at bounding box center [159, 148] width 6 height 6
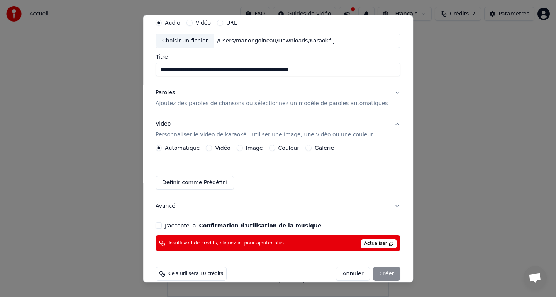
scroll to position [41, 0]
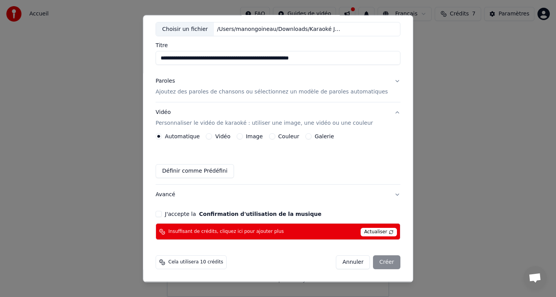
click at [162, 214] on button "J'accepte la Confirmation d'utilisation de la musique" at bounding box center [159, 214] width 6 height 6
click at [388, 263] on div "Annuler Créer" at bounding box center [368, 262] width 64 height 14
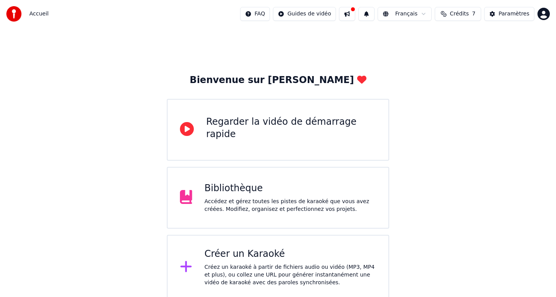
scroll to position [3, 0]
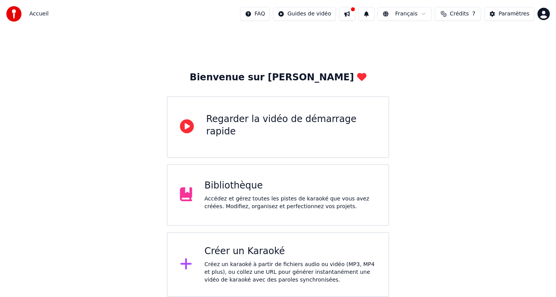
click at [444, 15] on button "Crédits 7" at bounding box center [458, 14] width 46 height 14
click at [453, 71] on button "Actualiser" at bounding box center [459, 71] width 46 height 14
click at [424, 52] on td "15" at bounding box center [420, 51] width 34 height 14
click at [424, 53] on td "15" at bounding box center [420, 51] width 34 height 14
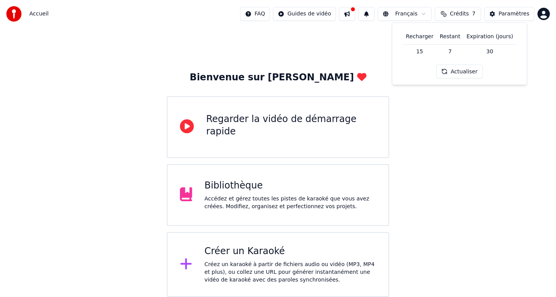
click at [461, 114] on div "Bienvenue sur Youka Regarder la vidéo de démarrage rapide Bibliothèque Accédez …" at bounding box center [278, 161] width 556 height 272
click at [322, 252] on div "Créer un Karaoké" at bounding box center [291, 251] width 172 height 12
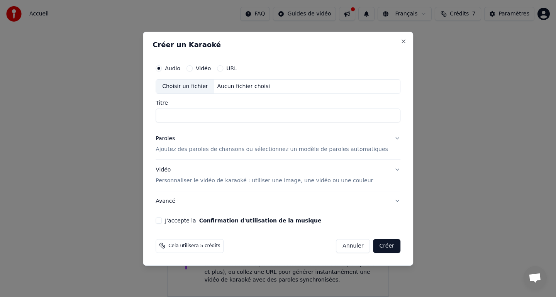
click at [345, 244] on button "Annuler" at bounding box center [353, 246] width 34 height 14
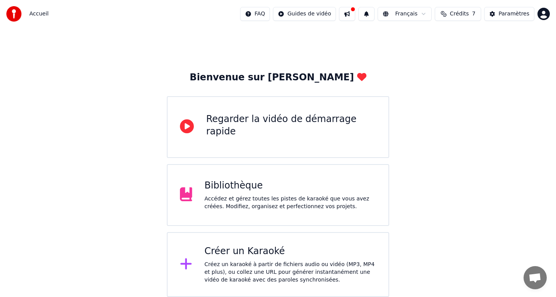
click at [286, 178] on div "Bibliothèque Accédez et gérez toutes les pistes de karaoké que vous avez créées…" at bounding box center [278, 195] width 222 height 62
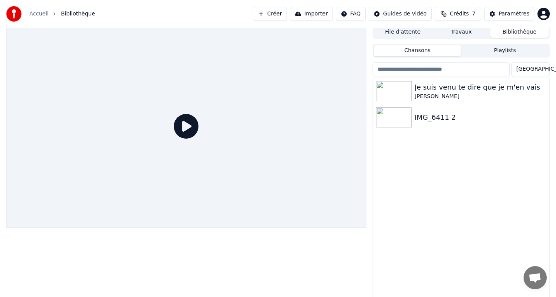
click at [184, 125] on icon at bounding box center [186, 126] width 25 height 25
click at [268, 124] on div at bounding box center [186, 126] width 360 height 203
click at [437, 96] on div "[PERSON_NAME]" at bounding box center [477, 97] width 124 height 8
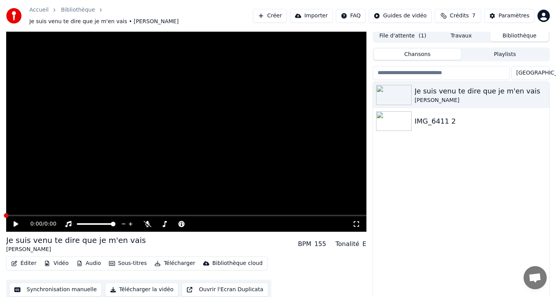
scroll to position [6, 0]
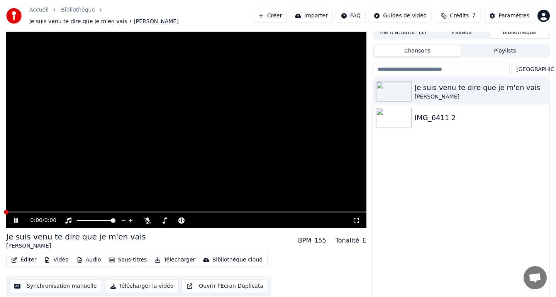
click at [15, 217] on icon at bounding box center [21, 220] width 18 height 6
click at [16, 218] on icon at bounding box center [16, 220] width 5 height 5
click at [28, 211] on span at bounding box center [186, 212] width 360 height 2
click at [419, 112] on div "IMG_6411 2" at bounding box center [477, 117] width 124 height 11
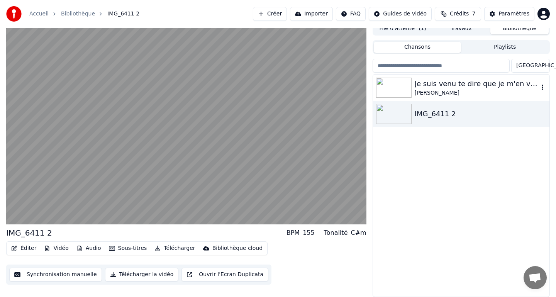
click at [470, 92] on div "[PERSON_NAME]" at bounding box center [477, 93] width 124 height 8
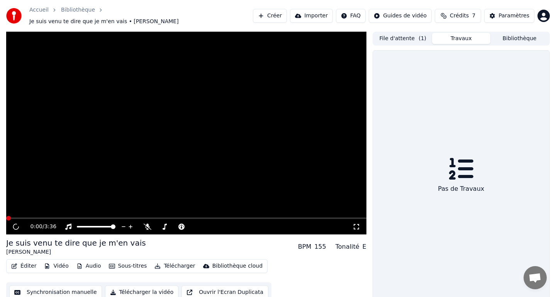
click at [461, 36] on button "Travaux" at bounding box center [461, 38] width 58 height 11
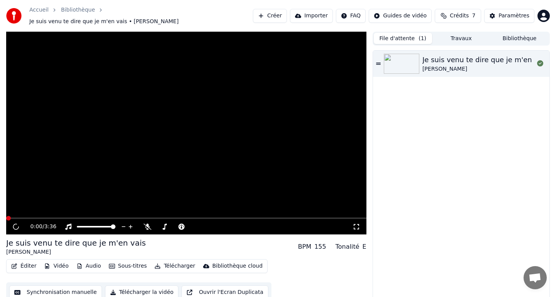
click at [412, 33] on button "File d'attente ( 1 )" at bounding box center [403, 38] width 58 height 11
click at [429, 69] on div "[PERSON_NAME]" at bounding box center [485, 69] width 126 height 8
click at [470, 55] on div "Je suis venu te dire que je m'en vais" at bounding box center [485, 59] width 126 height 11
click at [464, 105] on div "Je suis venu te dire que je m'en vais [PERSON_NAME]" at bounding box center [461, 177] width 176 height 252
click at [518, 35] on button "Bibliothèque" at bounding box center [519, 38] width 58 height 11
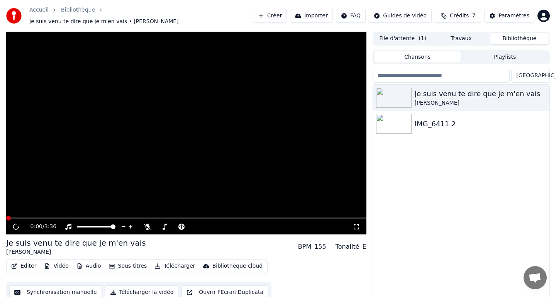
click at [469, 35] on button "Travaux" at bounding box center [461, 38] width 58 height 11
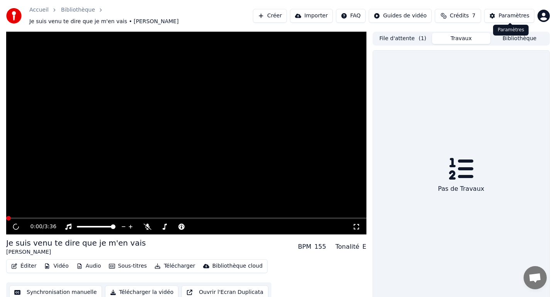
click at [511, 35] on div "Paramètres Paramètres" at bounding box center [511, 30] width 36 height 11
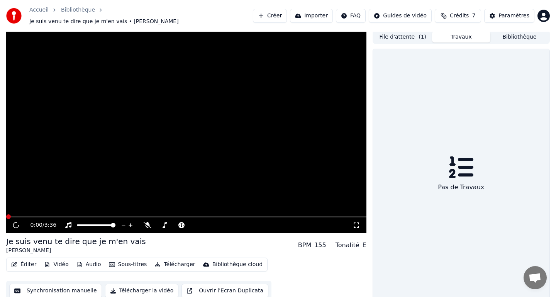
click at [502, 32] on button "Bibliothèque" at bounding box center [519, 36] width 58 height 11
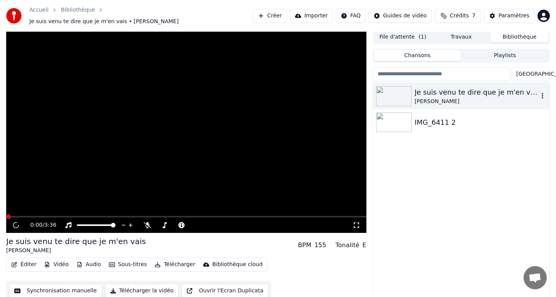
click at [437, 92] on div "Je suis venu te dire que je m'en vais" at bounding box center [477, 92] width 124 height 11
click at [393, 93] on img at bounding box center [394, 96] width 36 height 20
click at [395, 112] on img at bounding box center [394, 122] width 36 height 20
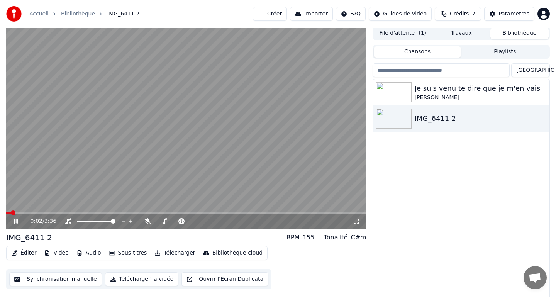
click at [238, 124] on video at bounding box center [186, 127] width 360 height 203
click at [211, 278] on button "Ouvrir l'Ecran Duplicata" at bounding box center [224, 279] width 87 height 14
click at [81, 276] on button "Synchronisation manuelle" at bounding box center [55, 279] width 93 height 14
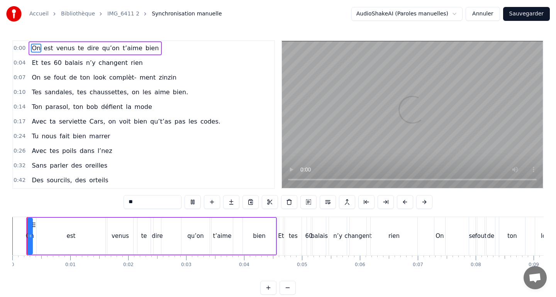
scroll to position [10, 0]
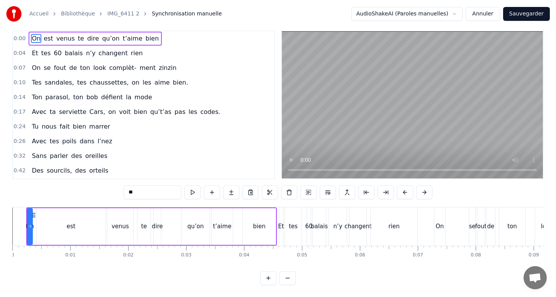
click at [493, 15] on button "Annuler" at bounding box center [483, 14] width 34 height 14
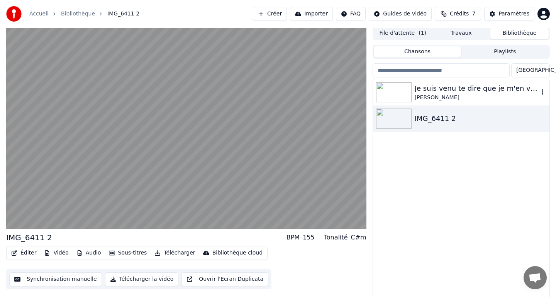
click at [441, 91] on div "Je suis venu te dire que je m'en vais" at bounding box center [477, 88] width 124 height 11
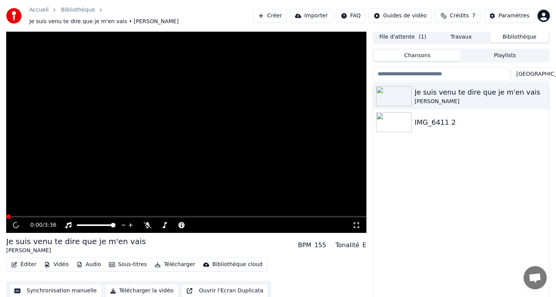
click at [83, 284] on button "Synchronisation manuelle" at bounding box center [55, 291] width 93 height 14
click at [77, 287] on button "Synchronisation manuelle" at bounding box center [55, 291] width 93 height 14
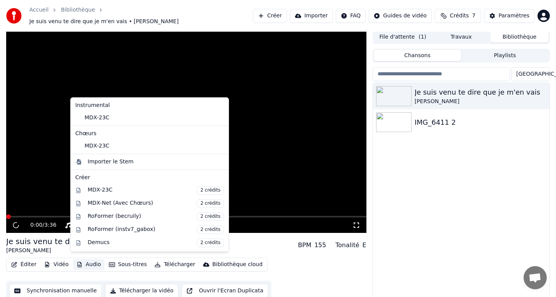
click at [91, 262] on button "Audio" at bounding box center [88, 264] width 31 height 11
click at [91, 259] on button "Audio" at bounding box center [88, 264] width 31 height 11
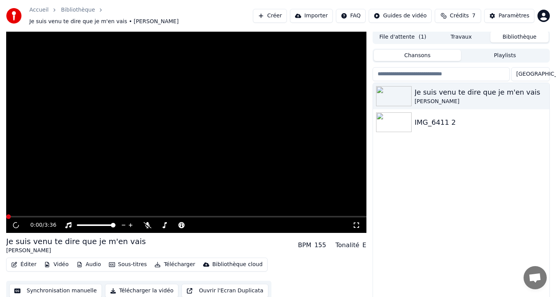
click at [63, 258] on div "Éditer Vidéo Audio Sous-titres Télécharger Bibliothèque cloud" at bounding box center [136, 265] width 261 height 14
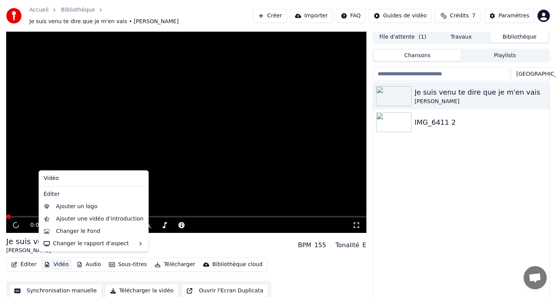
click at [62, 259] on button "Vidéo" at bounding box center [56, 264] width 30 height 11
click at [76, 178] on div "Vidéo" at bounding box center [94, 178] width 106 height 12
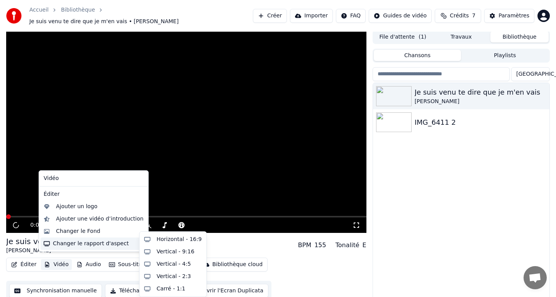
click at [65, 242] on div "Changer le rapport d'aspect" at bounding box center [94, 243] width 106 height 12
click at [30, 258] on div "Éditer Vidéo Audio Sous-titres Télécharger Bibliothèque cloud" at bounding box center [136, 265] width 261 height 14
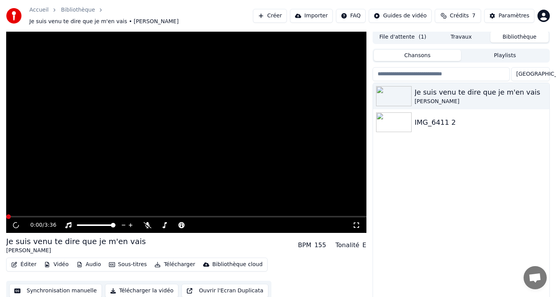
click at [30, 263] on button "Éditer" at bounding box center [23, 264] width 31 height 11
click at [26, 260] on button "Éditer" at bounding box center [23, 264] width 31 height 11
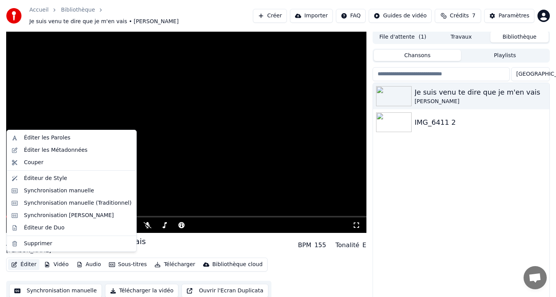
click at [26, 260] on button "Éditer" at bounding box center [23, 264] width 31 height 11
click at [64, 136] on div "Éditer les Paroles" at bounding box center [47, 138] width 46 height 8
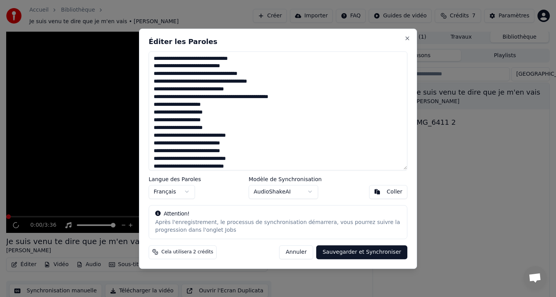
click at [303, 187] on body "Accueil Bibliothèque Je suis venu te dire que je m'en vais • [PERSON_NAME] Crée…" at bounding box center [278, 146] width 556 height 297
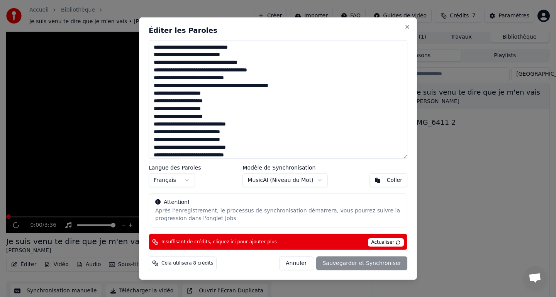
click at [312, 264] on button "Annuler" at bounding box center [296, 263] width 34 height 14
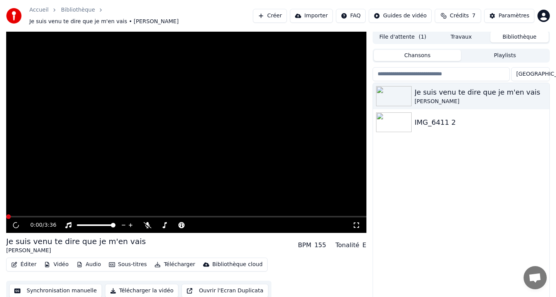
click at [52, 262] on button "Vidéo" at bounding box center [56, 264] width 30 height 11
click at [27, 259] on button "Éditer" at bounding box center [23, 264] width 31 height 11
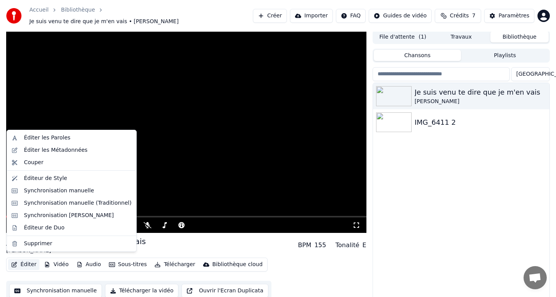
click at [32, 264] on button "Éditer" at bounding box center [23, 264] width 31 height 11
click at [73, 205] on div "Synchronisation manuelle (Traditionnel)" at bounding box center [78, 203] width 108 height 8
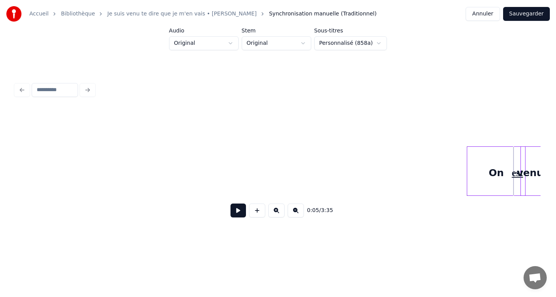
click at [230, 207] on button at bounding box center [237, 210] width 15 height 14
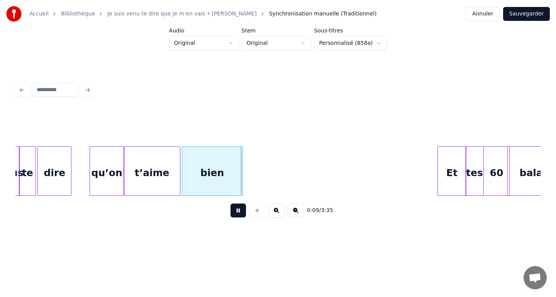
click at [239, 207] on button at bounding box center [237, 210] width 15 height 14
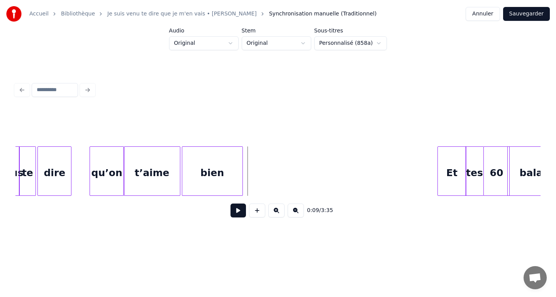
click at [524, 14] on button "Sauvegarder" at bounding box center [526, 14] width 47 height 14
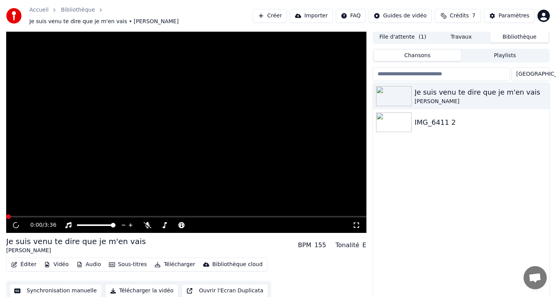
click at [61, 259] on button "Vidéo" at bounding box center [56, 264] width 30 height 11
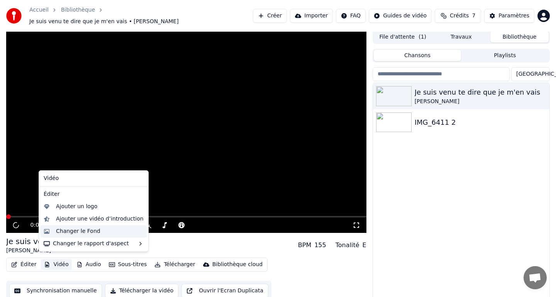
click at [75, 233] on div "Changer le Fond" at bounding box center [78, 231] width 44 height 8
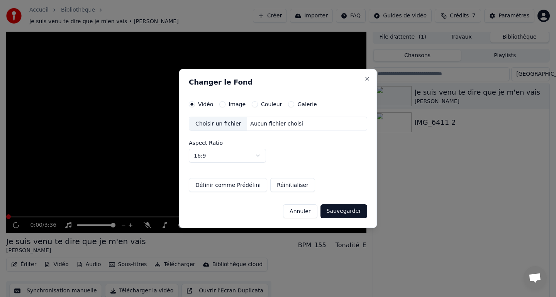
click at [254, 123] on div "Aucun fichier choisi" at bounding box center [276, 124] width 59 height 8
click at [247, 125] on div "Aucun fichier choisi" at bounding box center [276, 124] width 59 height 8
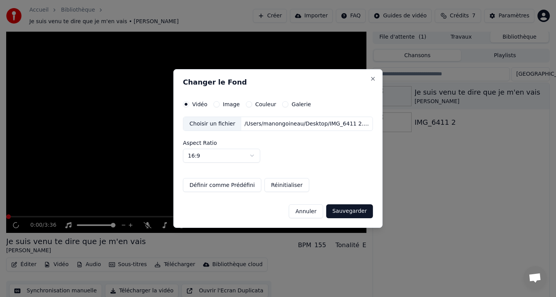
click at [357, 211] on button "Sauvegarder" at bounding box center [349, 211] width 47 height 14
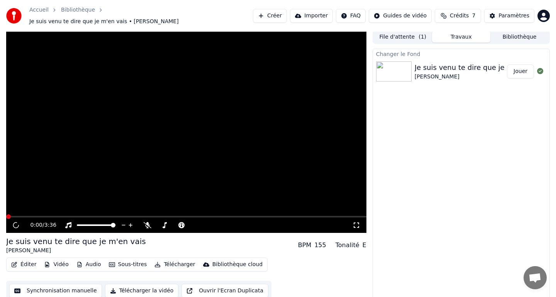
click at [521, 64] on button "Jouer" at bounding box center [520, 71] width 27 height 14
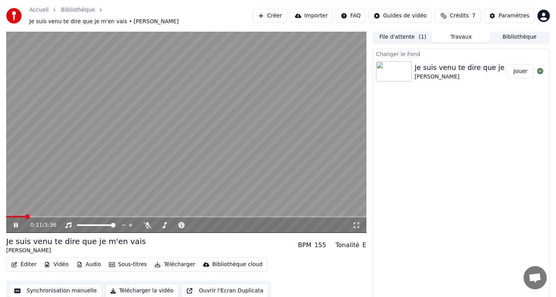
click at [507, 64] on button "Jouer" at bounding box center [520, 71] width 27 height 14
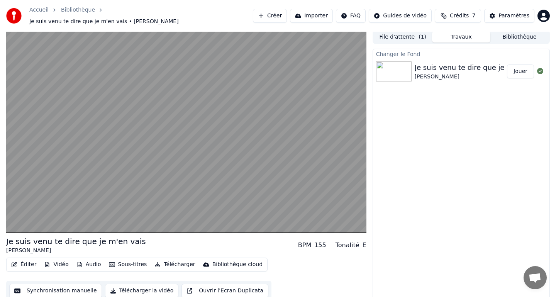
click at [55, 261] on button "Vidéo" at bounding box center [56, 264] width 30 height 11
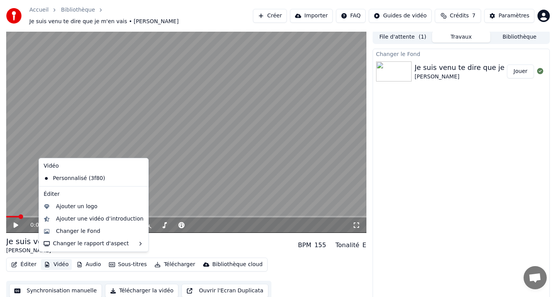
click at [17, 217] on div "0:07 / 3:36" at bounding box center [186, 224] width 360 height 15
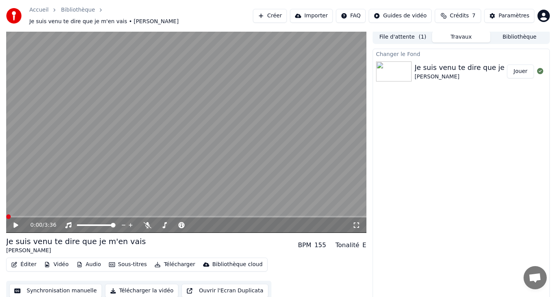
click at [6, 214] on span at bounding box center [8, 216] width 5 height 5
click at [0, 211] on div "0:04 / 3:36 Je suis venu te dire que je m'en vais [PERSON_NAME] BPM 155 Tonalit…" at bounding box center [278, 165] width 556 height 271
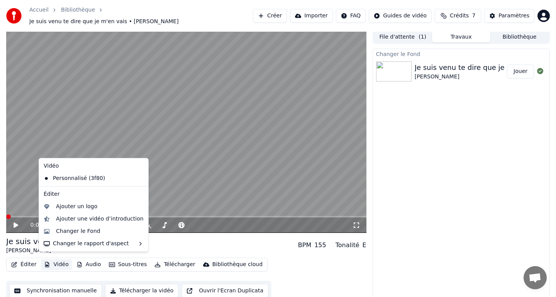
click at [52, 259] on button "Vidéo" at bounding box center [56, 264] width 30 height 11
click at [93, 179] on div "Personnalisé (3f80)" at bounding box center [88, 178] width 95 height 12
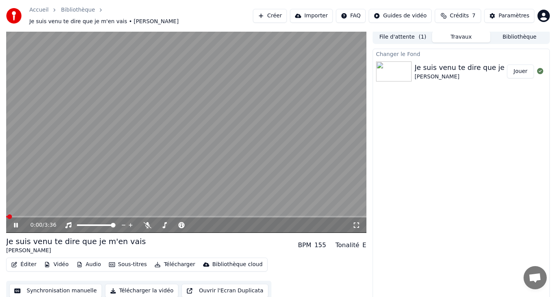
click at [55, 259] on button "Vidéo" at bounding box center [56, 264] width 30 height 11
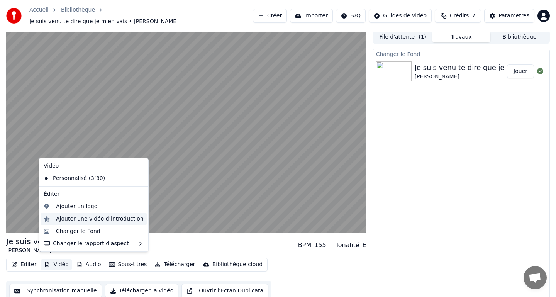
click at [86, 221] on div "Ajouter une vidéo d’introduction" at bounding box center [100, 219] width 88 height 8
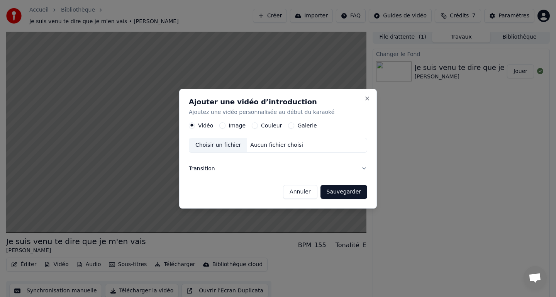
click at [252, 126] on button "Couleur" at bounding box center [255, 125] width 6 height 6
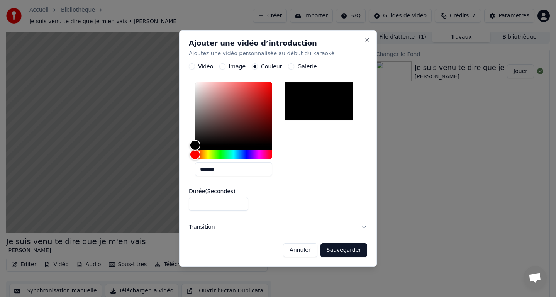
click at [346, 249] on button "Sauvegarder" at bounding box center [343, 250] width 47 height 14
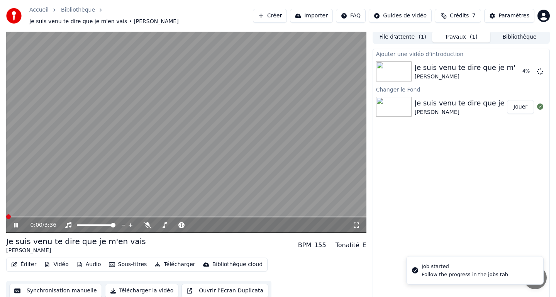
click at [6, 214] on span at bounding box center [8, 216] width 5 height 5
click at [16, 225] on div "0:05 / 3:36" at bounding box center [186, 224] width 360 height 15
click at [16, 223] on icon at bounding box center [21, 225] width 18 height 6
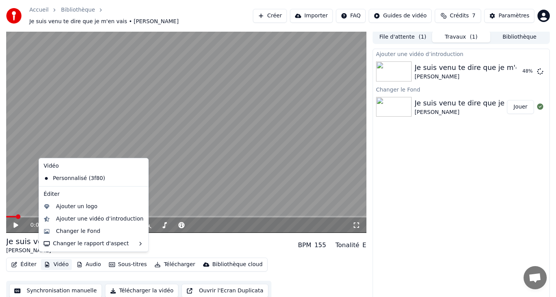
click at [65, 261] on button "Vidéo" at bounding box center [56, 264] width 30 height 11
click at [85, 233] on div "Changer le Fond" at bounding box center [78, 231] width 44 height 8
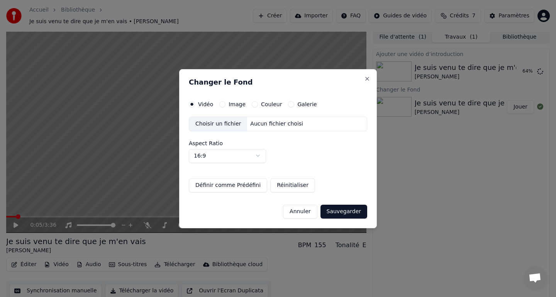
click at [221, 105] on button "Image" at bounding box center [222, 104] width 6 height 6
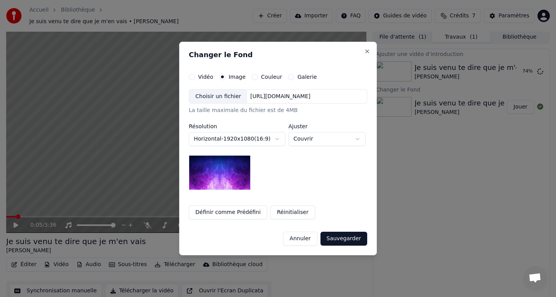
click at [288, 78] on button "Galerie" at bounding box center [291, 77] width 6 height 6
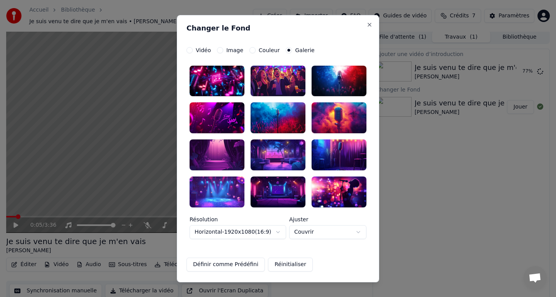
click at [250, 50] on button "Couleur" at bounding box center [252, 50] width 6 height 6
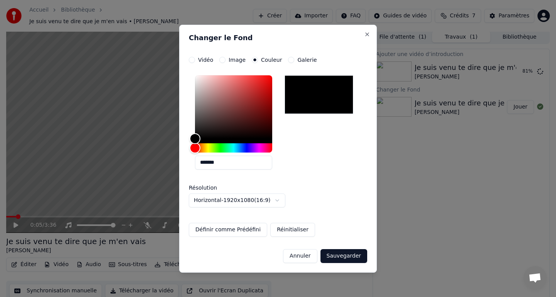
click at [334, 262] on button "Sauvegarder" at bounding box center [343, 256] width 47 height 14
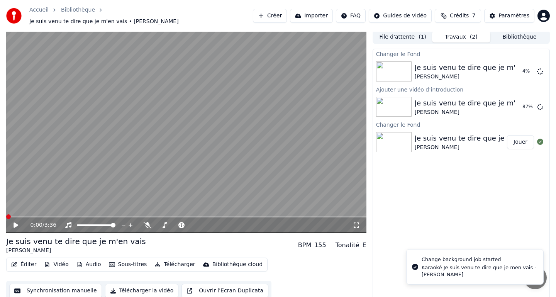
click at [6, 214] on span at bounding box center [8, 216] width 5 height 5
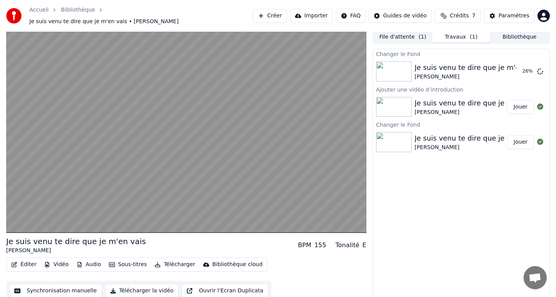
click at [518, 102] on button "Jouer" at bounding box center [520, 107] width 27 height 14
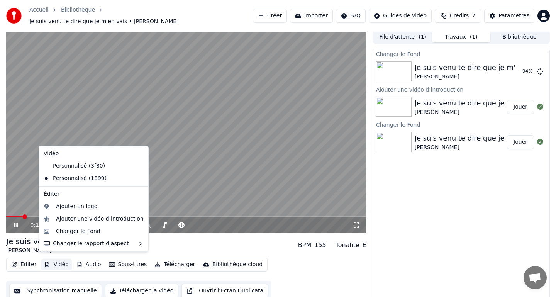
click at [61, 260] on button "Vidéo" at bounding box center [56, 264] width 30 height 11
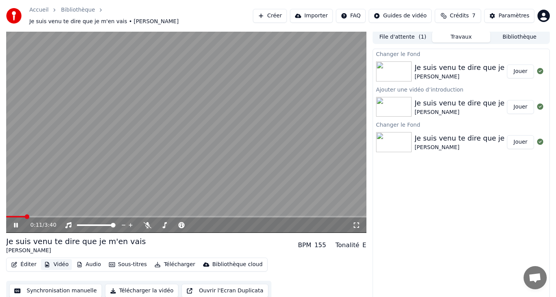
click at [61, 260] on button "Vidéo" at bounding box center [56, 264] width 30 height 11
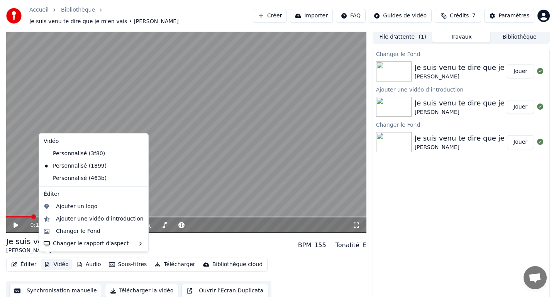
click at [429, 208] on div "Changer le Fond Je suis venu te dire que je m'en vais [PERSON_NAME] Jouer Ajout…" at bounding box center [461, 175] width 177 height 252
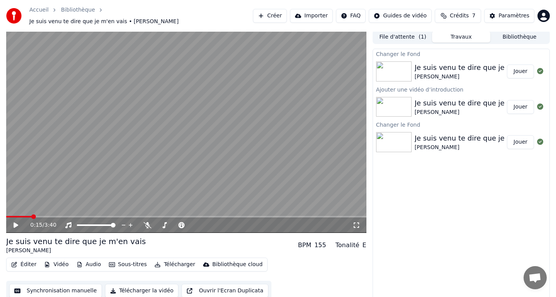
click at [512, 66] on button "Jouer" at bounding box center [520, 71] width 27 height 14
click at [211, 121] on video at bounding box center [186, 131] width 360 height 203
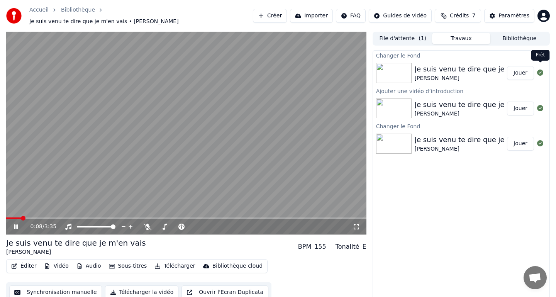
click at [541, 70] on icon at bounding box center [540, 72] width 6 height 6
click at [440, 99] on div "Je suis venu te dire que je m'en vais" at bounding box center [478, 104] width 126 height 11
click at [398, 105] on img at bounding box center [394, 108] width 36 height 20
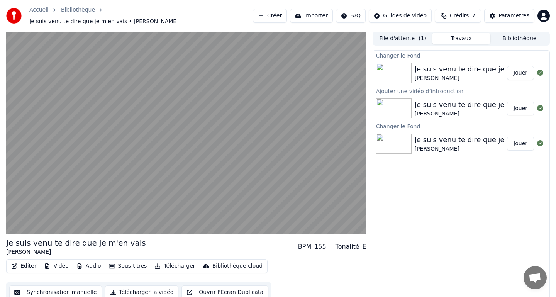
click at [420, 190] on div "Changer le Fond Je suis venu te dire que je m'en vais [PERSON_NAME] Jouer Ajout…" at bounding box center [461, 176] width 177 height 252
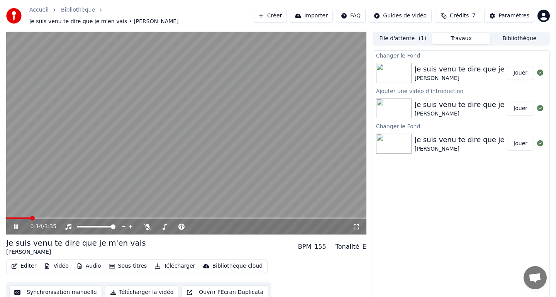
click at [286, 119] on video at bounding box center [186, 133] width 360 height 203
click at [27, 262] on button "Éditer" at bounding box center [23, 266] width 31 height 11
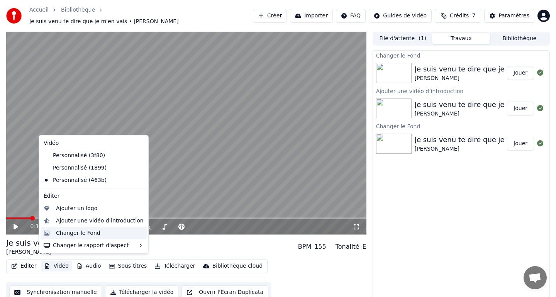
click at [85, 231] on div "Changer le Fond" at bounding box center [78, 233] width 44 height 8
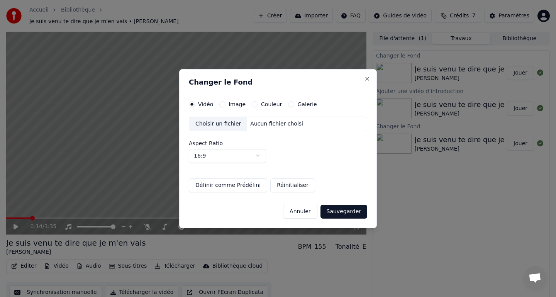
click at [226, 125] on div "Choisir un fichier" at bounding box center [218, 124] width 58 height 14
click at [233, 122] on div "Choisir un fichier" at bounding box center [218, 124] width 58 height 14
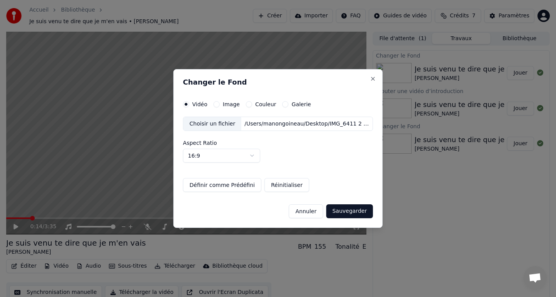
click at [339, 212] on button "Sauvegarder" at bounding box center [349, 211] width 47 height 14
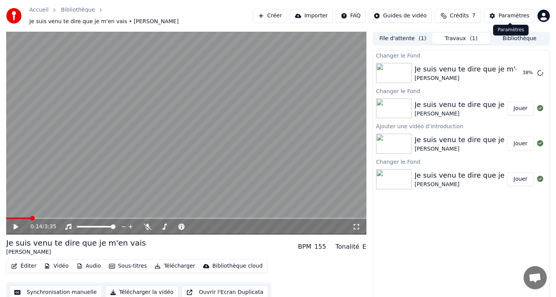
click at [508, 15] on div "Paramètres" at bounding box center [513, 16] width 31 height 8
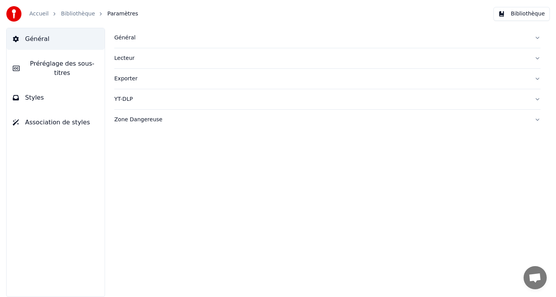
click at [71, 15] on link "Bibliothèque" at bounding box center [78, 14] width 34 height 8
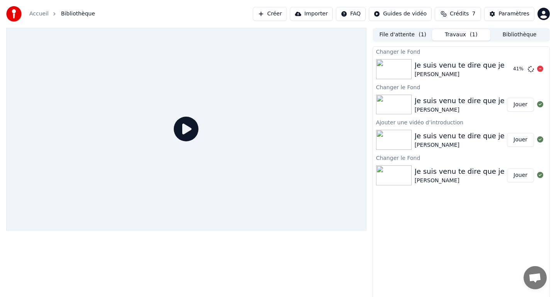
click at [456, 70] on div "Je suis venu te dire que je m'en vais" at bounding box center [478, 65] width 126 height 11
click at [515, 176] on button "Jouer" at bounding box center [520, 175] width 27 height 14
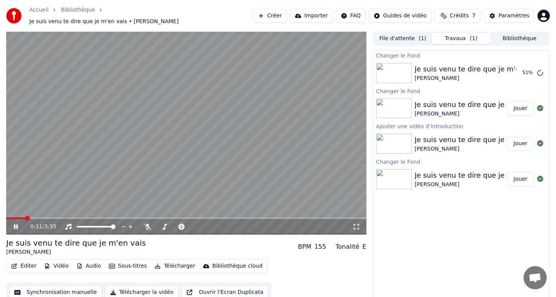
click at [507, 172] on button "Jouer" at bounding box center [520, 179] width 27 height 14
click at [512, 141] on button "Jouer" at bounding box center [520, 144] width 27 height 14
click at [435, 106] on div "Je suis venu te dire que je m'en vais [PERSON_NAME]" at bounding box center [478, 108] width 126 height 19
click at [517, 106] on button "Jouer" at bounding box center [520, 109] width 27 height 14
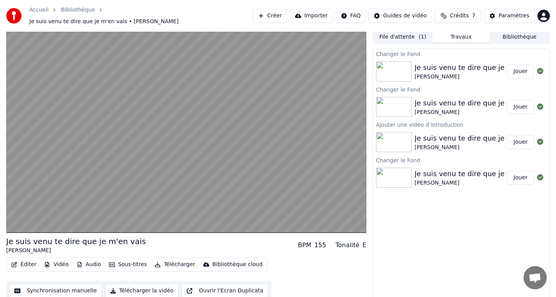
click at [522, 69] on button "Jouer" at bounding box center [520, 71] width 27 height 14
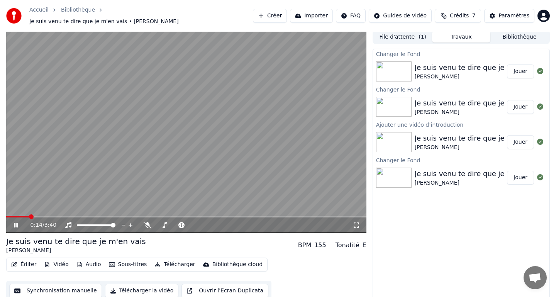
click at [286, 142] on video at bounding box center [186, 131] width 360 height 203
click at [21, 211] on video at bounding box center [186, 131] width 360 height 203
click at [20, 211] on video at bounding box center [186, 131] width 360 height 203
click at [17, 216] on span at bounding box center [18, 217] width 25 height 2
click at [17, 216] on span at bounding box center [15, 217] width 18 height 2
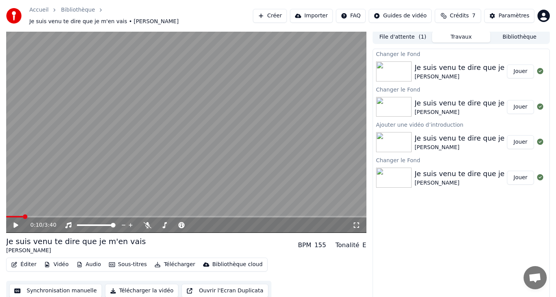
click at [360, 17] on html "Accueil Bibliothèque Je suis venu te dire que je m'en vais • [PERSON_NAME] Crée…" at bounding box center [278, 146] width 556 height 297
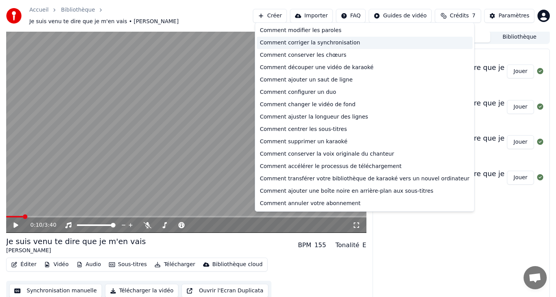
click at [367, 44] on div "Comment corriger la synchronisation" at bounding box center [365, 43] width 216 height 12
click at [351, 14] on html "Accueil Bibliothèque Je suis venu te dire que je m'en vais • [PERSON_NAME] Crée…" at bounding box center [278, 146] width 556 height 297
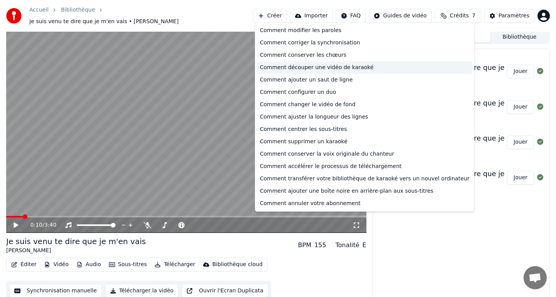
click at [349, 69] on div "Comment découper une vidéo de karaoké" at bounding box center [365, 67] width 216 height 12
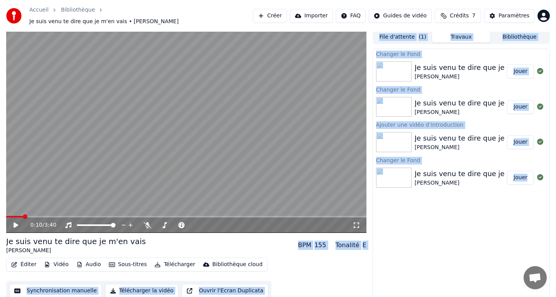
click at [313, 283] on div "Éditer Vidéo Audio Sous-titres Télécharger Bibliothèque cloud Synchronisation m…" at bounding box center [186, 279] width 360 height 43
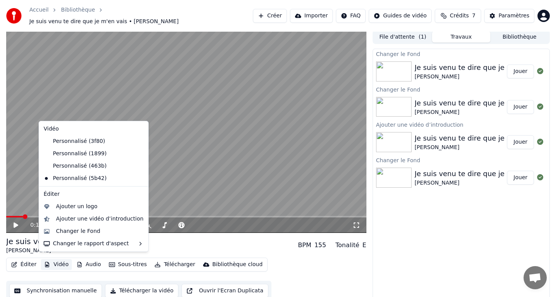
click at [53, 261] on button "Vidéo" at bounding box center [56, 264] width 30 height 11
click at [138, 165] on icon at bounding box center [142, 166] width 8 height 6
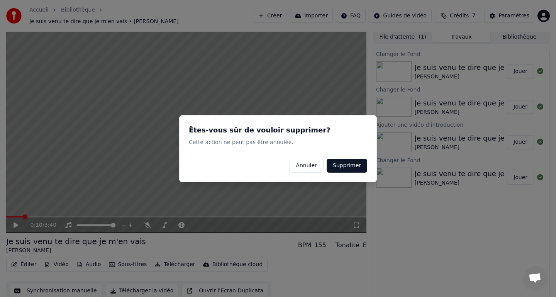
click at [346, 164] on button "Supprimer" at bounding box center [347, 165] width 41 height 14
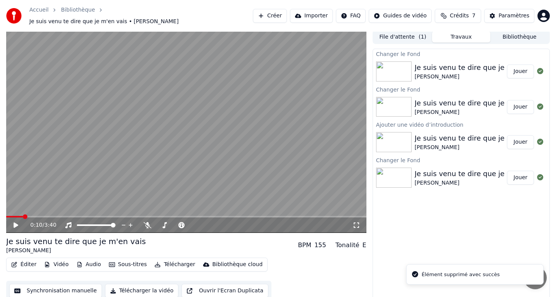
click at [51, 258] on div "Éditer Vidéo Audio Sous-titres Télécharger Bibliothèque cloud" at bounding box center [136, 265] width 261 height 14
click at [54, 262] on button "Vidéo" at bounding box center [56, 264] width 30 height 11
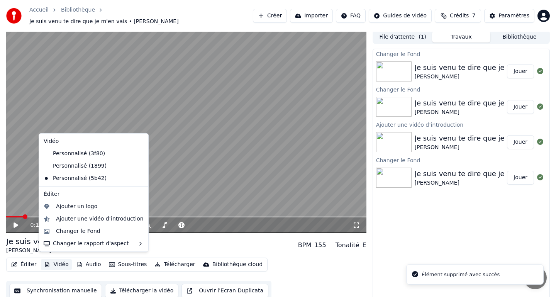
click at [138, 167] on icon at bounding box center [140, 166] width 5 height 6
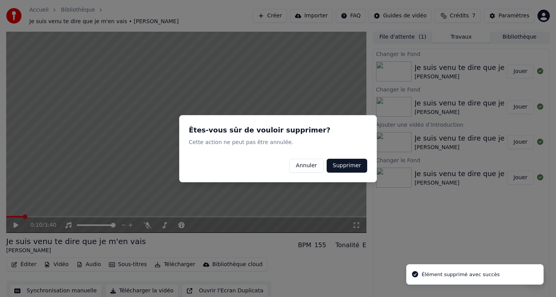
click at [342, 165] on button "Supprimer" at bounding box center [347, 165] width 41 height 14
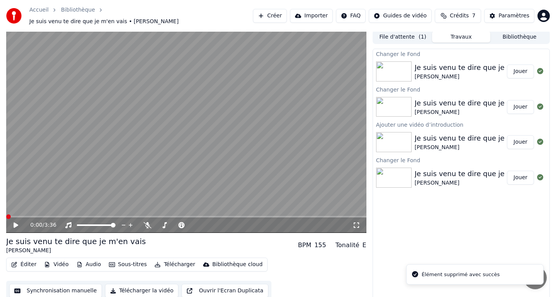
click at [54, 259] on button "Vidéo" at bounding box center [56, 264] width 30 height 11
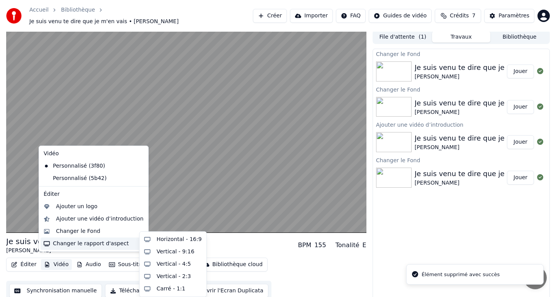
click at [239, 244] on div "Je suis venu te dire que je m'en vais [PERSON_NAME] BPM 155 Tonalité E" at bounding box center [186, 245] width 360 height 19
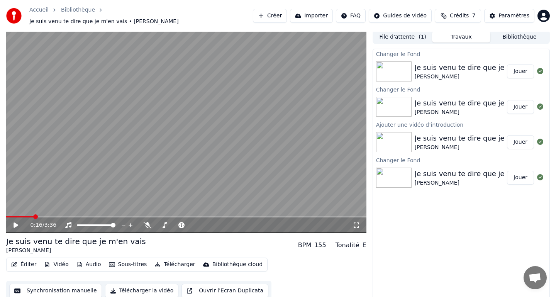
click at [61, 262] on button "Vidéo" at bounding box center [56, 264] width 30 height 11
click at [71, 274] on div "Éditer Vidéo Audio Sous-titres Télécharger Bibliothèque cloud Synchronisation m…" at bounding box center [186, 279] width 360 height 43
click at [157, 18] on span "Je suis venu te dire que je m'en vais • [PERSON_NAME]" at bounding box center [103, 22] width 149 height 8
click at [156, 18] on span "Je suis venu te dire que je m'en vais • [PERSON_NAME]" at bounding box center [103, 22] width 149 height 8
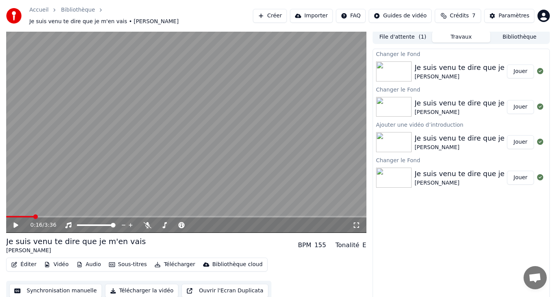
click at [156, 18] on span "Je suis venu te dire que je m'en vais • [PERSON_NAME]" at bounding box center [103, 22] width 149 height 8
click at [518, 35] on button "Bibliothèque" at bounding box center [519, 36] width 58 height 11
click at [465, 31] on button "Travaux" at bounding box center [461, 36] width 58 height 11
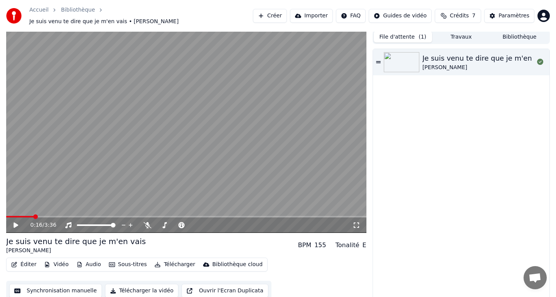
click at [414, 33] on button "File d'attente ( 1 )" at bounding box center [403, 36] width 58 height 11
click at [501, 57] on div "Je suis venu te dire que je m'en vais" at bounding box center [485, 58] width 126 height 11
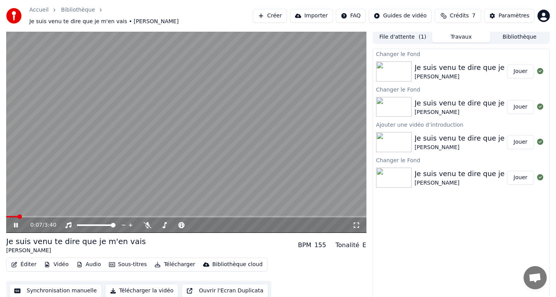
click at [448, 36] on button "Travaux" at bounding box center [461, 36] width 58 height 11
click at [428, 66] on div "Je suis venu te dire que je m'en vais" at bounding box center [478, 67] width 126 height 11
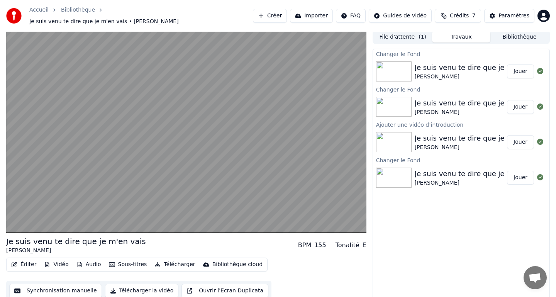
click at [512, 66] on button "Jouer" at bounding box center [520, 71] width 27 height 14
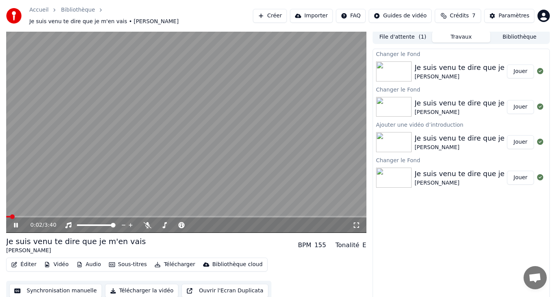
click at [507, 64] on button "Jouer" at bounding box center [520, 71] width 27 height 14
click at [226, 130] on video at bounding box center [186, 131] width 360 height 203
click at [218, 175] on video at bounding box center [186, 131] width 360 height 203
click at [79, 286] on button "Synchronisation manuelle" at bounding box center [55, 291] width 93 height 14
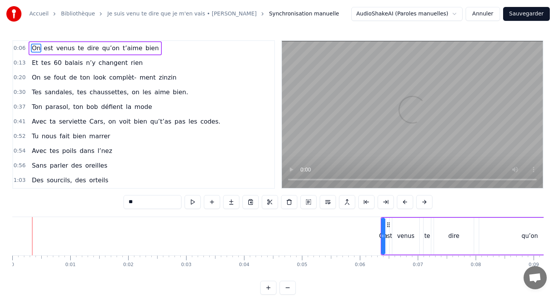
click at [346, 135] on video at bounding box center [412, 114] width 261 height 147
click at [440, 19] on html "Accueil Bibliothèque Je suis venu te dire que je m'en vais • [PERSON_NAME] Sync…" at bounding box center [278, 153] width 556 height 307
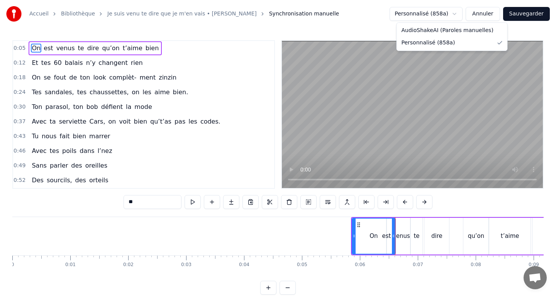
click at [332, 230] on html "Accueil Bibliothèque Je suis venu te dire que je m'en vais • [PERSON_NAME] Sync…" at bounding box center [278, 153] width 556 height 307
click at [315, 230] on html "Accueil Bibliothèque Je suis venu te dire que je m'en vais • [PERSON_NAME] Sync…" at bounding box center [278, 153] width 556 height 307
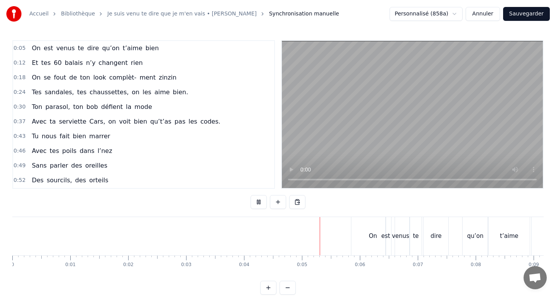
scroll to position [10, 0]
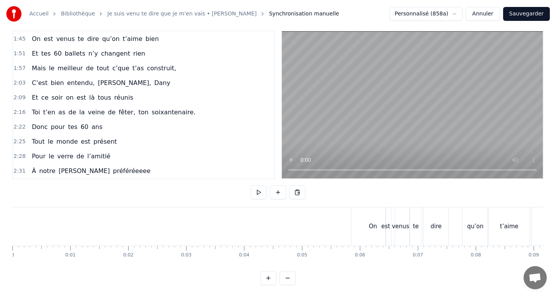
scroll to position [0, 0]
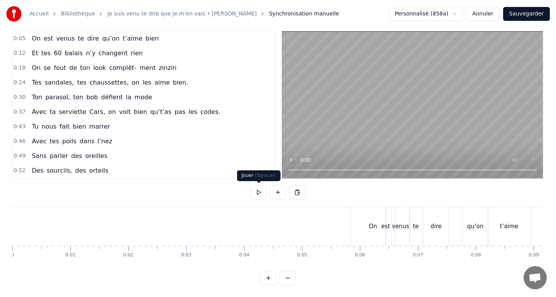
click at [258, 192] on button at bounding box center [259, 192] width 16 height 14
click at [258, 193] on button at bounding box center [259, 192] width 16 height 14
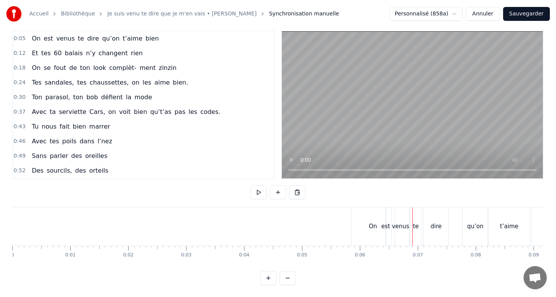
click at [339, 105] on video at bounding box center [412, 104] width 261 height 147
drag, startPoint x: 333, startPoint y: 219, endPoint x: 26, endPoint y: 230, distance: 307.5
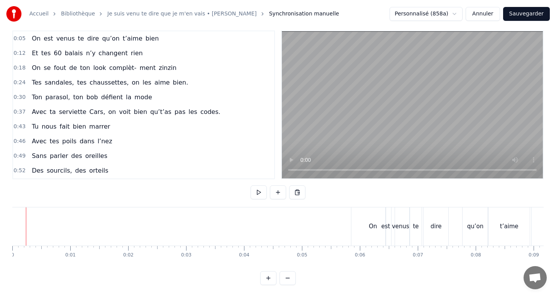
drag, startPoint x: 26, startPoint y: 229, endPoint x: 5, endPoint y: 227, distance: 20.9
click at [5, 227] on div "Accueil Bibliothèque Je suis venu te dire que je m'en vais • [PERSON_NAME] Sync…" at bounding box center [278, 137] width 556 height 295
click at [10, 227] on div "Accueil Bibliothèque Je suis venu te dire que je m'en vais • [PERSON_NAME] Sync…" at bounding box center [278, 137] width 556 height 295
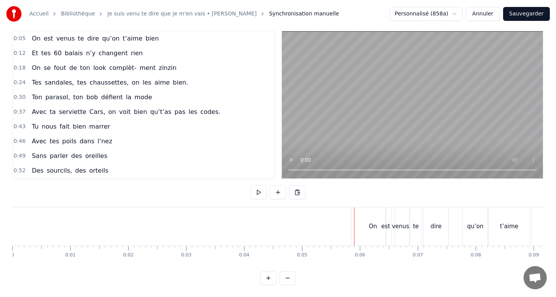
drag, startPoint x: 347, startPoint y: 222, endPoint x: 351, endPoint y: 224, distance: 4.5
click at [351, 224] on div at bounding box center [351, 226] width 0 height 38
click at [512, 18] on button "Sauvegarder" at bounding box center [526, 14] width 47 height 14
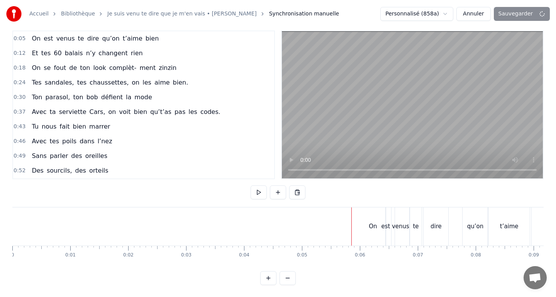
scroll to position [2, 0]
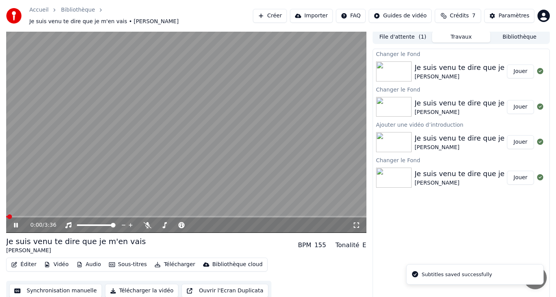
click at [54, 260] on button "Vidéo" at bounding box center [56, 264] width 30 height 11
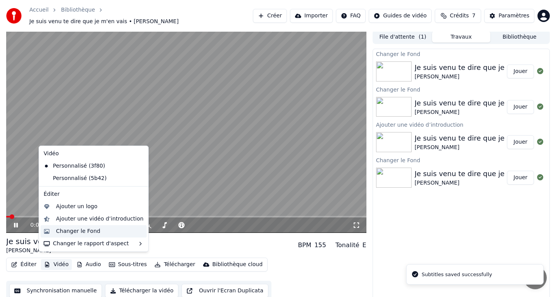
click at [68, 234] on div "Changer le Fond" at bounding box center [78, 231] width 44 height 8
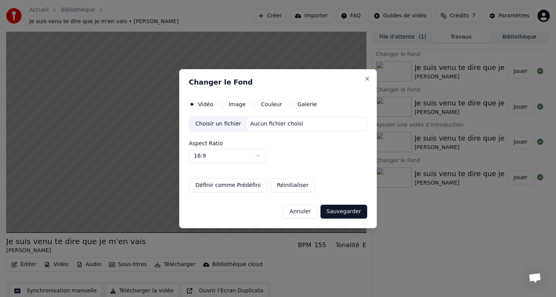
click at [253, 125] on div "Aucun fichier choisi" at bounding box center [276, 124] width 59 height 8
click at [305, 214] on button "Annuler" at bounding box center [300, 211] width 34 height 14
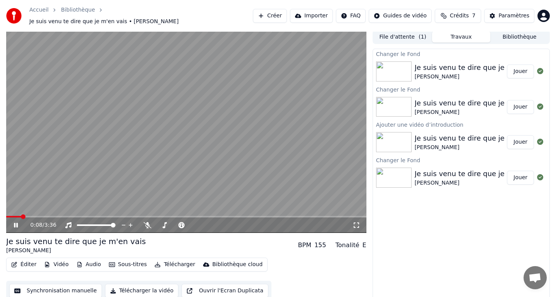
click at [159, 110] on video at bounding box center [186, 131] width 360 height 203
click at [63, 259] on button "Vidéo" at bounding box center [56, 264] width 30 height 11
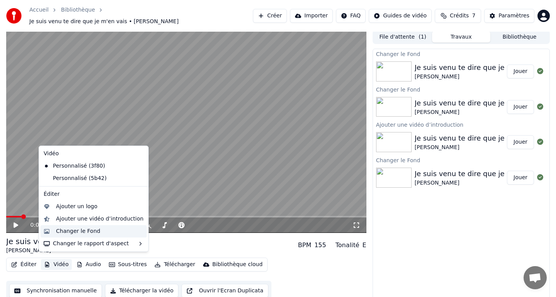
click at [95, 231] on div "Changer le Fond" at bounding box center [78, 231] width 44 height 8
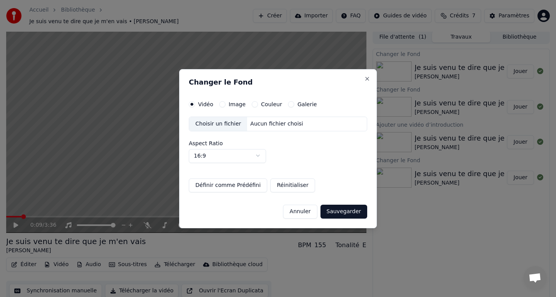
click at [253, 121] on div "Aucun fichier choisi" at bounding box center [276, 124] width 59 height 8
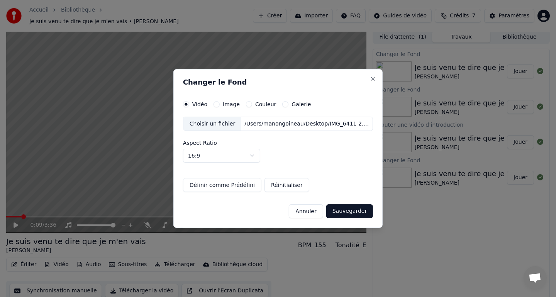
click at [339, 211] on button "Sauvegarder" at bounding box center [349, 211] width 47 height 14
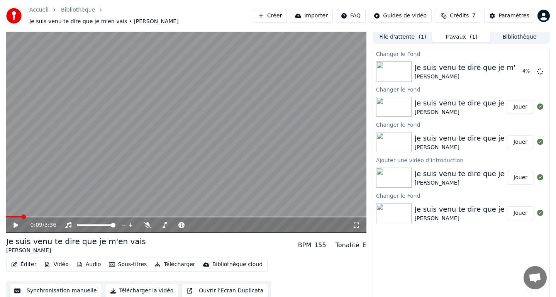
click at [26, 261] on button "Éditer" at bounding box center [23, 264] width 31 height 11
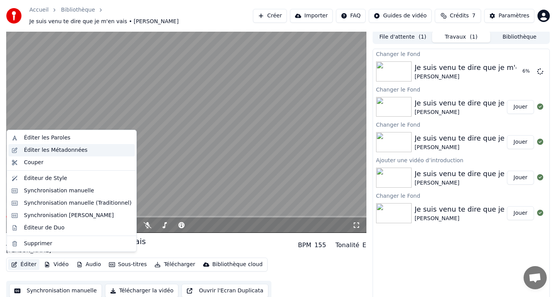
click at [80, 151] on div "Éditer les Métadonnées" at bounding box center [56, 150] width 64 height 8
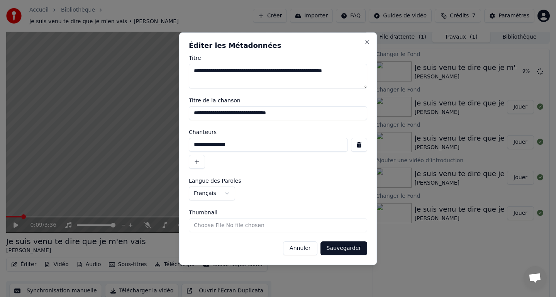
click at [219, 71] on textarea "**********" at bounding box center [278, 76] width 178 height 25
drag, startPoint x: 234, startPoint y: 71, endPoint x: 314, endPoint y: 71, distance: 79.9
click at [314, 71] on textarea "**********" at bounding box center [278, 76] width 178 height 25
click at [325, 72] on textarea "**********" at bounding box center [278, 76] width 178 height 25
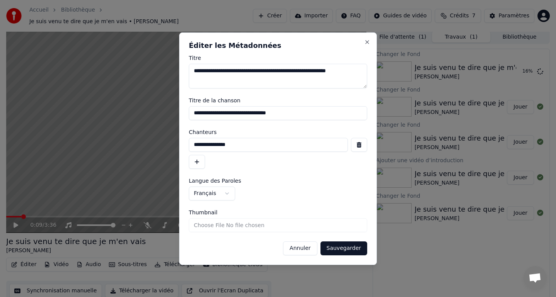
click at [325, 72] on textarea "**********" at bounding box center [278, 76] width 178 height 25
click at [354, 72] on textarea "**********" at bounding box center [278, 76] width 178 height 25
click at [215, 69] on textarea "**********" at bounding box center [278, 76] width 178 height 25
click at [216, 79] on textarea "**********" at bounding box center [278, 76] width 178 height 25
click at [207, 71] on textarea "**********" at bounding box center [278, 76] width 178 height 25
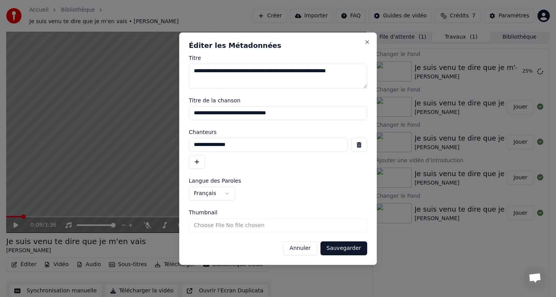
click at [207, 71] on textarea "**********" at bounding box center [278, 76] width 178 height 25
click at [345, 72] on textarea "**********" at bounding box center [278, 76] width 178 height 25
type textarea "**********"
click at [346, 249] on button "Sauvegarder" at bounding box center [343, 248] width 47 height 14
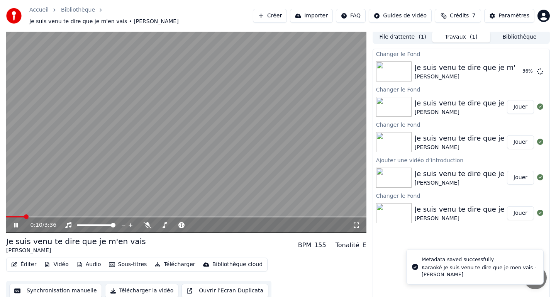
click at [118, 156] on video at bounding box center [186, 131] width 360 height 203
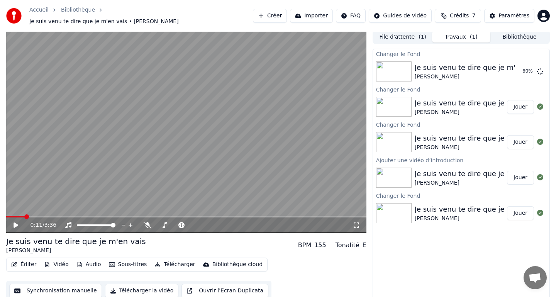
click at [134, 152] on video at bounding box center [186, 131] width 360 height 203
click at [511, 66] on button "Jouer" at bounding box center [520, 71] width 27 height 14
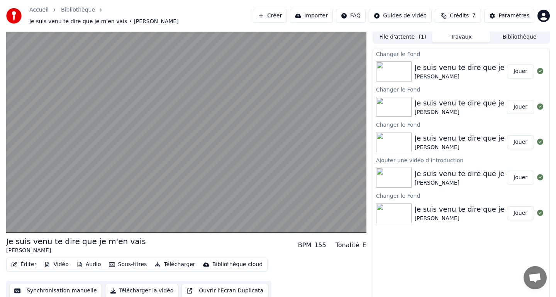
click at [507, 64] on button "Jouer" at bounding box center [520, 71] width 27 height 14
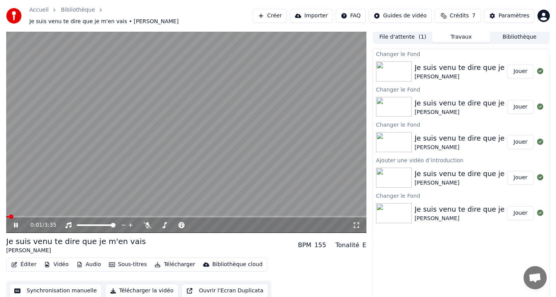
click at [308, 149] on video at bounding box center [186, 131] width 360 height 203
click at [0, 212] on div "0:00 / 3:35 Je suis venu te dire que je m'en vais [PERSON_NAME] BPM 155 Tonalit…" at bounding box center [278, 165] width 556 height 271
click at [18, 202] on video at bounding box center [186, 131] width 360 height 203
click at [36, 203] on video at bounding box center [186, 131] width 360 height 203
click at [85, 162] on video at bounding box center [186, 131] width 360 height 203
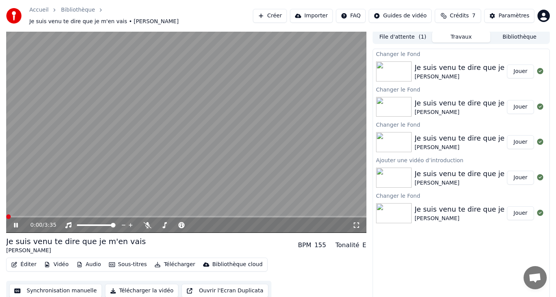
click at [85, 162] on video at bounding box center [186, 131] width 360 height 203
click at [85, 163] on video at bounding box center [186, 131] width 360 height 203
click at [14, 216] on span at bounding box center [10, 217] width 8 height 2
click at [14, 216] on span at bounding box center [12, 217] width 12 height 2
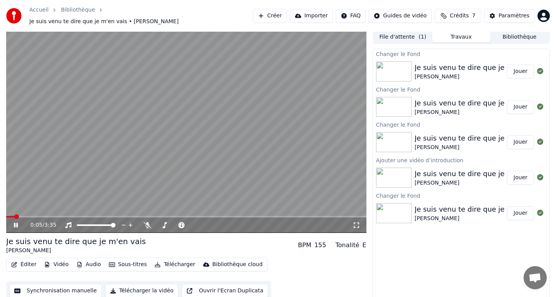
click at [14, 216] on span at bounding box center [10, 217] width 8 height 2
click at [11, 216] on span at bounding box center [10, 217] width 8 height 2
click at [17, 223] on icon at bounding box center [16, 225] width 4 height 5
click at [17, 222] on icon at bounding box center [16, 224] width 5 height 5
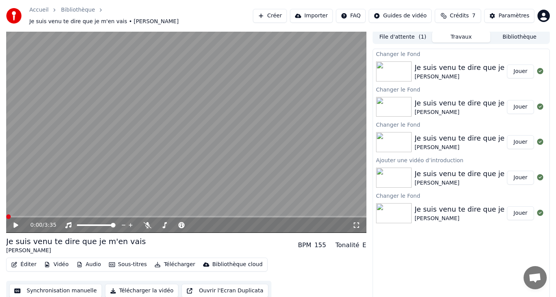
click at [6, 214] on span at bounding box center [8, 216] width 5 height 5
click at [10, 214] on span at bounding box center [12, 216] width 5 height 5
click at [16, 222] on icon at bounding box center [21, 225] width 18 height 6
click at [6, 216] on span at bounding box center [7, 217] width 2 height 2
click at [0, 212] on div "0:00 / 3:35 Je suis venu te dire que je m'en vais [PERSON_NAME] BPM 155 Tonalit…" at bounding box center [278, 165] width 556 height 271
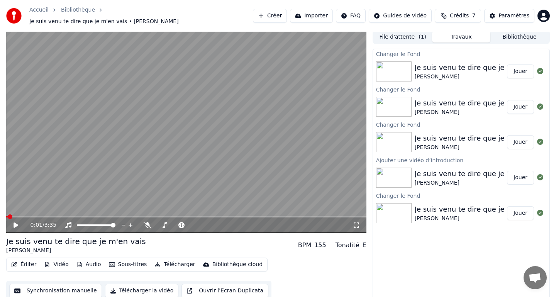
click at [0, 212] on div "0:01 / 3:35 Je suis venu te dire que je m'en vais [PERSON_NAME] BPM 155 Tonalit…" at bounding box center [278, 165] width 556 height 271
click at [54, 263] on button "Vidéo" at bounding box center [56, 264] width 30 height 11
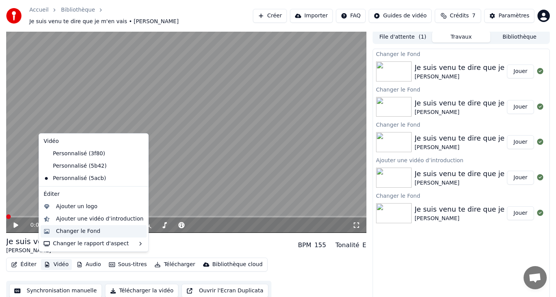
click at [88, 233] on div "Changer le Fond" at bounding box center [78, 231] width 44 height 8
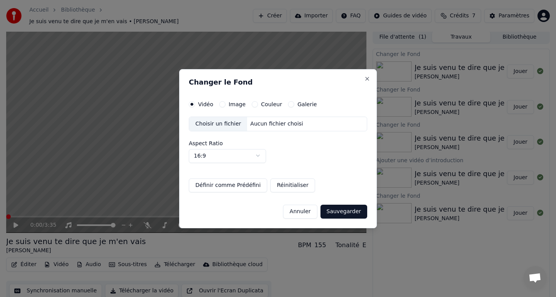
click at [253, 125] on div "Aucun fichier choisi" at bounding box center [276, 124] width 59 height 8
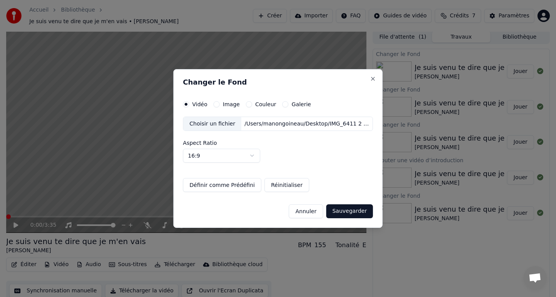
click at [339, 211] on button "Sauvegarder" at bounding box center [349, 211] width 47 height 14
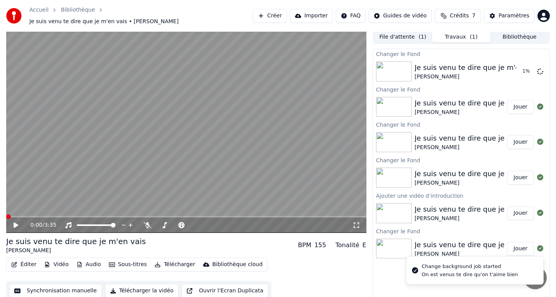
click at [34, 260] on button "Éditer" at bounding box center [23, 264] width 31 height 11
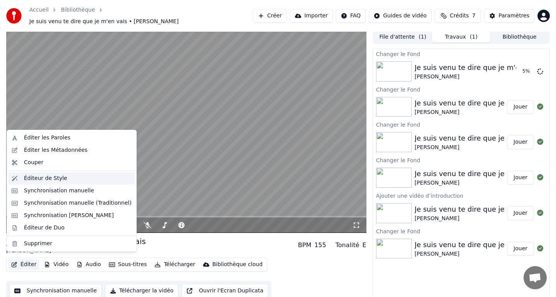
click at [80, 177] on div "Éditeur de Style" at bounding box center [78, 178] width 108 height 8
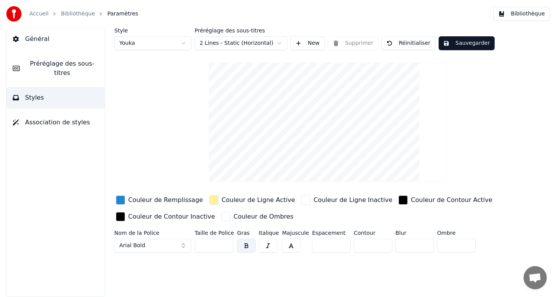
click at [121, 200] on div "button" at bounding box center [120, 199] width 9 height 9
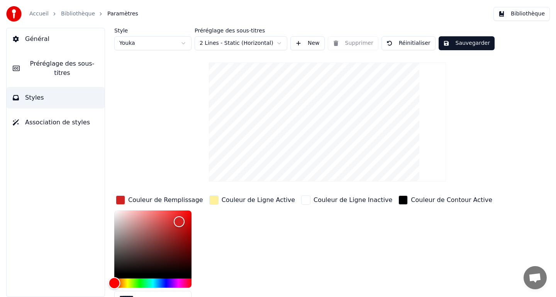
drag, startPoint x: 135, startPoint y: 285, endPoint x: 100, endPoint y: 284, distance: 34.8
click at [100, 284] on div "Style Youka Préréglage des sous-titres 2 Lines - Static (Horizontal) New Suppri…" at bounding box center [327, 162] width 457 height 269
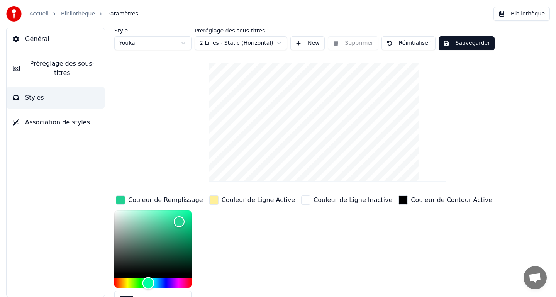
drag, startPoint x: 163, startPoint y: 281, endPoint x: 148, endPoint y: 282, distance: 15.1
click at [148, 282] on div "Hue" at bounding box center [152, 282] width 77 height 9
click at [149, 282] on div "Hue" at bounding box center [149, 283] width 12 height 12
drag, startPoint x: 149, startPoint y: 247, endPoint x: 107, endPoint y: 205, distance: 59.5
click at [107, 205] on div "Style Youka Préréglage des sous-titres 2 Lines - Static (Horizontal) New Suppri…" at bounding box center [327, 162] width 457 height 269
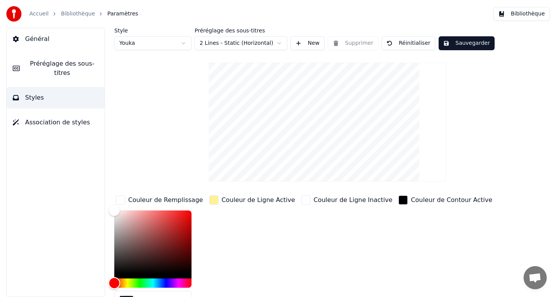
drag, startPoint x: 147, startPoint y: 281, endPoint x: 110, endPoint y: 282, distance: 37.1
click at [110, 282] on div "Hue" at bounding box center [114, 283] width 12 height 12
drag, startPoint x: 123, startPoint y: 223, endPoint x: 180, endPoint y: 222, distance: 56.4
click at [180, 222] on div "Color" at bounding box center [152, 241] width 77 height 63
click at [149, 43] on html "Accueil Bibliothèque Paramètres Bibliothèque Général Préréglage des sous-titres…" at bounding box center [278, 148] width 556 height 297
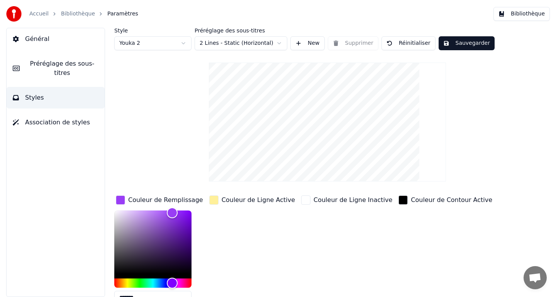
click at [158, 47] on html "Accueil Bibliothèque Paramètres Bibliothèque Général Préréglage des sous-titres…" at bounding box center [278, 148] width 556 height 297
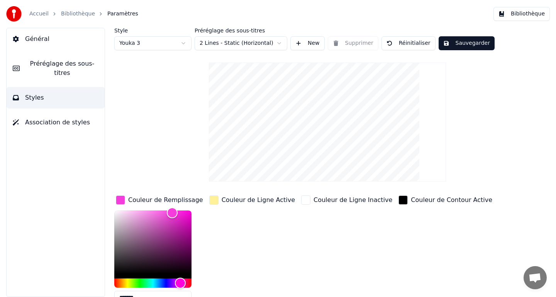
click at [157, 44] on html "Accueil Bibliothèque Paramètres Bibliothèque Général Préréglage des sous-titres…" at bounding box center [278, 148] width 556 height 297
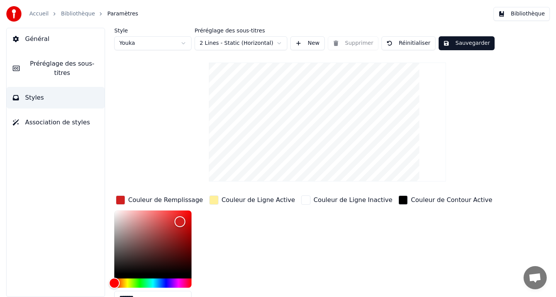
click at [167, 45] on html "Accueil Bibliothèque Paramètres Bibliothèque Général Préréglage des sous-titres…" at bounding box center [278, 148] width 556 height 297
type input "*******"
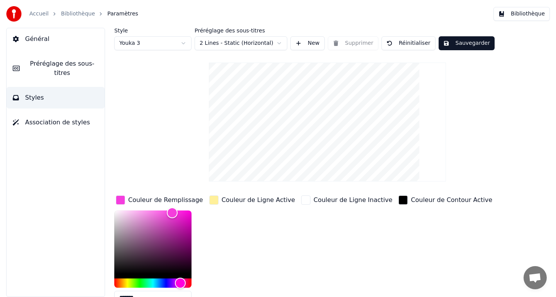
click at [239, 44] on html "Accueil Bibliothèque Paramètres Bibliothèque Général Préréglage des sous-titres…" at bounding box center [278, 148] width 556 height 297
click at [243, 41] on html "Accueil Bibliothèque Paramètres Bibliothèque Général Préréglage des sous-titres…" at bounding box center [278, 148] width 556 height 297
click at [250, 44] on html "Accueil Bibliothèque Paramètres Bibliothèque Général Préréglage des sous-titres…" at bounding box center [278, 148] width 556 height 297
click at [252, 37] on html "Accueil Bibliothèque Paramètres Bibliothèque Général Préréglage des sous-titres…" at bounding box center [278, 148] width 556 height 297
click at [57, 130] on button "Association de styles" at bounding box center [56, 123] width 98 height 22
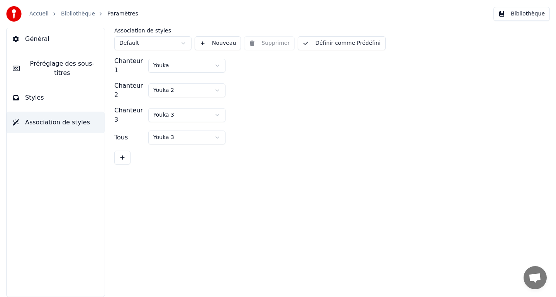
click at [53, 66] on span "Préréglage des sous-titres" at bounding box center [62, 68] width 73 height 19
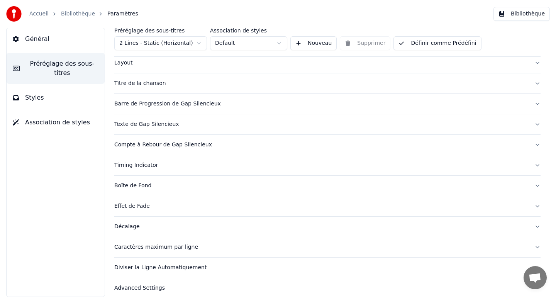
scroll to position [47, 0]
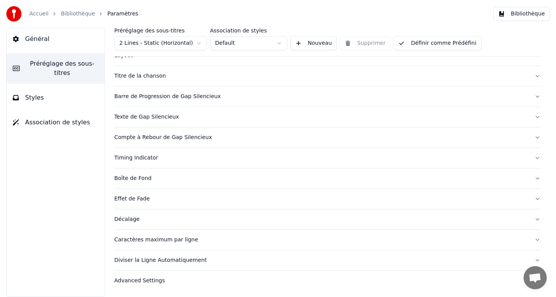
click at [47, 39] on button "Général" at bounding box center [56, 39] width 98 height 22
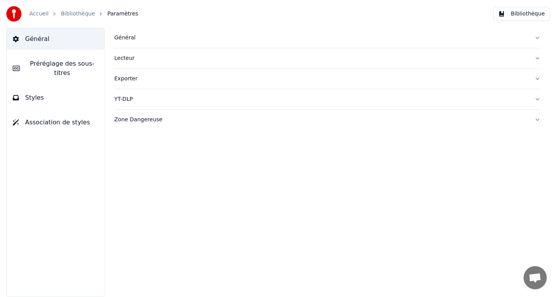
scroll to position [0, 0]
click at [506, 14] on button "Bibliothèque" at bounding box center [521, 14] width 56 height 14
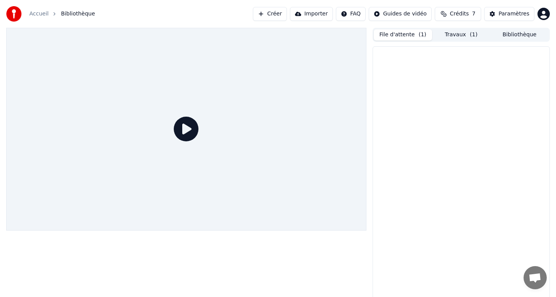
click at [404, 37] on button "File d'attente ( 1 )" at bounding box center [403, 34] width 58 height 11
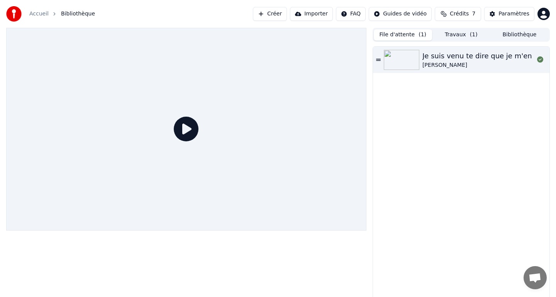
click at [453, 33] on button "Travaux ( 1 )" at bounding box center [461, 34] width 58 height 11
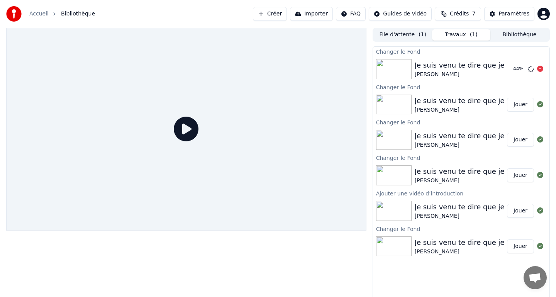
click at [428, 74] on div "[PERSON_NAME]" at bounding box center [478, 75] width 126 height 8
click at [519, 102] on button "Jouer" at bounding box center [520, 105] width 27 height 14
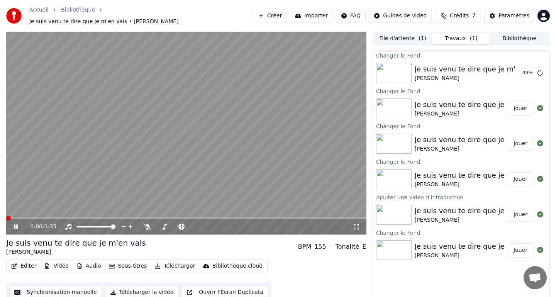
click at [17, 226] on div "0:00 / 3:35" at bounding box center [186, 227] width 354 height 8
click at [14, 224] on icon at bounding box center [21, 227] width 18 height 6
click at [28, 263] on button "Éditer" at bounding box center [23, 266] width 31 height 11
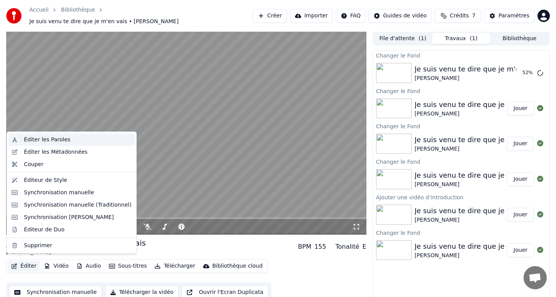
click at [76, 143] on div "Éditer les Paroles" at bounding box center [71, 140] width 126 height 12
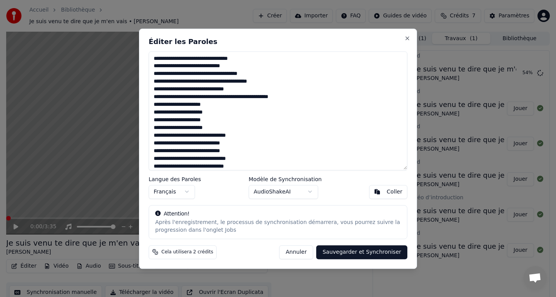
click at [289, 250] on button "Annuler" at bounding box center [296, 252] width 34 height 14
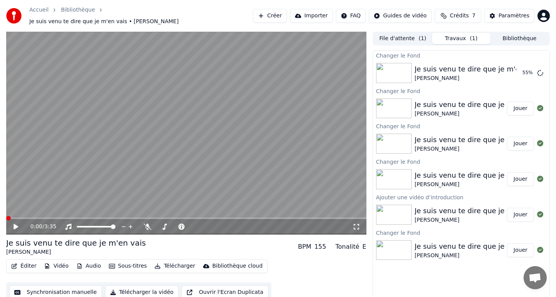
click at [28, 261] on button "Éditer" at bounding box center [23, 266] width 31 height 11
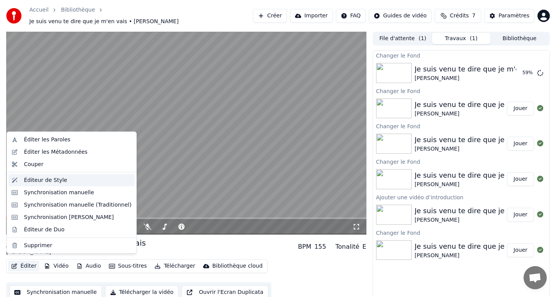
click at [86, 184] on div "Éditeur de Style" at bounding box center [78, 180] width 108 height 8
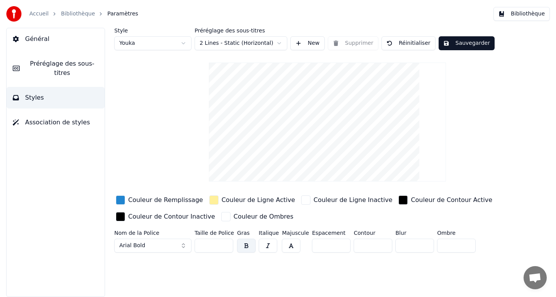
click at [161, 246] on button "Arial Bold" at bounding box center [152, 246] width 77 height 14
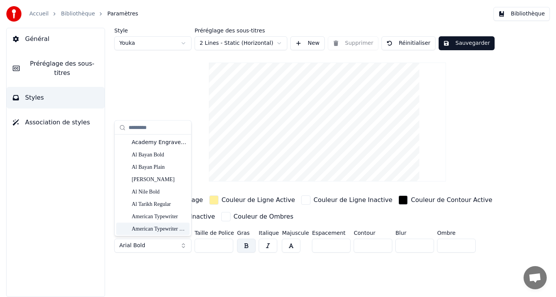
type input "**"
click at [226, 245] on input "**" at bounding box center [214, 246] width 39 height 14
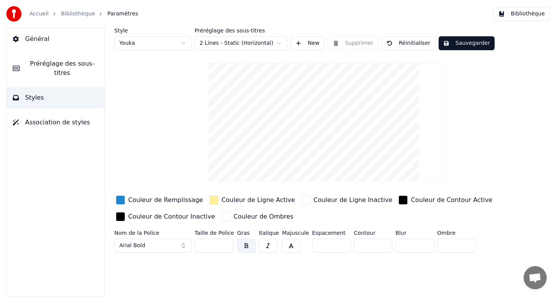
click at [186, 243] on button "Arial Bold" at bounding box center [152, 246] width 77 height 14
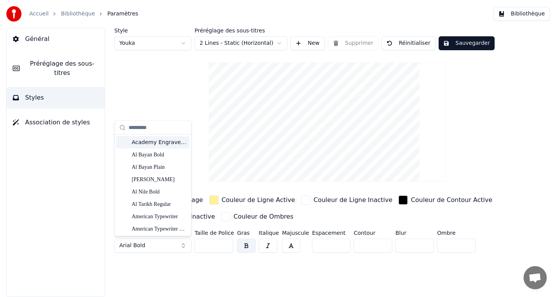
click at [157, 146] on div "Academy Engraved LET Plain:1.0" at bounding box center [159, 143] width 55 height 8
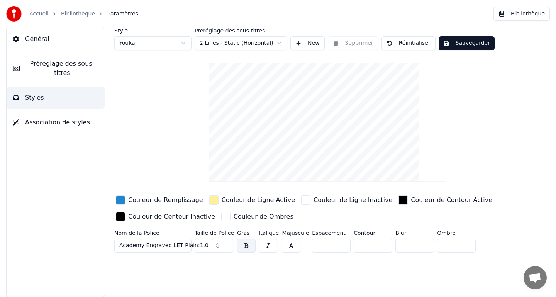
click at [161, 247] on span "Academy Engraved LET Plain:1.0" at bounding box center [163, 246] width 89 height 8
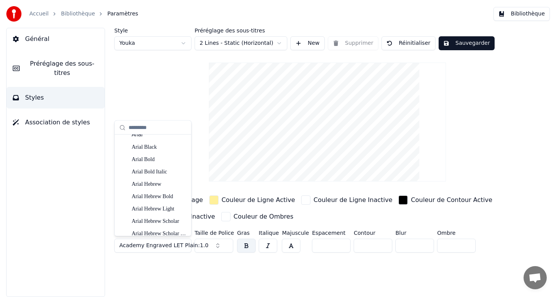
scroll to position [425, 0]
click at [145, 139] on div "Arial" at bounding box center [159, 137] width 55 height 8
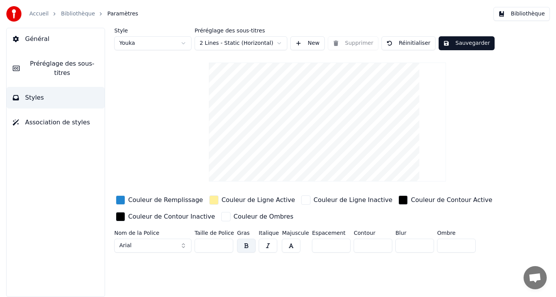
click at [469, 44] on button "Sauvegarder" at bounding box center [467, 43] width 56 height 14
click at [57, 41] on button "Général" at bounding box center [56, 39] width 98 height 22
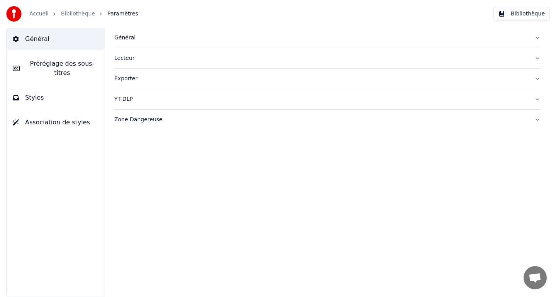
click at [509, 17] on button "Bibliothèque" at bounding box center [521, 14] width 56 height 14
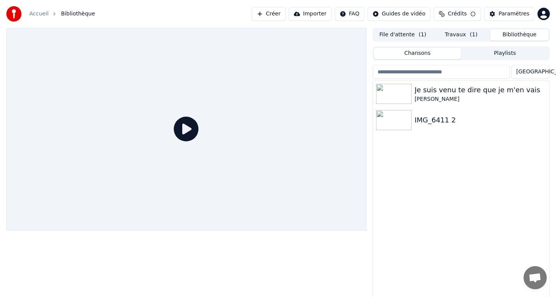
click at [451, 38] on button "Travaux ( 1 )" at bounding box center [461, 34] width 58 height 11
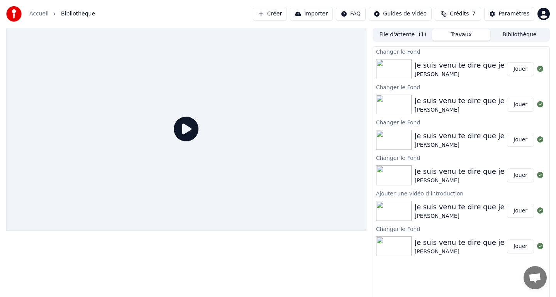
click at [515, 69] on button "Jouer" at bounding box center [520, 69] width 27 height 14
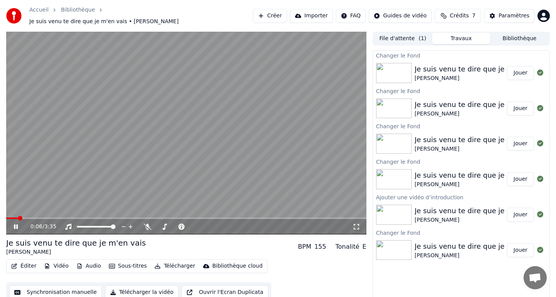
click at [507, 66] on button "Jouer" at bounding box center [520, 73] width 27 height 14
click at [225, 109] on video at bounding box center [186, 133] width 360 height 203
click at [6, 216] on span at bounding box center [8, 218] width 5 height 5
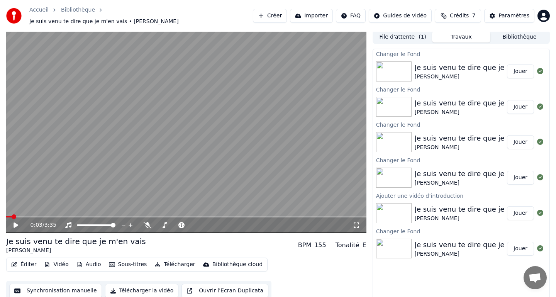
click at [53, 259] on button "Vidéo" at bounding box center [56, 264] width 30 height 11
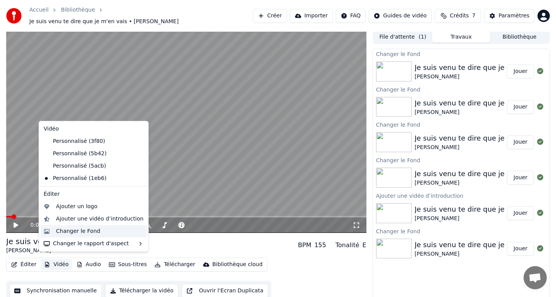
click at [78, 231] on div "Changer le Fond" at bounding box center [78, 231] width 44 height 8
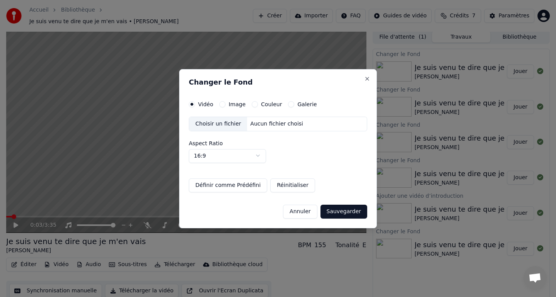
click at [247, 123] on div "Aucun fichier choisi" at bounding box center [276, 124] width 59 height 8
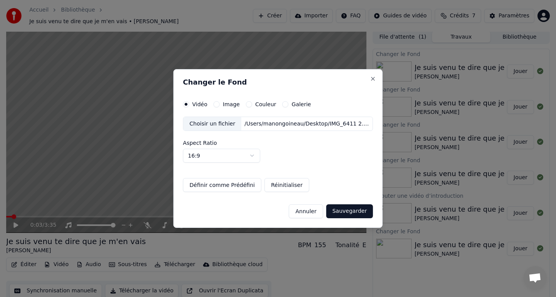
click at [346, 211] on button "Sauvegarder" at bounding box center [349, 211] width 47 height 14
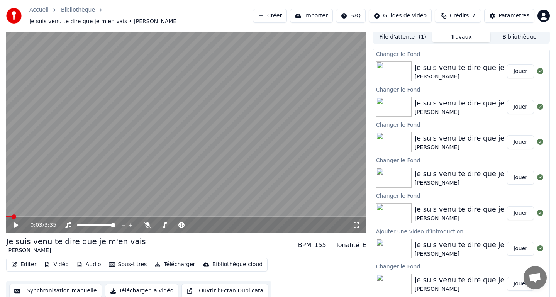
click at [514, 69] on button "Jouer" at bounding box center [520, 71] width 27 height 14
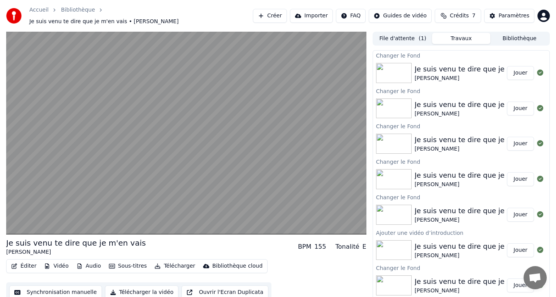
click at [507, 66] on button "Jouer" at bounding box center [520, 73] width 27 height 14
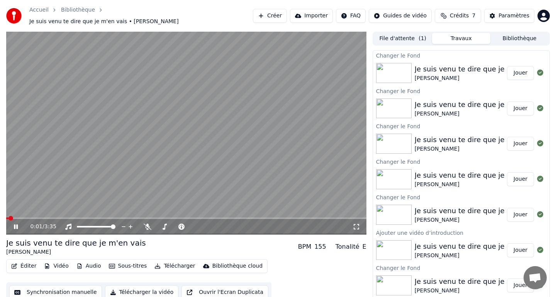
click at [128, 151] on video at bounding box center [186, 133] width 360 height 203
click at [6, 216] on span at bounding box center [8, 218] width 5 height 5
click at [16, 224] on icon at bounding box center [16, 226] width 5 height 5
click at [16, 224] on icon at bounding box center [21, 227] width 18 height 6
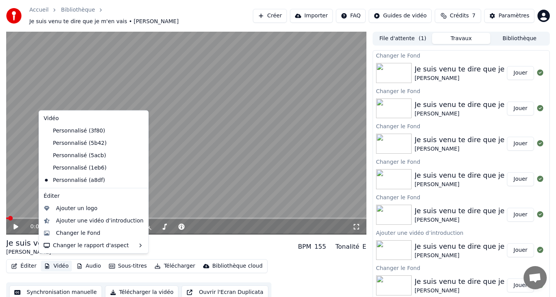
click at [53, 261] on button "Vidéo" at bounding box center [56, 266] width 30 height 11
click at [78, 234] on div "Changer le Fond" at bounding box center [78, 233] width 44 height 8
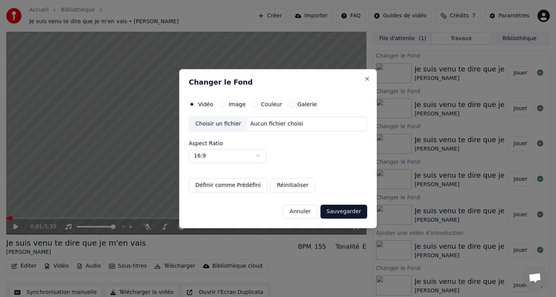
click at [239, 125] on div "Choisir un fichier" at bounding box center [218, 124] width 58 height 14
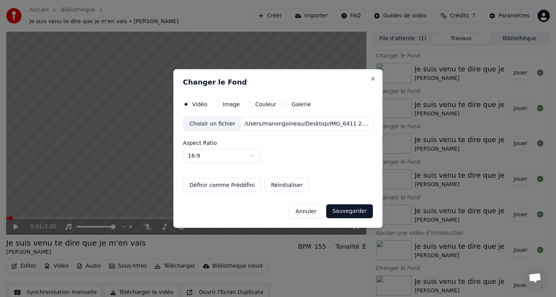
click at [340, 211] on button "Sauvegarder" at bounding box center [349, 211] width 47 height 14
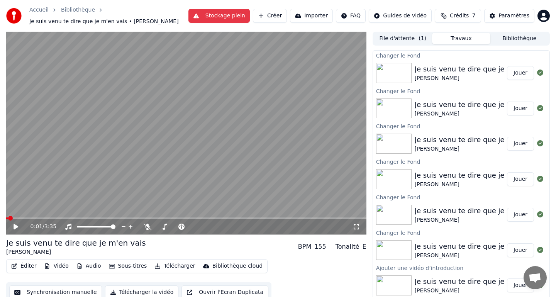
click at [515, 70] on button "Jouer" at bounding box center [520, 73] width 27 height 14
click at [187, 145] on video at bounding box center [186, 133] width 360 height 203
click at [18, 216] on span at bounding box center [20, 218] width 5 height 5
click at [9, 225] on div "0:00 / 3:35" at bounding box center [186, 227] width 354 height 8
click at [16, 227] on icon at bounding box center [16, 226] width 5 height 5
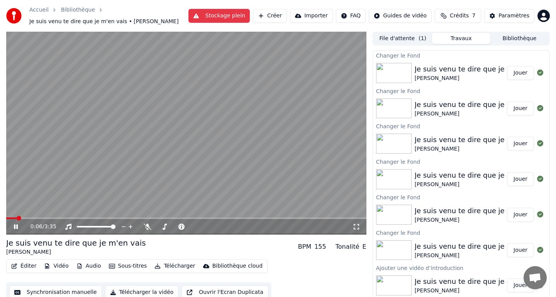
click at [16, 227] on icon at bounding box center [16, 226] width 4 height 5
click at [24, 266] on button "Éditer" at bounding box center [23, 266] width 31 height 11
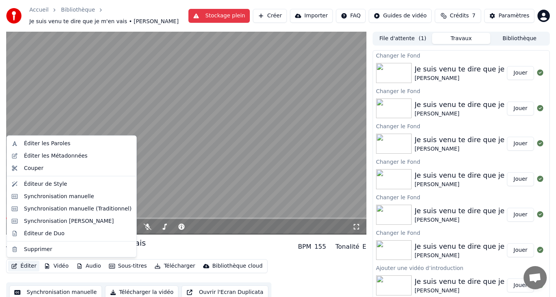
click at [25, 264] on button "Éditer" at bounding box center [23, 266] width 31 height 11
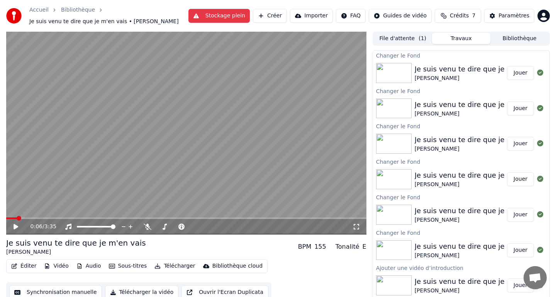
click at [56, 266] on button "Vidéo" at bounding box center [56, 266] width 30 height 11
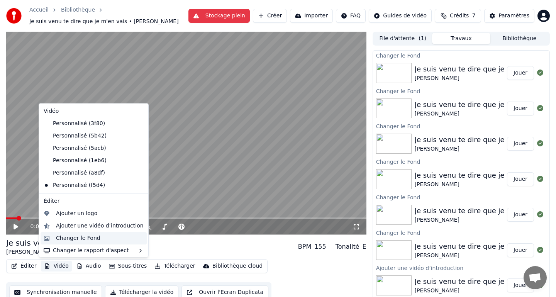
click at [82, 237] on div "Changer le Fond" at bounding box center [78, 238] width 44 height 8
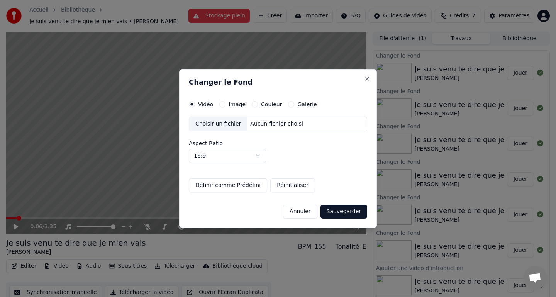
click at [231, 124] on div "Choisir un fichier" at bounding box center [218, 124] width 58 height 14
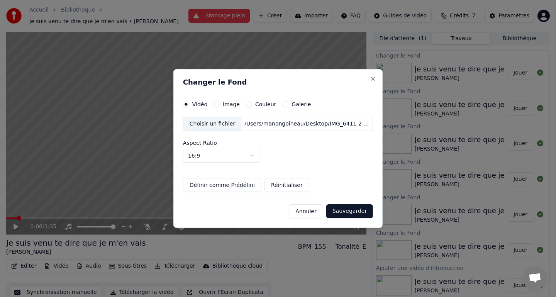
click at [351, 212] on button "Sauvegarder" at bounding box center [349, 211] width 47 height 14
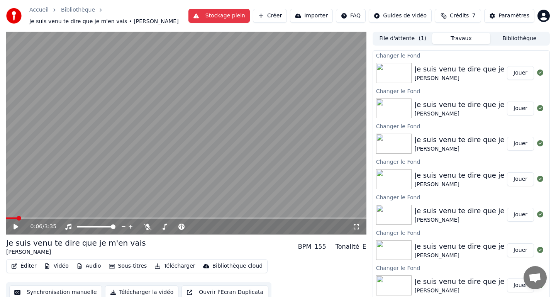
click at [516, 75] on button "Jouer" at bounding box center [520, 73] width 27 height 14
click at [507, 66] on button "Jouer" at bounding box center [520, 73] width 27 height 14
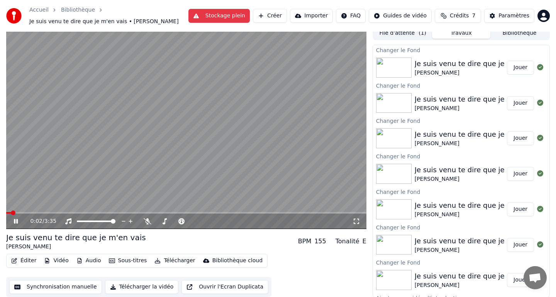
click at [136, 285] on button "Télécharger la vidéo" at bounding box center [142, 287] width 74 height 14
click at [208, 89] on video at bounding box center [186, 127] width 360 height 203
click at [166, 285] on button "Télécharger la vidéo" at bounding box center [142, 287] width 74 height 14
click at [486, 277] on li "Télécharger la vidéo" at bounding box center [474, 274] width 137 height 21
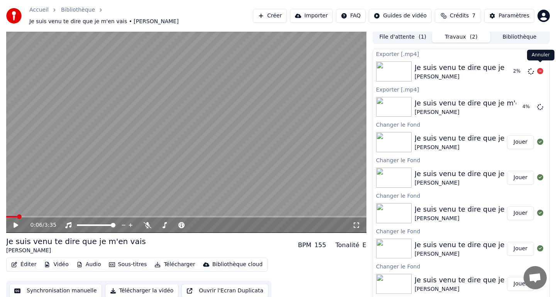
click at [539, 68] on icon at bounding box center [540, 71] width 6 height 6
click at [16, 222] on icon at bounding box center [16, 224] width 5 height 5
click at [16, 222] on icon at bounding box center [21, 225] width 18 height 6
click at [15, 222] on icon at bounding box center [16, 224] width 5 height 5
click at [15, 222] on icon at bounding box center [21, 225] width 18 height 6
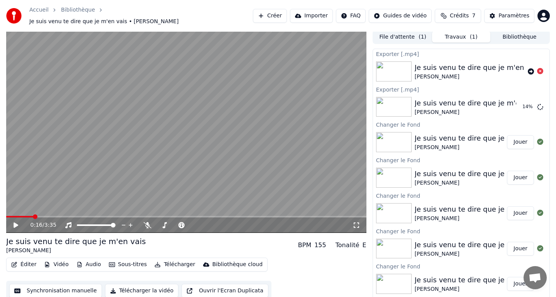
click at [15, 222] on icon at bounding box center [16, 224] width 5 height 5
click at [15, 222] on icon at bounding box center [21, 225] width 18 height 6
click at [517, 102] on button "Afficher" at bounding box center [517, 107] width 34 height 14
